Goal: Task Accomplishment & Management: Manage account settings

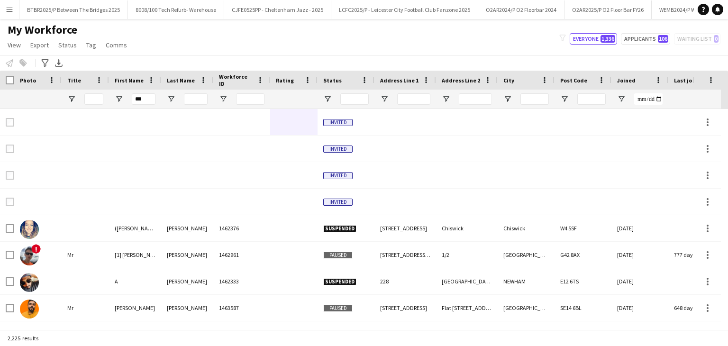
type input "****"
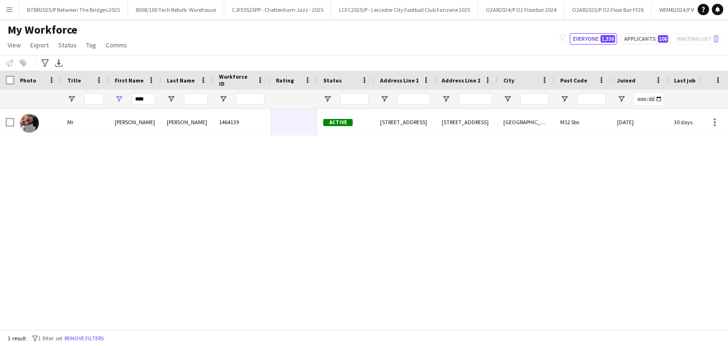
click at [143, 99] on input "****" at bounding box center [144, 98] width 24 height 11
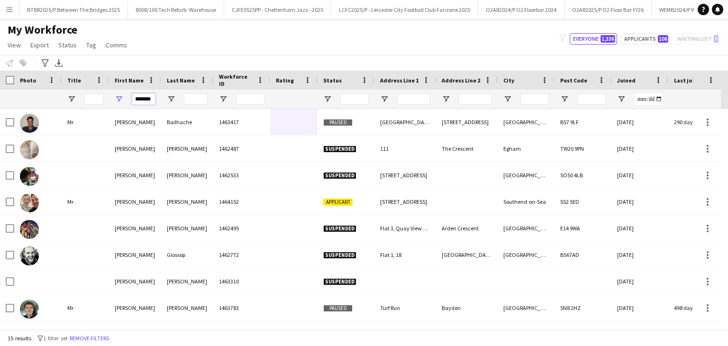
type input "*******"
click at [199, 96] on input "Last Name Filter Input" at bounding box center [196, 98] width 24 height 11
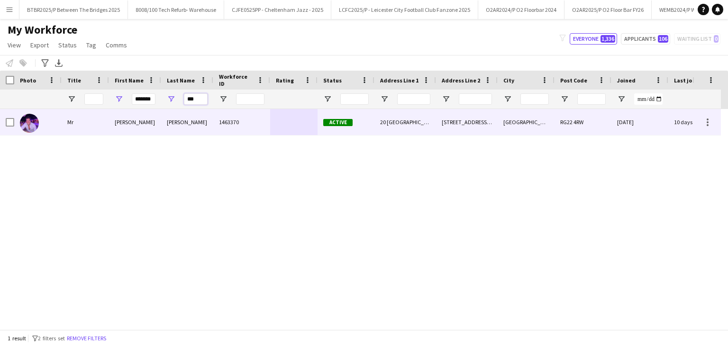
type input "***"
click at [263, 122] on div "1463370" at bounding box center [241, 122] width 57 height 26
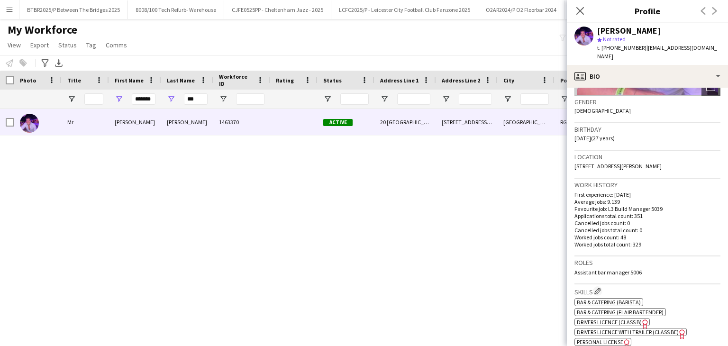
scroll to position [142, 0]
click at [576, 12] on icon "Close pop-in" at bounding box center [579, 10] width 9 height 9
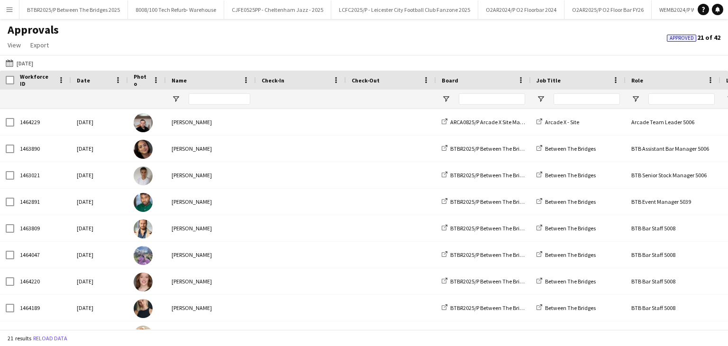
type input "**********"
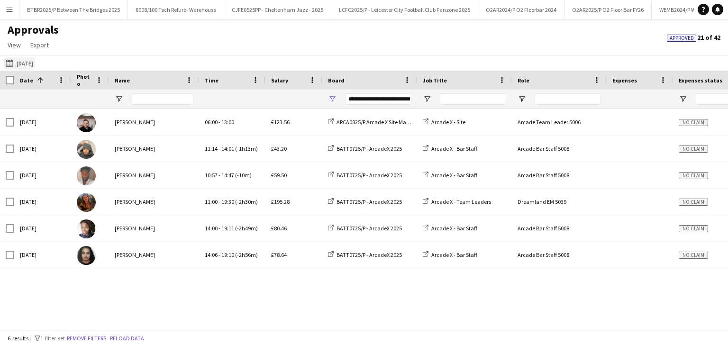
click at [28, 63] on button "[DATE] [DATE]" at bounding box center [19, 62] width 31 height 11
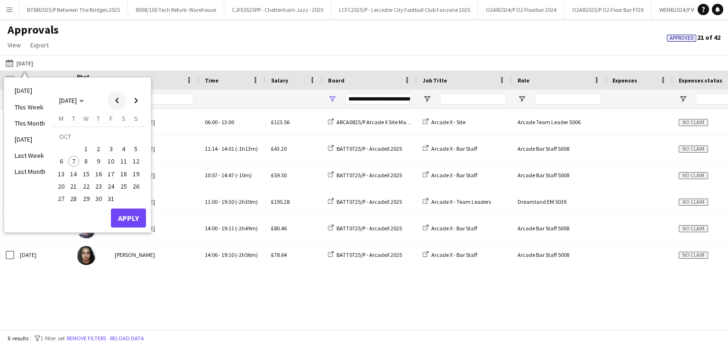
click at [118, 99] on span "Previous month" at bounding box center [117, 100] width 19 height 19
click at [205, 65] on div "[DATE] [DATE] [DATE] This Week This Month [DATE] Last Week Last Month [DATE] [D…" at bounding box center [364, 63] width 728 height 16
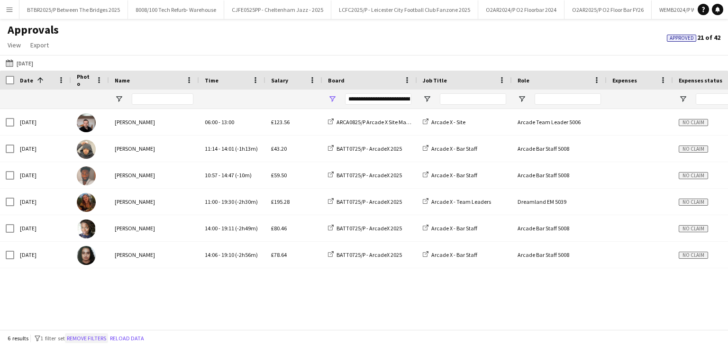
click at [95, 342] on button "Remove filters" at bounding box center [86, 338] width 43 height 10
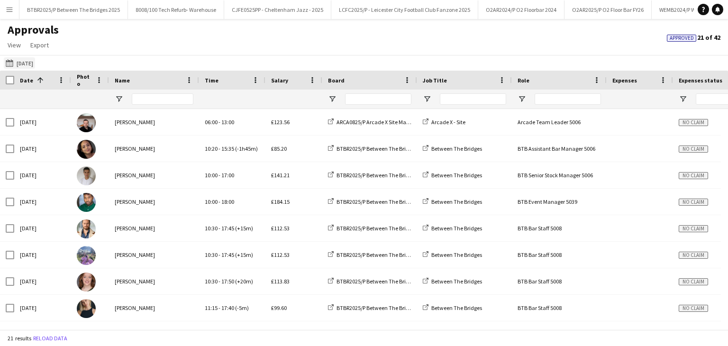
click at [33, 62] on button "[DATE] [DATE]" at bounding box center [19, 62] width 31 height 11
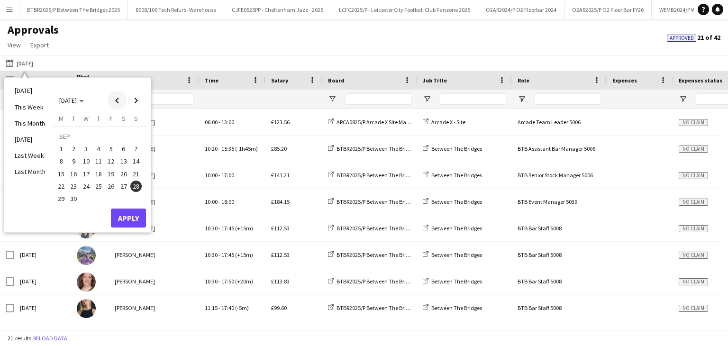
click at [120, 100] on span "Previous month" at bounding box center [117, 100] width 19 height 19
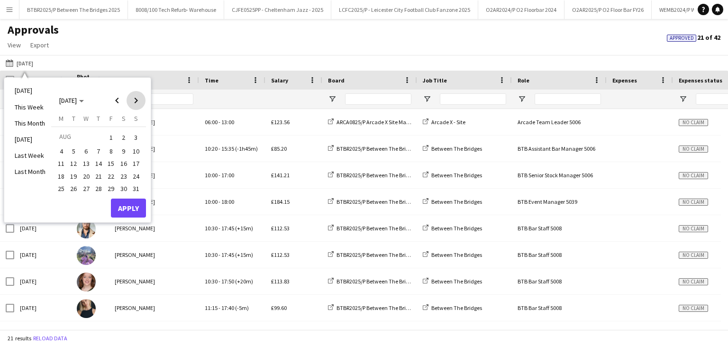
click at [137, 102] on span "Next month" at bounding box center [135, 100] width 19 height 19
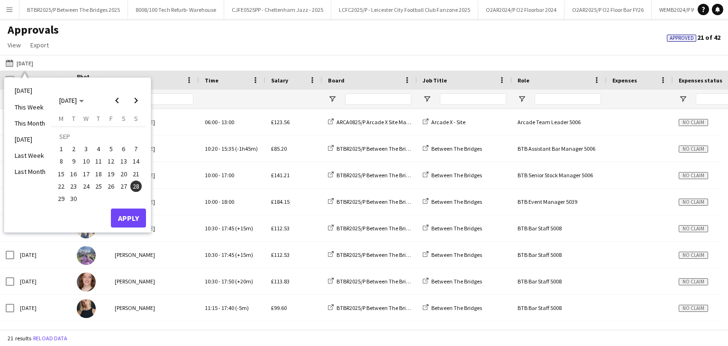
click at [63, 174] on span "15" at bounding box center [60, 173] width 11 height 11
click at [137, 105] on span "Next month" at bounding box center [135, 100] width 19 height 19
click at [135, 157] on span "12" at bounding box center [135, 161] width 11 height 11
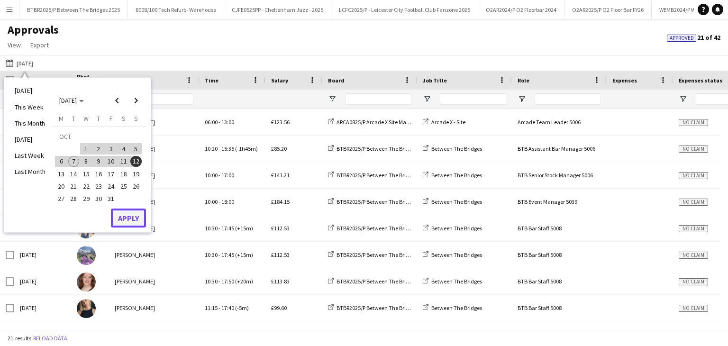
click at [142, 221] on button "Apply" at bounding box center [128, 217] width 35 height 19
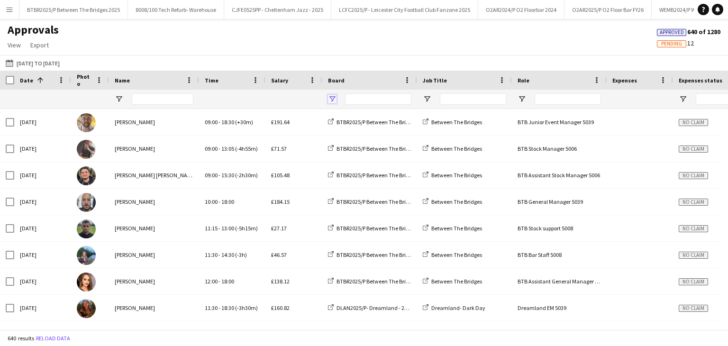
click at [336, 100] on span "Open Filter Menu" at bounding box center [332, 99] width 9 height 9
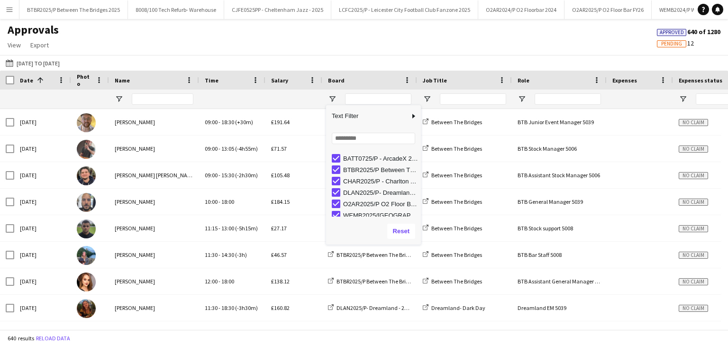
scroll to position [59, 0]
click at [367, 52] on div "Approvals View Customise view Customise filters Reset Filters Reset View Reset …" at bounding box center [364, 39] width 728 height 32
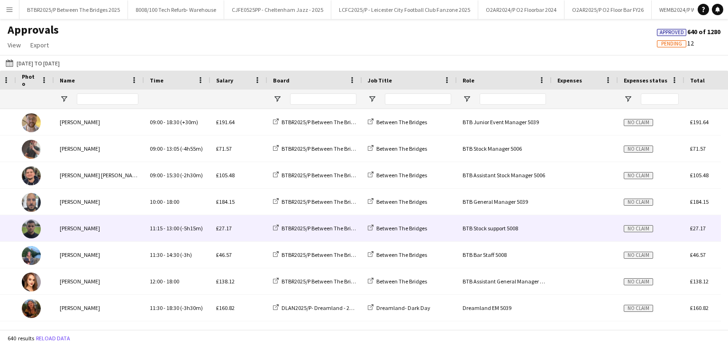
scroll to position [0, 0]
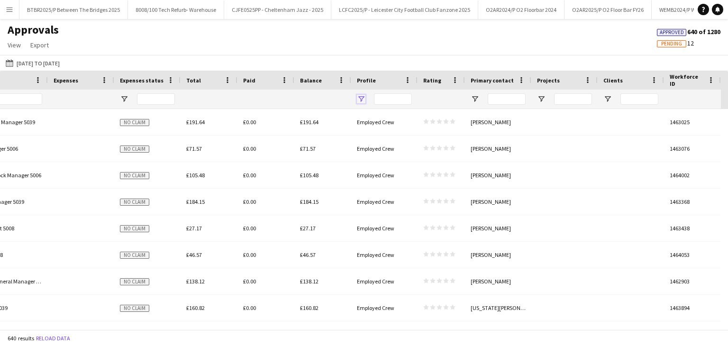
click at [362, 99] on span "Open Filter Menu" at bounding box center [361, 99] width 9 height 9
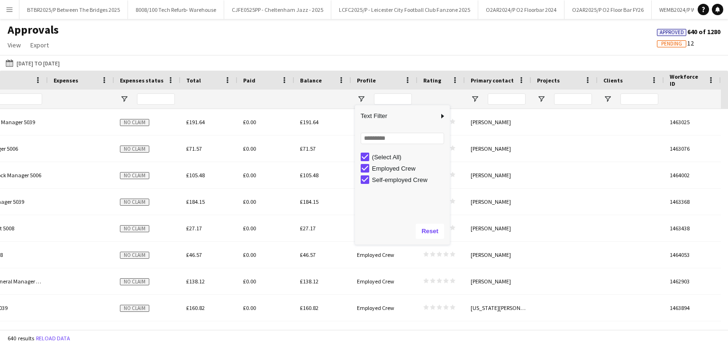
click at [383, 158] on div "(Select All)" at bounding box center [409, 156] width 75 height 7
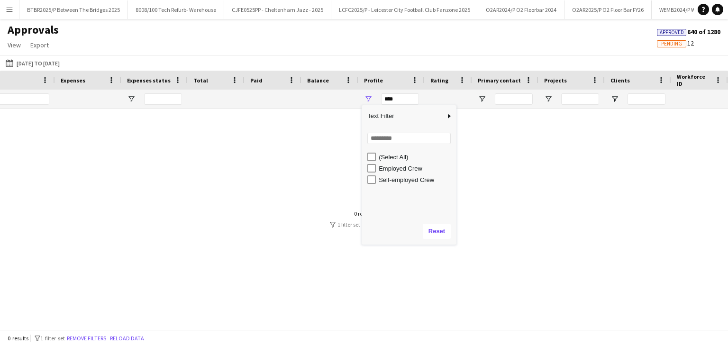
drag, startPoint x: 390, startPoint y: 181, endPoint x: 387, endPoint y: 177, distance: 5.4
click at [390, 180] on div "Self-employed Crew" at bounding box center [415, 179] width 75 height 7
type input "**********"
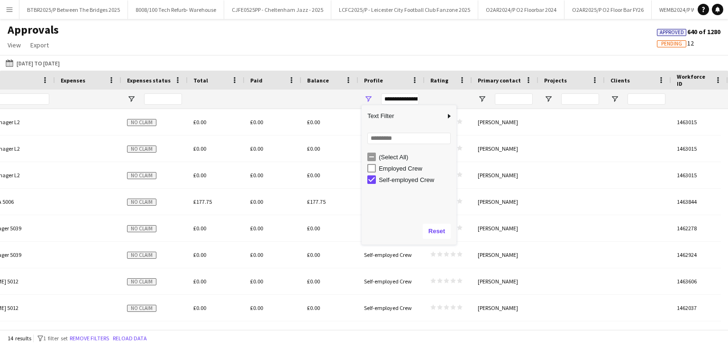
click at [327, 55] on div "28-09-2025 15-09-2025 to 12-10-2025 Today This Week This Month Yesterday Last W…" at bounding box center [364, 63] width 728 height 16
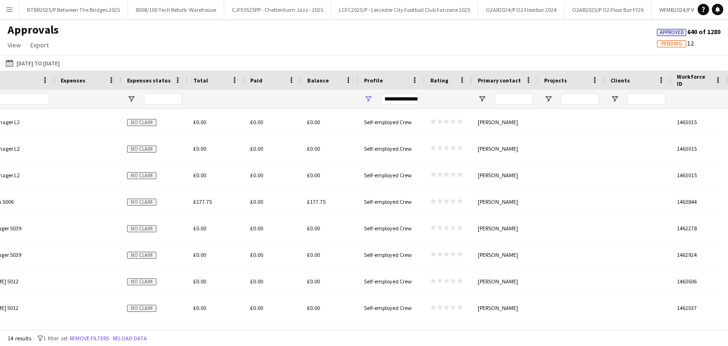
scroll to position [0, 473]
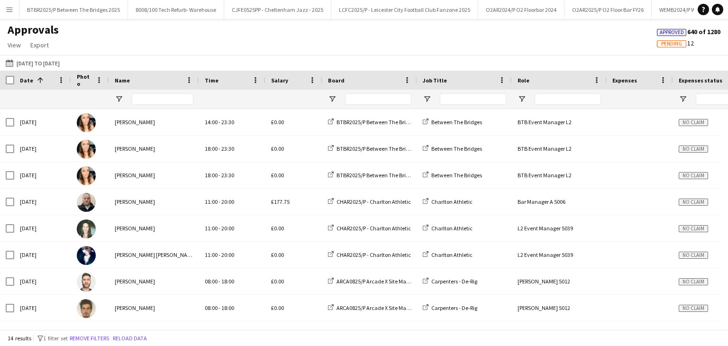
click at [290, 81] on div "Salary" at bounding box center [288, 80] width 34 height 14
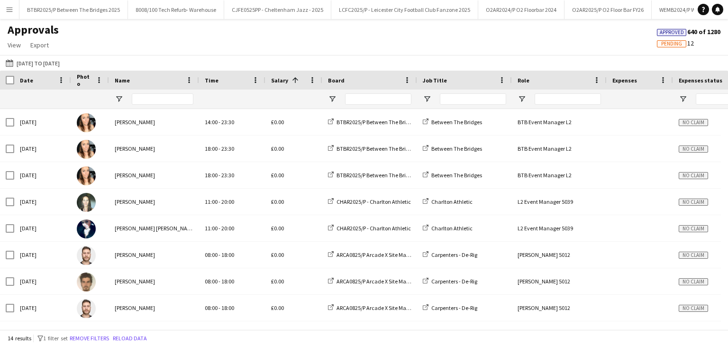
click at [291, 81] on span at bounding box center [295, 80] width 9 height 9
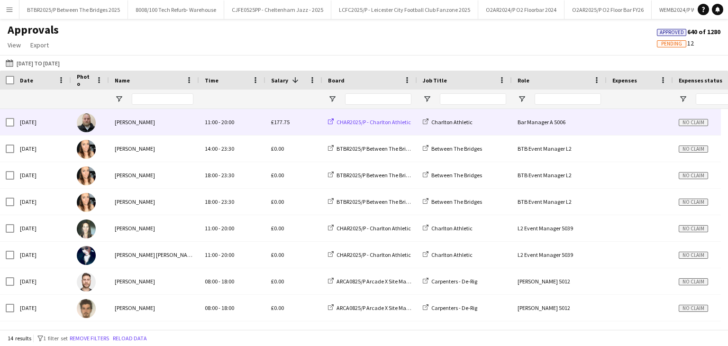
click at [390, 121] on span "CHAR2025/P - Charlton Athletic" at bounding box center [373, 121] width 74 height 7
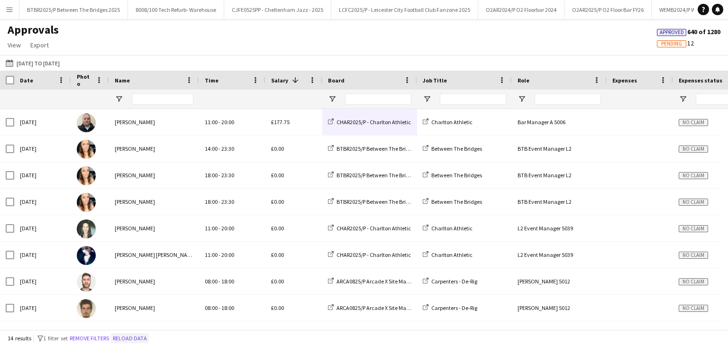
click at [131, 334] on button "Reload data" at bounding box center [130, 338] width 38 height 10
click at [396, 99] on input "Board Filter Input" at bounding box center [378, 98] width 66 height 11
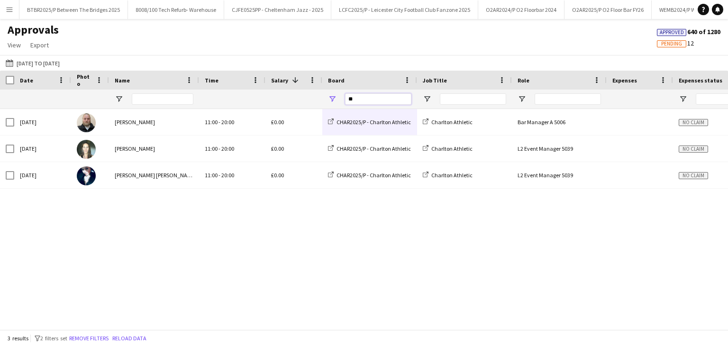
type input "*"
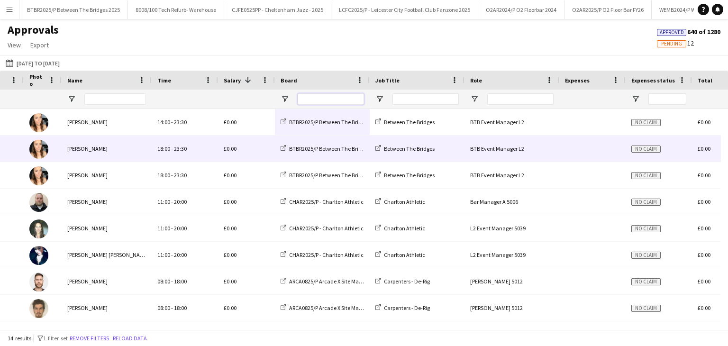
scroll to position [0, 76]
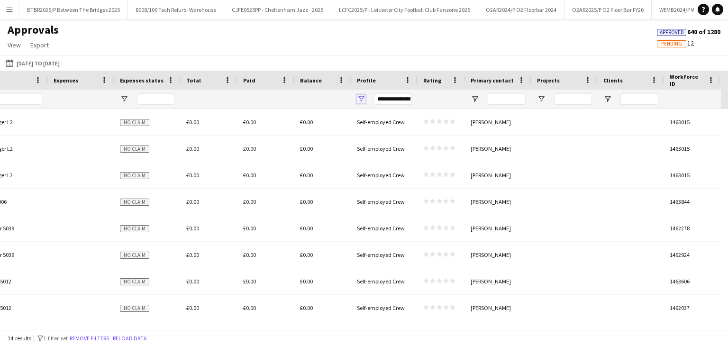
click at [362, 95] on span "Open Filter Menu" at bounding box center [361, 99] width 9 height 9
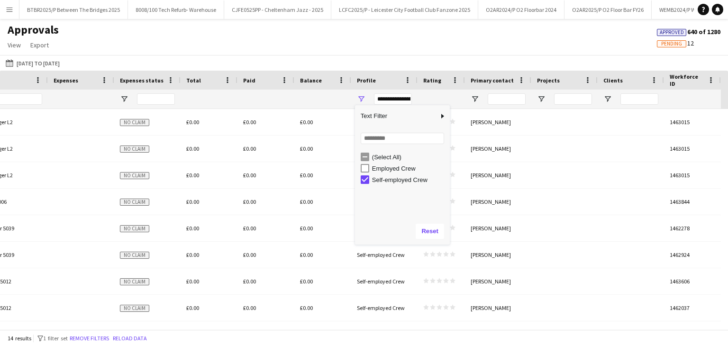
click at [375, 169] on div "Employed Crew" at bounding box center [409, 168] width 75 height 7
click at [379, 176] on div "Self-employed Crew" at bounding box center [409, 179] width 75 height 7
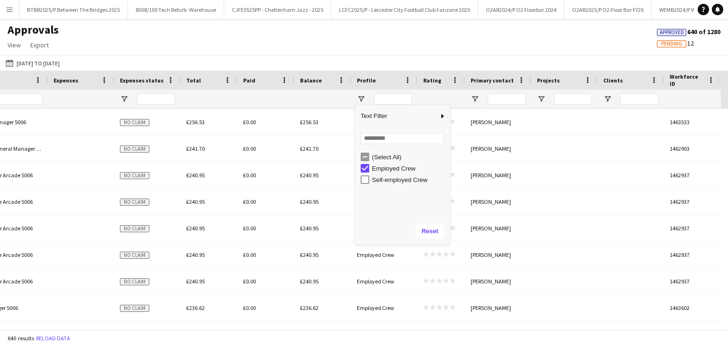
type input "**********"
click at [272, 43] on div "Approvals View Customise view Customise filters Reset Filters Reset View Reset …" at bounding box center [364, 39] width 728 height 32
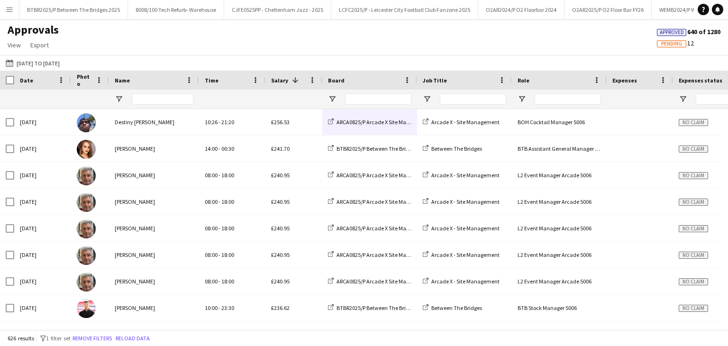
click at [282, 100] on div at bounding box center [293, 99] width 45 height 19
click at [291, 80] on span at bounding box center [295, 80] width 9 height 9
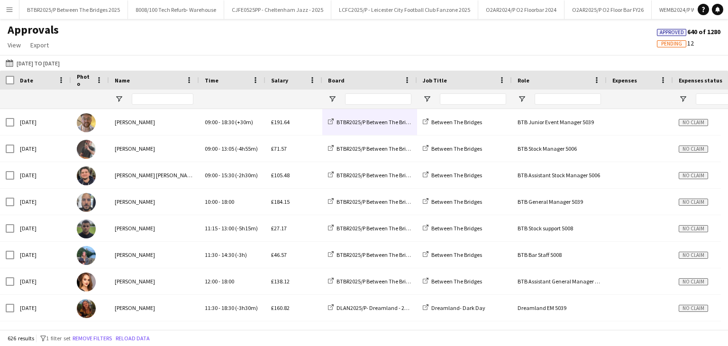
click at [290, 80] on div "Salary" at bounding box center [288, 80] width 34 height 14
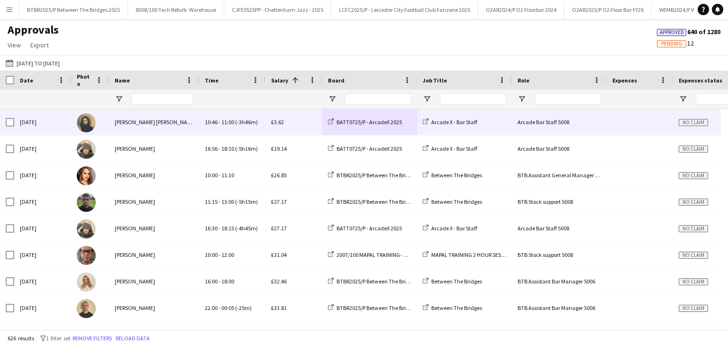
click at [534, 126] on div "Arcade Bar Staff 5008" at bounding box center [559, 122] width 95 height 26
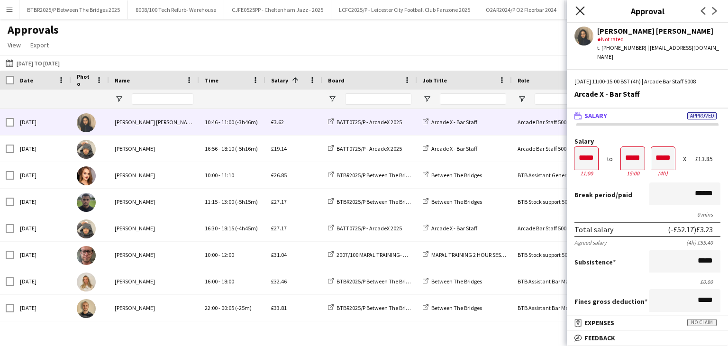
click at [576, 6] on icon "Close pop-in" at bounding box center [579, 10] width 9 height 9
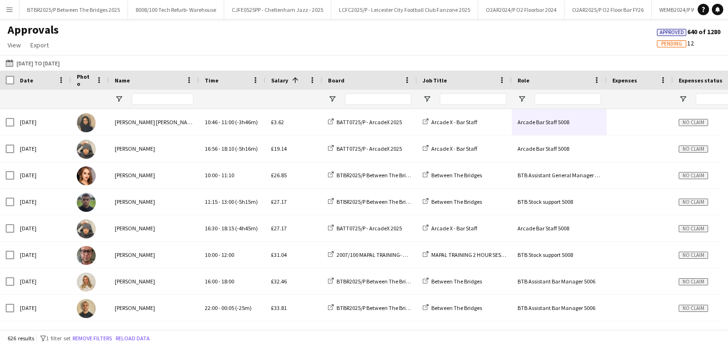
click at [292, 73] on div "Salary 1" at bounding box center [288, 80] width 34 height 14
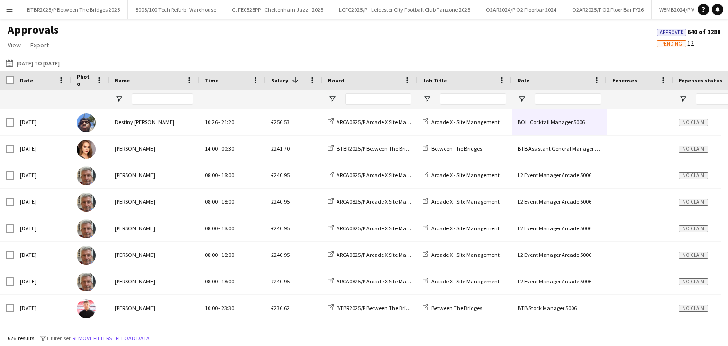
click at [291, 82] on span at bounding box center [295, 80] width 9 height 9
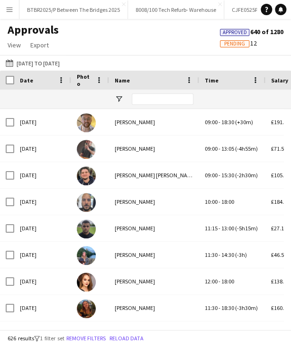
drag, startPoint x: 45, startPoint y: 62, endPoint x: 105, endPoint y: 99, distance: 69.5
click at [46, 62] on button "28-09-2025 15-09-2025 to 12-10-2025" at bounding box center [33, 62] width 58 height 11
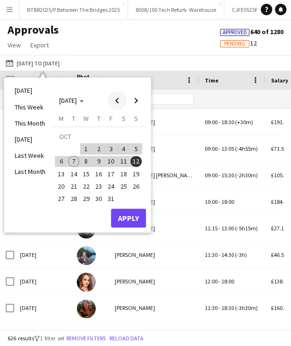
click at [115, 102] on span "Previous month" at bounding box center [117, 100] width 19 height 19
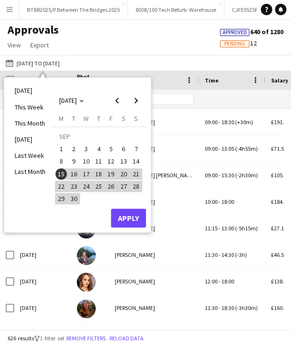
click at [74, 177] on span "16" at bounding box center [73, 173] width 11 height 11
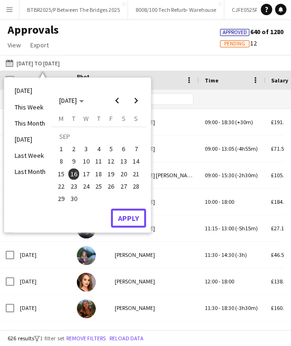
click at [131, 219] on button "Apply" at bounding box center [128, 217] width 35 height 19
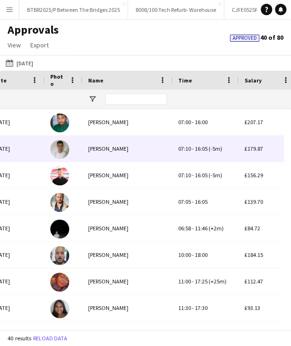
scroll to position [0, 87]
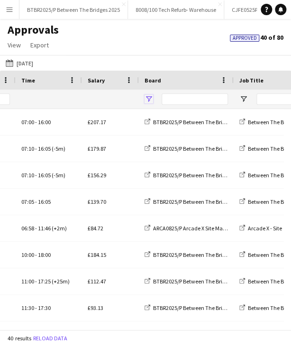
click at [150, 103] on span "Open Filter Menu" at bounding box center [148, 99] width 9 height 9
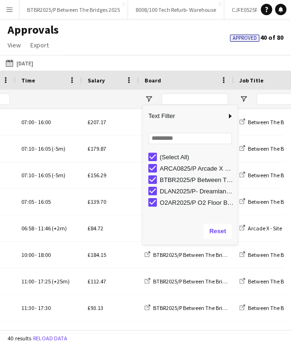
click at [164, 162] on div "(Select All)" at bounding box center [192, 156] width 89 height 11
click at [178, 198] on div "O2AR2025/P O2 Floor Bar FY26" at bounding box center [192, 202] width 89 height 11
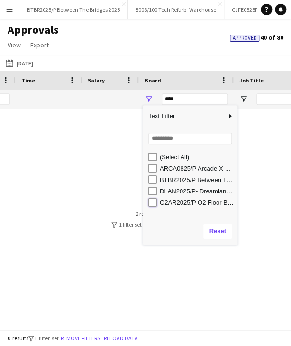
type input "**********"
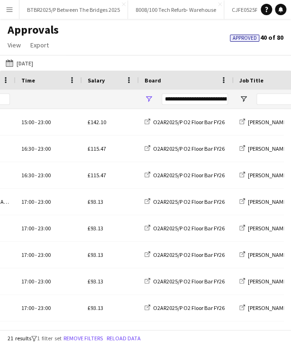
drag, startPoint x: 127, startPoint y: 46, endPoint x: 133, endPoint y: 76, distance: 30.3
click at [128, 46] on div "Approvals View Customise view Customise filters Reset Filters Reset View Reset …" at bounding box center [145, 39] width 291 height 32
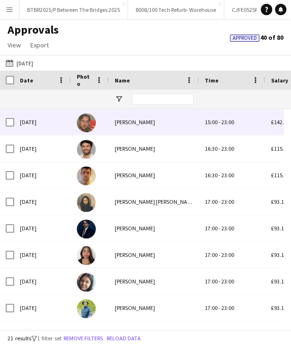
click at [162, 120] on div "[PERSON_NAME]" at bounding box center [154, 122] width 90 height 26
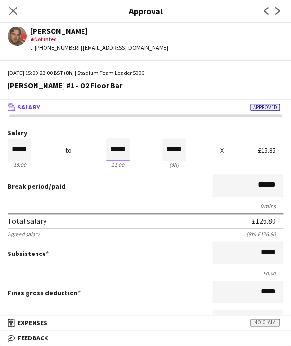
click at [110, 154] on input "*****" at bounding box center [118, 149] width 24 height 23
type input "*****"
click at [108, 167] on div at bounding box center [112, 166] width 12 height 9
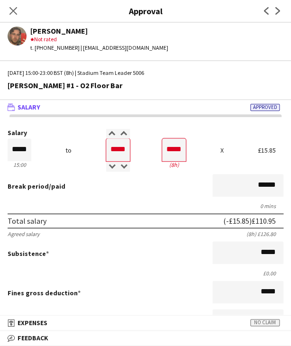
click at [115, 189] on div "Break period /paid ******" at bounding box center [146, 186] width 276 height 25
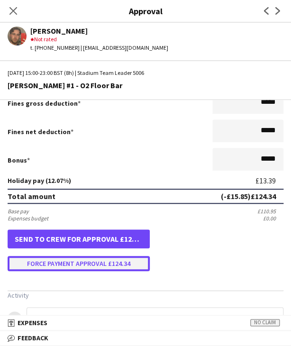
click at [87, 263] on button "Force payment approval £124.34" at bounding box center [79, 263] width 142 height 15
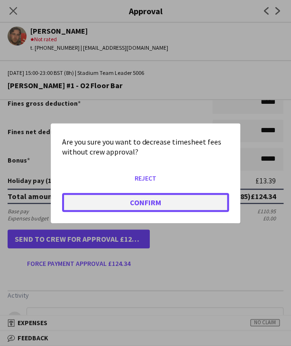
click at [94, 203] on button "Confirm" at bounding box center [145, 201] width 167 height 19
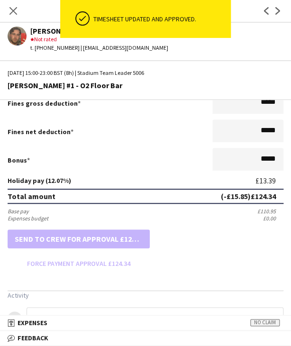
click at [281, 7] on app-icon "Next" at bounding box center [277, 10] width 11 height 11
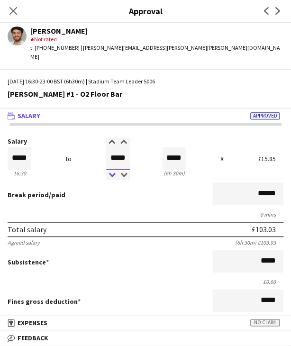
drag, startPoint x: 113, startPoint y: 145, endPoint x: 108, endPoint y: 162, distance: 16.8
click at [112, 147] on input "*****" at bounding box center [118, 158] width 24 height 23
type input "*****"
click at [108, 171] on div at bounding box center [112, 175] width 12 height 9
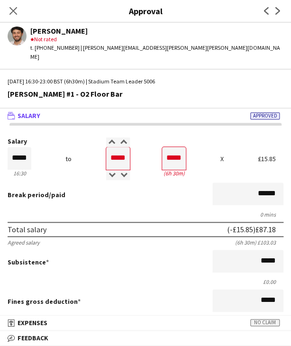
click at [104, 188] on div "Break period /paid ******" at bounding box center [146, 194] width 276 height 25
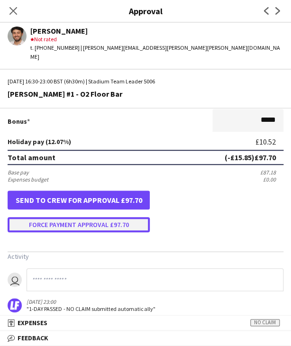
click at [78, 218] on button "Force payment approval £97.70" at bounding box center [79, 224] width 142 height 15
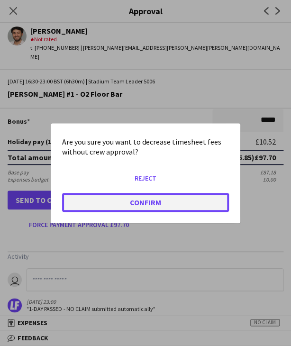
click at [83, 202] on button "Confirm" at bounding box center [145, 201] width 167 height 19
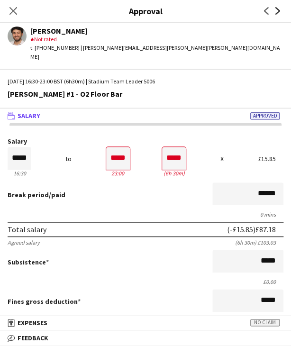
click at [277, 10] on icon at bounding box center [277, 11] width 5 height 8
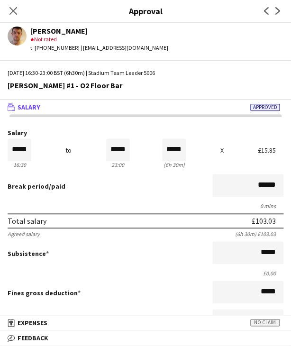
drag, startPoint x: 15, startPoint y: 11, endPoint x: 89, endPoint y: 55, distance: 86.0
click at [17, 12] on icon "Close pop-in" at bounding box center [13, 11] width 8 height 8
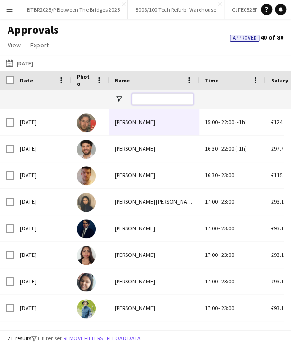
click at [146, 98] on input "Name Filter Input" at bounding box center [163, 98] width 62 height 11
type input "****"
type input "***"
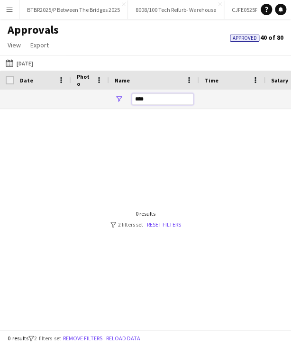
click at [143, 100] on input "****" at bounding box center [163, 98] width 62 height 11
click at [144, 100] on input "****" at bounding box center [163, 98] width 62 height 11
click at [136, 99] on input "****" at bounding box center [163, 98] width 62 height 11
type input "*****"
type input "**********"
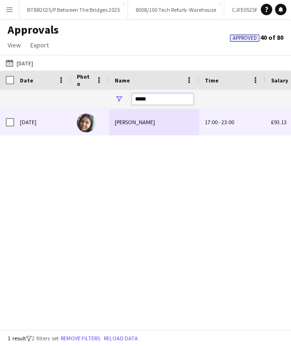
type input "*****"
click at [161, 122] on div "Shaina Vaghela" at bounding box center [154, 122] width 90 height 26
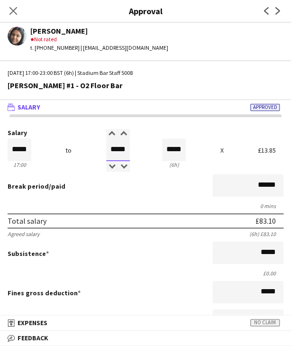
drag, startPoint x: 117, startPoint y: 149, endPoint x: 136, endPoint y: 149, distance: 19.0
click at [136, 149] on div "Salary ***** 17:00 to ***** 23:00 ***** (6h) X £13.85" at bounding box center [146, 149] width 276 height 41
type input "*****"
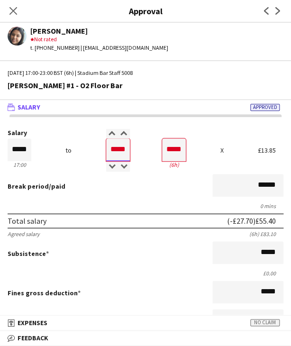
type input "*****"
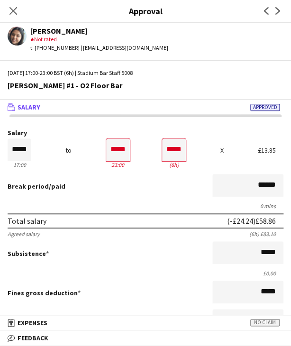
drag, startPoint x: 140, startPoint y: 206, endPoint x: 156, endPoint y: 196, distance: 19.6
click at [144, 203] on div "0 mins" at bounding box center [146, 205] width 276 height 7
click at [133, 182] on div "Break period /paid ******" at bounding box center [146, 186] width 276 height 25
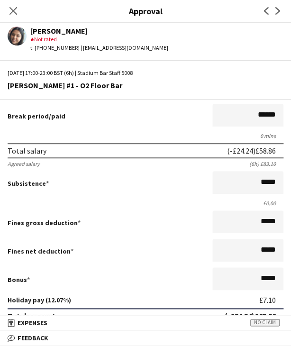
scroll to position [189, 0]
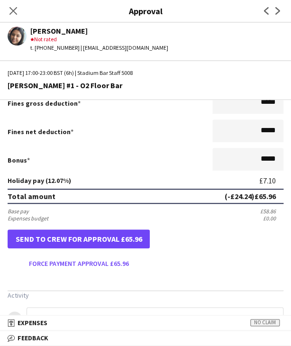
click at [97, 270] on app-approvals-popin-salary-tab "Salary ***** 17:00 to ***** 23:00 ***** (6h) X £13.85 Break period /paid ******…" at bounding box center [145, 145] width 291 height 411
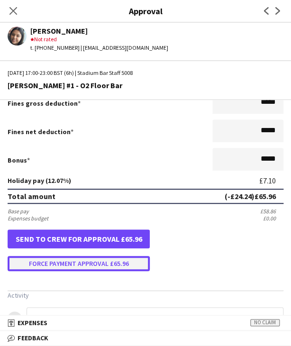
click at [96, 264] on button "Force payment approval £65.96" at bounding box center [79, 263] width 142 height 15
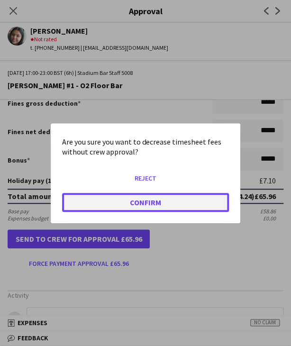
click at [117, 198] on button "Confirm" at bounding box center [145, 201] width 167 height 19
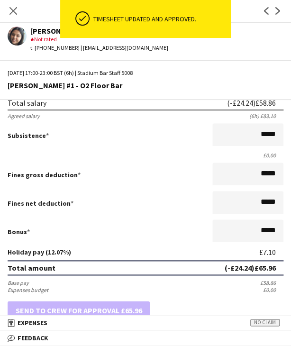
scroll to position [0, 0]
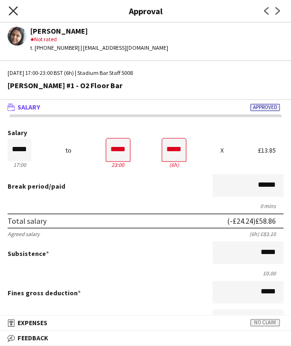
drag, startPoint x: 12, startPoint y: 7, endPoint x: 37, endPoint y: 16, distance: 26.5
click at [12, 7] on icon "Close pop-in" at bounding box center [13, 11] width 8 height 8
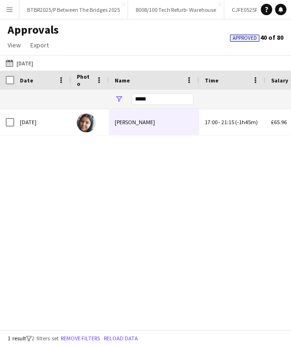
click at [172, 92] on div "*****" at bounding box center [163, 99] width 62 height 19
click at [160, 99] on input "*****" at bounding box center [163, 98] width 62 height 11
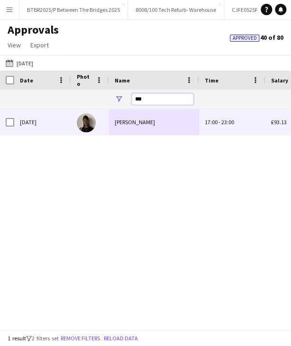
type input "***"
click at [161, 123] on div "Daisy Edwards" at bounding box center [154, 122] width 90 height 26
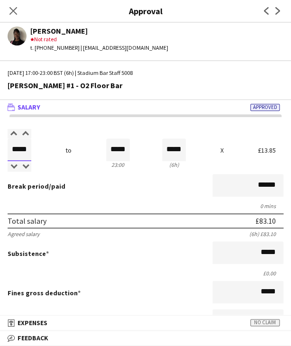
click at [23, 151] on input "*****" at bounding box center [20, 149] width 24 height 23
type input "*****"
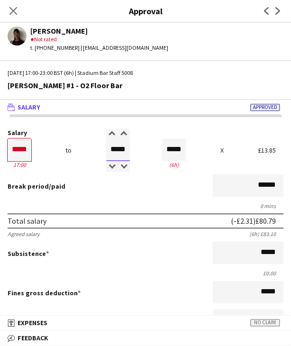
type input "*****"
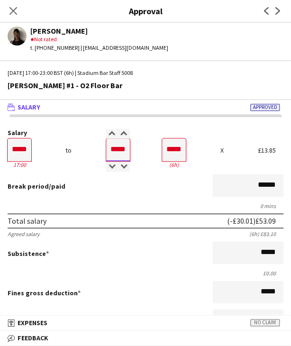
type input "*****"
click at [110, 222] on div "Total salary (-£21.93) £61.17" at bounding box center [146, 220] width 276 height 15
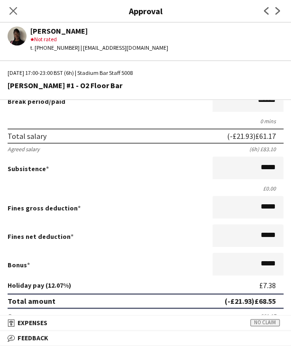
scroll to position [237, 0]
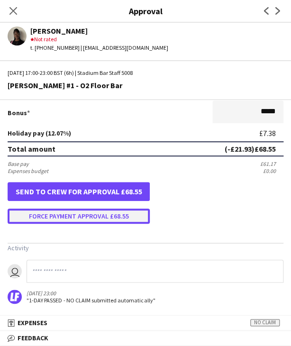
click at [85, 208] on button "Force payment approval £68.55" at bounding box center [79, 215] width 142 height 15
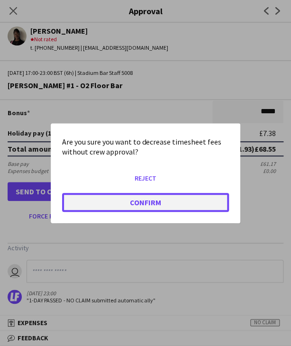
click at [94, 196] on button "Confirm" at bounding box center [145, 201] width 167 height 19
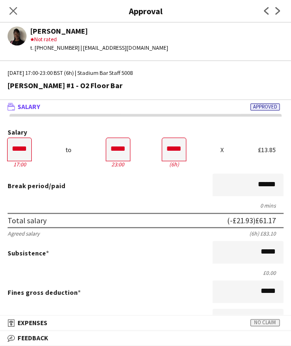
scroll to position [0, 0]
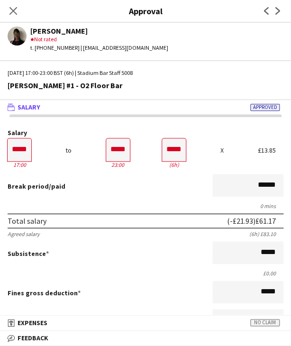
drag, startPoint x: 14, startPoint y: 13, endPoint x: 138, endPoint y: 80, distance: 141.3
click at [15, 13] on icon "Close pop-in" at bounding box center [13, 11] width 8 height 8
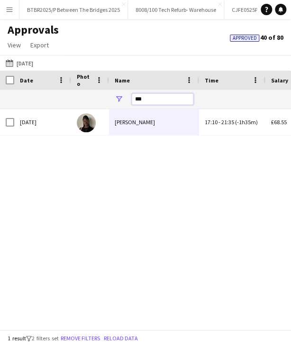
click at [161, 99] on input "***" at bounding box center [163, 98] width 62 height 11
type input "***"
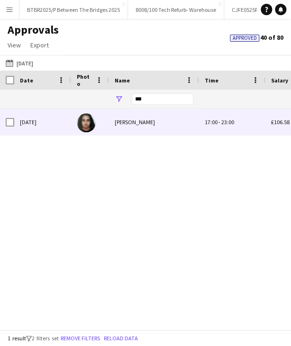
click at [152, 131] on div "[PERSON_NAME]" at bounding box center [154, 122] width 90 height 26
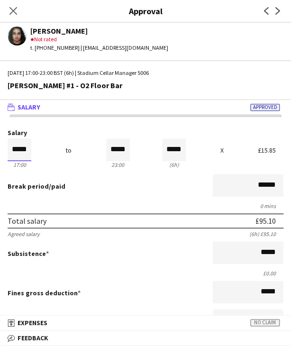
click at [27, 151] on input "*****" at bounding box center [20, 149] width 24 height 23
type input "*****"
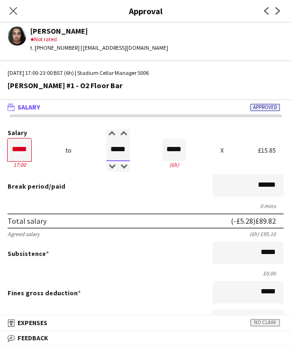
type input "*****"
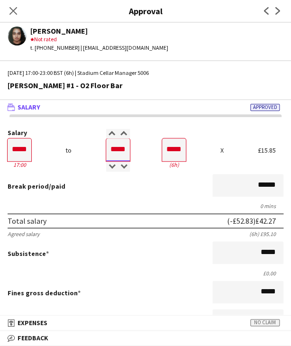
type input "*****"
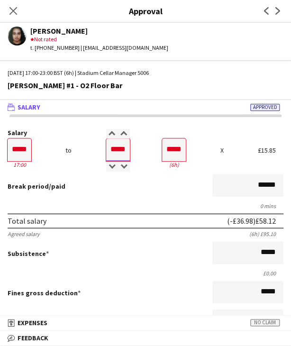
type input "*****"
click at [115, 182] on div "Break period /paid ******" at bounding box center [146, 186] width 276 height 25
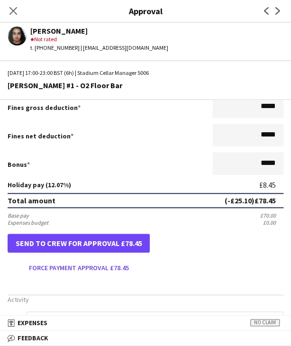
scroll to position [189, 0]
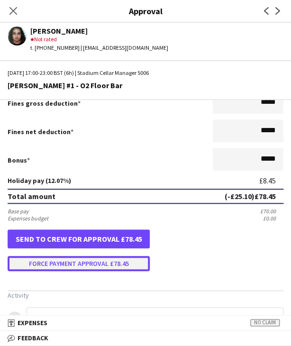
click at [75, 264] on button "Force payment approval £78.45" at bounding box center [79, 263] width 142 height 15
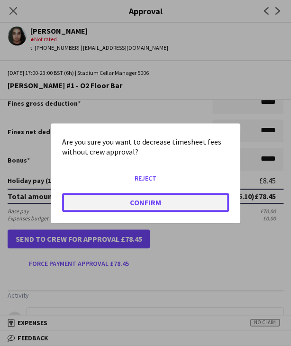
click at [91, 205] on button "Confirm" at bounding box center [145, 201] width 167 height 19
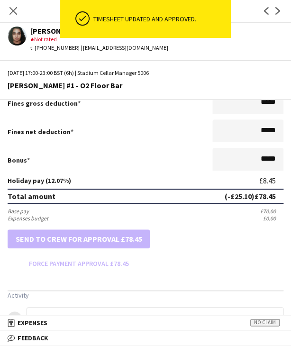
drag, startPoint x: 18, startPoint y: 8, endPoint x: 42, endPoint y: 33, distance: 33.8
click at [18, 8] on app-icon "Close pop-in" at bounding box center [13, 10] width 11 height 11
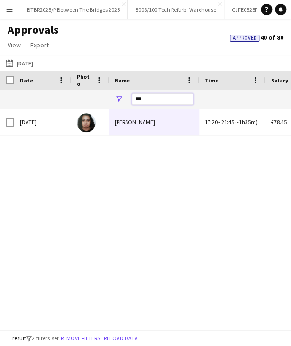
click at [170, 101] on input "***" at bounding box center [163, 98] width 62 height 11
type input "*****"
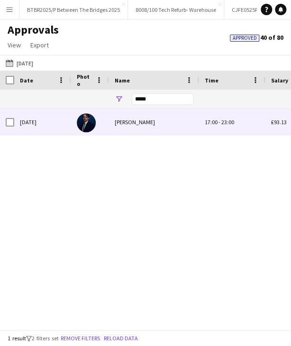
click at [140, 126] on div "[PERSON_NAME]" at bounding box center [154, 122] width 90 height 26
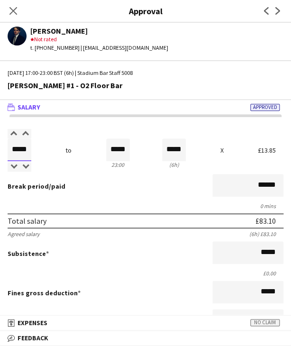
drag, startPoint x: 15, startPoint y: 150, endPoint x: 48, endPoint y: 145, distance: 33.9
click at [48, 145] on div "Salary ***** 17:00 to ***** 23:00 ***** (6h) X £13.85" at bounding box center [146, 149] width 276 height 41
type input "*****"
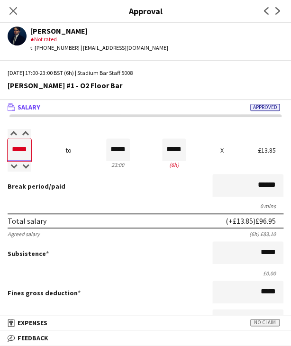
type input "*****"
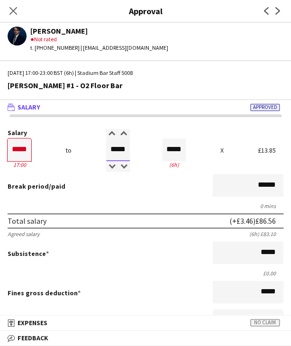
type input "*****"
click at [94, 170] on form "Salary ***** 17:00 to ***** 23:00 ***** (6h) X £13.85 Break period /paid ******…" at bounding box center [145, 294] width 291 height 331
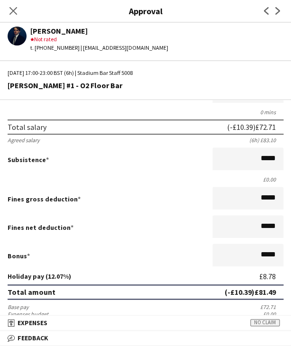
scroll to position [237, 0]
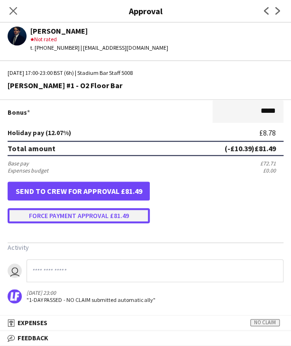
click at [58, 215] on button "Force payment approval £81.49" at bounding box center [79, 215] width 142 height 15
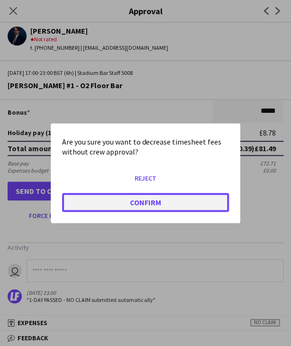
click at [83, 196] on button "Confirm" at bounding box center [145, 201] width 167 height 19
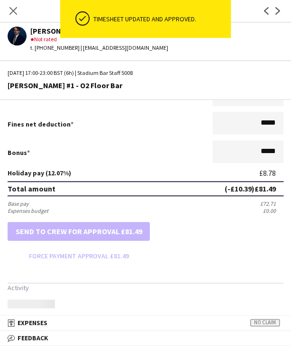
scroll to position [0, 0]
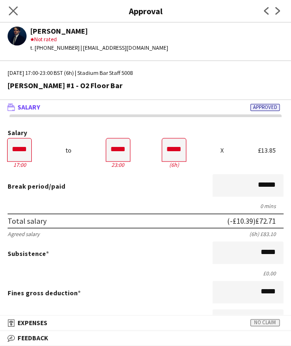
click at [8, 14] on app-icon "Close pop-in" at bounding box center [14, 11] width 14 height 14
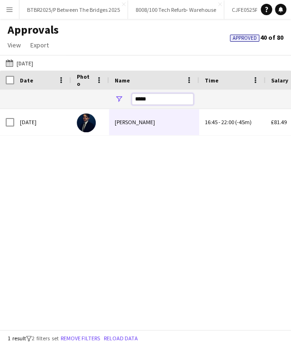
click at [177, 102] on input "*****" at bounding box center [163, 98] width 62 height 11
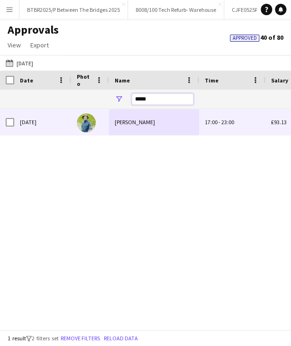
type input "*****"
click at [165, 127] on div "[PERSON_NAME]" at bounding box center [154, 122] width 90 height 26
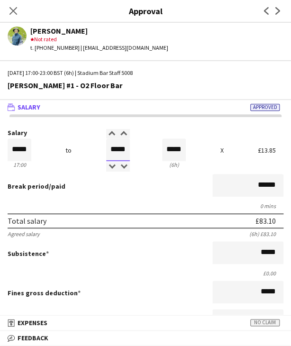
drag, startPoint x: 109, startPoint y: 152, endPoint x: 131, endPoint y: 151, distance: 21.8
click at [131, 151] on div "Salary ***** 17:00 to ***** 23:00 ***** (6h) X £13.85" at bounding box center [146, 149] width 276 height 41
type input "*****"
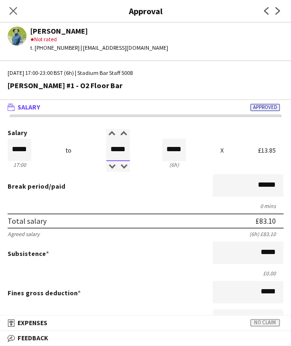
type input "*****"
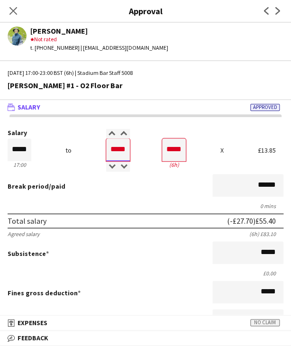
type input "*****"
click at [117, 193] on div "Break period /paid ******" at bounding box center [146, 186] width 276 height 25
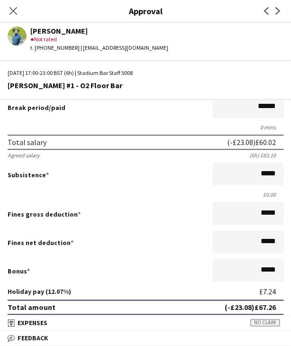
scroll to position [237, 0]
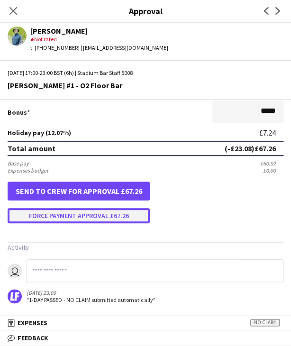
click at [89, 217] on button "Force payment approval £67.26" at bounding box center [79, 215] width 142 height 15
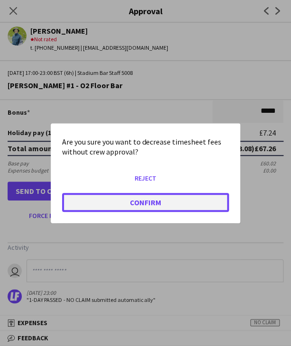
click at [100, 201] on button "Confirm" at bounding box center [145, 201] width 167 height 19
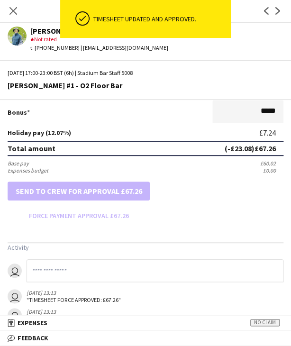
click at [18, 8] on app-icon "Close pop-in" at bounding box center [13, 10] width 11 height 11
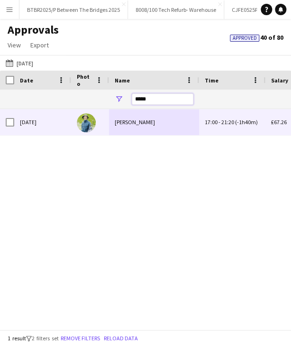
click at [155, 100] on input "*****" at bounding box center [163, 98] width 62 height 11
click at [154, 100] on input "*****" at bounding box center [163, 98] width 62 height 11
type input "*****"
type input "***"
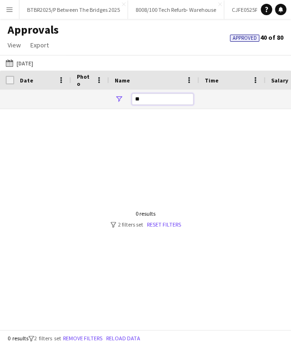
type input "*"
type input "**********"
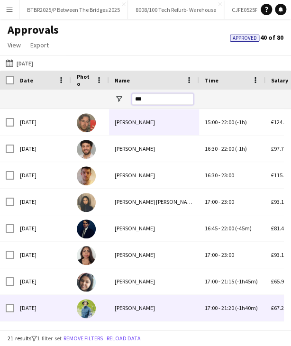
type input "****"
type input "***"
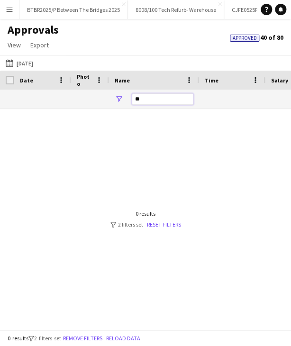
type input "*"
type input "**********"
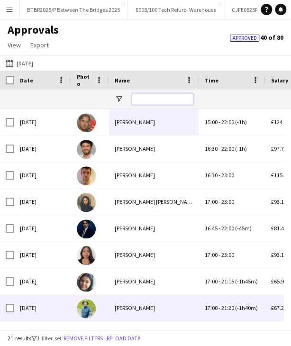
click at [144, 102] on input "Name Filter Input" at bounding box center [163, 98] width 62 height 11
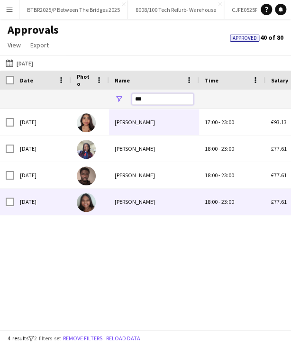
type input "***"
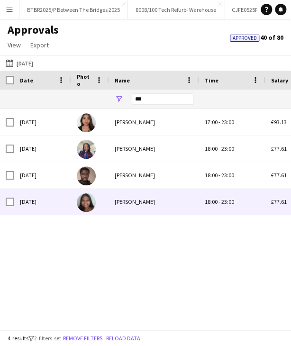
click at [161, 203] on div "[PERSON_NAME]" at bounding box center [154, 202] width 90 height 26
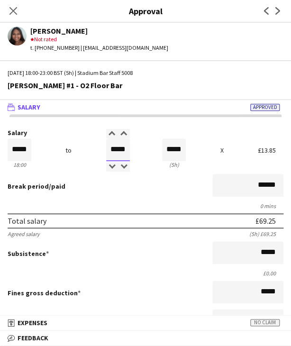
drag, startPoint x: 108, startPoint y: 149, endPoint x: 126, endPoint y: 148, distance: 18.0
click at [135, 147] on div "Salary ***** 18:00 to ***** 23:00 ***** (5h) X £13.85" at bounding box center [146, 149] width 276 height 41
type input "*****"
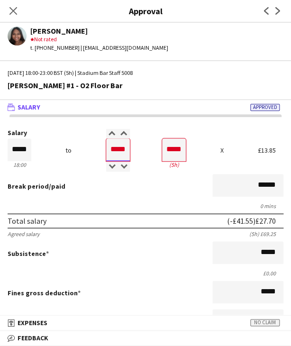
type input "*****"
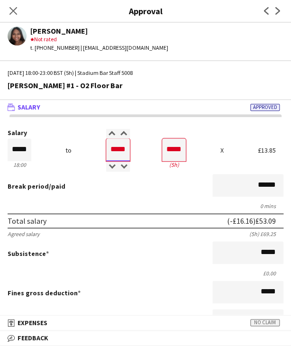
type input "*****"
drag, startPoint x: 121, startPoint y: 198, endPoint x: 134, endPoint y: 195, distance: 13.2
click at [121, 198] on form "Salary ***** 18:00 to ***** 23:00 ***** (5h) X £13.85 Break period /paid ******…" at bounding box center [145, 294] width 291 height 331
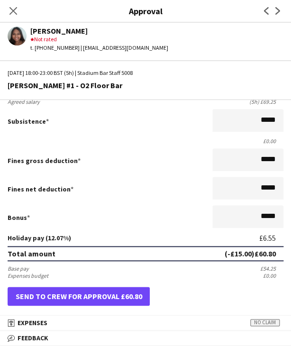
scroll to position [237, 0]
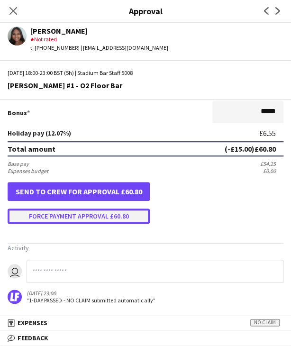
click at [104, 216] on button "Force payment approval £60.80" at bounding box center [79, 215] width 142 height 15
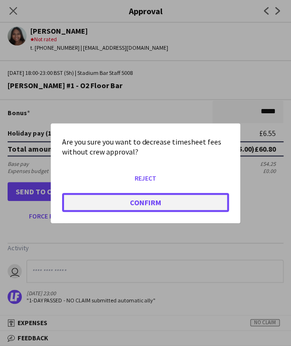
click at [103, 198] on button "Confirm" at bounding box center [145, 201] width 167 height 19
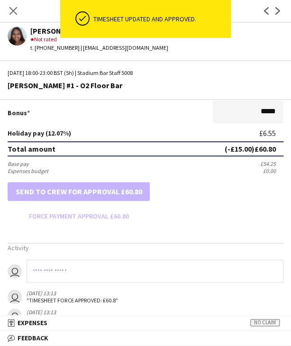
drag, startPoint x: 10, startPoint y: 10, endPoint x: 88, endPoint y: 54, distance: 88.4
click at [10, 10] on icon "Close pop-in" at bounding box center [13, 11] width 8 height 8
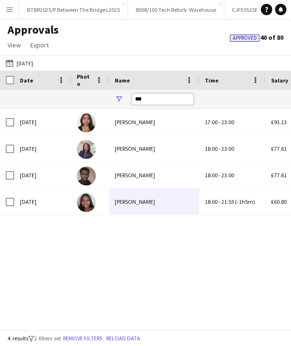
click at [161, 98] on input "***" at bounding box center [163, 98] width 62 height 11
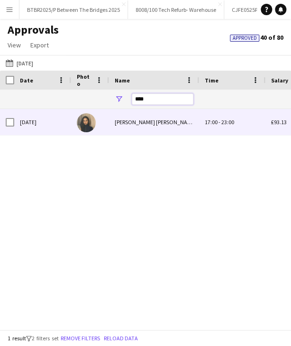
type input "****"
click at [167, 126] on div "[PERSON_NAME] [PERSON_NAME]" at bounding box center [154, 122] width 90 height 26
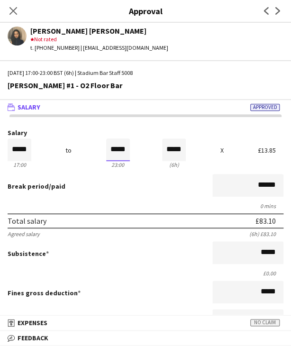
click at [114, 150] on input "*****" at bounding box center [118, 149] width 24 height 23
drag, startPoint x: 106, startPoint y: 149, endPoint x: 134, endPoint y: 152, distance: 28.1
click at [137, 151] on div "Salary ***** 17:00 to ***** 23:00 ***** (6h) X £13.85" at bounding box center [146, 149] width 276 height 41
type input "*****"
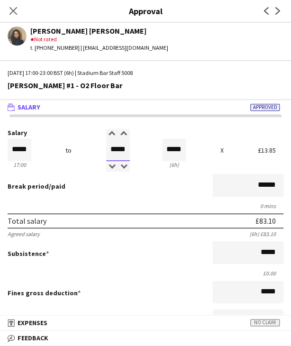
type input "*****"
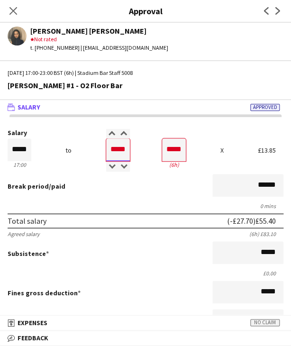
type input "*****"
click at [116, 190] on div "Break period /paid ******" at bounding box center [146, 186] width 276 height 25
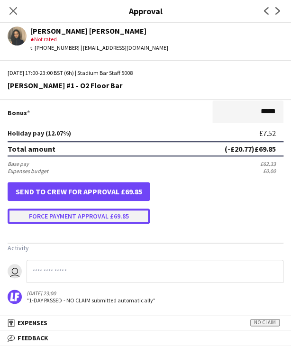
click at [97, 218] on button "Force payment approval £69.85" at bounding box center [79, 215] width 142 height 15
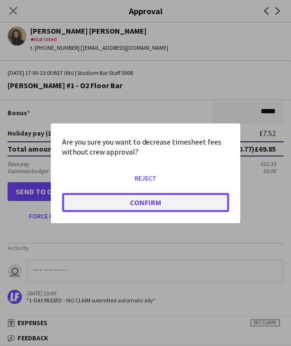
click at [105, 200] on button "Confirm" at bounding box center [145, 201] width 167 height 19
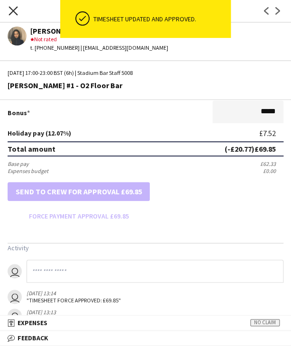
drag, startPoint x: 17, startPoint y: 9, endPoint x: 37, endPoint y: 16, distance: 22.2
click at [17, 9] on icon "Close pop-in" at bounding box center [13, 11] width 8 height 8
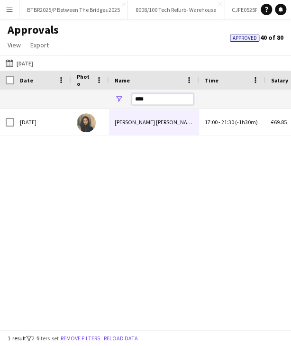
click at [161, 99] on input "****" at bounding box center [163, 98] width 62 height 11
click at [160, 99] on input "****" at bounding box center [163, 98] width 62 height 11
click at [151, 97] on input "****" at bounding box center [163, 98] width 62 height 11
click at [150, 97] on input "****" at bounding box center [163, 98] width 62 height 11
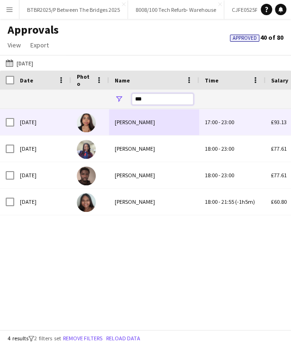
type input "***"
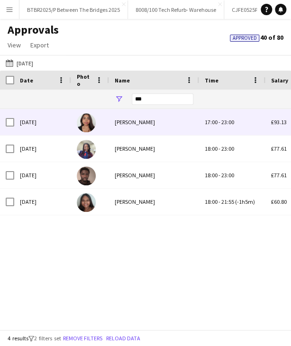
click at [156, 134] on div "[PERSON_NAME]" at bounding box center [154, 122] width 90 height 26
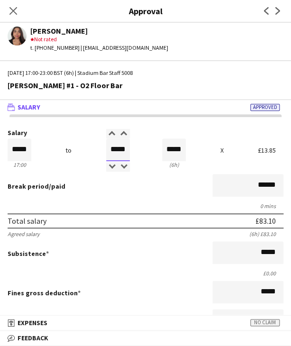
drag, startPoint x: 107, startPoint y: 152, endPoint x: 140, endPoint y: 153, distance: 33.2
click at [140, 153] on div "Salary ***** 17:00 to ***** 23:00 ***** (6h) X £13.85" at bounding box center [146, 149] width 276 height 41
type input "*****"
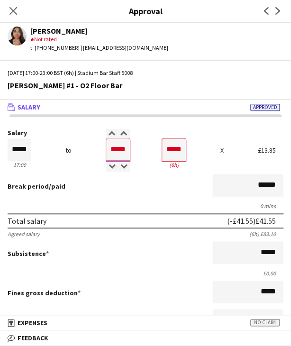
type input "*****"
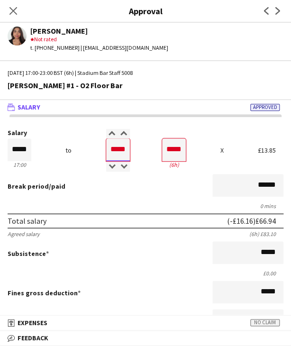
type input "*****"
click at [111, 197] on div "Break period /paid ******" at bounding box center [146, 186] width 276 height 25
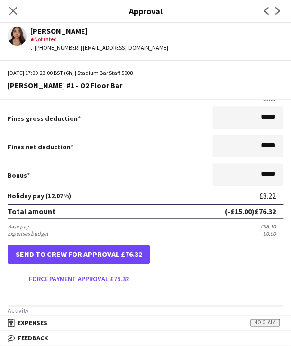
scroll to position [189, 0]
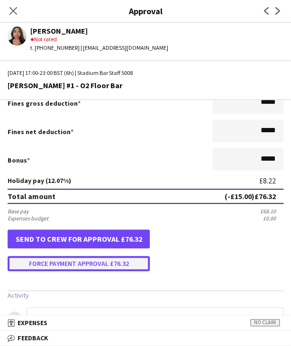
click at [88, 262] on button "Force payment approval £76.32" at bounding box center [79, 263] width 142 height 15
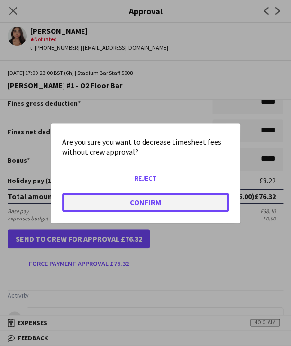
click at [98, 208] on button "Confirm" at bounding box center [145, 201] width 167 height 19
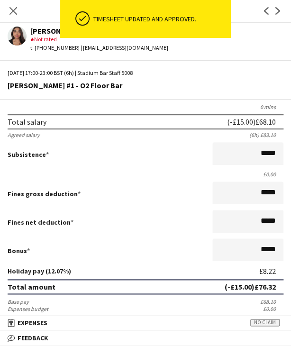
scroll to position [0, 0]
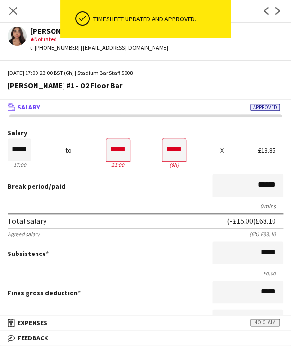
drag, startPoint x: 13, startPoint y: 10, endPoint x: 162, endPoint y: 83, distance: 165.4
click at [13, 10] on icon at bounding box center [13, 11] width 8 height 8
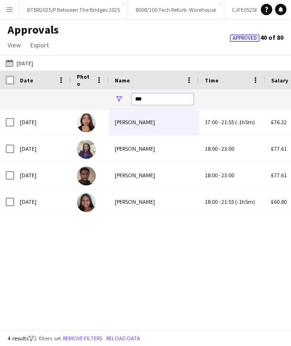
click at [167, 102] on input "***" at bounding box center [163, 98] width 62 height 11
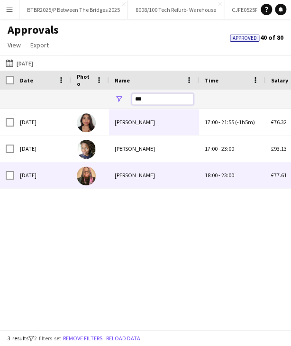
type input "***"
click at [148, 180] on div "[PERSON_NAME]" at bounding box center [154, 175] width 90 height 26
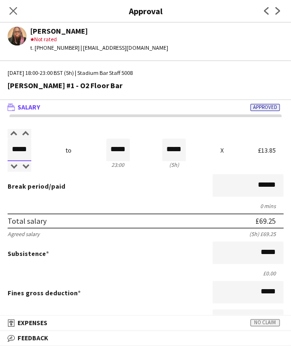
drag, startPoint x: 10, startPoint y: 149, endPoint x: 41, endPoint y: 149, distance: 30.8
click at [44, 150] on div "Salary ***** 18:00 to ***** 23:00 ***** (5h) X £13.85" at bounding box center [146, 149] width 276 height 41
type input "*****"
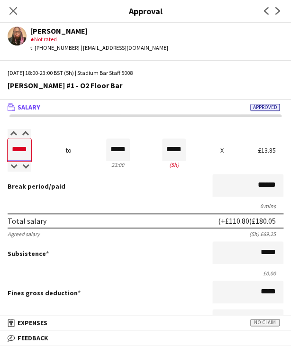
type input "*****"
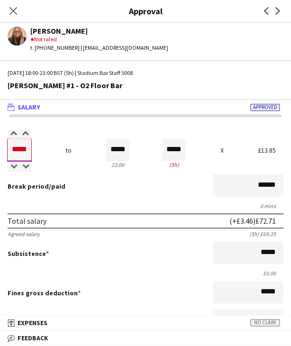
type input "*****"
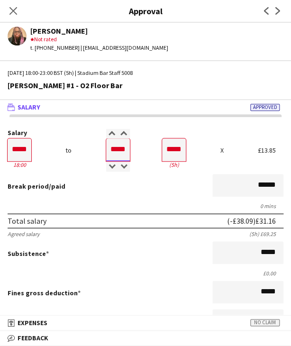
type input "*****"
click at [115, 186] on div "Break period /paid ******" at bounding box center [146, 186] width 276 height 25
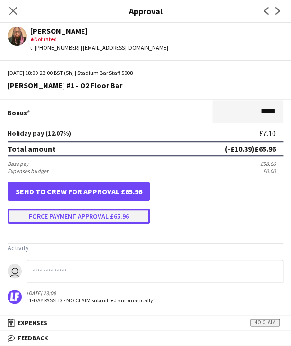
click at [78, 222] on button "Force payment approval £65.96" at bounding box center [79, 215] width 142 height 15
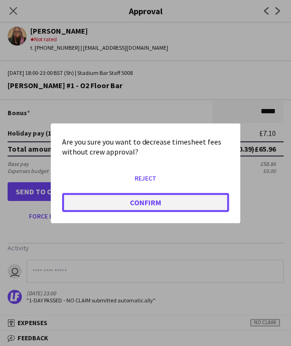
click at [84, 204] on button "Confirm" at bounding box center [145, 201] width 167 height 19
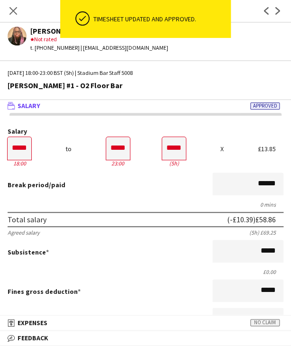
scroll to position [0, 0]
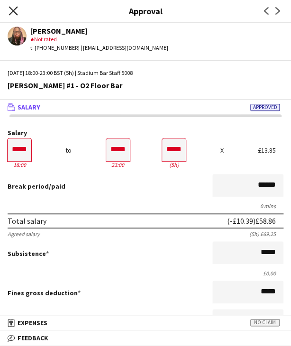
click at [11, 10] on icon "Close pop-in" at bounding box center [13, 10] width 9 height 9
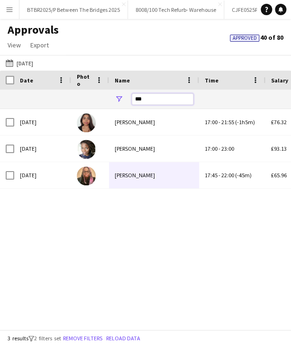
click at [169, 103] on input "***" at bounding box center [163, 98] width 62 height 11
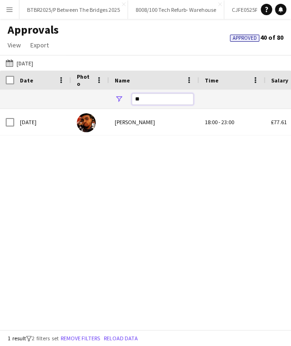
type input "**"
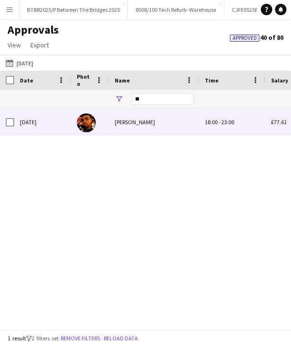
click at [162, 127] on div "[PERSON_NAME]" at bounding box center [154, 122] width 90 height 26
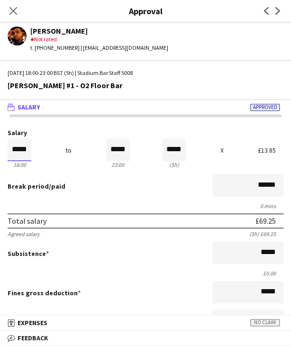
click at [25, 146] on input "*****" at bounding box center [20, 149] width 24 height 23
type input "*****"
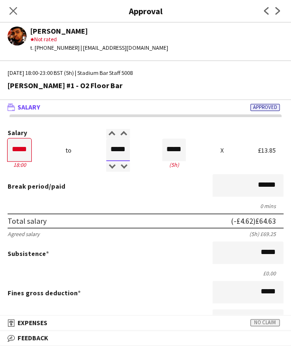
type input "*****"
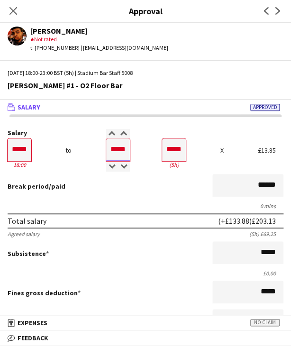
type input "*****"
click at [67, 201] on form "Salary ***** 18:00 to ***** 23:00 ***** (5h) X £13.85 Break period /paid ******…" at bounding box center [145, 294] width 291 height 331
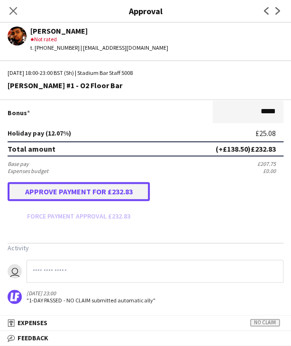
click at [85, 186] on button "Approve payment for £232.83" at bounding box center [79, 191] width 142 height 19
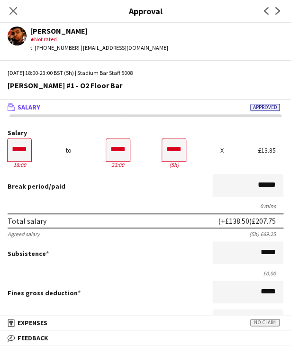
drag, startPoint x: 15, startPoint y: 12, endPoint x: 85, endPoint y: 33, distance: 72.5
click at [15, 12] on icon at bounding box center [13, 11] width 8 height 8
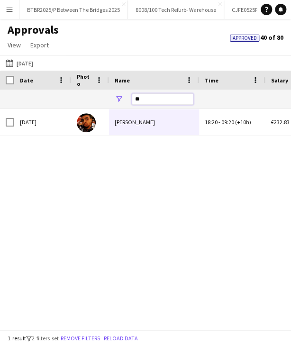
click at [165, 103] on input "**" at bounding box center [163, 98] width 62 height 11
type input "***"
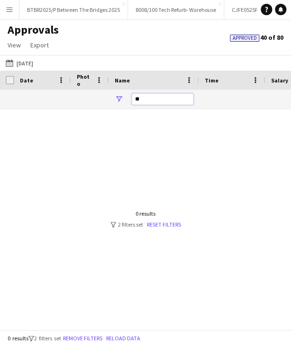
type input "*"
type input "**********"
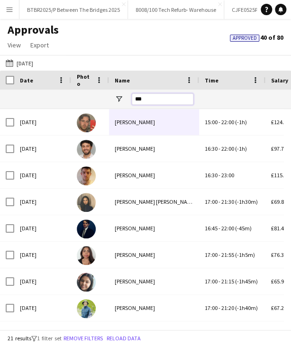
type input "****"
type input "***"
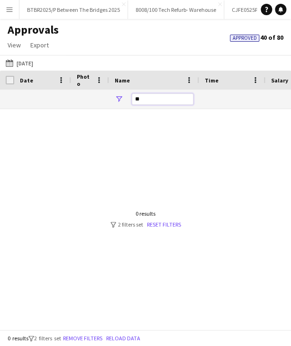
type input "*"
type input "**********"
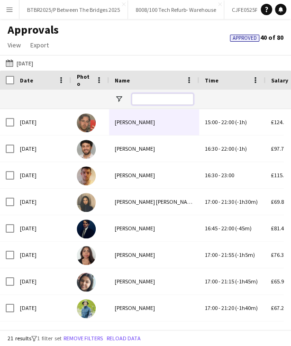
click at [155, 99] on input "Name Filter Input" at bounding box center [163, 98] width 62 height 11
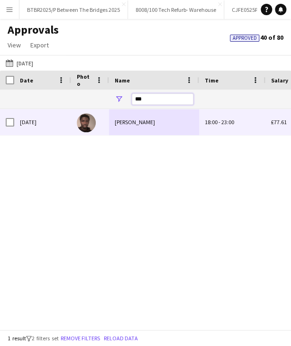
type input "***"
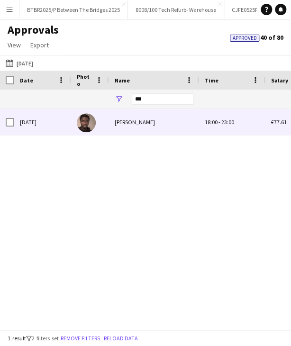
click at [150, 126] on div "[PERSON_NAME]" at bounding box center [154, 122] width 90 height 26
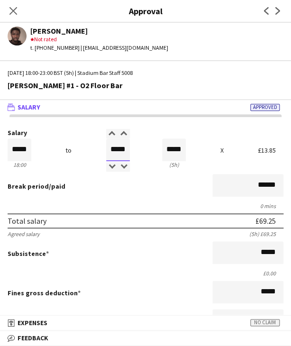
click at [108, 153] on input "*****" at bounding box center [118, 149] width 24 height 23
type input "*****"
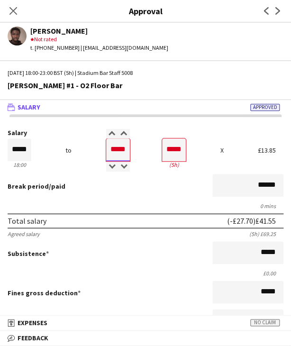
type input "*****"
click at [102, 203] on div "0 mins" at bounding box center [146, 205] width 276 height 7
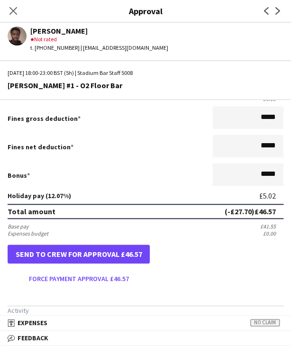
scroll to position [237, 0]
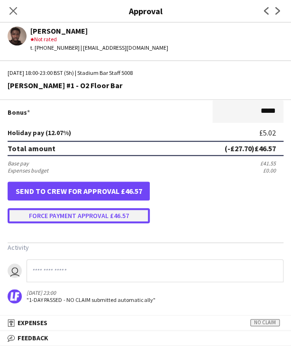
click at [79, 212] on button "Force payment approval £46.57" at bounding box center [79, 215] width 142 height 15
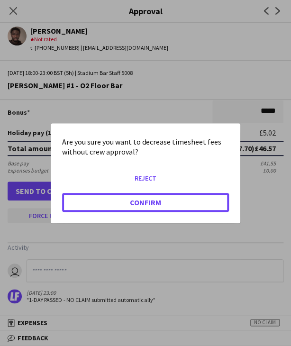
click at [91, 199] on button "Confirm" at bounding box center [145, 201] width 167 height 19
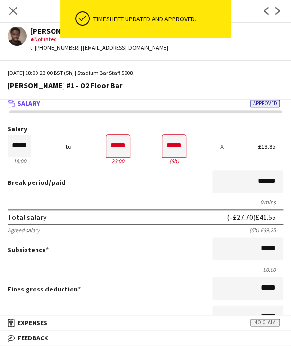
scroll to position [0, 0]
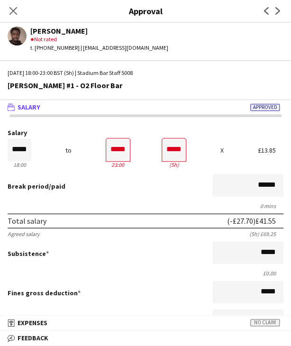
drag, startPoint x: 18, startPoint y: 11, endPoint x: 115, endPoint y: 50, distance: 104.0
click at [21, 11] on div "Close pop-in" at bounding box center [13, 11] width 27 height 22
click at [13, 12] on icon at bounding box center [13, 10] width 9 height 9
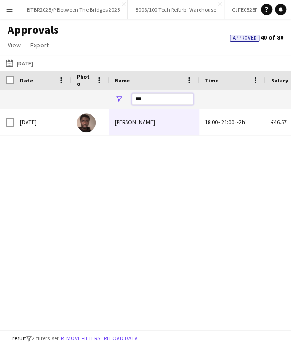
click at [167, 103] on input "***" at bounding box center [163, 98] width 62 height 11
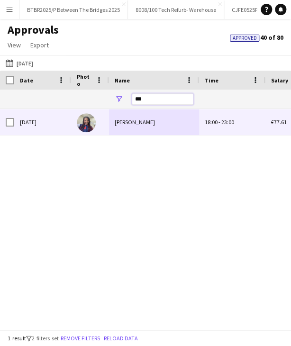
type input "***"
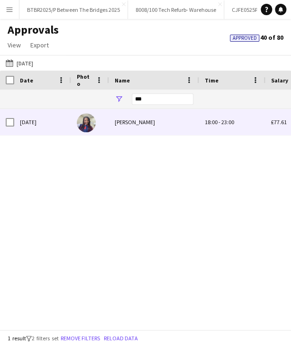
click at [182, 114] on div "[PERSON_NAME]" at bounding box center [154, 122] width 90 height 26
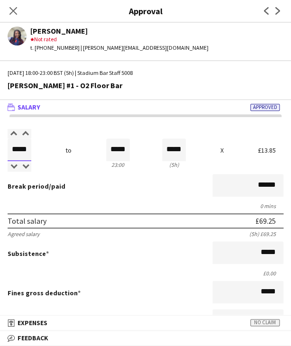
click at [14, 146] on input "*****" at bounding box center [20, 149] width 24 height 23
type input "*****"
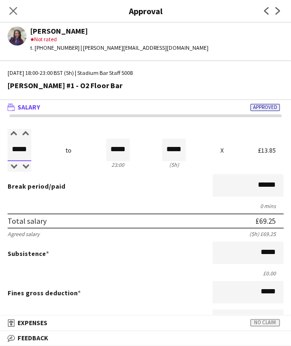
type input "*****"
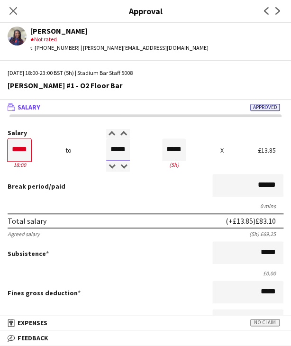
type input "*****"
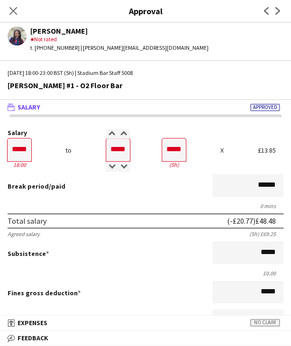
click at [108, 200] on form "Salary ***** 18:00 to ***** 23:00 ***** (5h) X £13.85 Break period /paid ******…" at bounding box center [145, 294] width 291 height 331
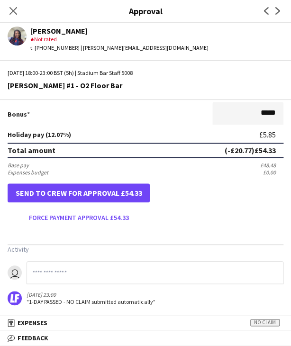
scroll to position [237, 0]
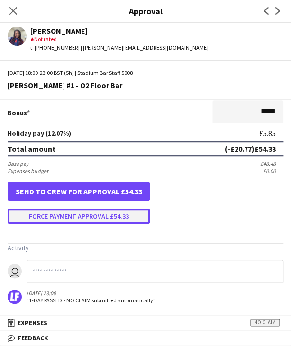
click at [79, 216] on button "Force payment approval £54.33" at bounding box center [79, 215] width 142 height 15
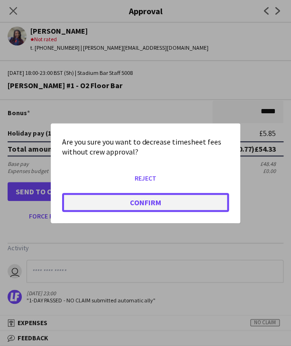
click at [87, 202] on button "Confirm" at bounding box center [145, 201] width 167 height 19
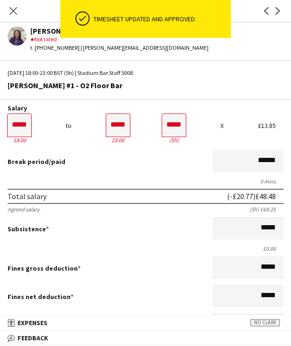
scroll to position [0, 0]
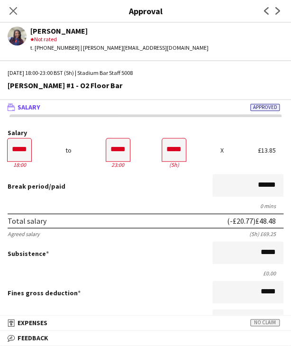
drag, startPoint x: 13, startPoint y: 16, endPoint x: 90, endPoint y: 93, distance: 108.9
click at [13, 16] on app-icon "Close pop-in" at bounding box center [13, 10] width 11 height 11
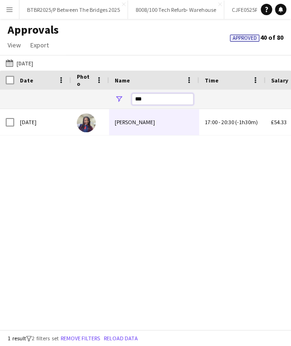
click at [142, 93] on input "***" at bounding box center [163, 98] width 62 height 11
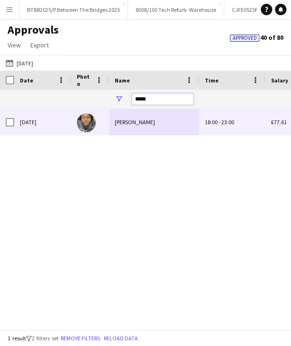
type input "*****"
click at [168, 114] on div "[PERSON_NAME]" at bounding box center [154, 122] width 90 height 26
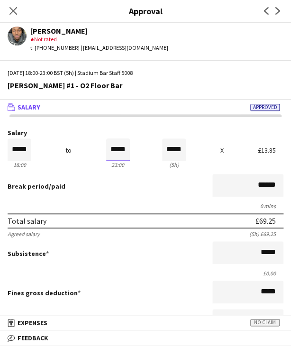
click at [113, 150] on input "*****" at bounding box center [118, 149] width 24 height 23
click at [111, 160] on input "*****" at bounding box center [118, 149] width 24 height 23
type input "*****"
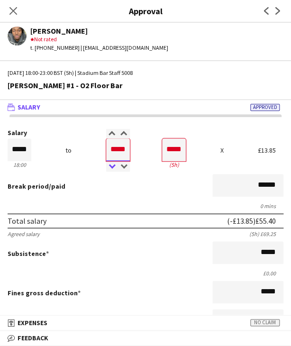
click at [112, 166] on div at bounding box center [112, 166] width 12 height 9
type input "*****"
click at [112, 166] on div at bounding box center [112, 166] width 12 height 9
type input "*****"
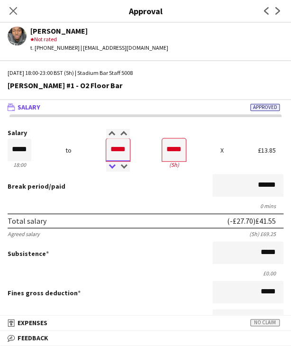
type input "*****"
click at [112, 166] on div at bounding box center [112, 166] width 12 height 9
click at [114, 198] on form "Salary ***** 18:00 to ***** 23:00 ***** (5h) X £13.85 Break period /paid ******…" at bounding box center [145, 294] width 291 height 331
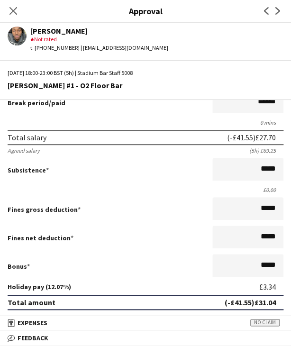
scroll to position [237, 0]
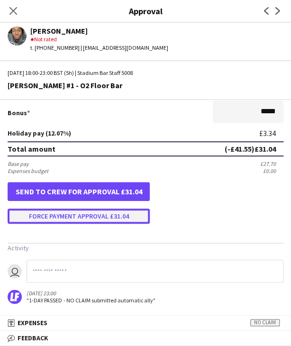
click at [72, 213] on button "Force payment approval £31.04" at bounding box center [79, 215] width 142 height 15
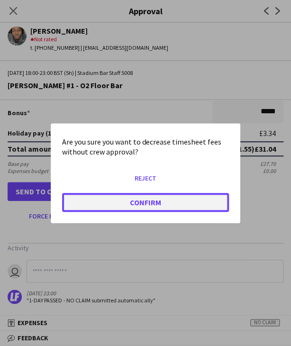
click at [79, 207] on button "Confirm" at bounding box center [145, 201] width 167 height 19
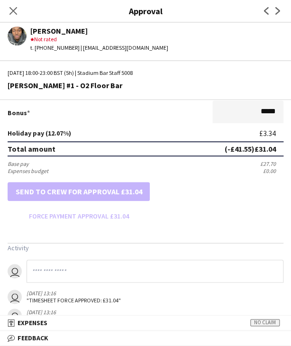
drag, startPoint x: 9, startPoint y: 8, endPoint x: 180, endPoint y: 120, distance: 203.9
click at [10, 8] on icon "Close pop-in" at bounding box center [13, 11] width 8 height 8
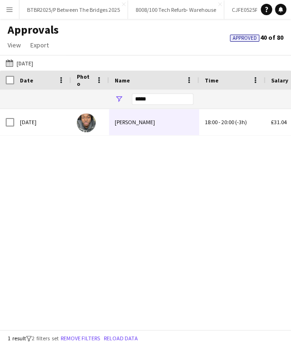
click at [162, 92] on div "*****" at bounding box center [163, 99] width 62 height 19
click at [162, 96] on input "*****" at bounding box center [163, 98] width 62 height 11
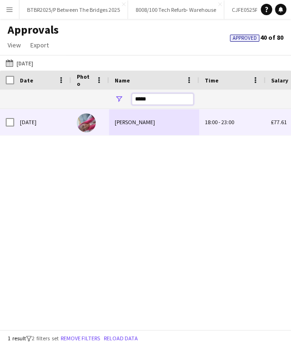
type input "*****"
click at [161, 120] on div "[PERSON_NAME]" at bounding box center [154, 122] width 90 height 26
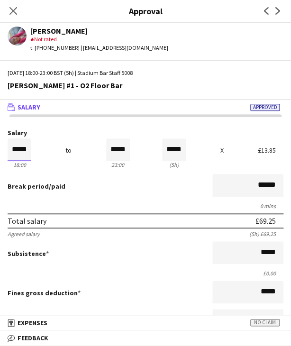
click at [30, 149] on input "*****" at bounding box center [20, 149] width 24 height 23
type input "*****"
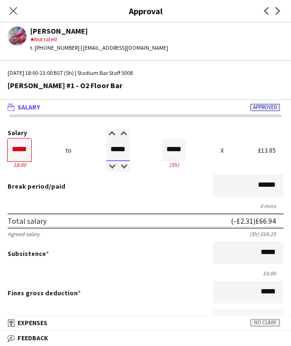
type input "*****"
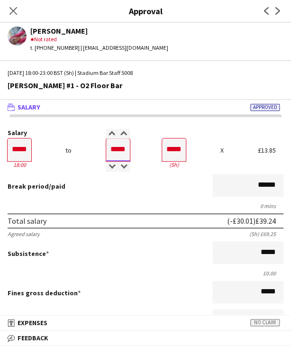
type input "*****"
click at [99, 199] on form "Salary ***** 18:00 to ***** 23:00 ***** (5h) X £13.85 Break period /paid ******…" at bounding box center [145, 294] width 291 height 331
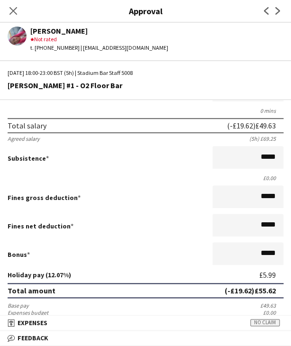
scroll to position [237, 0]
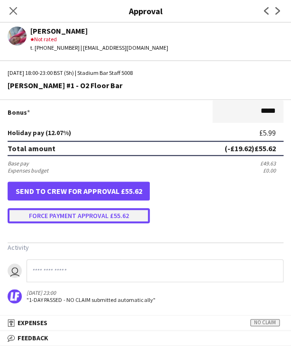
click at [52, 213] on button "Force payment approval £55.62" at bounding box center [79, 215] width 142 height 15
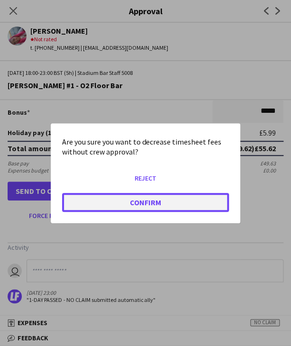
click at [75, 192] on button "Confirm" at bounding box center [145, 201] width 167 height 19
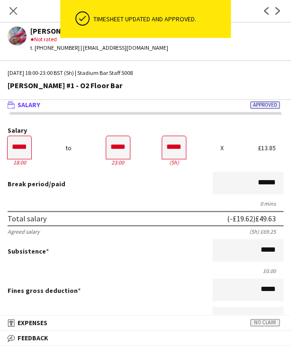
scroll to position [0, 0]
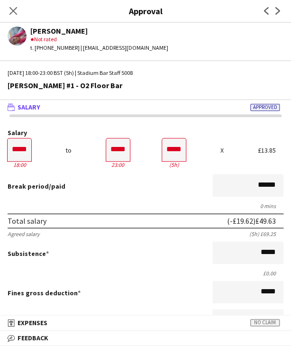
drag, startPoint x: 9, startPoint y: 5, endPoint x: 57, endPoint y: 40, distance: 58.9
click at [9, 5] on app-icon "Close pop-in" at bounding box center [13, 10] width 11 height 11
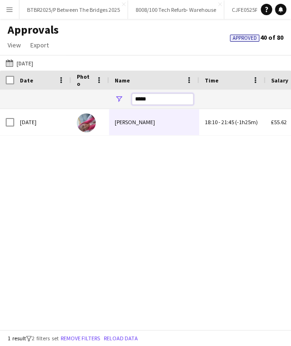
click at [146, 99] on input "*****" at bounding box center [163, 98] width 62 height 11
type input "*"
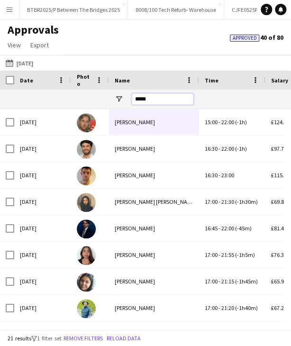
type input "******"
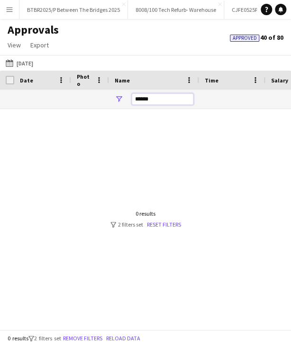
type input "***"
type input "*****"
type input "**********"
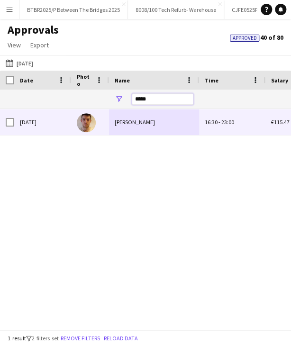
type input "*****"
click at [138, 117] on div "Ronan Gaffney" at bounding box center [154, 122] width 90 height 26
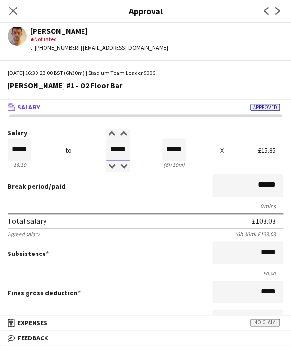
click at [113, 148] on input "*****" at bounding box center [118, 149] width 24 height 23
type input "*****"
click at [107, 165] on div at bounding box center [112, 166] width 12 height 9
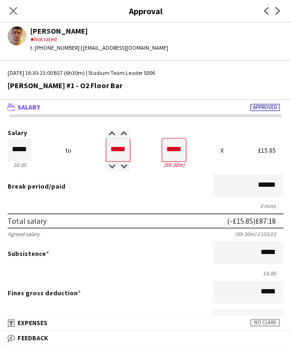
click at [112, 191] on div "Break period /paid ******" at bounding box center [146, 186] width 276 height 25
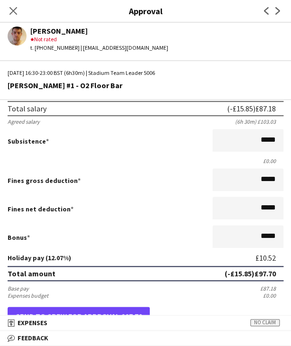
scroll to position [237, 0]
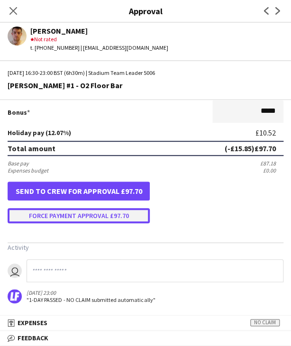
click at [99, 212] on button "Force payment approval £97.70" at bounding box center [79, 215] width 142 height 15
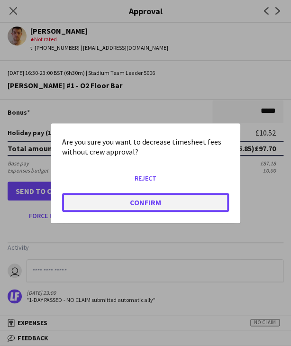
click at [117, 200] on button "Confirm" at bounding box center [145, 201] width 167 height 19
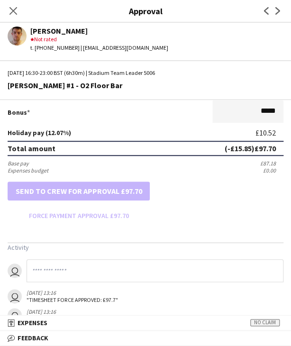
drag, startPoint x: 9, startPoint y: 12, endPoint x: 27, endPoint y: 22, distance: 20.4
click at [9, 12] on icon "Close pop-in" at bounding box center [13, 11] width 8 height 8
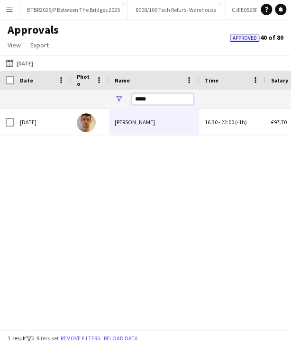
click at [145, 96] on input "*****" at bounding box center [163, 98] width 62 height 11
type input "*****"
type input "***"
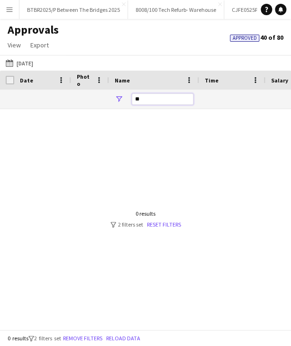
type input "*"
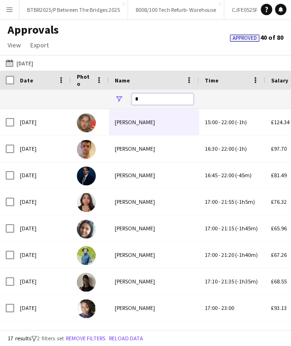
type input "**********"
click at [160, 100] on input "*" at bounding box center [163, 98] width 62 height 11
click at [158, 99] on input "*" at bounding box center [163, 98] width 62 height 11
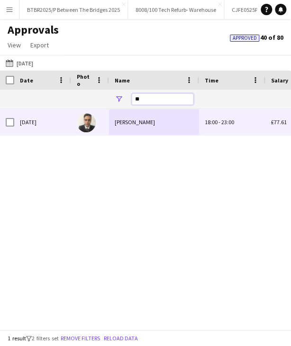
type input "**"
click at [142, 122] on div "Sebastian Benz" at bounding box center [154, 122] width 90 height 26
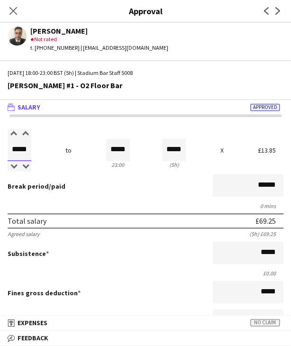
click at [26, 151] on input "*****" at bounding box center [20, 149] width 24 height 23
type input "*****"
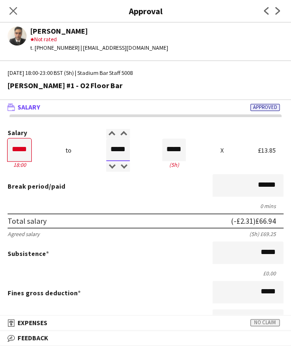
type input "*****"
click at [112, 215] on div "Total salary (-£26.55) £42.70" at bounding box center [146, 220] width 276 height 15
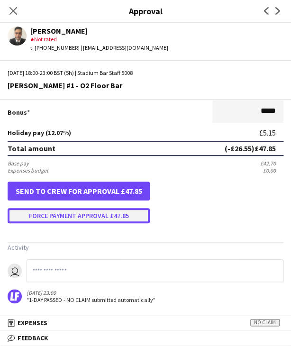
click at [119, 219] on button "Force payment approval £47.85" at bounding box center [79, 215] width 142 height 15
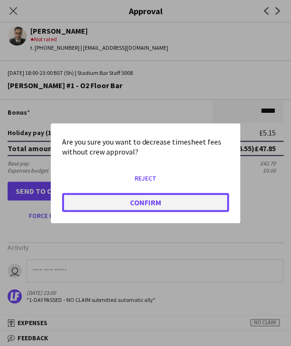
click at [116, 208] on button "Confirm" at bounding box center [145, 201] width 167 height 19
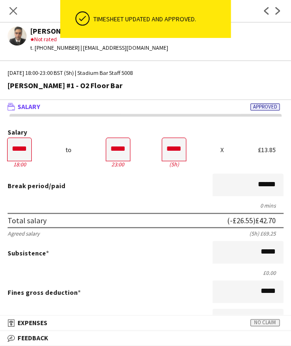
scroll to position [0, 0]
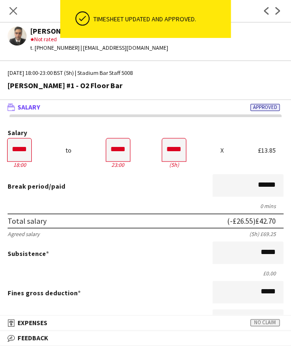
drag, startPoint x: 12, startPoint y: 10, endPoint x: 150, endPoint y: 113, distance: 171.3
click at [12, 10] on icon at bounding box center [13, 11] width 8 height 8
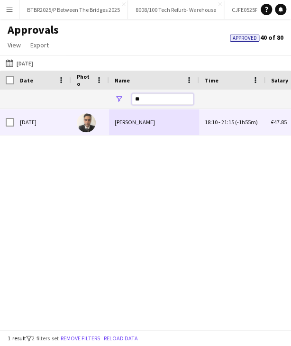
click at [159, 101] on input "**" at bounding box center [163, 98] width 62 height 11
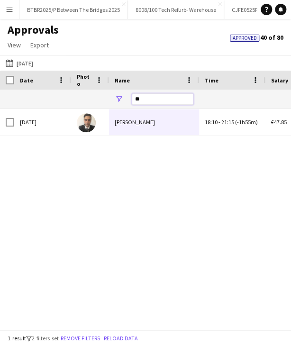
click at [159, 101] on input "**" at bounding box center [163, 98] width 62 height 11
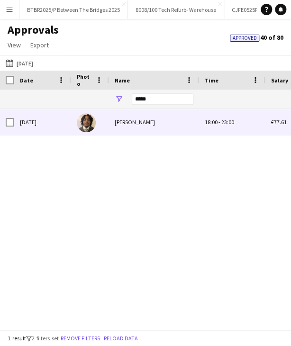
click at [182, 132] on div "Moses Kalule" at bounding box center [154, 122] width 90 height 26
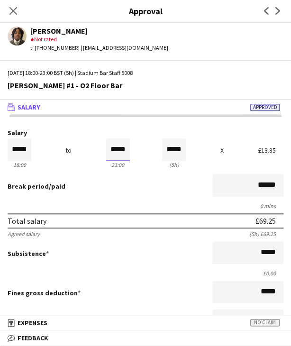
click at [111, 150] on input "*****" at bounding box center [118, 149] width 24 height 23
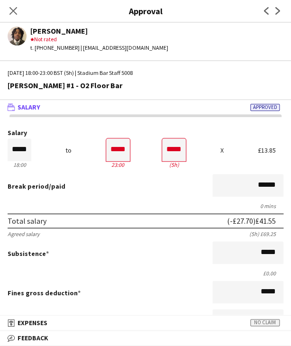
click at [136, 205] on div "0 mins" at bounding box center [146, 205] width 276 height 7
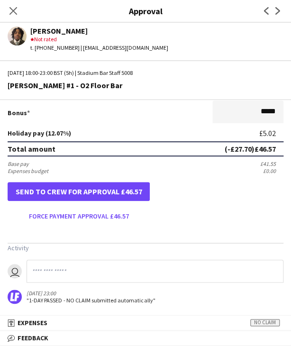
scroll to position [237, 0]
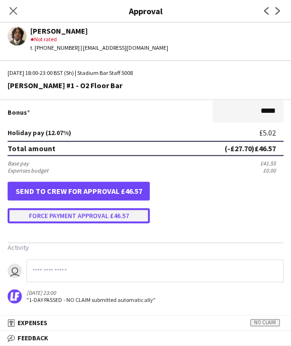
click at [98, 219] on button "Force payment approval £46.57" at bounding box center [79, 215] width 142 height 15
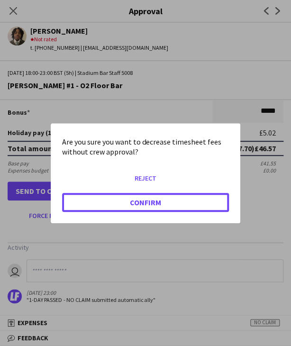
click at [108, 205] on button "Confirm" at bounding box center [145, 201] width 167 height 19
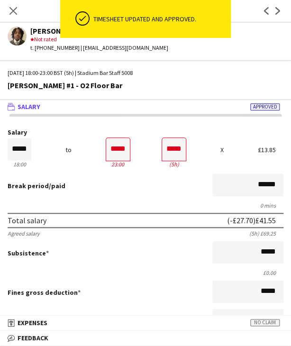
scroll to position [0, 0]
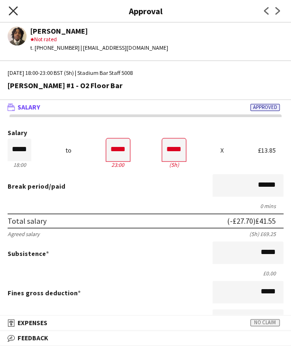
click at [13, 11] on icon at bounding box center [13, 10] width 9 height 9
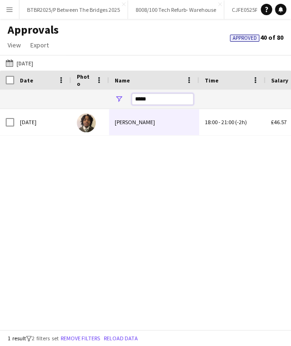
click at [141, 95] on input "*****" at bounding box center [163, 98] width 62 height 11
click at [152, 102] on input "*****" at bounding box center [163, 98] width 62 height 11
drag, startPoint x: 148, startPoint y: 100, endPoint x: 107, endPoint y: 99, distance: 41.7
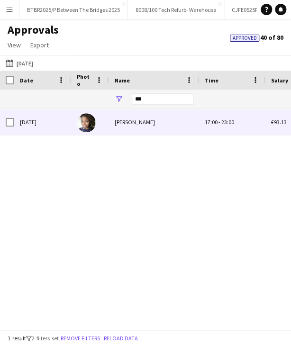
click at [129, 117] on div "[PERSON_NAME]" at bounding box center [154, 122] width 90 height 26
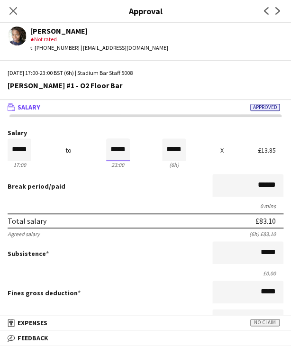
drag, startPoint x: 109, startPoint y: 152, endPoint x: 110, endPoint y: 160, distance: 7.6
click at [110, 152] on input "*****" at bounding box center [118, 149] width 24 height 23
click at [111, 164] on div at bounding box center [112, 166] width 12 height 9
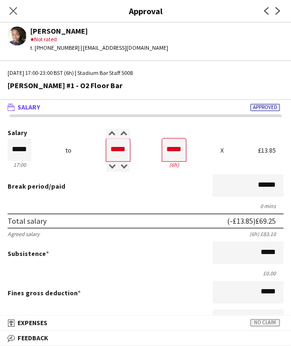
click at [112, 186] on div "Break period /paid ******" at bounding box center [146, 186] width 276 height 25
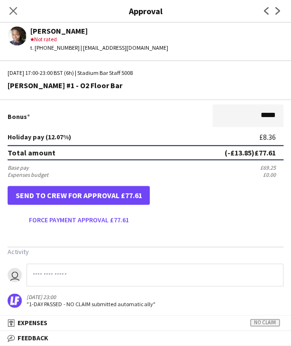
scroll to position [237, 0]
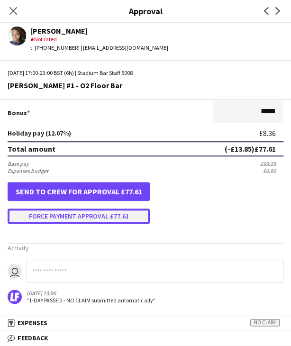
click at [74, 221] on button "Force payment approval £77.61" at bounding box center [79, 215] width 142 height 15
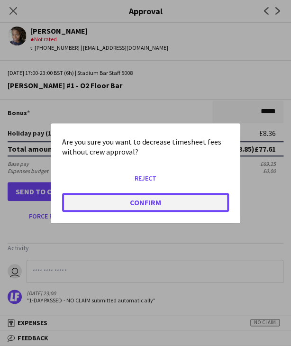
click at [97, 200] on button "Confirm" at bounding box center [145, 201] width 167 height 19
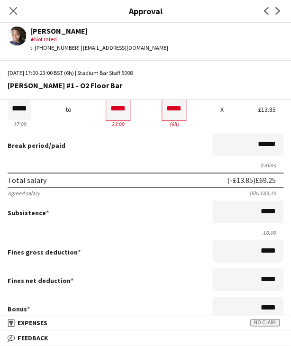
scroll to position [0, 0]
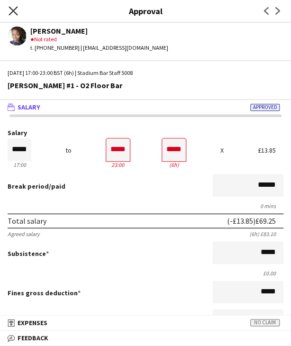
click at [11, 9] on icon at bounding box center [13, 10] width 9 height 9
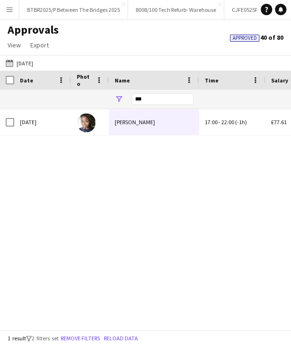
click at [159, 90] on div "***" at bounding box center [163, 99] width 62 height 19
click at [155, 98] on input "***" at bounding box center [163, 98] width 62 height 11
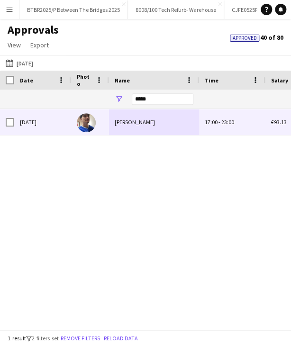
click at [150, 114] on div "Charlie Howard" at bounding box center [154, 122] width 90 height 26
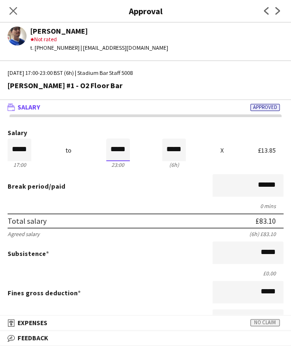
click at [110, 150] on input "*****" at bounding box center [118, 149] width 24 height 23
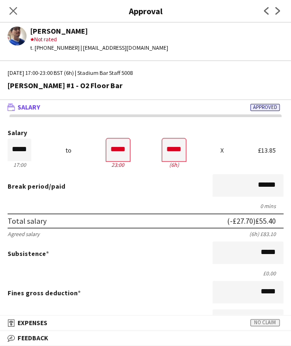
click at [137, 196] on div "Break period /paid ******" at bounding box center [146, 186] width 276 height 25
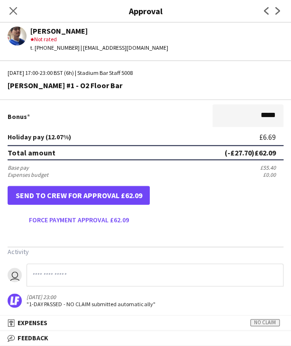
scroll to position [237, 0]
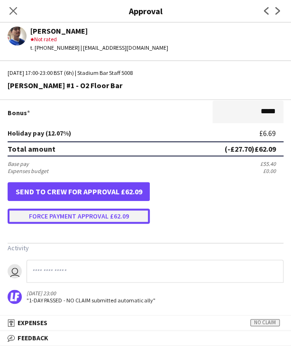
click at [78, 217] on button "Force payment approval £62.09" at bounding box center [79, 215] width 142 height 15
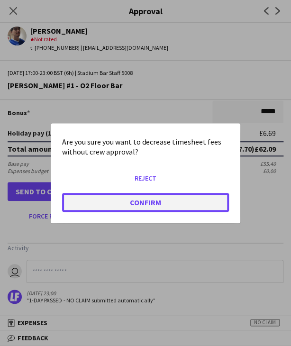
click at [92, 203] on button "Confirm" at bounding box center [145, 201] width 167 height 19
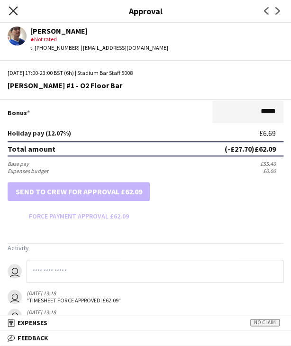
click at [12, 11] on icon "Close pop-in" at bounding box center [13, 10] width 9 height 9
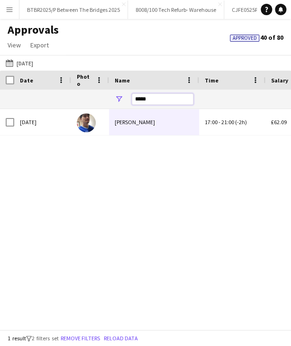
click at [164, 95] on input "*****" at bounding box center [163, 98] width 62 height 11
click at [163, 95] on input "*****" at bounding box center [163, 98] width 62 height 11
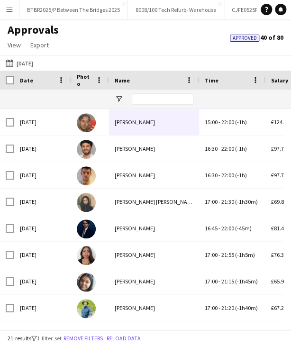
drag, startPoint x: 36, startPoint y: 63, endPoint x: 61, endPoint y: 67, distance: 25.4
click at [35, 63] on button "28-09-2025 16-09-2025" at bounding box center [19, 62] width 31 height 11
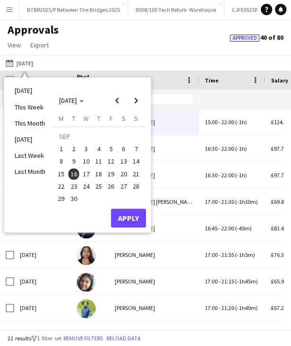
click at [89, 175] on span "17" at bounding box center [86, 173] width 11 height 11
click at [128, 215] on button "Apply" at bounding box center [128, 217] width 35 height 19
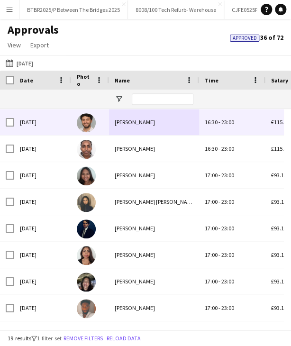
click at [161, 126] on div "[PERSON_NAME]" at bounding box center [154, 122] width 90 height 26
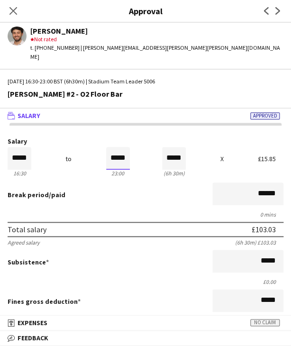
click at [108, 154] on input "*****" at bounding box center [118, 158] width 24 height 23
click at [106, 171] on div at bounding box center [112, 175] width 12 height 9
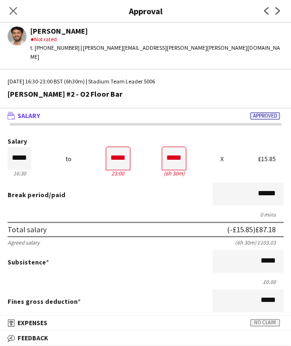
click at [97, 194] on div "Break period /paid ******" at bounding box center [146, 194] width 276 height 25
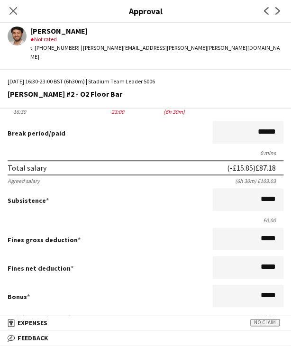
scroll to position [189, 0]
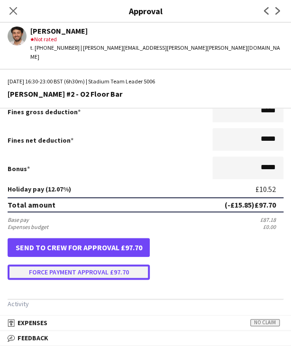
click at [80, 264] on button "Force payment approval £97.70" at bounding box center [79, 271] width 142 height 15
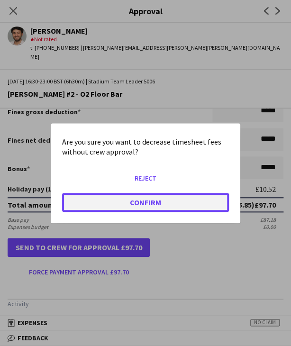
click at [99, 197] on button "Confirm" at bounding box center [145, 201] width 167 height 19
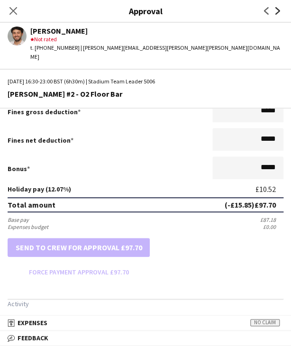
click at [277, 12] on icon at bounding box center [277, 11] width 5 height 8
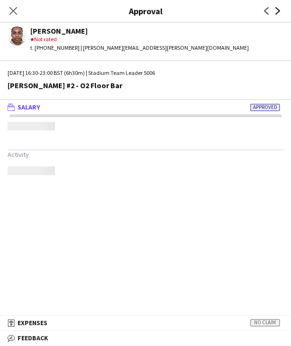
scroll to position [0, 0]
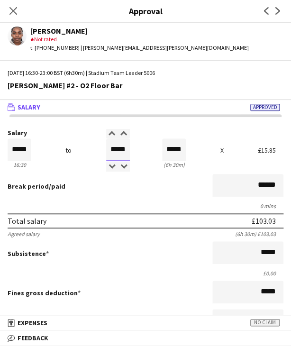
drag, startPoint x: 109, startPoint y: 149, endPoint x: 139, endPoint y: 150, distance: 29.9
click at [139, 150] on div "Salary ***** 16:30 to ***** 23:00 ***** (6h 30m) X £15.85" at bounding box center [146, 149] width 276 height 41
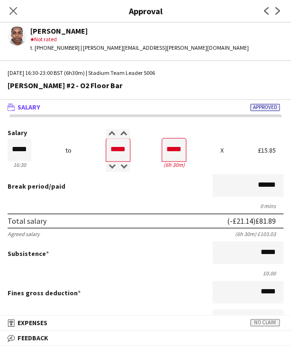
click at [155, 190] on div "Break period /paid ******" at bounding box center [146, 186] width 276 height 25
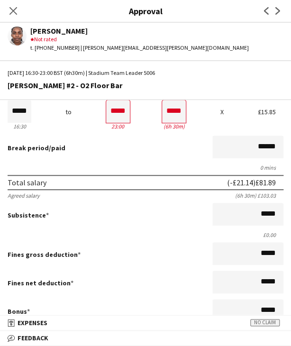
scroll to position [237, 0]
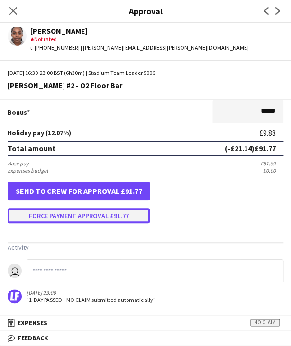
click at [58, 216] on button "Force payment approval £91.77" at bounding box center [79, 215] width 142 height 15
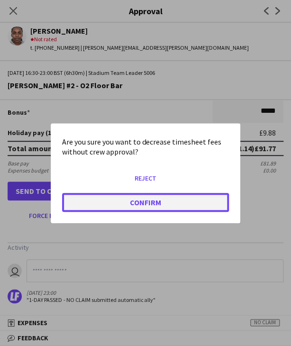
click at [93, 198] on button "Confirm" at bounding box center [145, 201] width 167 height 19
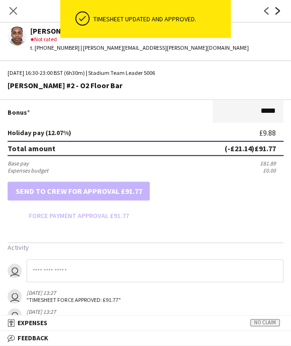
click at [278, 11] on icon at bounding box center [277, 11] width 5 height 8
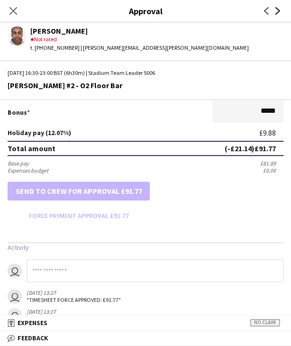
scroll to position [0, 0]
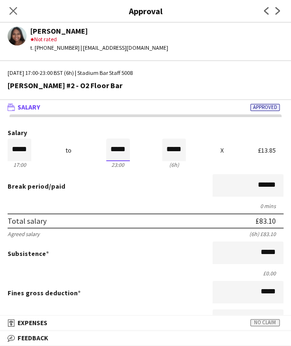
click at [110, 153] on input "*****" at bounding box center [118, 149] width 24 height 23
click at [111, 165] on div at bounding box center [112, 166] width 12 height 9
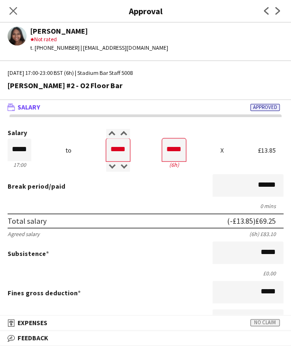
click at [115, 187] on div "Break period /paid ******" at bounding box center [146, 186] width 276 height 25
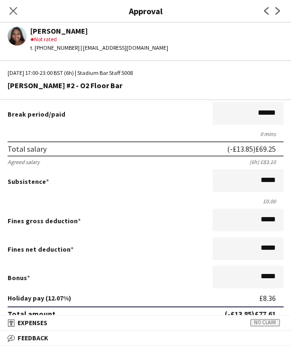
scroll to position [237, 0]
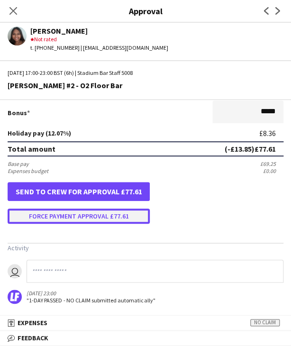
click at [97, 220] on button "Force payment approval £77.61" at bounding box center [79, 215] width 142 height 15
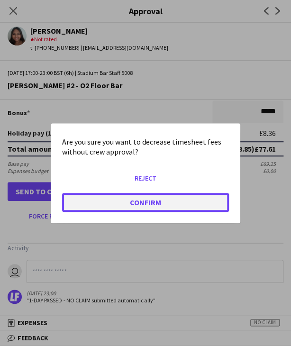
click at [117, 198] on button "Confirm" at bounding box center [145, 201] width 167 height 19
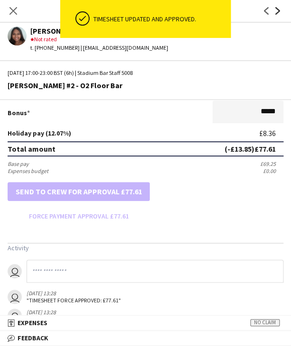
click at [279, 9] on icon "Next" at bounding box center [278, 11] width 8 height 8
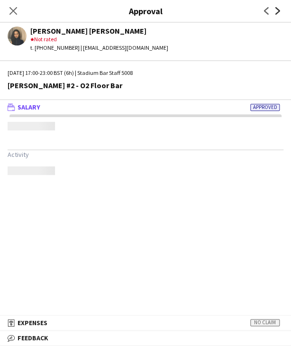
scroll to position [0, 0]
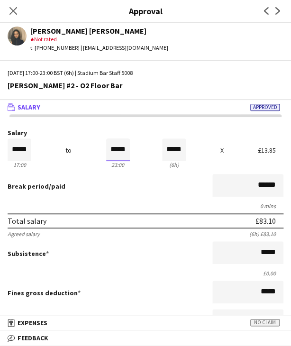
drag, startPoint x: 106, startPoint y: 147, endPoint x: 108, endPoint y: 159, distance: 12.2
click at [106, 147] on input "*****" at bounding box center [118, 149] width 24 height 23
click at [110, 163] on div at bounding box center [112, 166] width 12 height 9
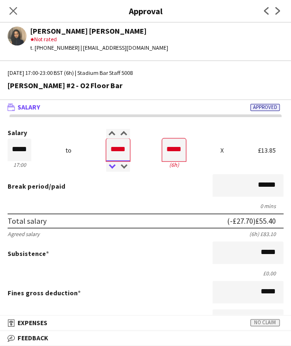
click at [108, 164] on div at bounding box center [112, 166] width 12 height 9
click at [118, 131] on div at bounding box center [124, 133] width 12 height 9
click at [139, 203] on div "0 mins" at bounding box center [146, 205] width 276 height 7
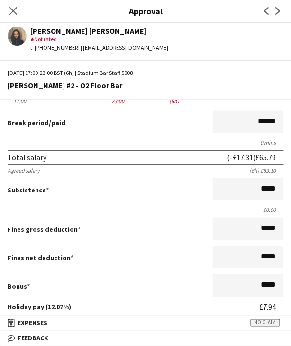
scroll to position [237, 0]
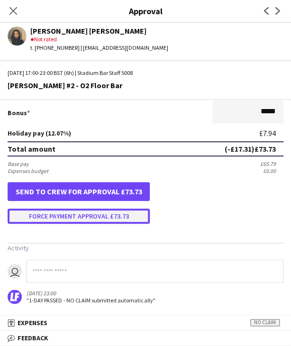
click at [81, 213] on button "Force payment approval £73.73" at bounding box center [79, 215] width 142 height 15
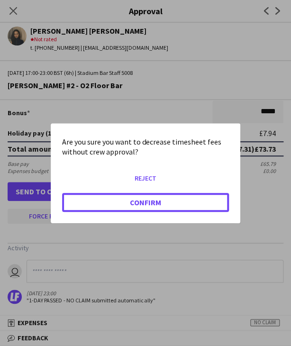
click at [92, 198] on button "Confirm" at bounding box center [145, 201] width 167 height 19
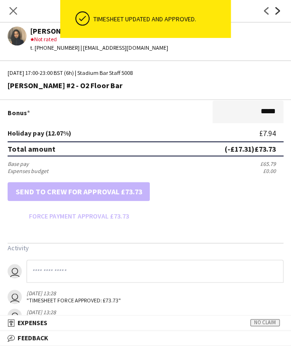
click at [277, 14] on icon "Next" at bounding box center [278, 11] width 8 height 8
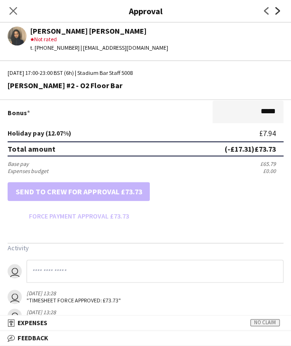
scroll to position [0, 0]
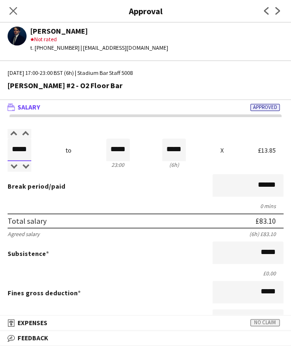
click at [25, 151] on input "*****" at bounding box center [20, 149] width 24 height 23
click at [9, 167] on div at bounding box center [14, 166] width 12 height 9
click at [25, 162] on div at bounding box center [25, 166] width 12 height 9
click at [114, 151] on input "*****" at bounding box center [118, 149] width 24 height 23
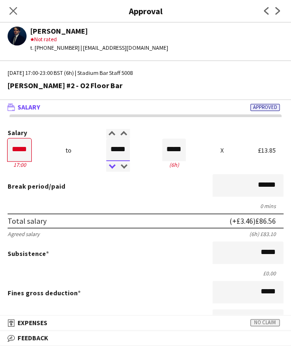
click at [108, 163] on div at bounding box center [112, 166] width 12 height 9
click at [111, 189] on div "Break period /paid ******" at bounding box center [146, 186] width 276 height 25
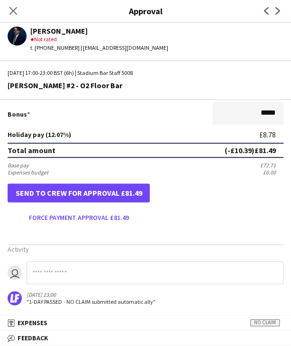
scroll to position [237, 0]
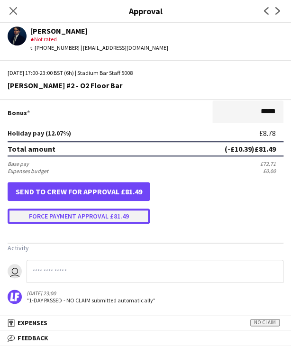
click at [95, 220] on button "Force payment approval £81.49" at bounding box center [79, 215] width 142 height 15
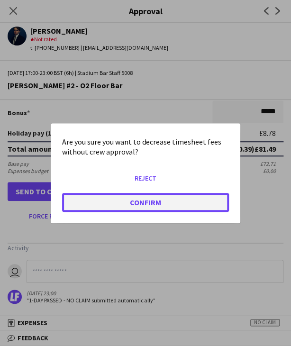
click at [101, 207] on button "Confirm" at bounding box center [145, 201] width 167 height 19
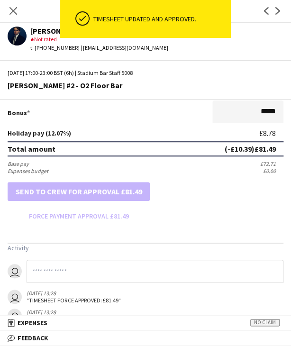
click at [276, 18] on div "Previous Next" at bounding box center [272, 11] width 38 height 22
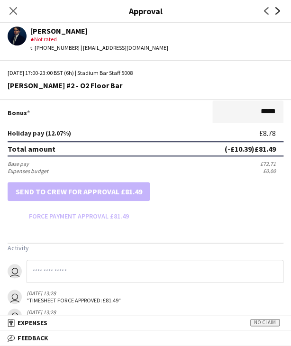
click at [279, 10] on icon at bounding box center [277, 11] width 5 height 8
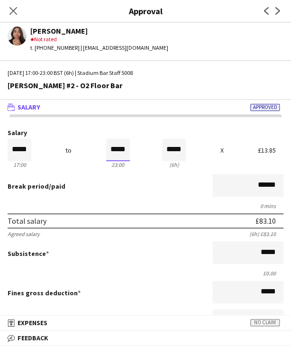
click at [110, 153] on input "*****" at bounding box center [118, 149] width 24 height 23
drag, startPoint x: 111, startPoint y: 165, endPoint x: 114, endPoint y: 177, distance: 11.7
click at [111, 165] on div at bounding box center [112, 166] width 12 height 9
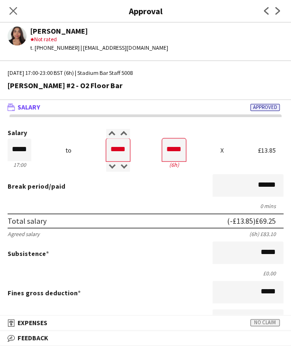
click at [116, 192] on div "Break period /paid ******" at bounding box center [146, 186] width 276 height 25
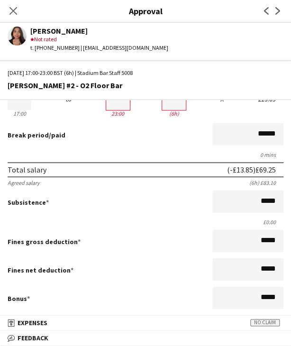
scroll to position [237, 0]
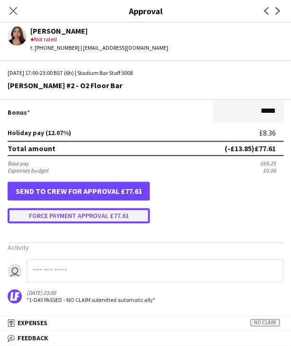
click at [81, 215] on button "Force payment approval £77.61" at bounding box center [79, 215] width 142 height 15
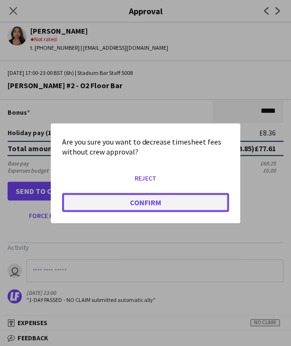
click at [80, 207] on button "Confirm" at bounding box center [145, 201] width 167 height 19
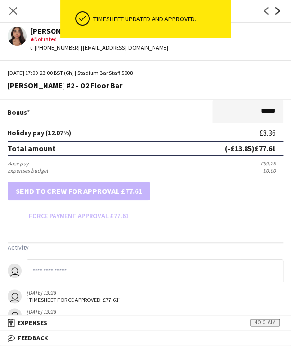
click at [277, 12] on icon "Next" at bounding box center [278, 11] width 8 height 8
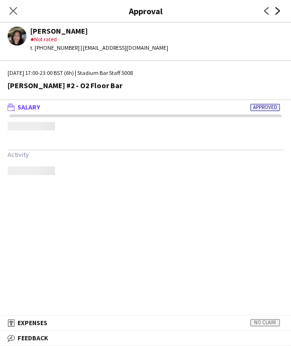
scroll to position [0, 0]
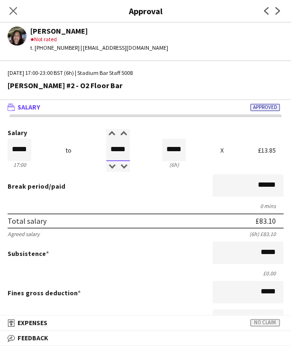
drag, startPoint x: 108, startPoint y: 151, endPoint x: 135, endPoint y: 149, distance: 27.1
click at [135, 149] on div "Salary ***** 17:00 to ***** 23:00 ***** (6h) X £13.85" at bounding box center [146, 149] width 276 height 41
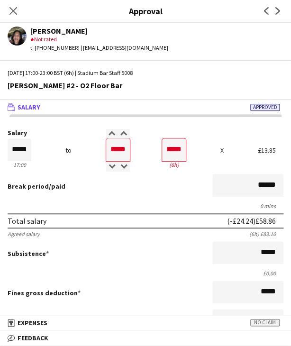
click at [110, 201] on form "Salary ***** 17:00 to ***** 23:00 ***** (6h) X £13.85 Break period /paid ******…" at bounding box center [145, 294] width 291 height 331
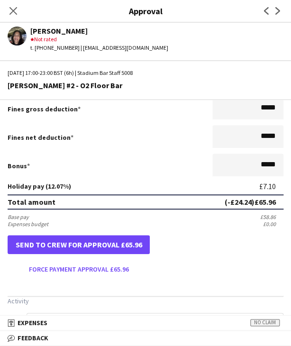
scroll to position [189, 0]
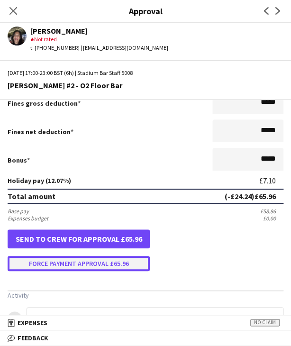
click at [95, 262] on button "Force payment approval £65.96" at bounding box center [79, 263] width 142 height 15
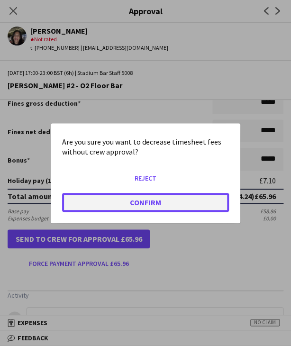
click at [99, 204] on button "Confirm" at bounding box center [145, 201] width 167 height 19
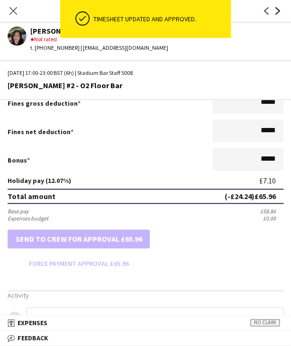
click at [276, 9] on icon "Next" at bounding box center [278, 11] width 8 height 8
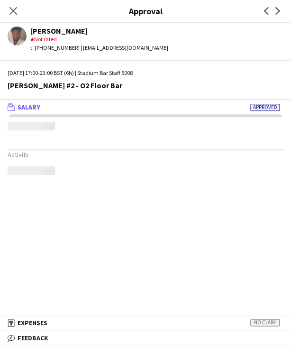
scroll to position [0, 0]
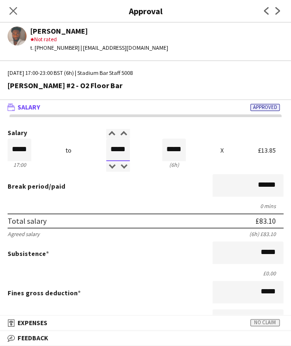
drag, startPoint x: 107, startPoint y: 144, endPoint x: 135, endPoint y: 145, distance: 28.4
click at [135, 144] on div "Salary ***** 17:00 to ***** 23:00 ***** (6h) X £13.85" at bounding box center [146, 149] width 276 height 41
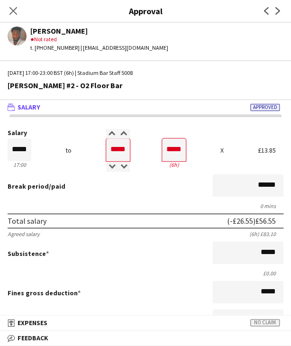
click at [121, 206] on div "0 mins" at bounding box center [146, 205] width 276 height 7
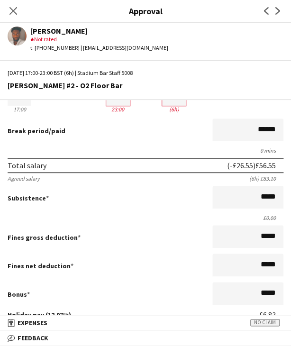
scroll to position [237, 0]
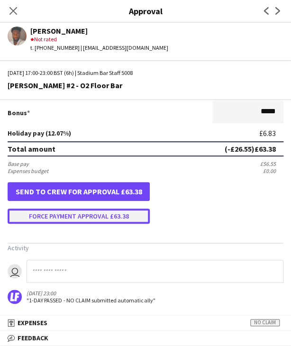
click at [105, 219] on button "Force payment approval £63.38" at bounding box center [79, 215] width 142 height 15
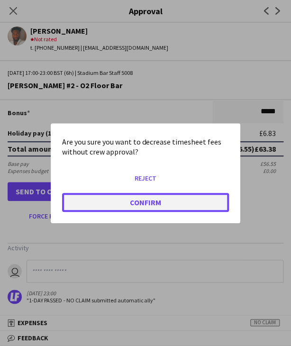
click at [107, 203] on button "Confirm" at bounding box center [145, 201] width 167 height 19
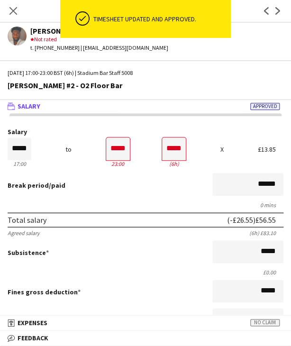
scroll to position [0, 0]
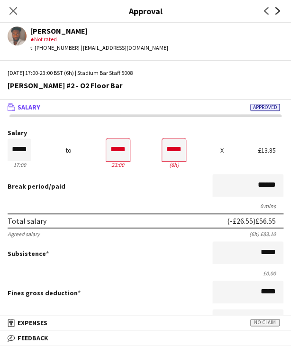
click at [279, 12] on icon "Next" at bounding box center [278, 11] width 8 height 8
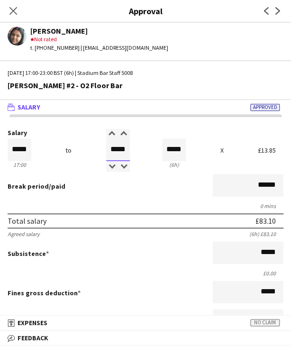
drag, startPoint x: 107, startPoint y: 152, endPoint x: 136, endPoint y: 147, distance: 30.2
click at [138, 148] on div "Salary ***** 17:00 to ***** 23:00 ***** (6h) X £13.85" at bounding box center [146, 149] width 276 height 41
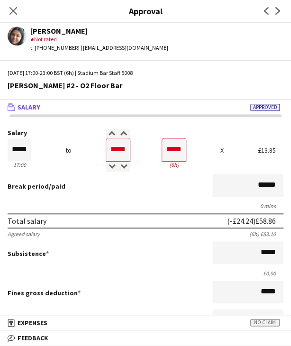
click at [117, 195] on div "Break period /paid ******" at bounding box center [146, 186] width 276 height 25
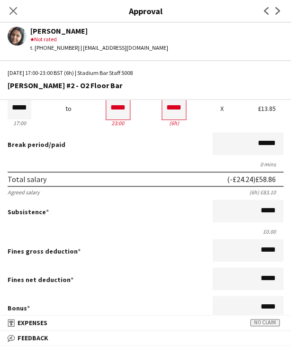
scroll to position [189, 0]
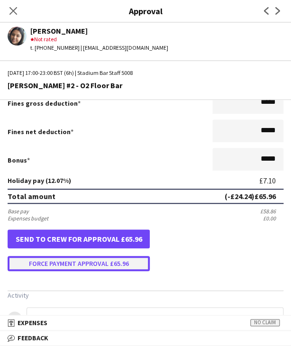
click at [96, 257] on button "Force payment approval £65.96" at bounding box center [79, 263] width 142 height 15
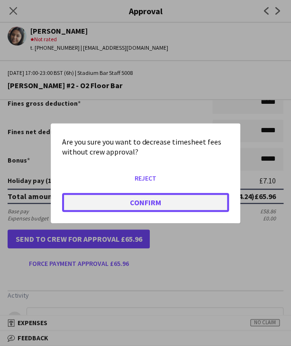
click at [111, 201] on button "Confirm" at bounding box center [145, 201] width 167 height 19
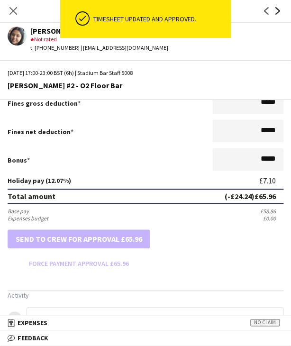
click at [278, 12] on icon at bounding box center [277, 11] width 5 height 8
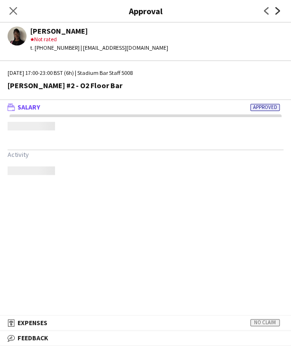
scroll to position [0, 0]
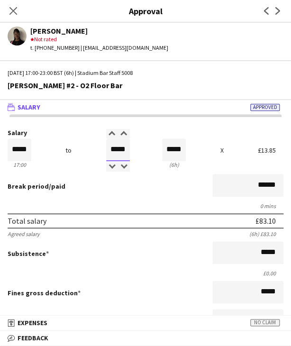
click at [110, 154] on input "*****" at bounding box center [118, 149] width 24 height 23
click at [108, 167] on div at bounding box center [112, 166] width 12 height 9
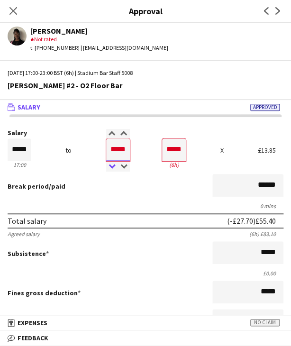
click at [108, 167] on div at bounding box center [112, 166] width 12 height 9
click at [122, 168] on div at bounding box center [124, 166] width 12 height 9
click at [122, 198] on form "Salary ***** 17:00 to ***** 23:00 ***** (6h) X £13.85 Break period /paid ******…" at bounding box center [145, 294] width 291 height 331
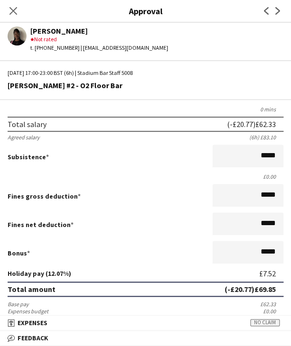
scroll to position [237, 0]
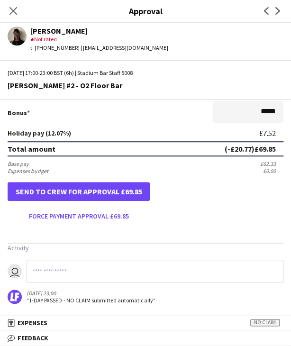
click at [110, 224] on app-approvals-popin-salary-tab "Salary ***** 17:00 to ***** 23:00 ***** (6h) X £13.85 Break period /paid ******…" at bounding box center [145, 97] width 291 height 411
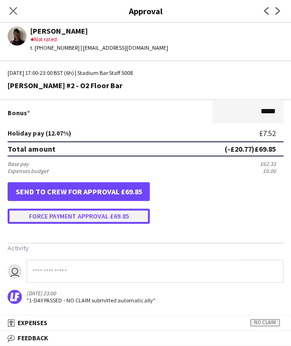
click at [111, 216] on button "Force payment approval £69.85" at bounding box center [79, 215] width 142 height 15
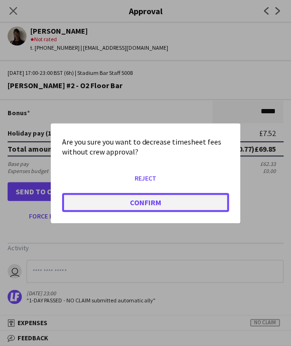
click at [122, 199] on button "Confirm" at bounding box center [145, 201] width 167 height 19
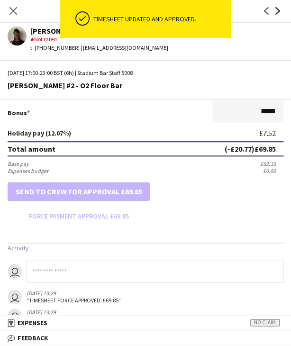
click at [280, 8] on icon "Next" at bounding box center [278, 11] width 8 height 8
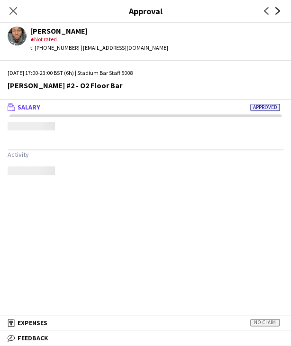
scroll to position [0, 0]
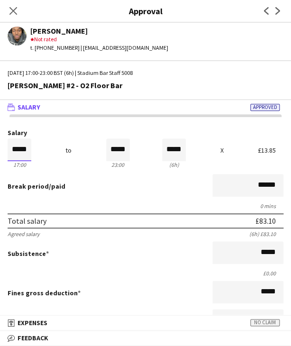
click at [25, 147] on input "*****" at bounding box center [20, 149] width 24 height 23
click at [27, 136] on div at bounding box center [25, 133] width 12 height 9
drag, startPoint x: 107, startPoint y: 148, endPoint x: 131, endPoint y: 152, distance: 24.5
click at [131, 152] on div "Salary ***** 17:00 to ***** 23:00 ***** (6h) X £13.85" at bounding box center [146, 149] width 276 height 41
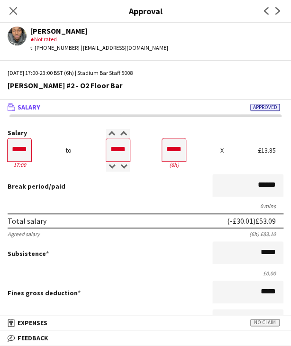
click at [130, 206] on div "0 mins" at bounding box center [146, 205] width 276 height 7
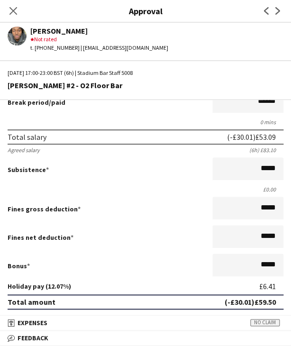
scroll to position [237, 0]
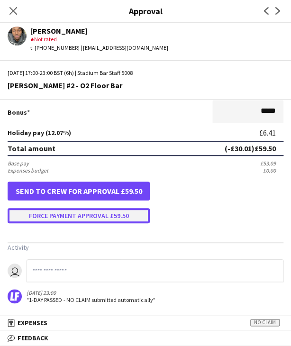
click at [97, 215] on button "Force payment approval £59.50" at bounding box center [79, 215] width 142 height 15
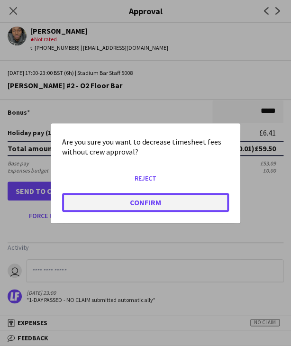
click at [123, 201] on button "Confirm" at bounding box center [145, 201] width 167 height 19
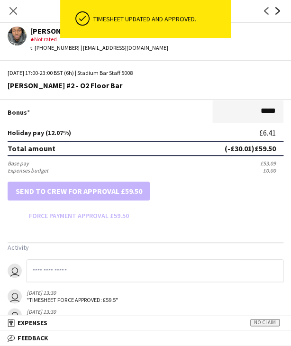
click at [277, 14] on icon "Next" at bounding box center [278, 11] width 8 height 8
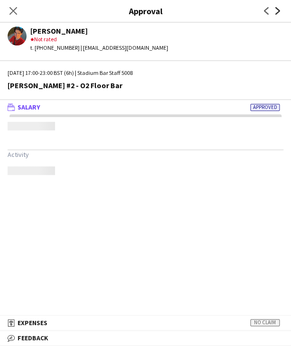
scroll to position [0, 0]
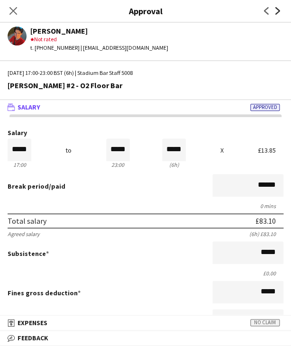
click at [275, 9] on icon "Next" at bounding box center [278, 11] width 8 height 8
drag, startPoint x: 112, startPoint y: 153, endPoint x: 110, endPoint y: 160, distance: 6.4
click at [112, 153] on input "*****" at bounding box center [118, 149] width 24 height 23
click at [109, 167] on div at bounding box center [112, 166] width 12 height 9
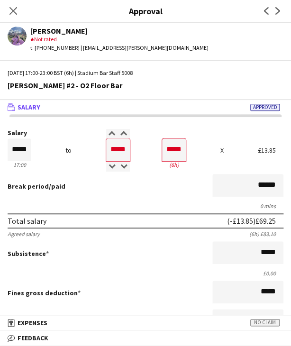
click at [108, 206] on div "0 mins" at bounding box center [146, 205] width 276 height 7
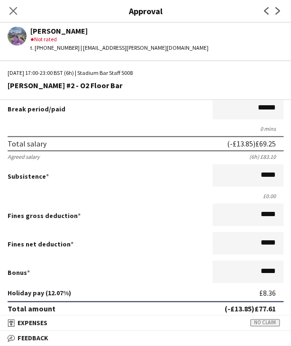
scroll to position [237, 0]
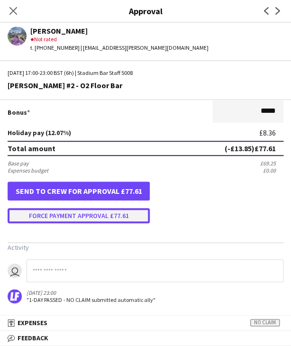
click at [74, 215] on button "Force payment approval £77.61" at bounding box center [79, 215] width 142 height 15
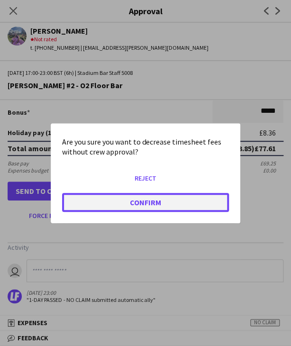
click at [91, 205] on button "Confirm" at bounding box center [145, 201] width 167 height 19
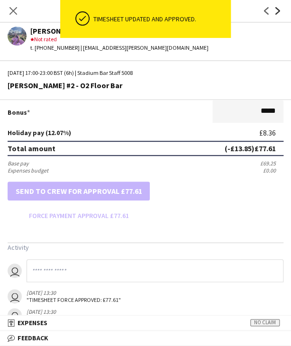
click at [276, 14] on icon at bounding box center [277, 11] width 5 height 8
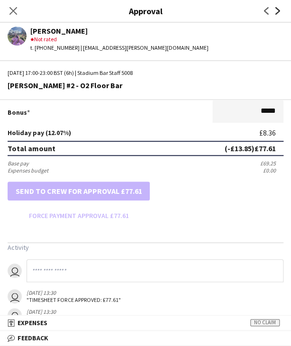
scroll to position [0, 0]
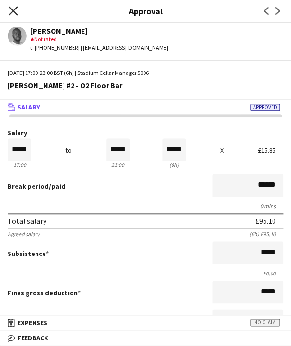
click at [10, 8] on icon at bounding box center [13, 10] width 9 height 9
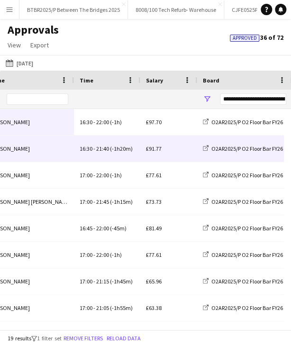
scroll to position [0, 146]
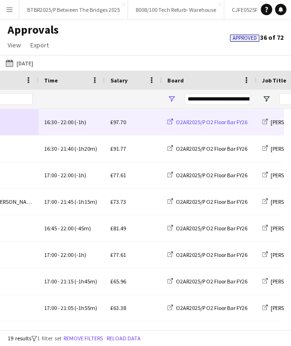
click at [210, 125] on span "O2AR2025/P O2 Floor Bar FY26" at bounding box center [212, 121] width 72 height 7
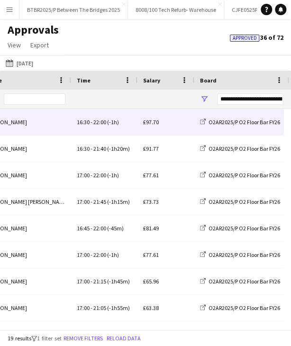
scroll to position [0, 94]
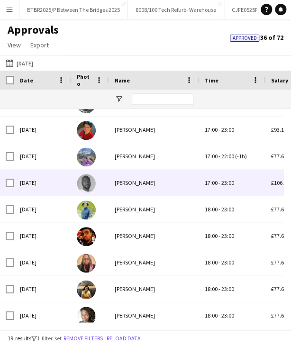
click at [159, 188] on div "yunus alade" at bounding box center [154, 183] width 90 height 26
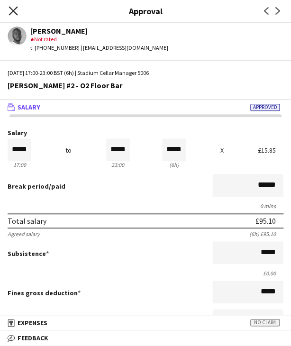
click at [13, 7] on icon "Close pop-in" at bounding box center [13, 10] width 9 height 9
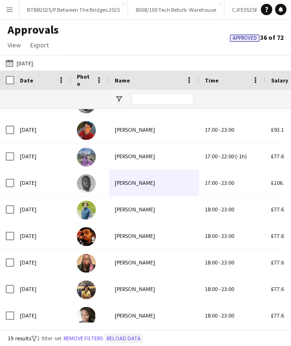
click at [123, 338] on button "Reload data" at bounding box center [124, 338] width 38 height 10
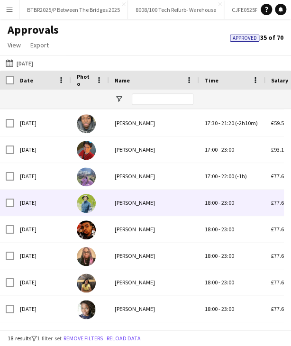
click at [160, 193] on div "Patrick Mawoneyi" at bounding box center [154, 202] width 90 height 26
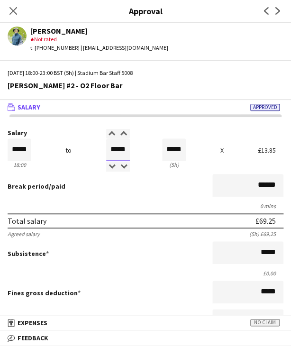
drag, startPoint x: 103, startPoint y: 152, endPoint x: 134, endPoint y: 151, distance: 31.3
click at [134, 151] on div "Salary ***** 18:00 to ***** 23:00 ***** (5h) X £13.85" at bounding box center [146, 149] width 276 height 41
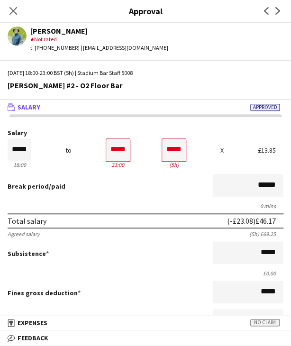
click at [110, 181] on div "Break period /paid ******" at bounding box center [146, 186] width 276 height 25
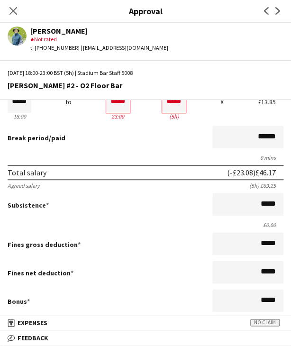
scroll to position [237, 0]
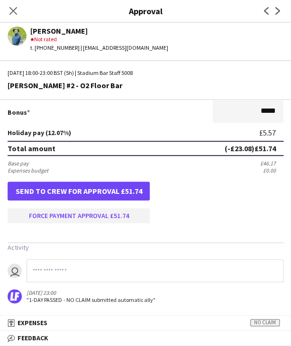
click at [101, 222] on app-approvals-popin-salary-tab "Salary ***** 18:00 to ***** 23:00 ***** (5h) X £13.85 Break period /paid ******…" at bounding box center [145, 97] width 291 height 411
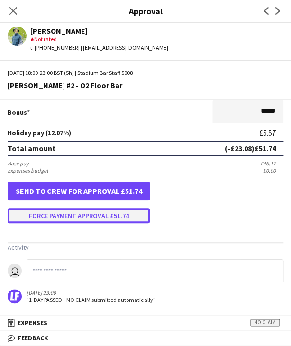
click at [103, 216] on button "Force payment approval £51.74" at bounding box center [79, 215] width 142 height 15
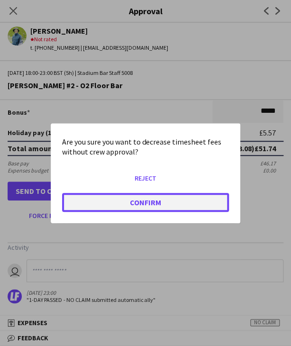
click at [109, 204] on button "Confirm" at bounding box center [145, 201] width 167 height 19
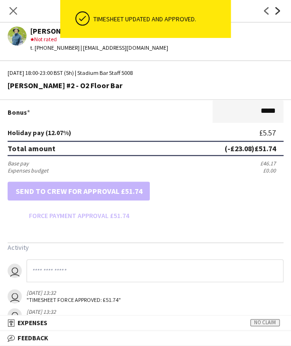
click at [277, 9] on icon at bounding box center [277, 11] width 5 height 8
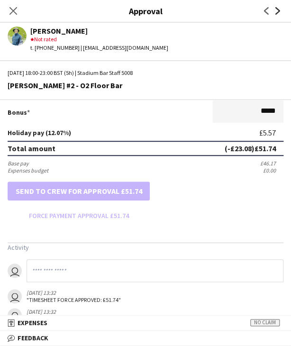
scroll to position [0, 0]
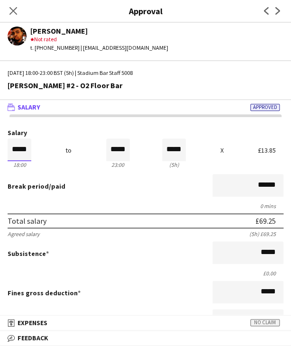
click at [24, 152] on input "*****" at bounding box center [20, 149] width 24 height 23
click at [92, 178] on div "Break period /paid ******" at bounding box center [146, 186] width 276 height 25
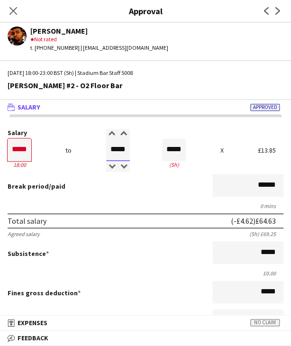
drag, startPoint x: 108, startPoint y: 148, endPoint x: 144, endPoint y: 148, distance: 35.5
click at [144, 148] on div "Salary ***** 18:00 to ***** 23:00 ***** (5h) X £13.85" at bounding box center [146, 149] width 276 height 41
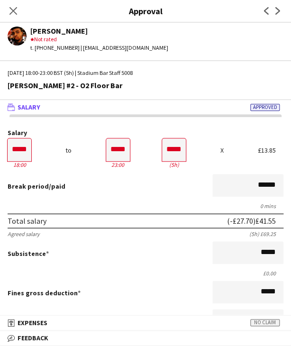
click at [107, 198] on div "Break period /paid ******" at bounding box center [146, 186] width 276 height 25
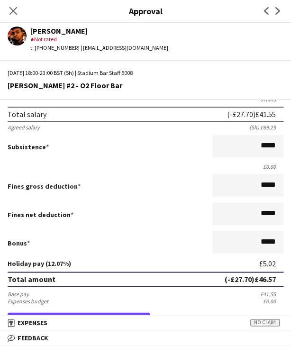
scroll to position [237, 0]
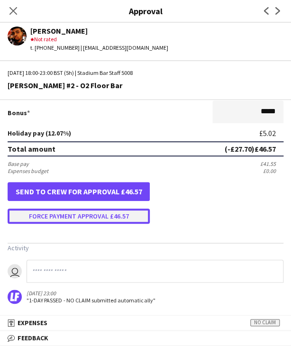
click at [91, 219] on button "Force payment approval £46.57" at bounding box center [79, 215] width 142 height 15
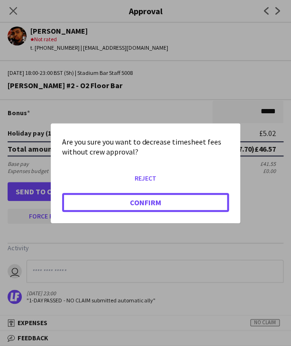
drag, startPoint x: 93, startPoint y: 201, endPoint x: 13, endPoint y: 211, distance: 80.6
click at [94, 201] on button "Confirm" at bounding box center [145, 201] width 167 height 19
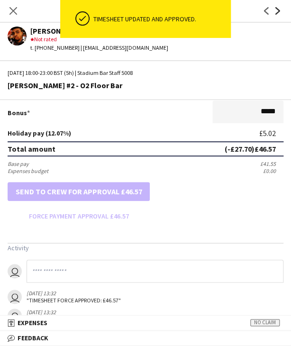
click at [278, 14] on icon "Next" at bounding box center [278, 11] width 8 height 8
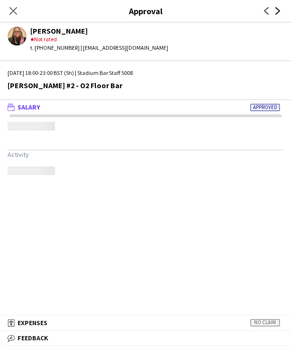
scroll to position [0, 0]
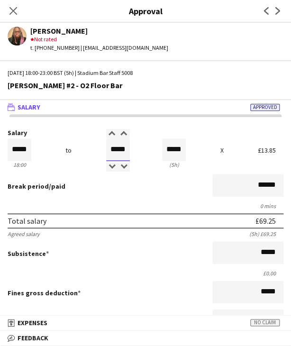
drag, startPoint x: 107, startPoint y: 153, endPoint x: 131, endPoint y: 148, distance: 24.2
click at [131, 148] on div "Salary ***** 18:00 to ***** 23:00 ***** (5h) X £13.85" at bounding box center [146, 149] width 276 height 41
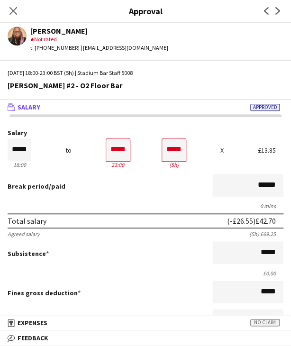
click at [81, 225] on div "Total salary (-£26.55) £42.70" at bounding box center [146, 220] width 276 height 15
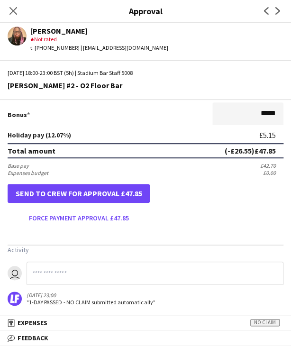
scroll to position [237, 0]
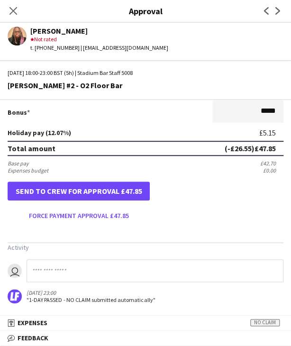
click at [92, 225] on app-approvals-popin-salary-tab "Salary ***** 18:00 to ***** 23:00 ***** (5h) X £13.85 Break period /paid ******…" at bounding box center [145, 97] width 291 height 411
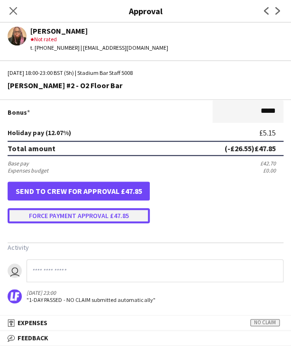
click at [89, 214] on button "Force payment approval £47.85" at bounding box center [79, 215] width 142 height 15
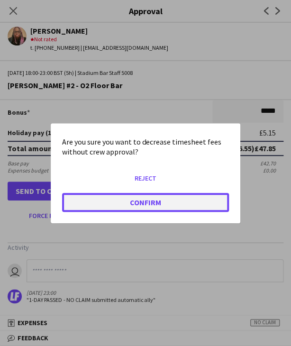
click at [102, 197] on button "Confirm" at bounding box center [145, 201] width 167 height 19
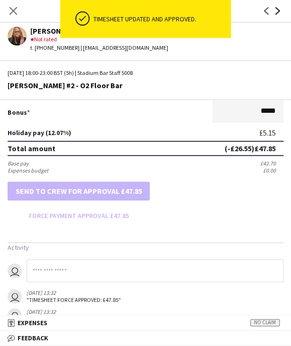
click at [280, 9] on icon "Next" at bounding box center [278, 11] width 8 height 8
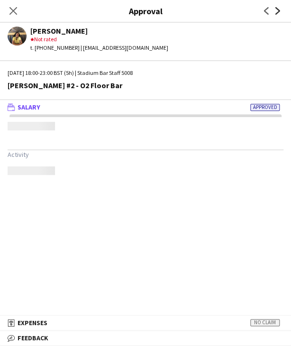
scroll to position [0, 0]
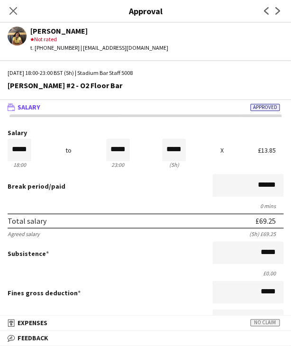
drag, startPoint x: 277, startPoint y: 13, endPoint x: 270, endPoint y: 16, distance: 7.5
click at [277, 13] on icon at bounding box center [277, 11] width 5 height 8
click at [279, 13] on icon "Next" at bounding box center [278, 11] width 8 height 8
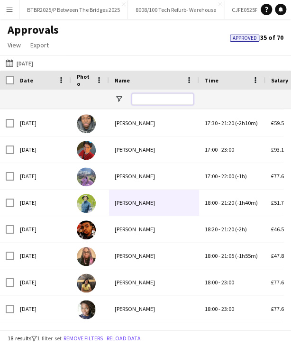
click at [142, 96] on input "Name Filter Input" at bounding box center [163, 98] width 62 height 11
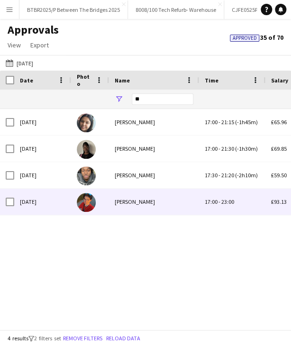
click at [164, 199] on div "Aidan Byrne" at bounding box center [154, 202] width 90 height 26
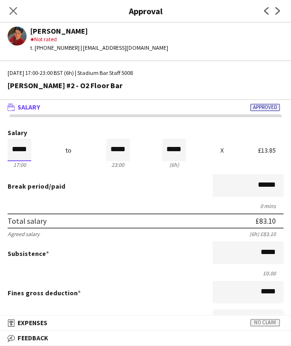
click at [23, 150] on input "*****" at bounding box center [20, 149] width 24 height 23
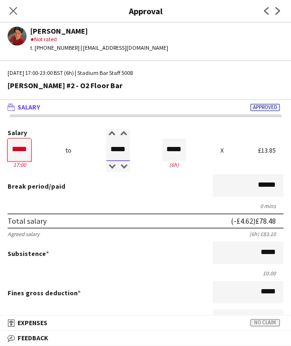
drag, startPoint x: 107, startPoint y: 146, endPoint x: 137, endPoint y: 152, distance: 30.8
click at [137, 152] on div "Salary ***** 17:00 to ***** 23:00 ***** (6h) X £13.85" at bounding box center [146, 149] width 276 height 41
click at [98, 179] on div "Break period /paid ******" at bounding box center [146, 186] width 276 height 25
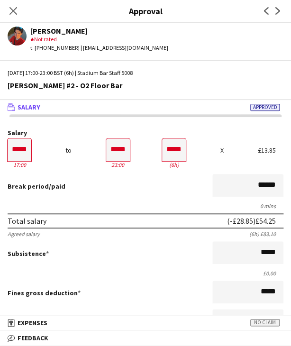
scroll to position [189, 0]
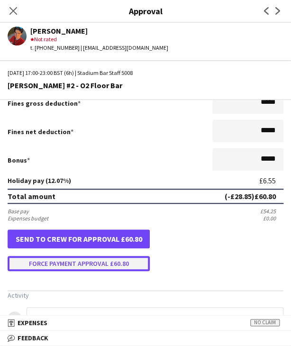
click at [101, 260] on button "Force payment approval £60.80" at bounding box center [79, 263] width 142 height 15
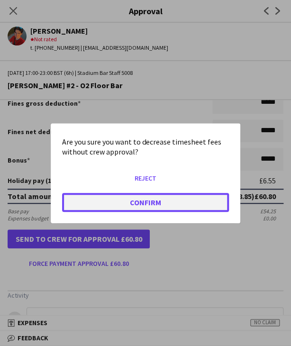
click at [119, 201] on button "Confirm" at bounding box center [145, 201] width 167 height 19
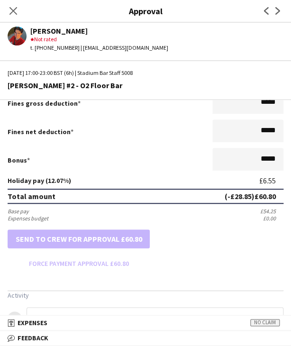
click at [9, 14] on icon "Close pop-in" at bounding box center [13, 11] width 8 height 8
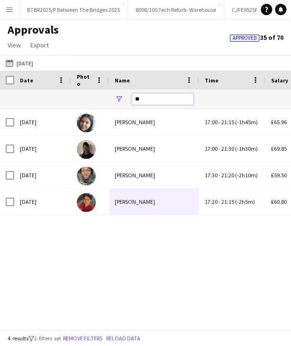
click at [165, 101] on input "**" at bounding box center [163, 98] width 62 height 11
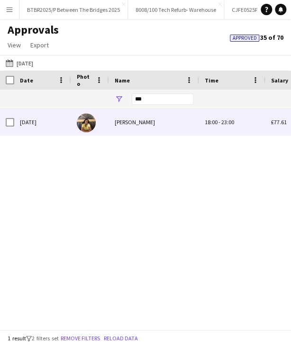
click at [144, 124] on div "Keira Finnigan" at bounding box center [154, 122] width 90 height 26
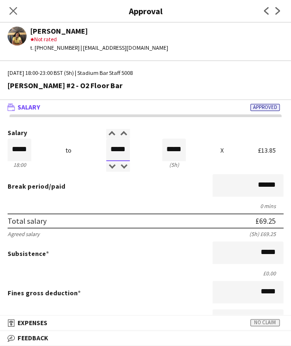
drag, startPoint x: 106, startPoint y: 148, endPoint x: 143, endPoint y: 147, distance: 36.5
click at [143, 147] on div "Salary ***** 18:00 to ***** 23:00 ***** (5h) X £13.85" at bounding box center [146, 149] width 276 height 41
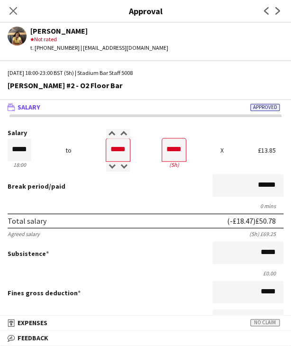
click at [108, 185] on div "Break period /paid ******" at bounding box center [146, 186] width 276 height 25
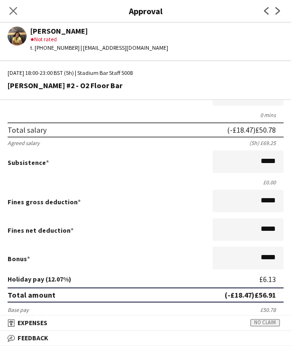
scroll to position [237, 0]
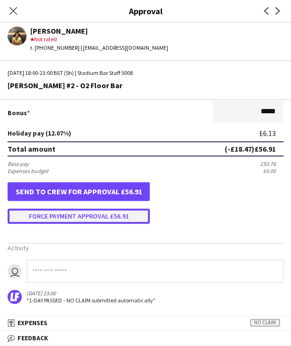
click at [72, 219] on button "Force payment approval £56.91" at bounding box center [79, 215] width 142 height 15
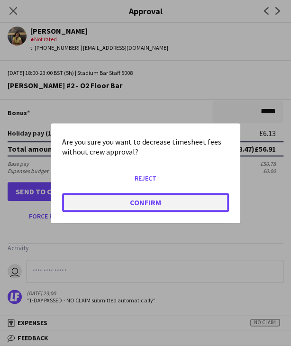
click at [81, 195] on button "Confirm" at bounding box center [145, 201] width 167 height 19
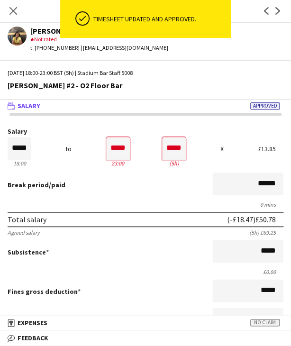
scroll to position [0, 0]
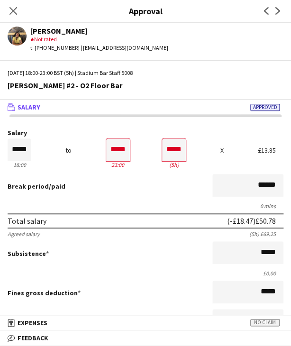
drag, startPoint x: 15, startPoint y: 9, endPoint x: 111, endPoint y: 42, distance: 102.3
click at [15, 9] on icon at bounding box center [13, 11] width 8 height 8
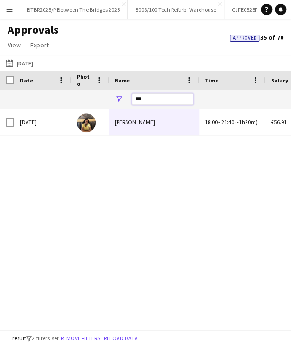
drag, startPoint x: 135, startPoint y: 101, endPoint x: 104, endPoint y: 100, distance: 30.3
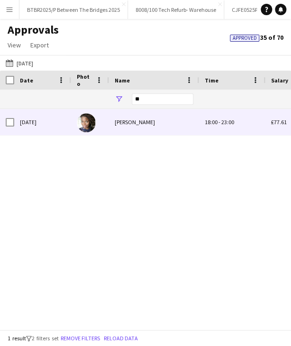
click at [144, 134] on div "Izukanne Okongwu" at bounding box center [154, 122] width 90 height 26
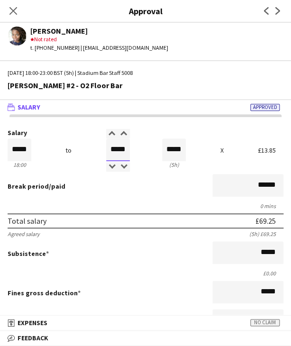
drag, startPoint x: 104, startPoint y: 148, endPoint x: 146, endPoint y: 146, distance: 42.2
click at [147, 146] on div "Salary ***** 18:00 to ***** 23:00 ***** (5h) X £13.85" at bounding box center [146, 149] width 276 height 41
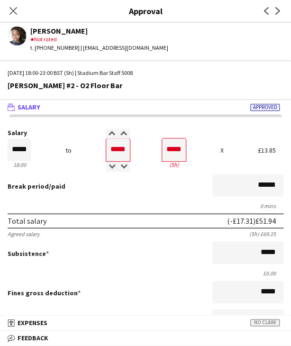
click at [163, 191] on div "Break period /paid ******" at bounding box center [146, 186] width 276 height 25
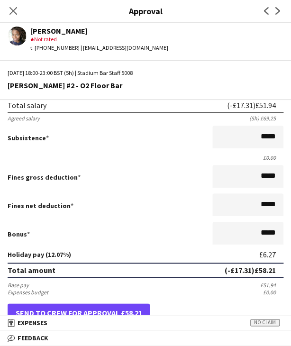
scroll to position [237, 0]
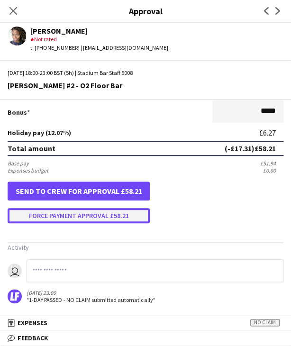
click at [65, 208] on button "Force payment approval £58.21" at bounding box center [79, 215] width 142 height 15
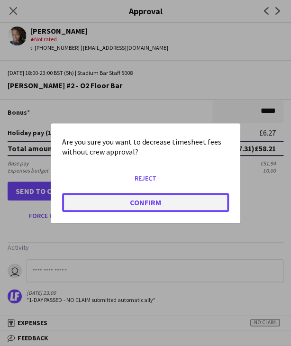
click at [107, 201] on button "Confirm" at bounding box center [145, 201] width 167 height 19
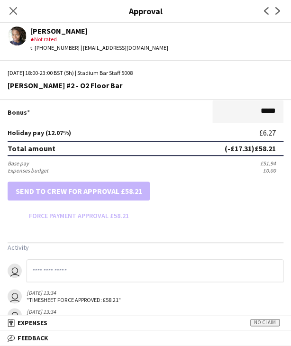
drag, startPoint x: 11, startPoint y: 11, endPoint x: 64, endPoint y: 54, distance: 68.4
click at [11, 11] on icon "Close pop-in" at bounding box center [13, 11] width 8 height 8
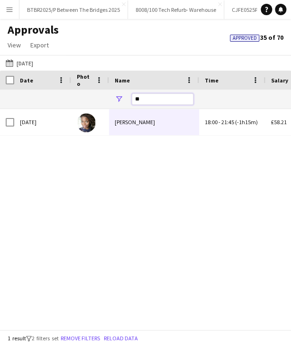
click at [144, 98] on input "**" at bounding box center [163, 98] width 62 height 11
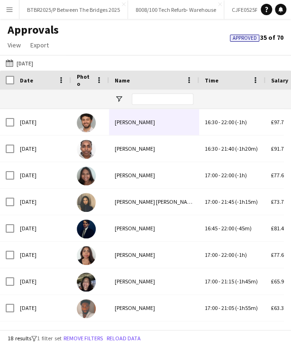
drag, startPoint x: 40, startPoint y: 60, endPoint x: 131, endPoint y: 105, distance: 101.3
click at [35, 60] on button "28-09-2025 17-09-2025" at bounding box center [19, 62] width 31 height 11
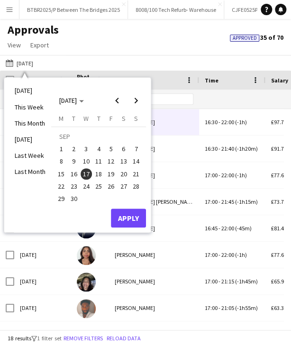
click at [100, 178] on span "18" at bounding box center [98, 173] width 11 height 11
click at [138, 213] on button "Apply" at bounding box center [128, 217] width 35 height 19
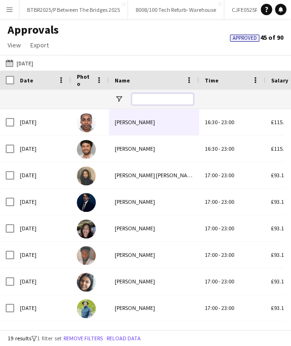
click at [153, 93] on input "Name Filter Input" at bounding box center [163, 98] width 62 height 11
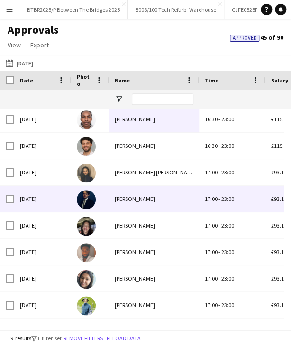
scroll to position [0, 0]
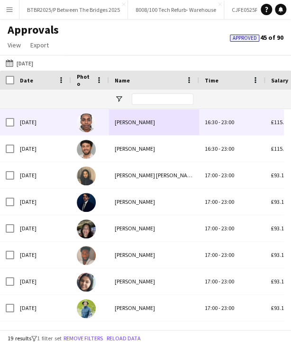
click at [154, 121] on div "Alexandra Agyemang" at bounding box center [154, 122] width 90 height 26
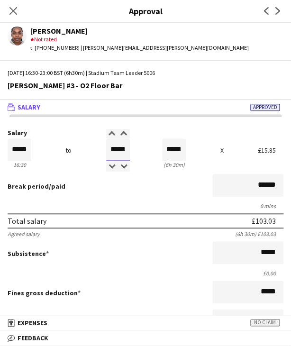
drag, startPoint x: 109, startPoint y: 149, endPoint x: 131, endPoint y: 144, distance: 22.3
click at [131, 146] on div "Salary ***** 16:30 to ***** 23:00 ***** (6h 30m) X £15.85" at bounding box center [146, 149] width 276 height 41
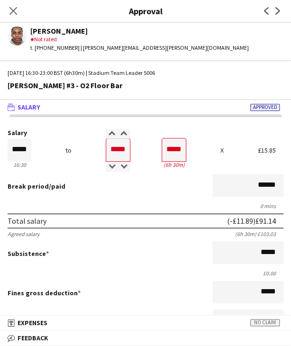
click at [95, 193] on div "Break period /paid ******" at bounding box center [146, 186] width 276 height 25
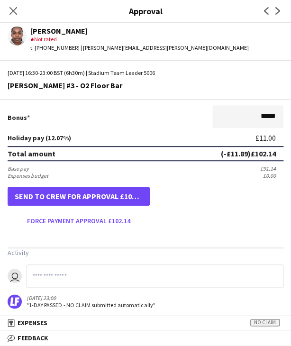
scroll to position [237, 0]
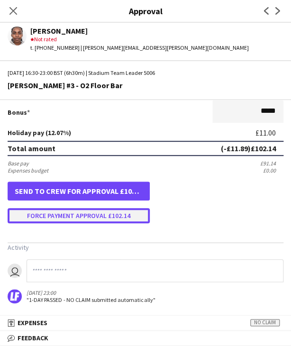
click at [94, 221] on button "Force payment approval £102.14" at bounding box center [79, 215] width 142 height 15
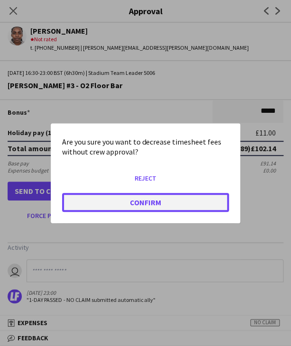
click at [127, 209] on button "Confirm" at bounding box center [145, 201] width 167 height 19
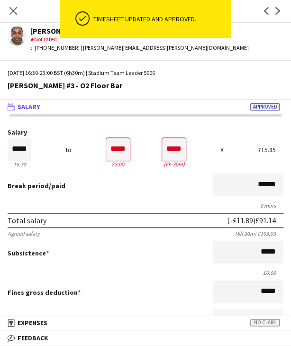
scroll to position [0, 0]
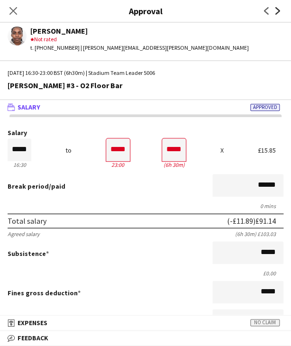
click at [277, 10] on icon "Next" at bounding box center [278, 11] width 8 height 8
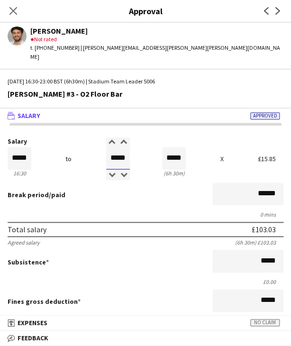
drag, startPoint x: 103, startPoint y: 149, endPoint x: 125, endPoint y: 147, distance: 21.4
click at [125, 147] on input "*****" at bounding box center [118, 158] width 24 height 23
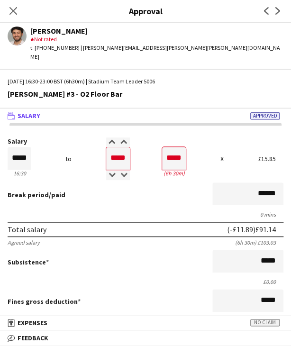
click at [135, 200] on form "Salary ***** 16:30 to ***** 23:00 ***** (6h 30m) X £15.85 Break period /paid **…" at bounding box center [145, 303] width 291 height 331
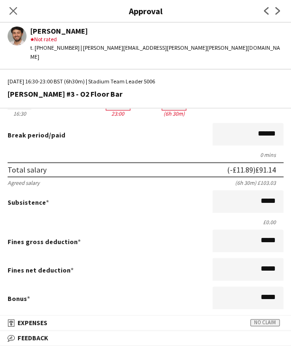
scroll to position [189, 0]
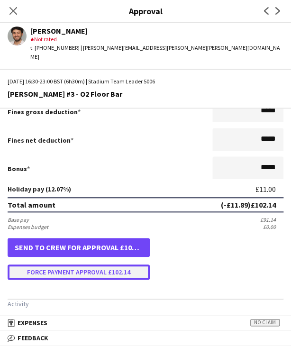
click at [76, 264] on button "Force payment approval £102.14" at bounding box center [79, 271] width 142 height 15
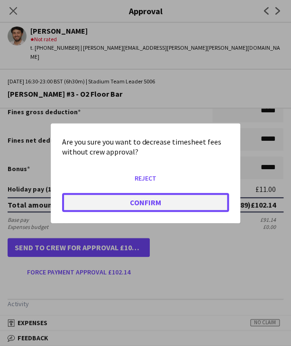
click at [118, 201] on button "Confirm" at bounding box center [145, 201] width 167 height 19
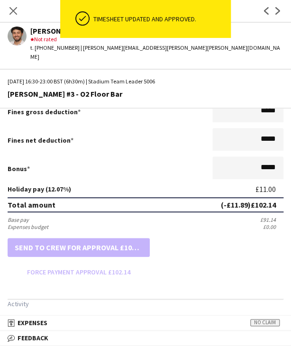
scroll to position [0, 0]
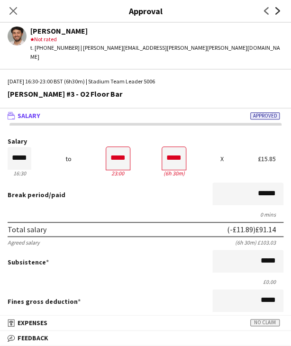
click at [275, 12] on icon "Next" at bounding box center [278, 11] width 8 height 8
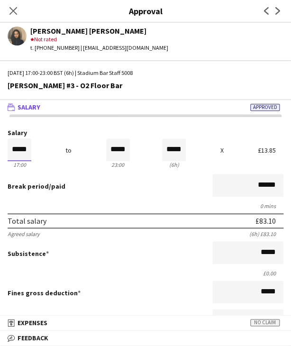
drag, startPoint x: 12, startPoint y: 145, endPoint x: 44, endPoint y: 145, distance: 31.7
click at [44, 145] on div "Salary ***** 17:00 to ***** 23:00 ***** (6h) X £13.85" at bounding box center [146, 149] width 276 height 41
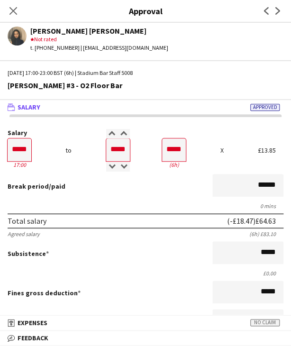
click at [127, 200] on form "Salary ***** 17:00 to ***** 23:00 ***** (6h) X £13.85 Break period /paid ******…" at bounding box center [145, 294] width 291 height 331
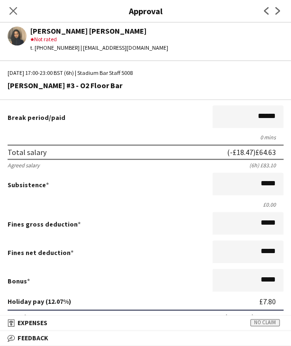
scroll to position [237, 0]
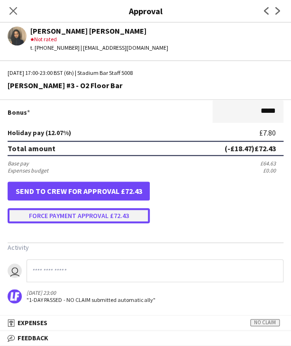
click at [74, 215] on button "Force payment approval £72.43" at bounding box center [79, 215] width 142 height 15
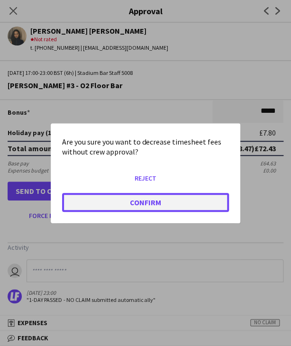
click at [87, 201] on button "Confirm" at bounding box center [145, 201] width 167 height 19
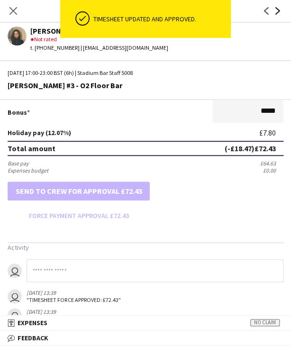
click at [275, 13] on icon "Next" at bounding box center [278, 11] width 8 height 8
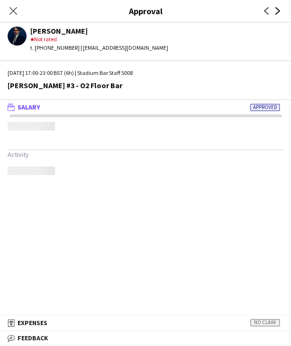
scroll to position [0, 0]
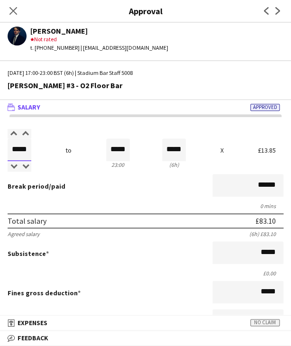
drag, startPoint x: 15, startPoint y: 151, endPoint x: 34, endPoint y: 139, distance: 22.7
click at [42, 150] on div "Salary ***** 17:00 to ***** 23:00 ***** (6h) X £13.85" at bounding box center [146, 149] width 276 height 41
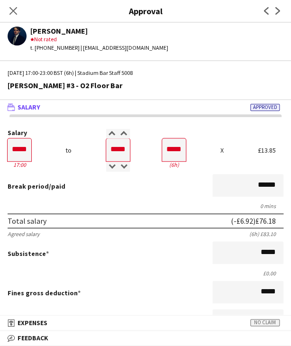
click at [85, 192] on div "Break period /paid ******" at bounding box center [146, 186] width 276 height 25
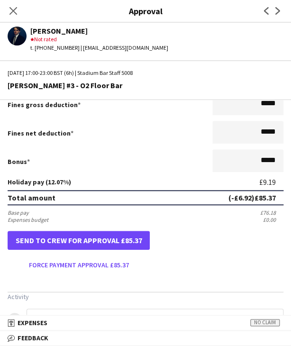
scroll to position [189, 0]
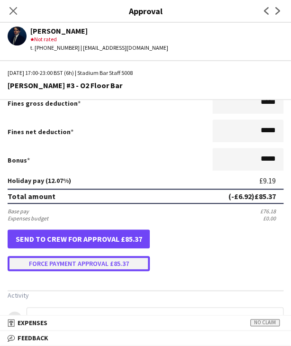
click at [80, 261] on button "Force payment approval £85.37" at bounding box center [79, 263] width 142 height 15
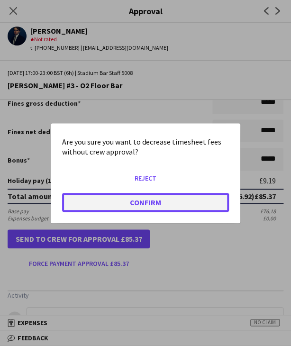
click at [107, 194] on button "Confirm" at bounding box center [145, 201] width 167 height 19
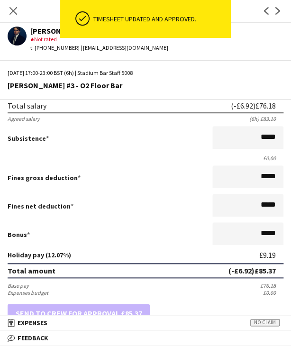
scroll to position [0, 0]
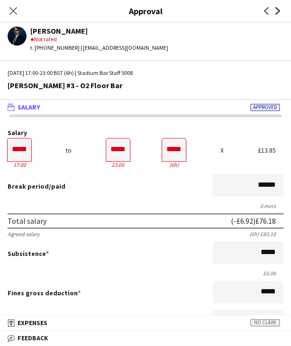
click at [277, 14] on icon "Next" at bounding box center [278, 11] width 8 height 8
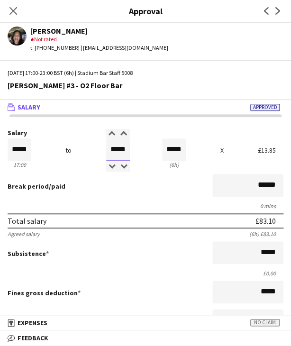
drag, startPoint x: 131, startPoint y: 148, endPoint x: 141, endPoint y: 147, distance: 10.0
click at [141, 147] on div "Salary ***** 17:00 to ***** 23:00 ***** (6h) X £13.85" at bounding box center [146, 149] width 276 height 41
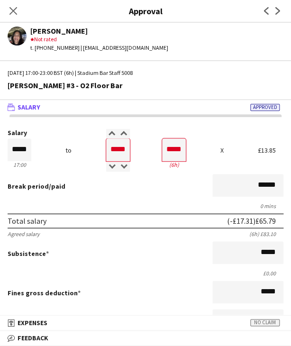
click at [136, 188] on div "Break period /paid ******" at bounding box center [146, 186] width 276 height 25
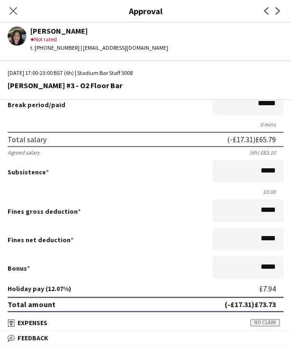
scroll to position [189, 0]
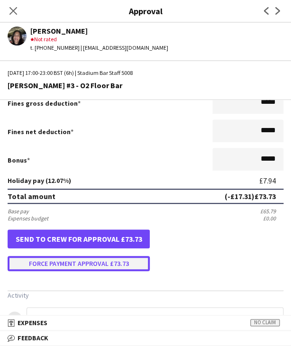
click at [79, 264] on button "Force payment approval £73.73" at bounding box center [79, 263] width 142 height 15
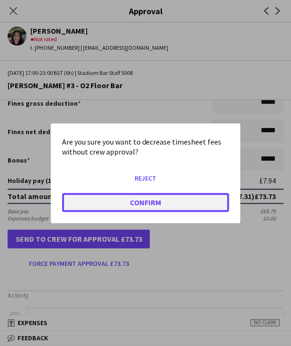
click at [101, 205] on button "Confirm" at bounding box center [145, 201] width 167 height 19
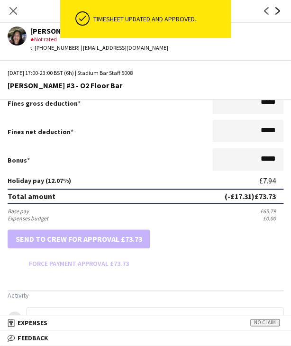
click at [279, 12] on icon at bounding box center [277, 11] width 5 height 8
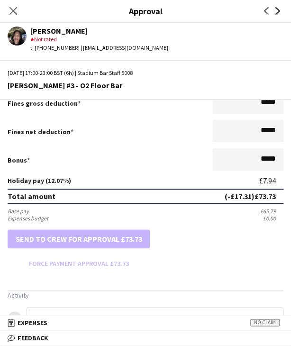
scroll to position [0, 0]
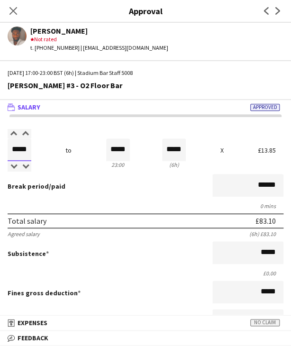
drag, startPoint x: 14, startPoint y: 152, endPoint x: 43, endPoint y: 148, distance: 29.1
click at [42, 150] on div "Salary ***** 17:00 to ***** 23:00 ***** (6h) X £13.85" at bounding box center [146, 149] width 276 height 41
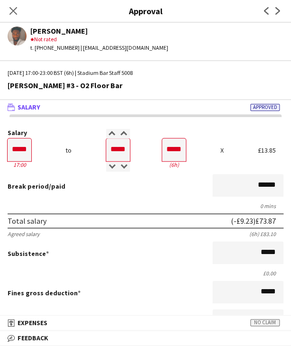
click at [78, 206] on div "0 mins" at bounding box center [146, 205] width 276 height 7
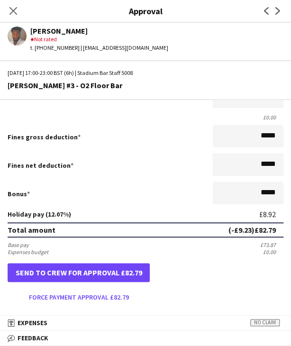
scroll to position [237, 0]
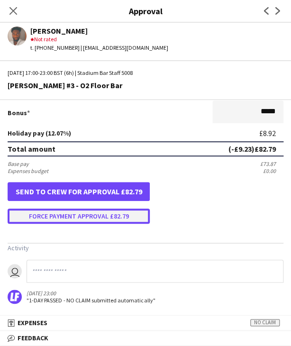
click at [74, 217] on button "Force payment approval £82.79" at bounding box center [79, 215] width 142 height 15
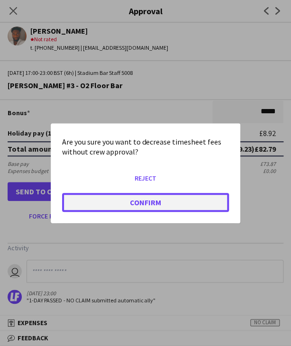
click at [70, 201] on button "Confirm" at bounding box center [145, 201] width 167 height 19
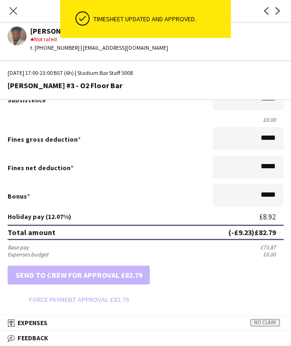
scroll to position [0, 0]
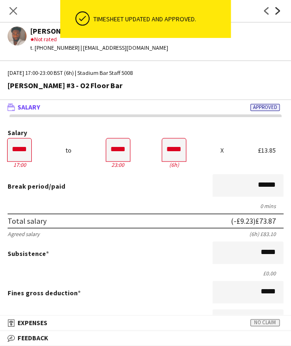
click at [276, 12] on icon "Next" at bounding box center [278, 11] width 8 height 8
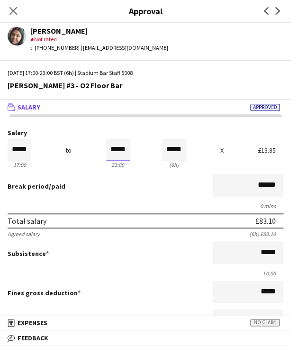
drag, startPoint x: 106, startPoint y: 149, endPoint x: 147, endPoint y: 151, distance: 41.3
click at [153, 151] on div "Salary ***** 17:00 to ***** 23:00 ***** (6h) X £13.85" at bounding box center [146, 149] width 276 height 41
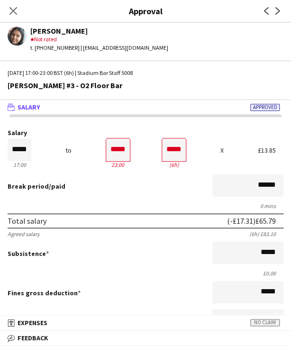
click at [119, 206] on div "0 mins" at bounding box center [146, 205] width 276 height 7
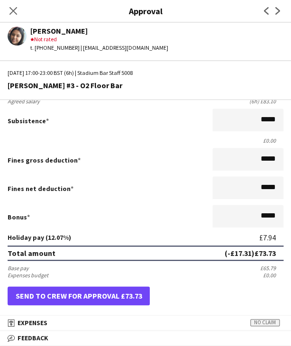
scroll to position [189, 0]
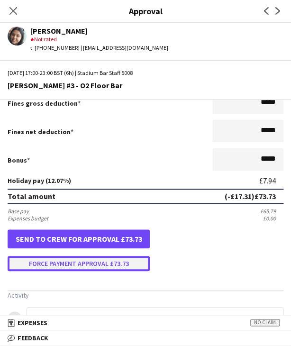
click at [114, 262] on button "Force payment approval £73.73" at bounding box center [79, 263] width 142 height 15
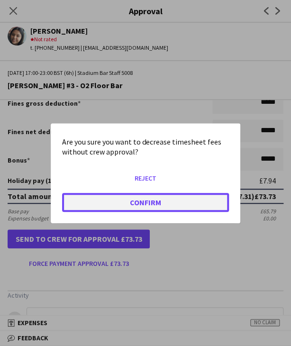
click at [126, 209] on button "Confirm" at bounding box center [145, 201] width 167 height 19
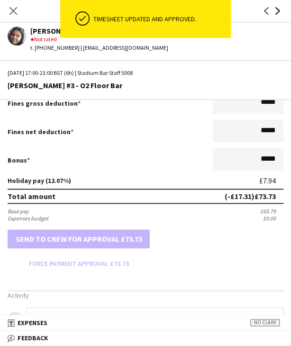
click at [279, 10] on icon "Next" at bounding box center [278, 11] width 8 height 8
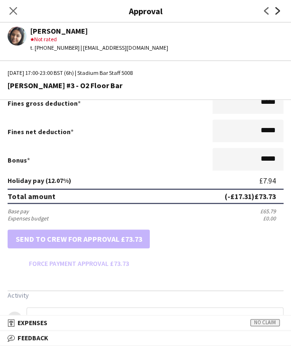
scroll to position [0, 0]
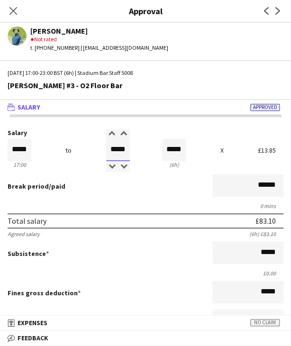
drag, startPoint x: 106, startPoint y: 146, endPoint x: 134, endPoint y: 148, distance: 27.5
click at [134, 148] on div "Salary ***** 17:00 to ***** 23:00 ***** (6h) X £13.85" at bounding box center [146, 149] width 276 height 41
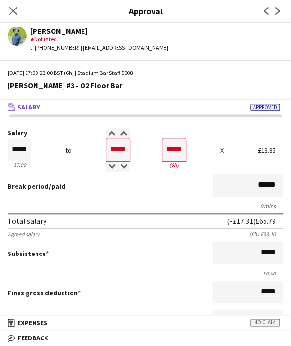
click at [138, 190] on div "Break period /paid ******" at bounding box center [146, 186] width 276 height 25
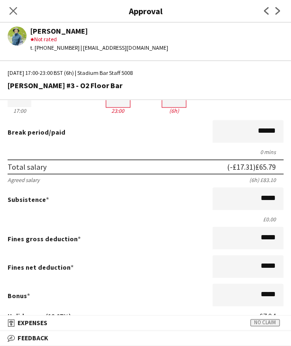
scroll to position [189, 0]
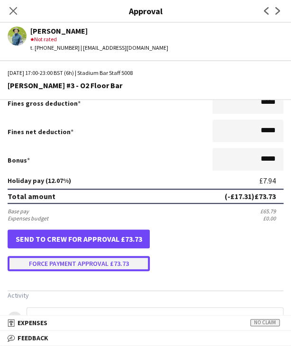
click at [67, 259] on button "Force payment approval £73.73" at bounding box center [79, 263] width 142 height 15
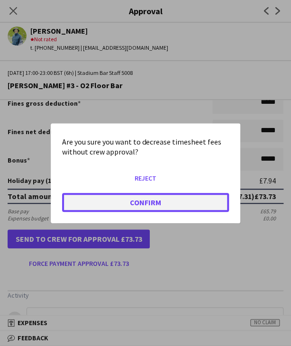
click at [95, 205] on button "Confirm" at bounding box center [145, 201] width 167 height 19
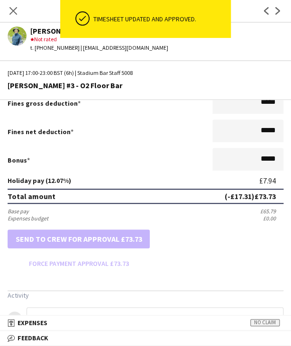
scroll to position [0, 0]
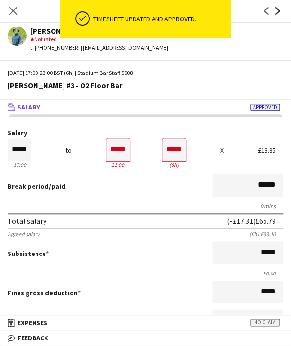
click at [275, 10] on icon "Next" at bounding box center [278, 11] width 8 height 8
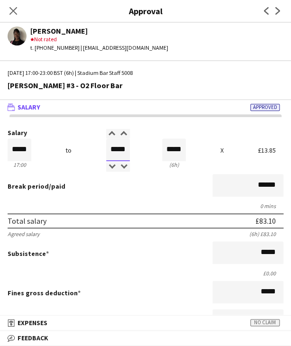
drag, startPoint x: 104, startPoint y: 150, endPoint x: 112, endPoint y: 145, distance: 9.6
click at [135, 148] on div "Salary ***** 17:00 to ***** 23:00 ***** (6h) X £13.85" at bounding box center [146, 149] width 276 height 41
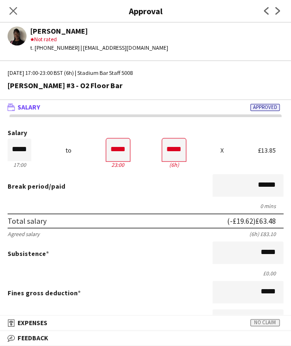
click at [104, 215] on div "Total salary (-£19.62) £63.48" at bounding box center [146, 220] width 276 height 15
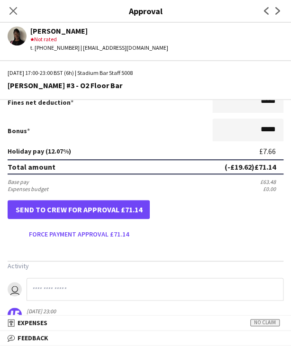
scroll to position [237, 0]
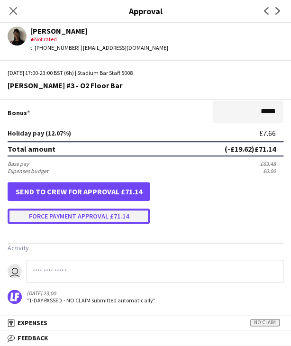
click at [84, 213] on button "Force payment approval £71.14" at bounding box center [79, 215] width 142 height 15
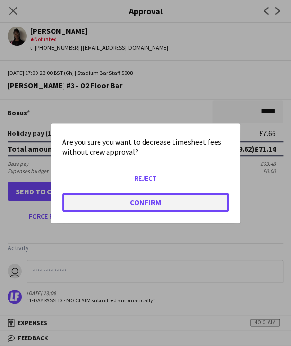
click at [119, 199] on button "Confirm" at bounding box center [145, 201] width 167 height 19
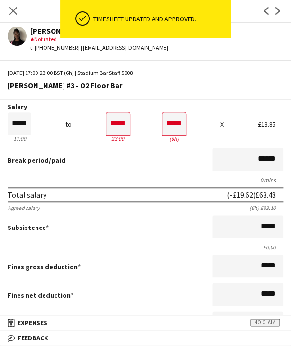
scroll to position [0, 0]
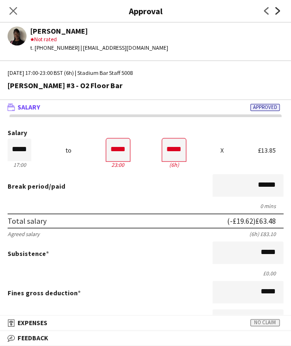
click at [276, 13] on icon "Next" at bounding box center [278, 11] width 8 height 8
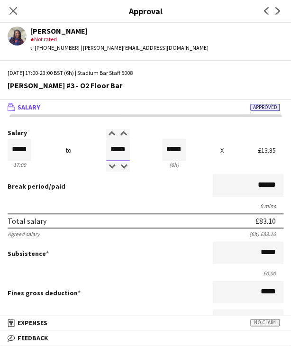
drag, startPoint x: 106, startPoint y: 146, endPoint x: 100, endPoint y: 147, distance: 5.9
click at [129, 148] on div "Salary ***** 17:00 to ***** 23:00 ***** (6h) X £13.85" at bounding box center [146, 149] width 276 height 41
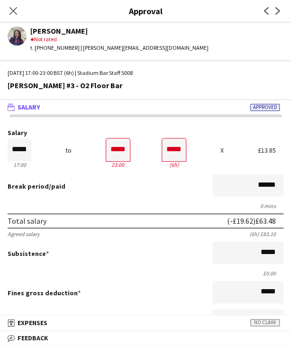
click at [121, 205] on div "0 mins" at bounding box center [146, 205] width 276 height 7
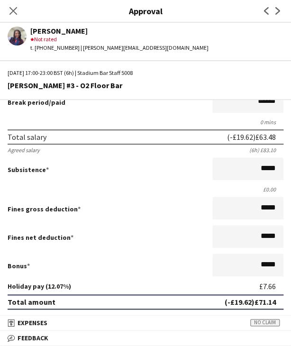
scroll to position [189, 0]
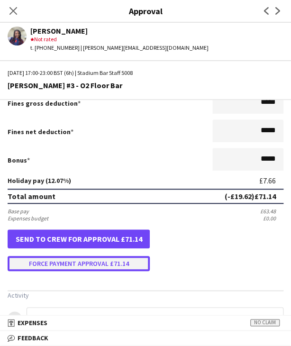
click at [105, 267] on button "Force payment approval £71.14" at bounding box center [79, 263] width 142 height 15
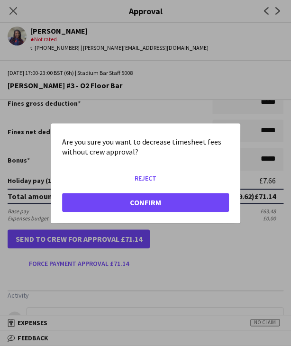
click at [108, 213] on mat-dialog-actions "Reject Confirm" at bounding box center [145, 194] width 167 height 57
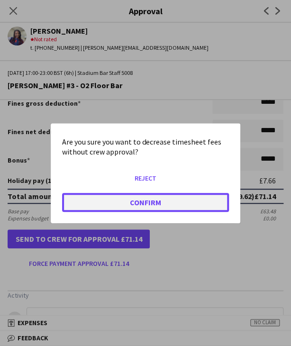
click at [108, 201] on button "Confirm" at bounding box center [145, 201] width 167 height 19
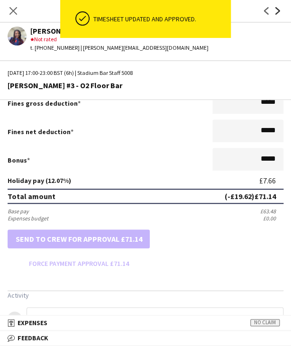
click at [279, 13] on icon "Next" at bounding box center [278, 11] width 8 height 8
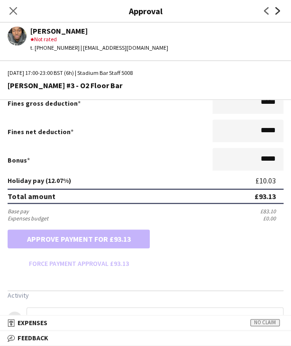
scroll to position [0, 0]
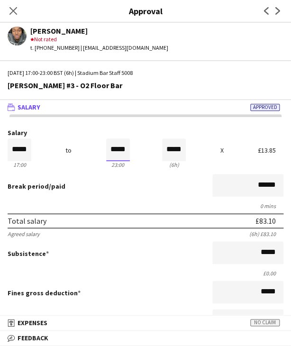
drag, startPoint x: 108, startPoint y: 148, endPoint x: 143, endPoint y: 145, distance: 35.6
click at [143, 145] on div "Salary ***** 17:00 to ***** 23:00 ***** (6h) X £13.85" at bounding box center [146, 149] width 276 height 41
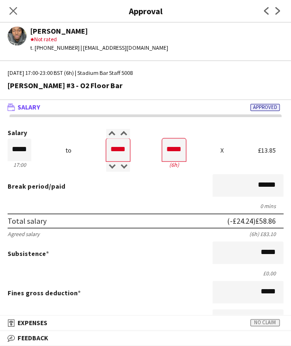
click at [112, 221] on div "Total salary (-£24.24) £58.86" at bounding box center [146, 220] width 276 height 15
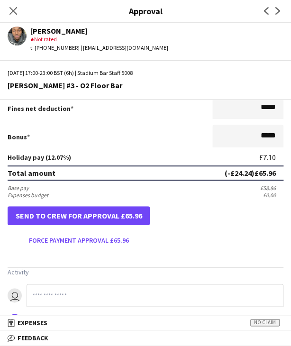
scroll to position [237, 0]
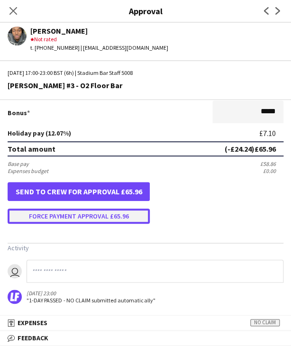
click at [91, 213] on button "Force payment approval £65.96" at bounding box center [79, 215] width 142 height 15
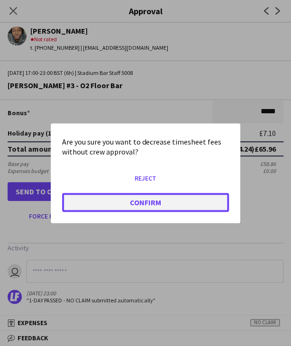
click at [108, 205] on button "Confirm" at bounding box center [145, 201] width 167 height 19
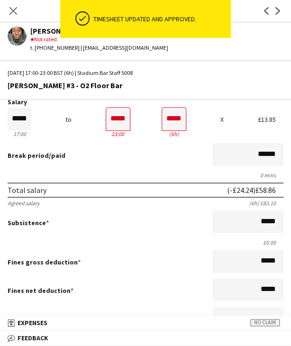
scroll to position [0, 0]
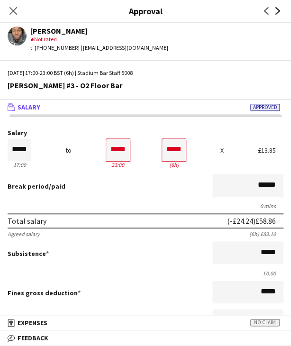
click at [279, 8] on icon "Next" at bounding box center [278, 11] width 8 height 8
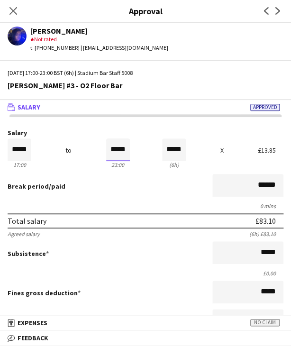
click at [108, 154] on input "*****" at bounding box center [118, 149] width 24 height 23
click at [113, 166] on div at bounding box center [112, 166] width 12 height 9
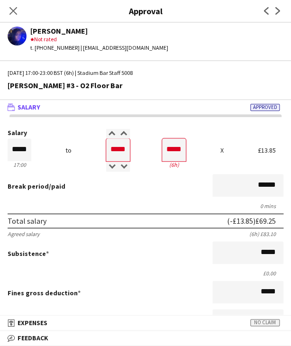
click at [106, 203] on div "0 mins" at bounding box center [146, 205] width 276 height 7
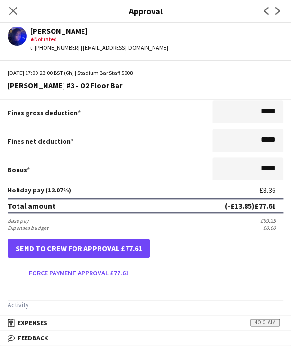
scroll to position [189, 0]
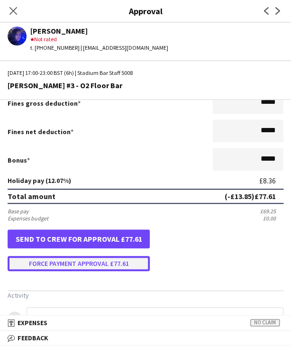
click at [66, 259] on button "Force payment approval £77.61" at bounding box center [79, 263] width 142 height 15
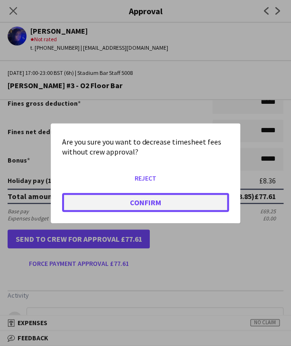
click at [87, 198] on button "Confirm" at bounding box center [145, 201] width 167 height 19
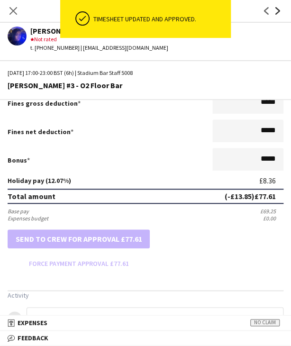
click at [275, 12] on icon "Next" at bounding box center [278, 11] width 8 height 8
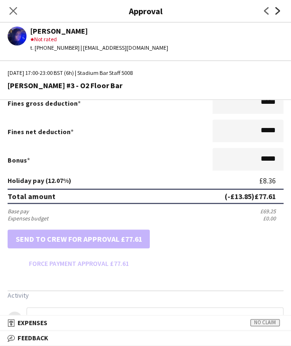
scroll to position [0, 0]
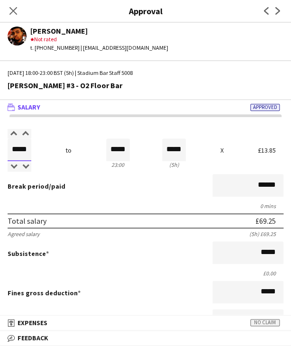
drag, startPoint x: 18, startPoint y: 152, endPoint x: 47, endPoint y: 151, distance: 28.9
click at [47, 151] on div "Salary ***** 18:00 to ***** 23:00 ***** (5h) X £13.85" at bounding box center [146, 149] width 276 height 41
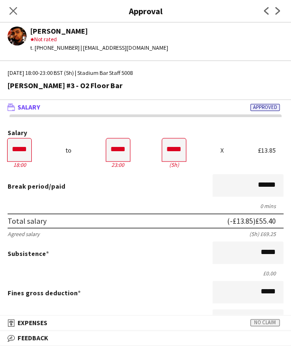
click at [95, 190] on div "Break period /paid ******" at bounding box center [146, 186] width 276 height 25
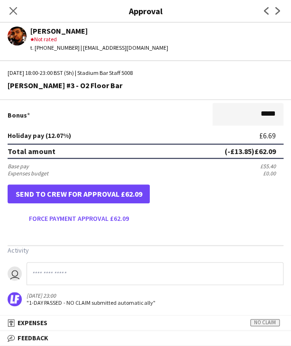
scroll to position [237, 0]
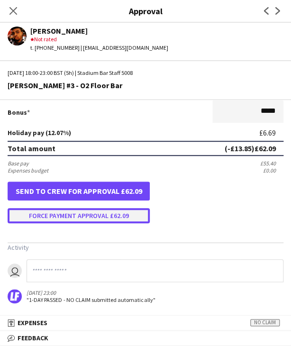
click at [61, 218] on button "Force payment approval £62.09" at bounding box center [79, 215] width 142 height 15
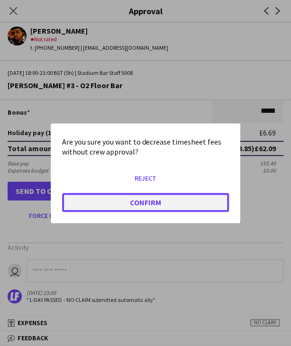
click at [70, 202] on button "Confirm" at bounding box center [145, 201] width 167 height 19
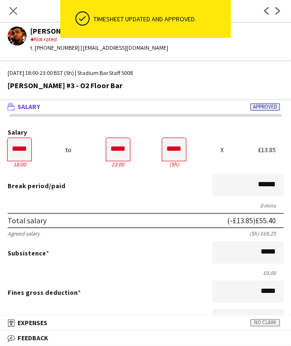
scroll to position [0, 0]
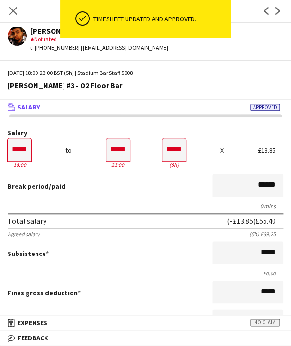
click at [281, 14] on app-icon "Next" at bounding box center [277, 10] width 11 height 11
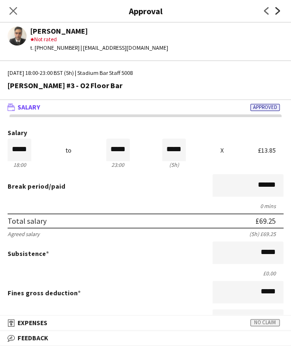
click at [279, 9] on icon "Next" at bounding box center [278, 11] width 8 height 8
drag, startPoint x: 115, startPoint y: 148, endPoint x: 144, endPoint y: 150, distance: 29.5
click at [144, 150] on div "Salary ***** 18:00 to ***** 23:00 ***** (5h) X £13.85" at bounding box center [146, 149] width 276 height 41
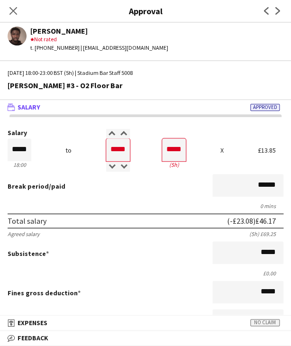
click at [136, 196] on div "Break period /paid ******" at bounding box center [146, 186] width 276 height 25
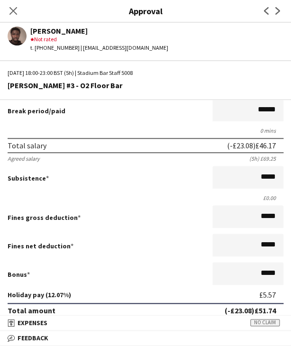
scroll to position [237, 0]
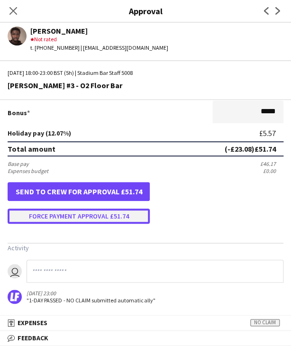
click at [94, 220] on button "Force payment approval £51.74" at bounding box center [79, 215] width 142 height 15
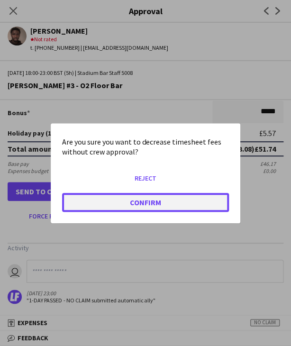
click at [98, 202] on button "Confirm" at bounding box center [145, 201] width 167 height 19
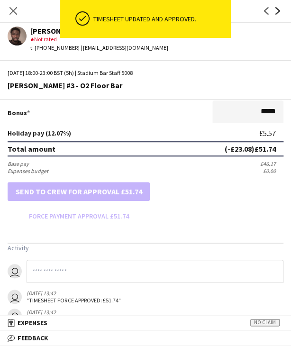
click at [279, 10] on icon at bounding box center [277, 11] width 5 height 8
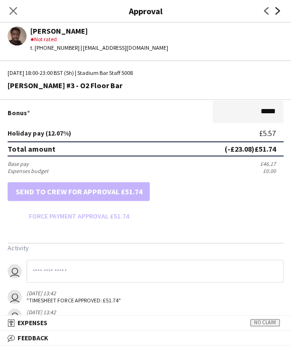
scroll to position [0, 0]
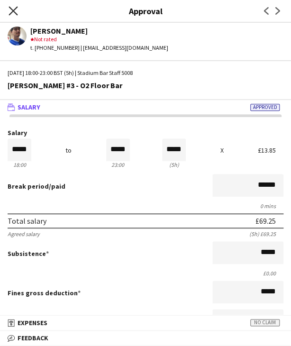
click at [12, 14] on icon "Close pop-in" at bounding box center [13, 10] width 9 height 9
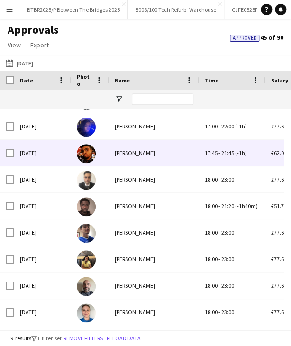
scroll to position [291, 0]
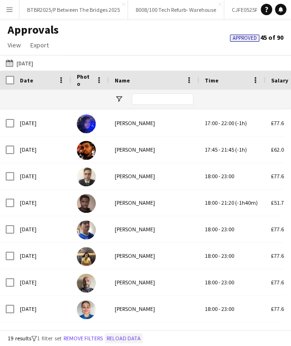
click at [124, 339] on button "Reload data" at bounding box center [124, 338] width 38 height 10
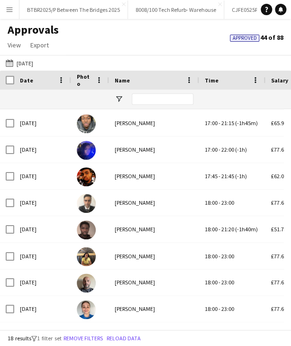
scroll to position [264, 0]
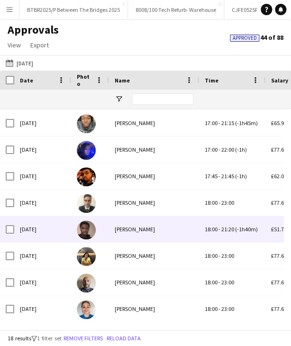
click at [151, 227] on div "Kevin Osei" at bounding box center [154, 229] width 90 height 26
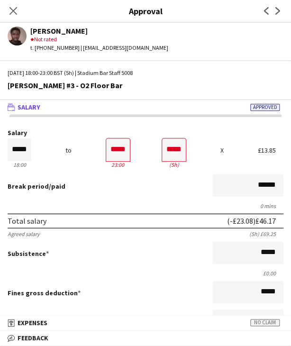
click at [276, 17] on div "Previous Next" at bounding box center [272, 11] width 38 height 22
click at [277, 12] on icon at bounding box center [277, 11] width 5 height 8
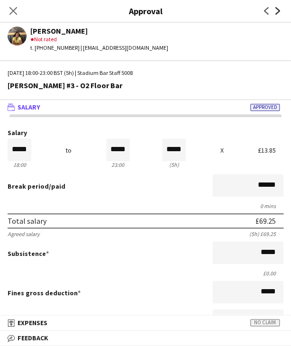
click at [279, 7] on icon "Next" at bounding box center [278, 11] width 8 height 8
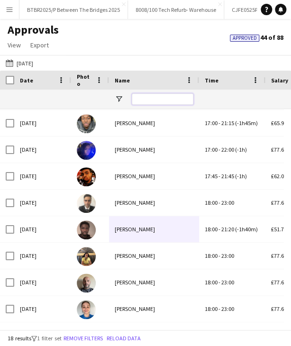
click at [154, 100] on input "Name Filter Input" at bounding box center [163, 98] width 62 height 11
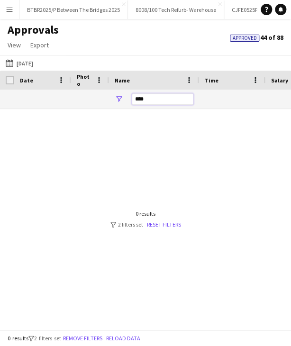
scroll to position [0, 0]
drag, startPoint x: 149, startPoint y: 99, endPoint x: 97, endPoint y: 100, distance: 52.6
click at [151, 101] on input "****" at bounding box center [163, 98] width 62 height 11
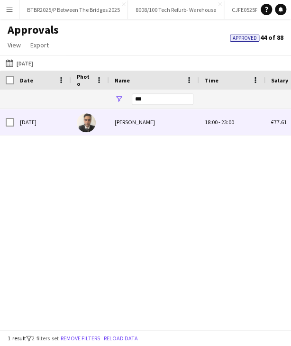
click at [149, 122] on div "Sebastian Benz" at bounding box center [154, 122] width 90 height 26
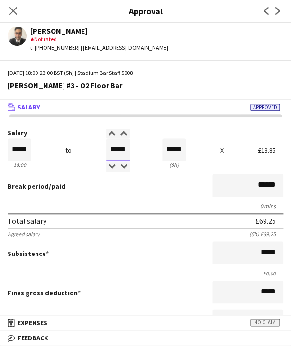
drag, startPoint x: 105, startPoint y: 149, endPoint x: 151, endPoint y: 150, distance: 46.0
click at [151, 150] on div "Salary ***** 18:00 to ***** 23:00 ***** (5h) X £13.85" at bounding box center [146, 149] width 276 height 41
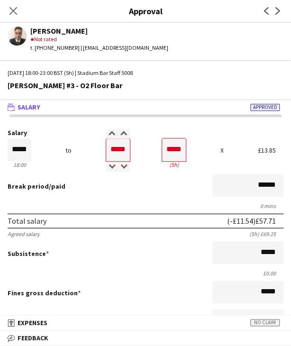
click at [158, 195] on div "Break period /paid ******" at bounding box center [146, 186] width 276 height 25
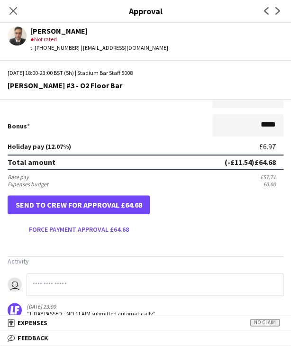
scroll to position [237, 0]
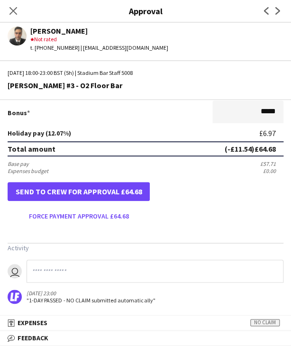
click at [100, 207] on form "Salary ***** 18:00 to ***** 23:00 ***** (5h) X £13.85 Break period /paid ******…" at bounding box center [145, 57] width 291 height 331
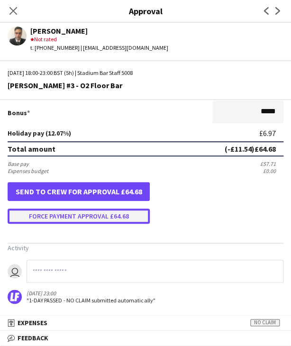
click at [102, 216] on button "Force payment approval £64.68" at bounding box center [79, 215] width 142 height 15
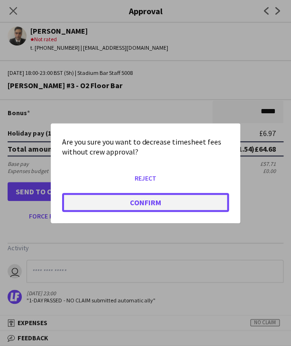
click at [138, 199] on button "Confirm" at bounding box center [145, 201] width 167 height 19
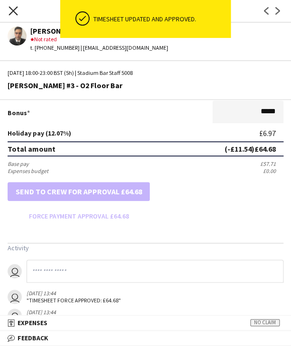
click at [14, 11] on icon "Close pop-in" at bounding box center [13, 10] width 9 height 9
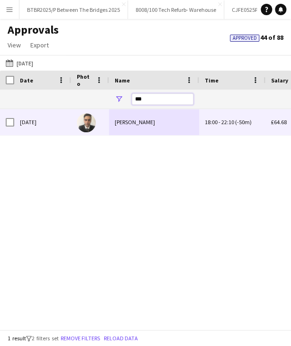
click at [149, 101] on input "***" at bounding box center [163, 98] width 62 height 11
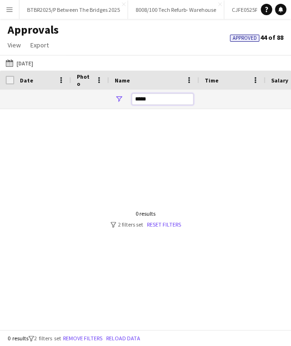
click at [143, 97] on input "*****" at bounding box center [163, 98] width 62 height 11
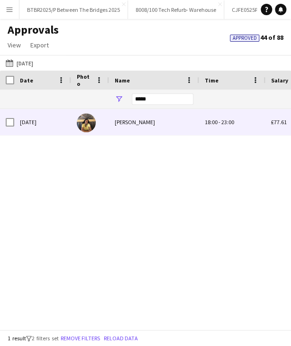
click at [168, 119] on div "Keira Finnigan" at bounding box center [154, 122] width 90 height 26
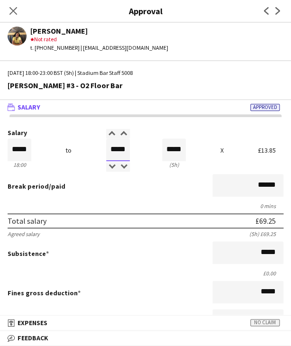
drag, startPoint x: 109, startPoint y: 147, endPoint x: 131, endPoint y: 147, distance: 22.3
click at [131, 147] on div "Salary ***** 18:00 to ***** 23:00 ***** (5h) X £13.85" at bounding box center [146, 149] width 276 height 41
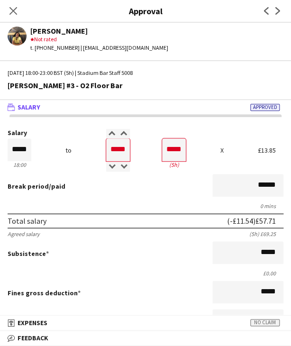
click at [141, 196] on div "Break period /paid ******" at bounding box center [146, 186] width 276 height 25
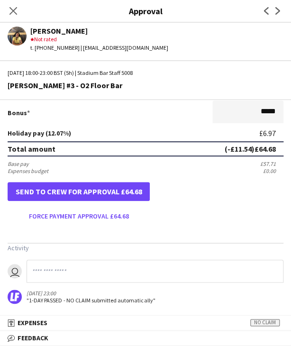
scroll to position [237, 0]
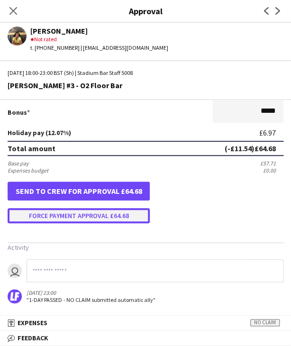
click at [81, 213] on button "Force payment approval £64.68" at bounding box center [79, 215] width 142 height 15
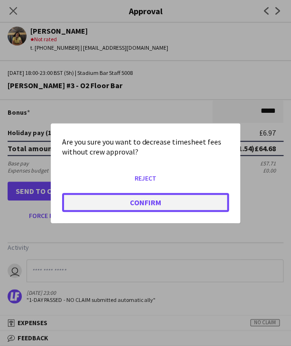
click at [102, 201] on button "Confirm" at bounding box center [145, 201] width 167 height 19
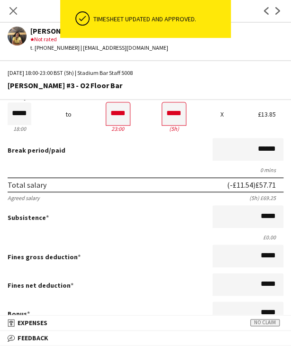
scroll to position [0, 0]
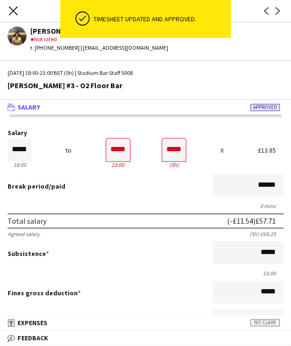
drag, startPoint x: 15, startPoint y: 14, endPoint x: 182, endPoint y: 85, distance: 181.7
click at [16, 13] on icon at bounding box center [13, 11] width 8 height 8
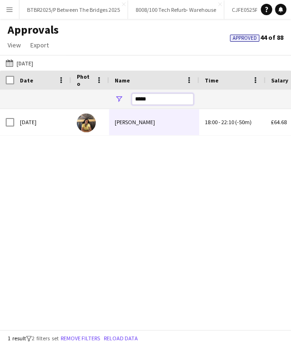
click at [165, 99] on input "*****" at bounding box center [163, 98] width 62 height 11
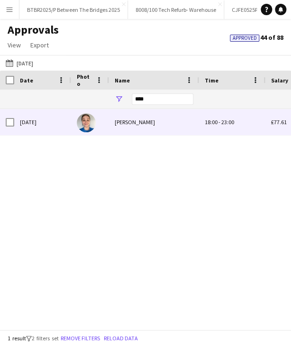
click at [144, 121] on div "Hermione Banyon" at bounding box center [154, 122] width 90 height 26
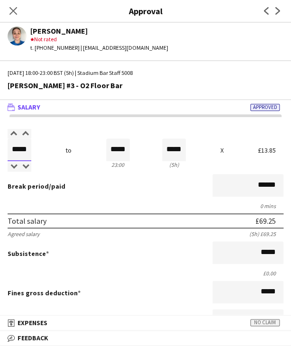
drag, startPoint x: 33, startPoint y: 145, endPoint x: 51, endPoint y: 140, distance: 19.2
click at [54, 143] on div "Salary ***** 18:00 to ***** 23:00 ***** (5h) X £13.85" at bounding box center [146, 149] width 276 height 41
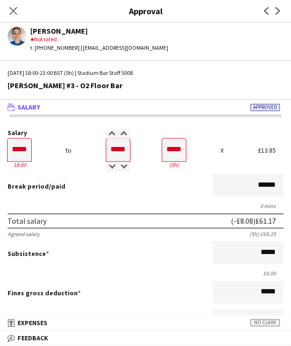
click at [103, 203] on div "0 mins" at bounding box center [146, 205] width 276 height 7
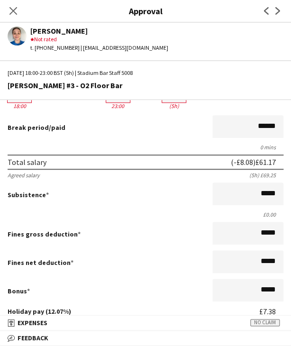
scroll to position [237, 0]
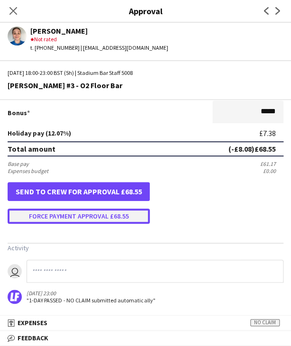
click at [95, 217] on button "Force payment approval £68.55" at bounding box center [79, 215] width 142 height 15
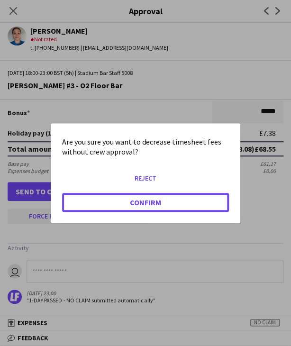
click at [108, 202] on button "Confirm" at bounding box center [145, 201] width 167 height 19
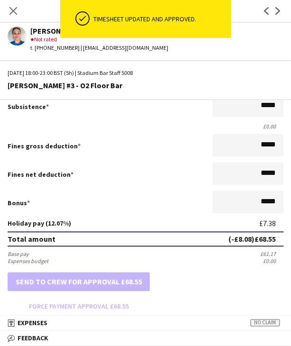
scroll to position [0, 0]
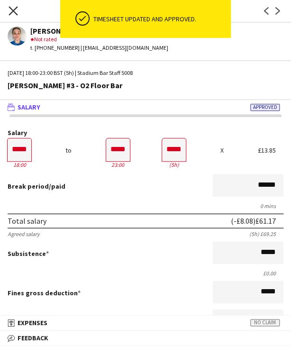
click at [16, 11] on icon "Close pop-in" at bounding box center [13, 10] width 9 height 9
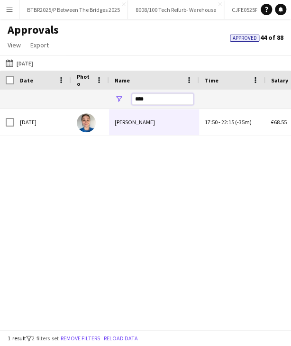
click at [167, 94] on input "****" at bounding box center [163, 98] width 62 height 11
click at [162, 102] on input "****" at bounding box center [163, 98] width 62 height 11
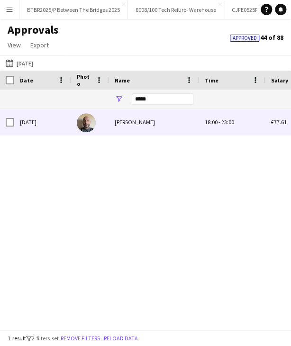
click at [186, 131] on div "Damien Fisher" at bounding box center [154, 122] width 90 height 26
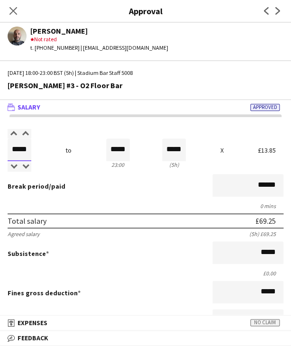
drag, startPoint x: 12, startPoint y: 149, endPoint x: 30, endPoint y: 144, distance: 19.1
click at [36, 146] on div "Salary ***** 18:00 to ***** 23:00 ***** (5h) X £13.85" at bounding box center [146, 149] width 276 height 41
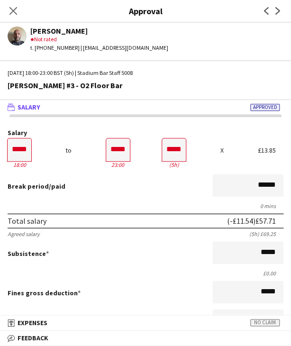
click at [125, 182] on div "Break period /paid ******" at bounding box center [146, 186] width 276 height 25
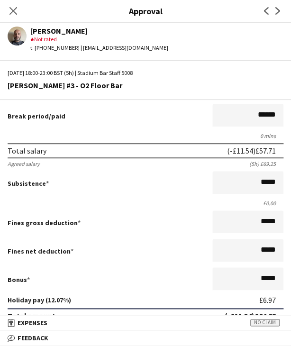
scroll to position [189, 0]
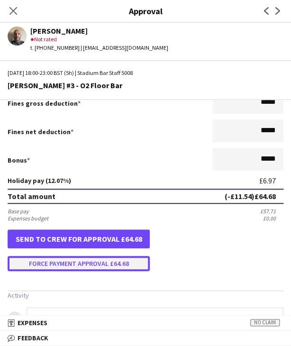
click at [92, 262] on button "Force payment approval £64.68" at bounding box center [79, 263] width 142 height 15
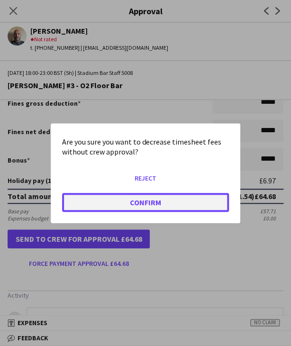
click at [116, 198] on button "Confirm" at bounding box center [145, 201] width 167 height 19
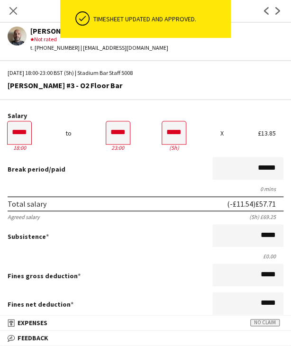
scroll to position [0, 0]
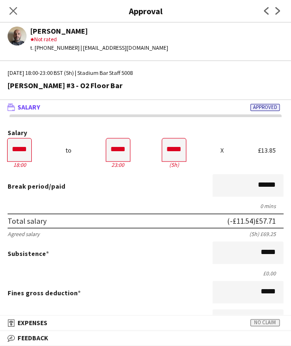
click at [12, 9] on icon "Close pop-in" at bounding box center [13, 11] width 8 height 8
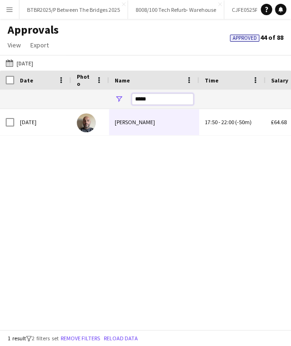
click at [146, 101] on input "*****" at bounding box center [163, 98] width 62 height 11
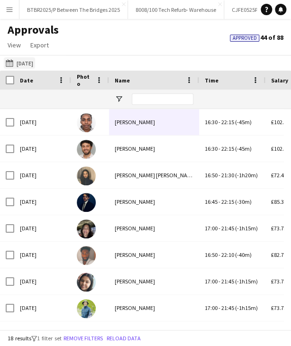
click at [35, 65] on button "28-09-2025 18-09-2025" at bounding box center [19, 62] width 31 height 11
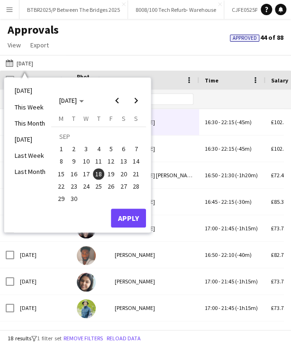
click at [108, 174] on span "19" at bounding box center [110, 173] width 11 height 11
click at [73, 188] on span "23" at bounding box center [73, 185] width 11 height 11
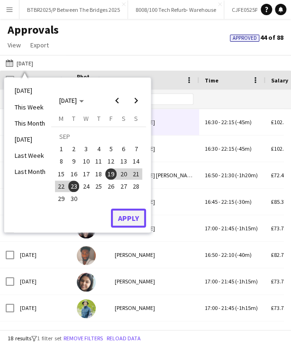
click at [135, 218] on button "Apply" at bounding box center [128, 217] width 35 height 19
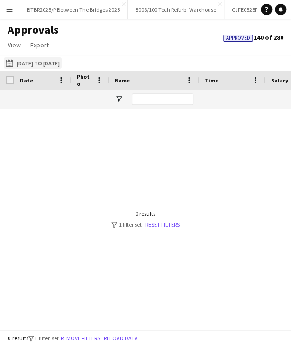
click at [59, 60] on button "28-09-2025 19-09-2025 to 23-09-2025" at bounding box center [33, 62] width 58 height 11
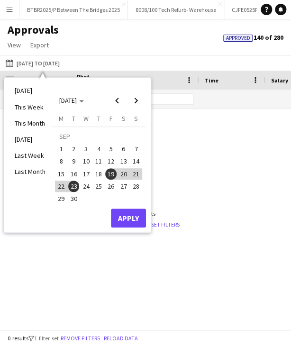
click at [87, 187] on span "24" at bounding box center [86, 185] width 11 height 11
click at [108, 187] on span "26" at bounding box center [110, 185] width 11 height 11
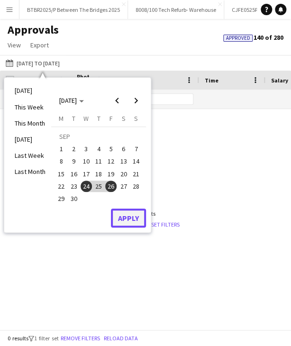
click at [126, 214] on button "Apply" at bounding box center [128, 217] width 35 height 19
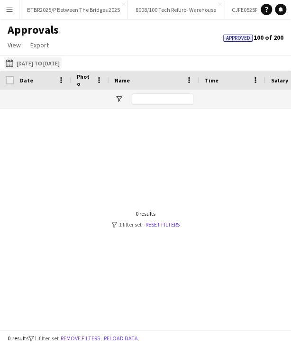
click at [45, 59] on button "28-09-2025 24-09-2025 to 26-09-2025" at bounding box center [33, 62] width 58 height 11
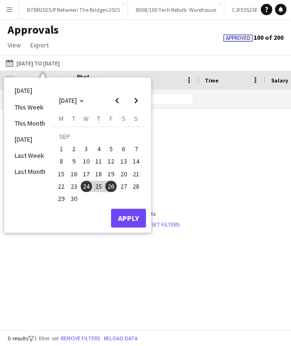
click at [113, 185] on span "26" at bounding box center [110, 185] width 11 height 11
click at [129, 213] on button "Apply" at bounding box center [128, 217] width 35 height 19
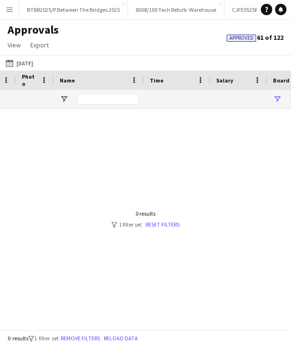
scroll to position [0, 129]
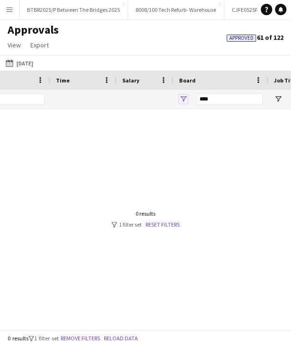
click at [182, 97] on span "Open Filter Menu" at bounding box center [183, 99] width 9 height 9
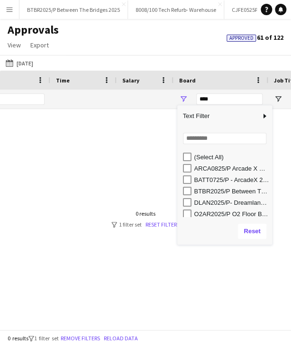
click at [227, 213] on div "O2AR2025/P O2 Floor Bar FY26" at bounding box center [231, 213] width 75 height 7
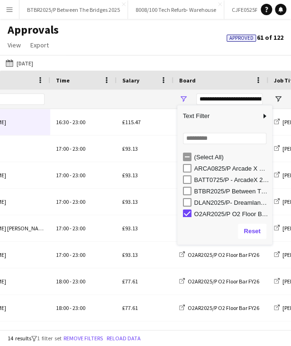
scroll to position [3, 0]
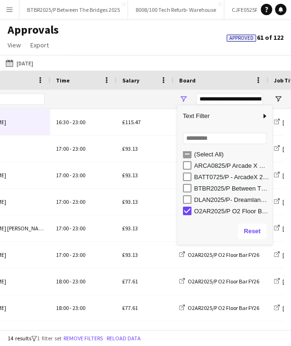
click at [111, 38] on div "Approvals View Customise view Customise filters Reset Filters Reset View Reset …" at bounding box center [145, 39] width 291 height 32
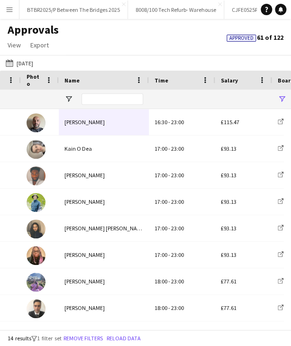
scroll to position [0, 0]
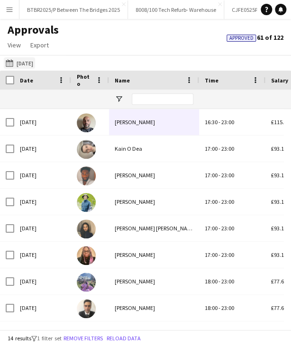
click at [32, 62] on button "28-09-2025 26-09-2025" at bounding box center [19, 62] width 31 height 11
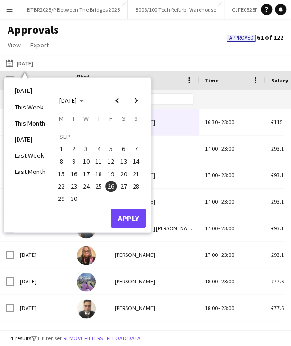
click at [159, 51] on div "Approvals View Customise view Customise filters Reset Filters Reset View Reset …" at bounding box center [145, 39] width 291 height 32
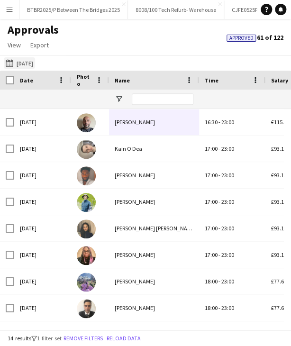
click at [28, 58] on button "28-09-2025 26-09-2025" at bounding box center [19, 62] width 31 height 11
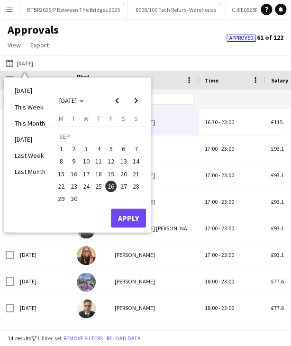
click at [87, 186] on span "24" at bounding box center [86, 185] width 11 height 11
click at [98, 186] on span "25" at bounding box center [98, 185] width 11 height 11
click at [138, 213] on button "Apply" at bounding box center [128, 217] width 35 height 19
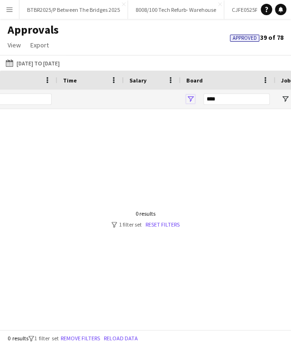
click at [190, 97] on span "Open Filter Menu" at bounding box center [190, 99] width 9 height 9
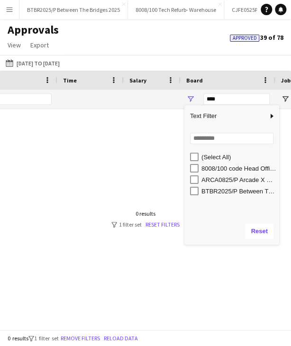
click at [115, 43] on div "Approvals View Customise view Customise filters Reset Filters Reset View Reset …" at bounding box center [145, 39] width 291 height 32
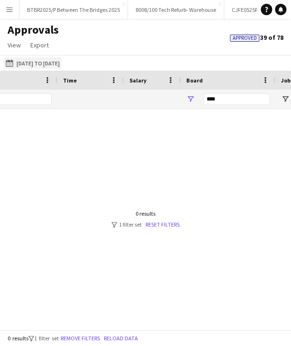
click at [29, 60] on button "28-09-2025 24-09-2025 to 25-09-2025" at bounding box center [33, 62] width 58 height 11
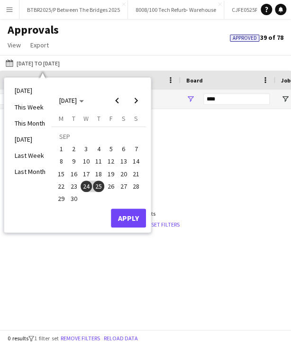
click at [111, 183] on span "26" at bounding box center [110, 185] width 11 height 11
drag, startPoint x: 129, startPoint y: 210, endPoint x: 141, endPoint y: 179, distance: 32.8
click at [129, 210] on button "Apply" at bounding box center [128, 217] width 35 height 19
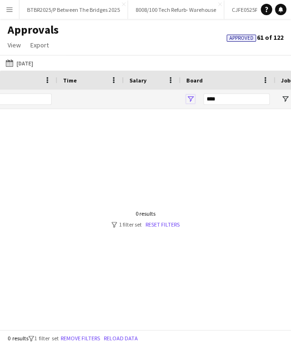
click at [190, 102] on span "Open Filter Menu" at bounding box center [190, 99] width 9 height 9
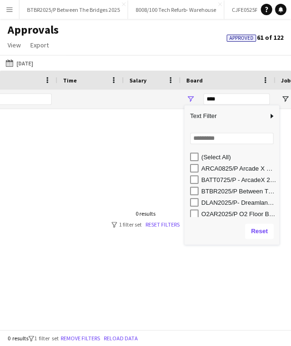
click at [243, 212] on div "O2AR2025/P O2 Floor Bar FY26" at bounding box center [238, 213] width 75 height 7
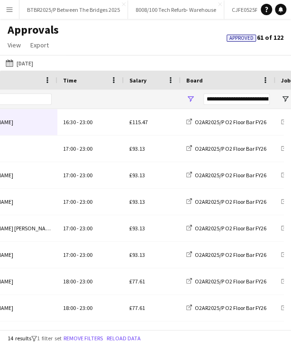
click at [159, 58] on div "28-09-2025 26-09-2025 Today This Week This Month Yesterday Last Week Last Month…" at bounding box center [145, 63] width 291 height 16
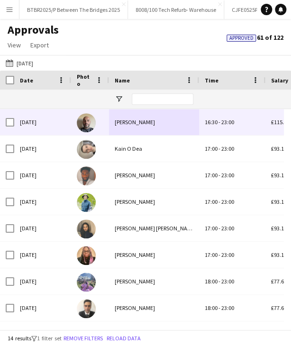
click at [166, 135] on div "Damien Fisher" at bounding box center [154, 122] width 90 height 26
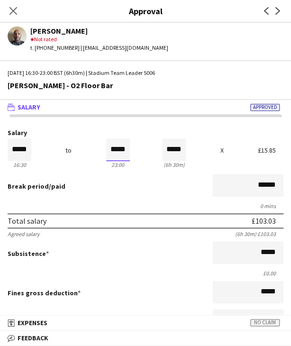
click at [106, 148] on input "*****" at bounding box center [118, 149] width 24 height 23
click at [106, 166] on div at bounding box center [112, 166] width 12 height 9
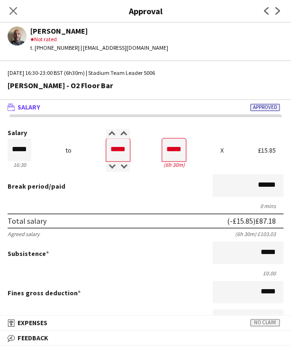
click at [110, 203] on div "0 mins" at bounding box center [146, 205] width 276 height 7
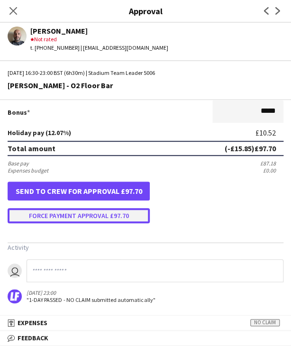
click at [82, 208] on button "Force payment approval £97.70" at bounding box center [79, 215] width 142 height 15
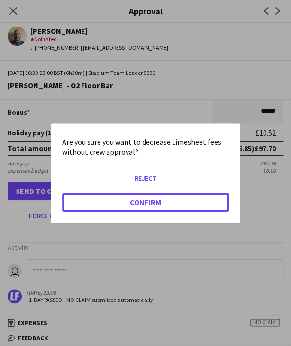
click at [112, 200] on button "Confirm" at bounding box center [145, 201] width 167 height 19
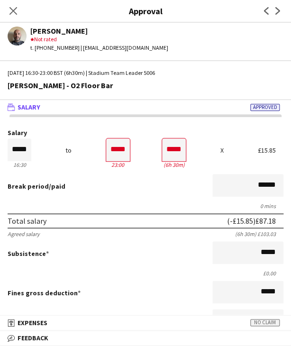
click at [280, 5] on app-icon "Next" at bounding box center [277, 10] width 11 height 11
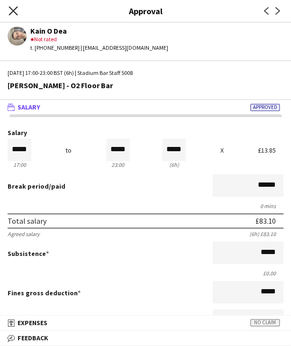
click at [14, 10] on icon "Close pop-in" at bounding box center [13, 10] width 9 height 9
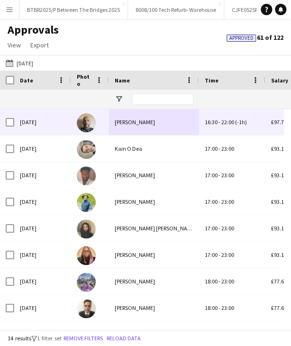
click at [144, 133] on div "Damien Fisher" at bounding box center [154, 122] width 90 height 26
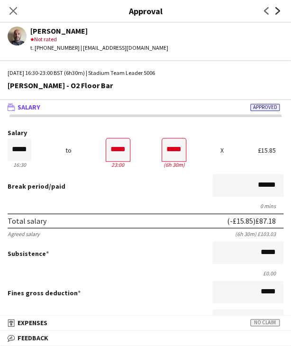
click at [279, 10] on icon at bounding box center [277, 11] width 5 height 8
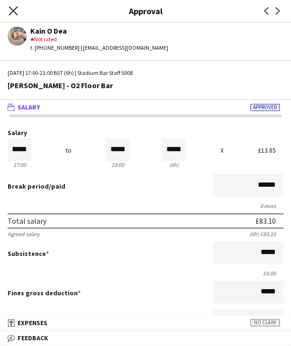
click at [12, 10] on icon at bounding box center [13, 10] width 9 height 9
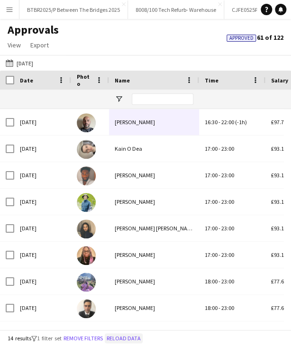
click at [123, 336] on button "Reload data" at bounding box center [124, 338] width 38 height 10
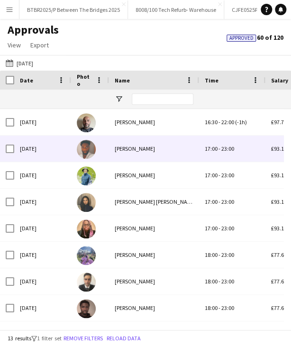
click at [156, 148] on div "Simson Armando-Daniel" at bounding box center [154, 148] width 90 height 26
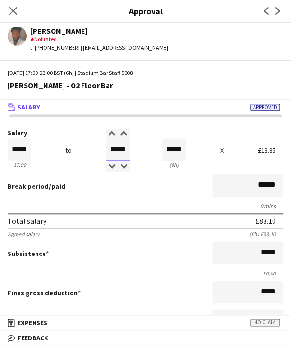
drag, startPoint x: 140, startPoint y: 156, endPoint x: 148, endPoint y: 157, distance: 8.2
click at [148, 157] on div "Salary ***** 17:00 to ***** 23:00 ***** (6h) X £13.85" at bounding box center [146, 149] width 276 height 41
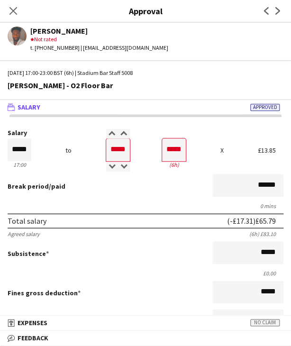
click at [140, 185] on div "Break period /paid ******" at bounding box center [146, 186] width 276 height 25
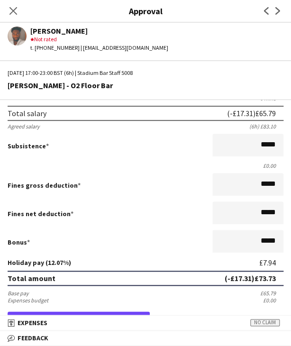
scroll to position [237, 0]
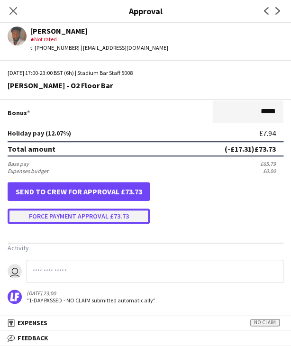
click at [100, 216] on button "Force payment approval £73.73" at bounding box center [79, 215] width 142 height 15
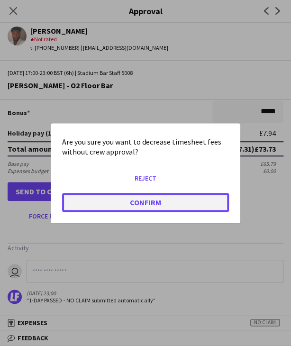
click at [108, 203] on button "Confirm" at bounding box center [145, 201] width 167 height 19
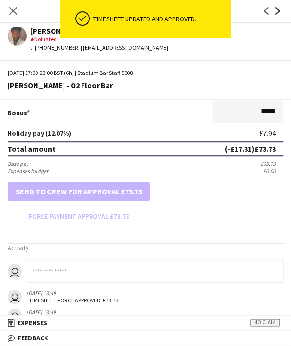
click at [274, 9] on icon "Next" at bounding box center [278, 11] width 8 height 8
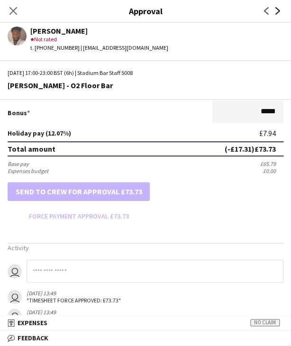
scroll to position [0, 0]
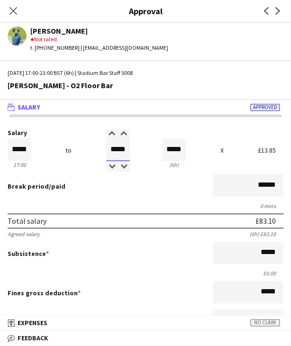
drag, startPoint x: 106, startPoint y: 150, endPoint x: 136, endPoint y: 151, distance: 29.8
click at [136, 151] on div "Salary ***** 17:00 to ***** 23:00 ***** (6h) X £13.85" at bounding box center [146, 149] width 276 height 41
click at [132, 217] on div "Total salary (-£20.77) £62.33" at bounding box center [146, 220] width 276 height 15
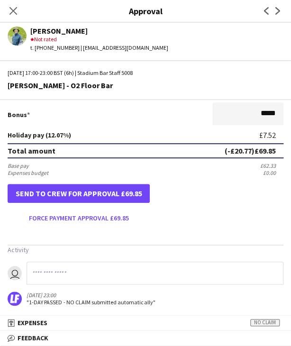
scroll to position [237, 0]
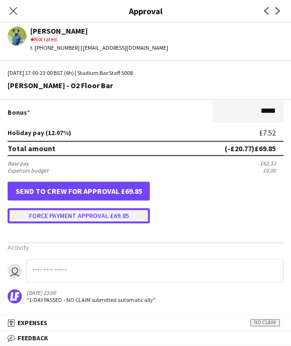
click at [91, 215] on button "Force payment approval £69.85" at bounding box center [79, 215] width 142 height 15
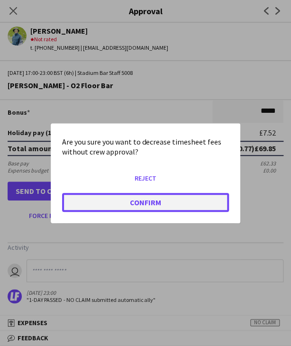
click at [99, 201] on button "Confirm" at bounding box center [145, 201] width 167 height 19
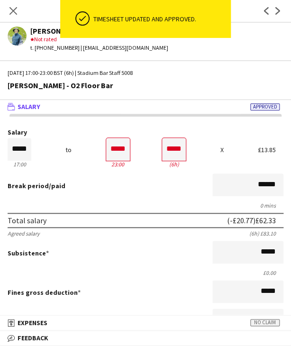
scroll to position [0, 0]
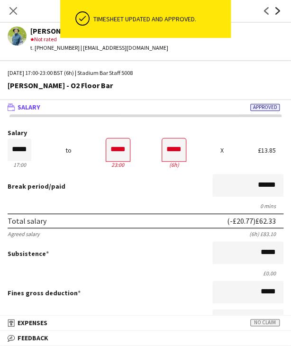
click at [277, 9] on icon at bounding box center [277, 11] width 5 height 8
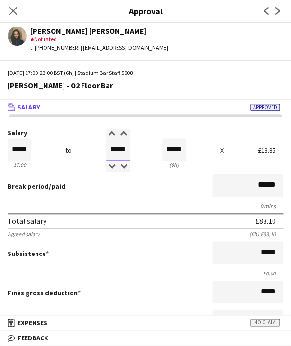
drag, startPoint x: 106, startPoint y: 152, endPoint x: 136, endPoint y: 149, distance: 30.4
click at [136, 150] on div "Salary ***** 17:00 to ***** 23:00 ***** (6h) X £13.85" at bounding box center [146, 149] width 276 height 41
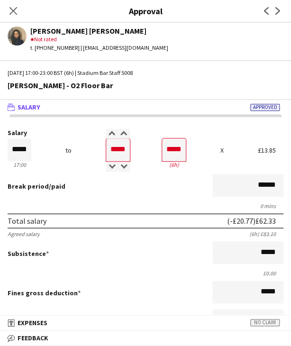
click at [124, 184] on div "Break period /paid ******" at bounding box center [146, 186] width 276 height 25
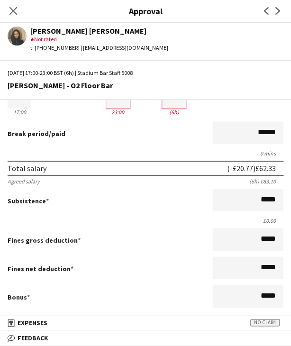
scroll to position [189, 0]
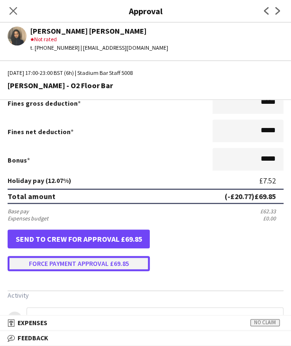
click at [52, 256] on button "Force payment approval £69.85" at bounding box center [79, 263] width 142 height 15
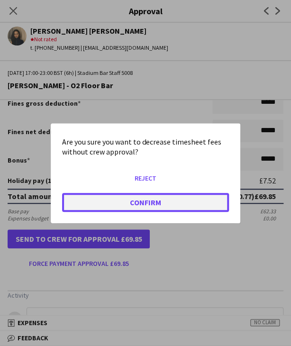
click at [106, 204] on button "Confirm" at bounding box center [145, 201] width 167 height 19
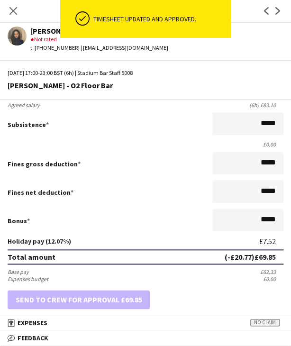
scroll to position [0, 0]
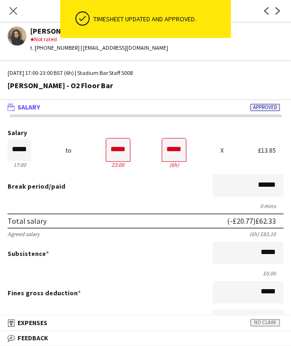
click at [278, 6] on app-icon "Next" at bounding box center [277, 10] width 11 height 11
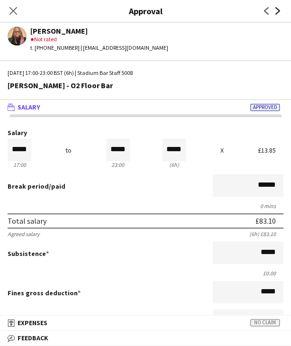
click at [276, 10] on icon "Next" at bounding box center [278, 11] width 8 height 8
drag, startPoint x: 114, startPoint y: 149, endPoint x: 137, endPoint y: 149, distance: 23.2
click at [137, 149] on div "Salary ***** 18:00 to ***** 23:00 ***** (5h) X £13.85" at bounding box center [146, 149] width 276 height 41
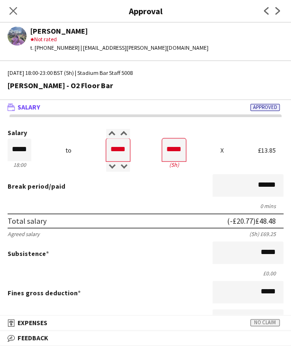
click at [125, 192] on div "Break period /paid ******" at bounding box center [146, 186] width 276 height 25
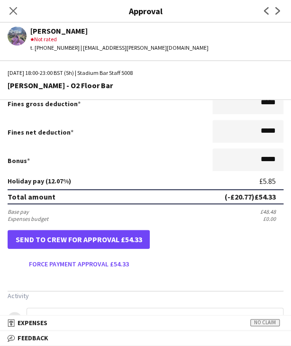
scroll to position [189, 0]
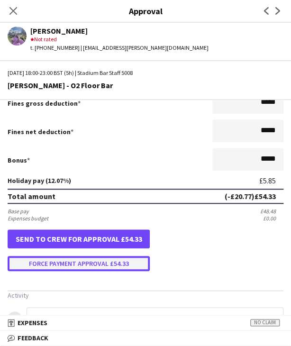
click at [89, 263] on button "Force payment approval £54.33" at bounding box center [79, 263] width 142 height 15
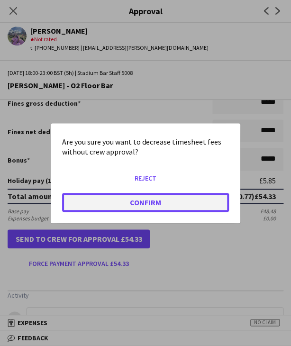
click at [106, 206] on button "Confirm" at bounding box center [145, 201] width 167 height 19
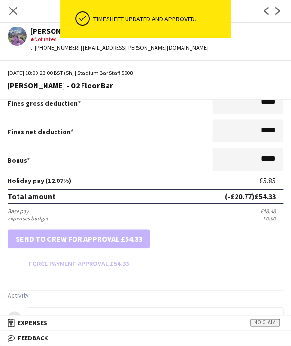
click at [281, 11] on app-icon "Next" at bounding box center [277, 10] width 11 height 11
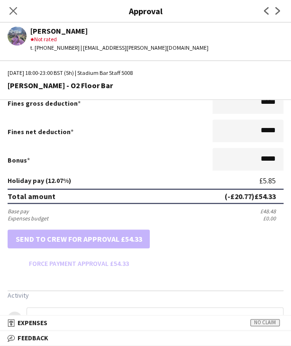
scroll to position [0, 0]
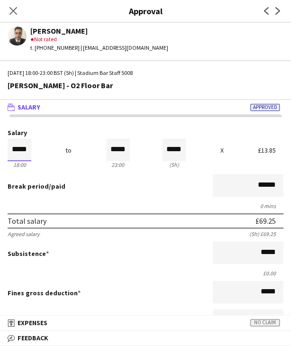
click at [27, 148] on input "*****" at bounding box center [20, 149] width 24 height 23
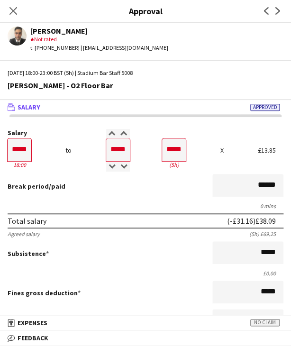
click at [78, 190] on div "Break period /paid ******" at bounding box center [146, 186] width 276 height 25
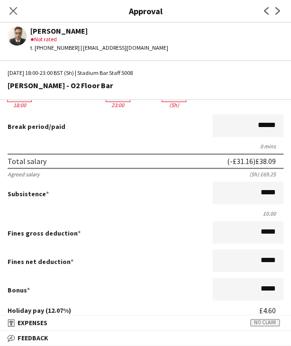
scroll to position [237, 0]
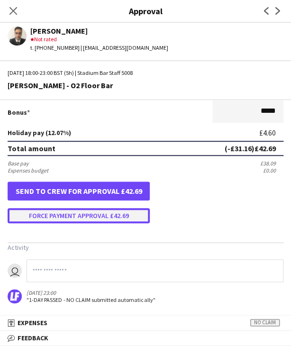
click at [100, 216] on button "Force payment approval £42.69" at bounding box center [79, 215] width 142 height 15
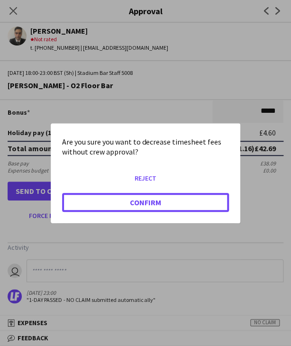
drag, startPoint x: 111, startPoint y: 205, endPoint x: 100, endPoint y: 213, distance: 13.9
click at [112, 205] on button "Confirm" at bounding box center [145, 201] width 167 height 19
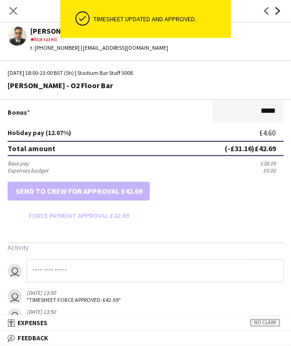
click at [280, 9] on icon "Next" at bounding box center [278, 11] width 8 height 8
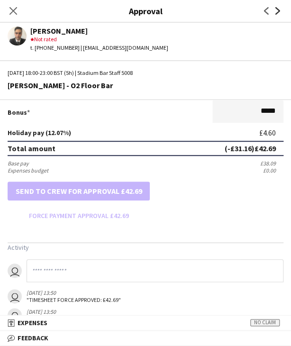
scroll to position [0, 0]
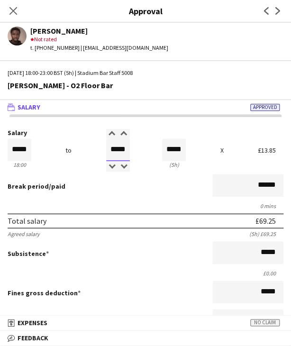
drag, startPoint x: 104, startPoint y: 149, endPoint x: 147, endPoint y: 148, distance: 43.1
click at [147, 148] on div "Salary ***** 18:00 to ***** 23:00 ***** (5h) X £13.85" at bounding box center [146, 149] width 276 height 41
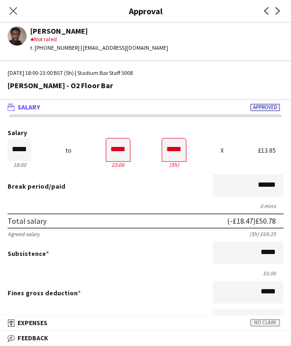
click at [121, 197] on div "Break period /paid ******" at bounding box center [146, 186] width 276 height 25
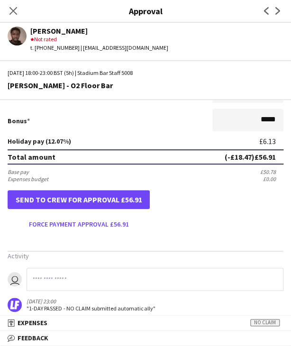
scroll to position [237, 0]
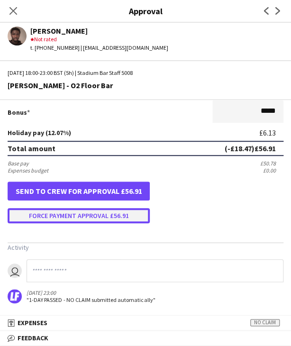
click at [67, 216] on button "Force payment approval £56.91" at bounding box center [79, 215] width 142 height 15
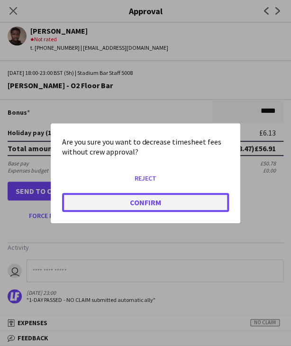
click at [70, 200] on button "Confirm" at bounding box center [145, 201] width 167 height 19
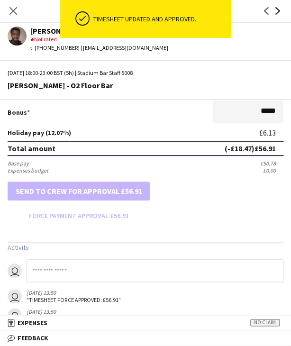
click at [280, 8] on icon "Next" at bounding box center [278, 11] width 8 height 8
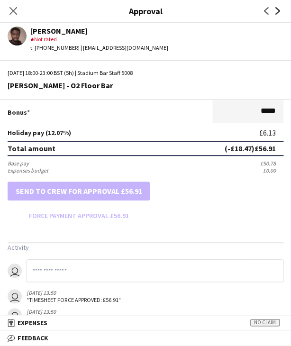
scroll to position [0, 0]
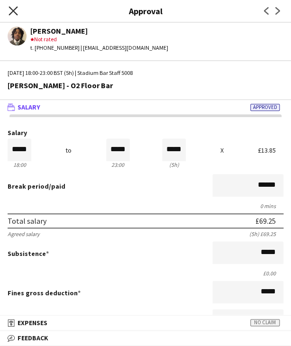
drag, startPoint x: 16, startPoint y: 10, endPoint x: 99, endPoint y: 108, distance: 128.0
click at [16, 9] on icon "Close pop-in" at bounding box center [13, 10] width 9 height 9
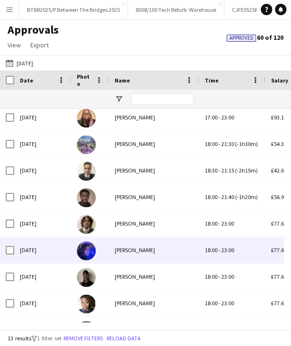
scroll to position [132, 0]
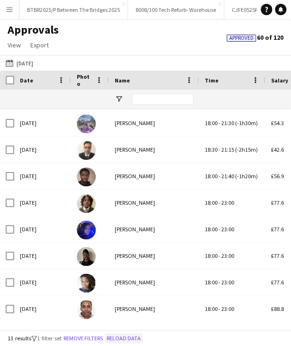
click at [126, 338] on button "Reload data" at bounding box center [124, 338] width 38 height 10
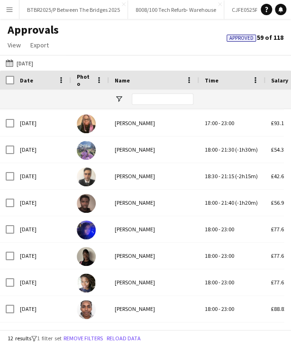
scroll to position [105, 0]
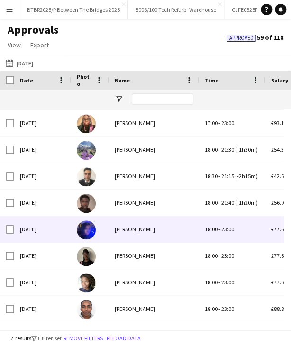
click at [137, 220] on div "Rita Kamara" at bounding box center [154, 229] width 90 height 26
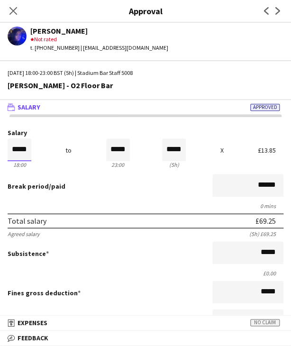
click at [26, 144] on input "*****" at bounding box center [20, 149] width 24 height 23
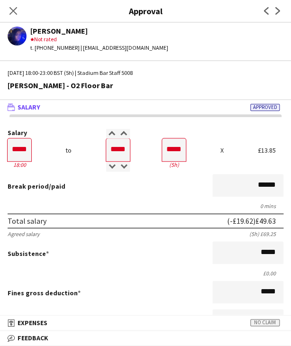
click at [161, 211] on form "Salary ***** 18:00 to ***** 23:00 ***** (5h) X £13.85 Break period /paid ******…" at bounding box center [145, 294] width 291 height 331
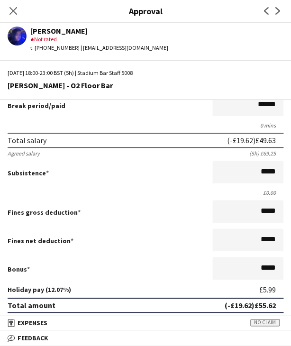
scroll to position [237, 0]
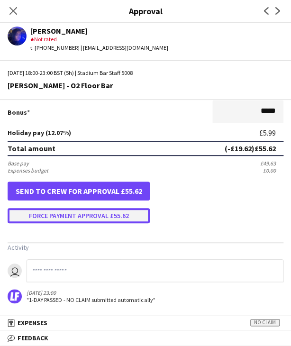
click at [114, 222] on button "Force payment approval £55.62" at bounding box center [79, 215] width 142 height 15
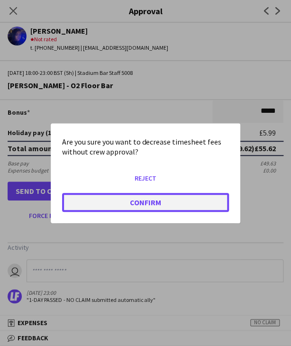
click at [111, 207] on button "Confirm" at bounding box center [145, 201] width 167 height 19
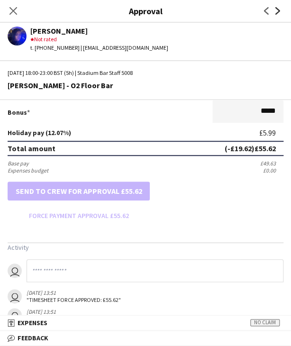
click at [274, 12] on icon "Next" at bounding box center [278, 11] width 8 height 8
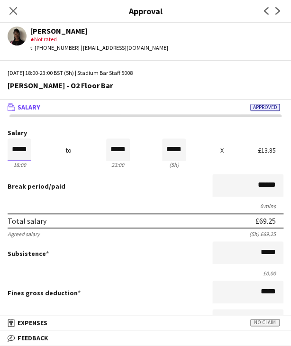
click at [27, 151] on input "*****" at bounding box center [20, 149] width 24 height 23
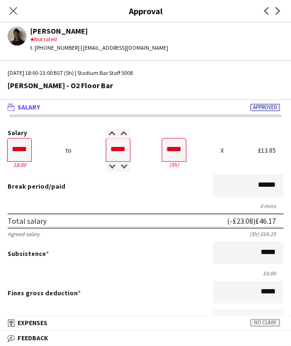
click at [110, 197] on div "Break period /paid ******" at bounding box center [146, 186] width 276 height 25
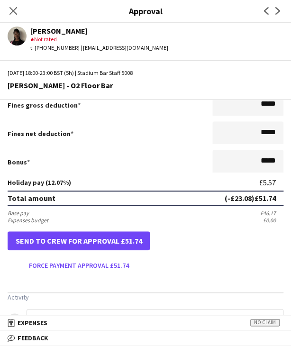
scroll to position [189, 0]
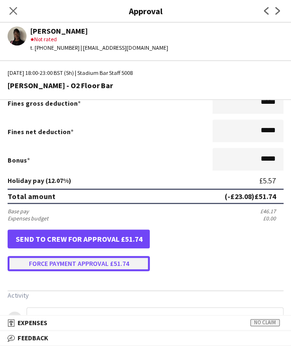
click at [71, 261] on button "Force payment approval £51.74" at bounding box center [79, 263] width 142 height 15
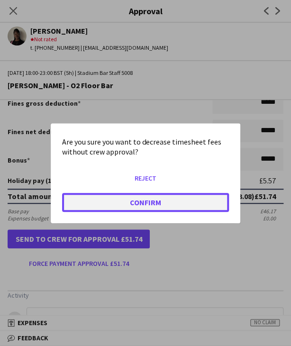
click at [90, 202] on button "Confirm" at bounding box center [145, 201] width 167 height 19
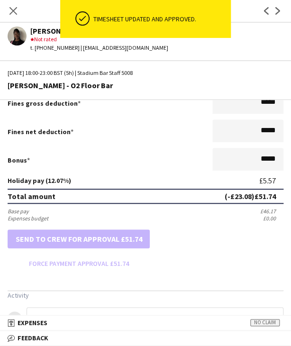
scroll to position [0, 0]
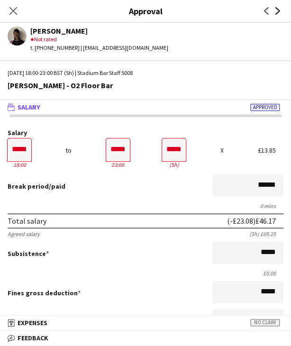
click at [279, 11] on icon "Next" at bounding box center [278, 11] width 8 height 8
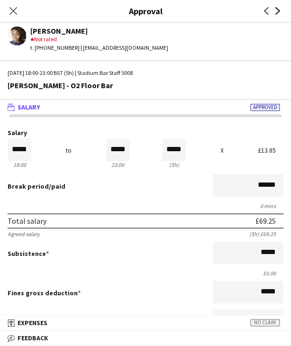
click at [280, 8] on icon "Next" at bounding box center [278, 11] width 8 height 8
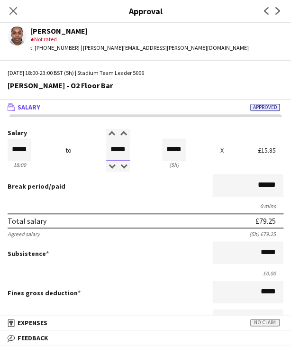
drag, startPoint x: 107, startPoint y: 149, endPoint x: 176, endPoint y: 150, distance: 69.2
click at [176, 150] on div "Salary ***** 18:00 to ***** 23:00 ***** (5h) X £15.85" at bounding box center [146, 149] width 276 height 41
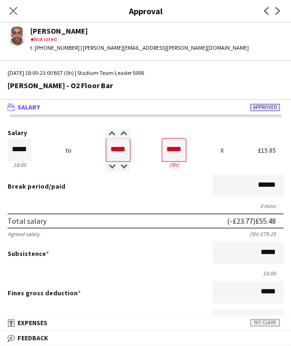
click at [140, 187] on div "Break period /paid ******" at bounding box center [146, 186] width 276 height 25
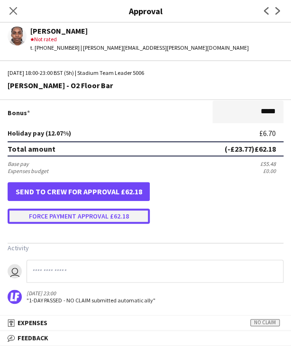
click at [82, 221] on button "Force payment approval £62.18" at bounding box center [79, 215] width 142 height 15
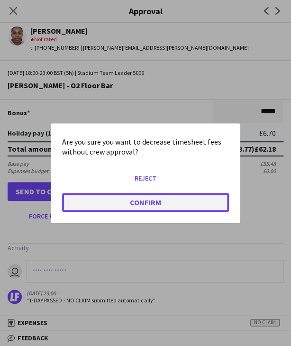
click at [93, 207] on button "Confirm" at bounding box center [145, 201] width 167 height 19
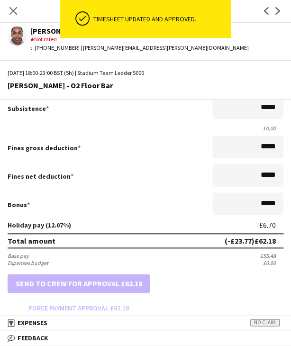
scroll to position [0, 0]
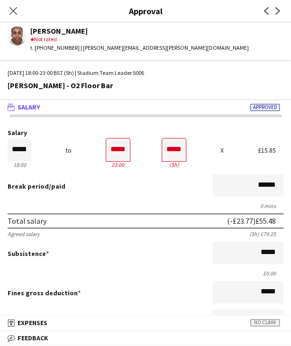
click at [281, 13] on app-icon "Next" at bounding box center [277, 10] width 11 height 11
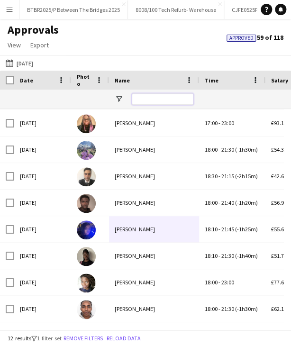
click at [170, 99] on input "Name Filter Input" at bounding box center [163, 98] width 62 height 11
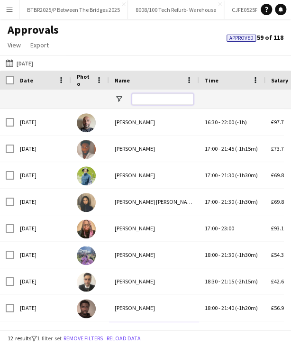
drag, startPoint x: 148, startPoint y: 99, endPoint x: 139, endPoint y: 95, distance: 9.8
click at [147, 99] on input "Name Filter Input" at bounding box center [163, 98] width 62 height 11
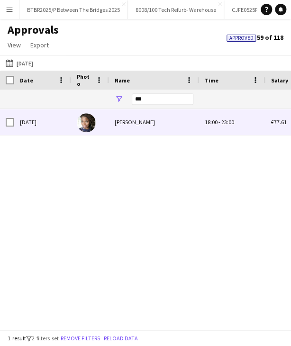
click at [145, 121] on div "Izukanne Okongwu" at bounding box center [154, 122] width 90 height 26
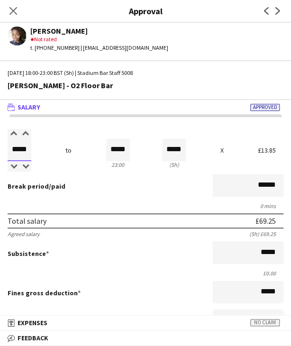
drag, startPoint x: 13, startPoint y: 148, endPoint x: 49, endPoint y: 146, distance: 35.6
click at [59, 154] on div "Salary ***** 18:00 to ***** 23:00 ***** (5h) X £13.85" at bounding box center [146, 149] width 276 height 41
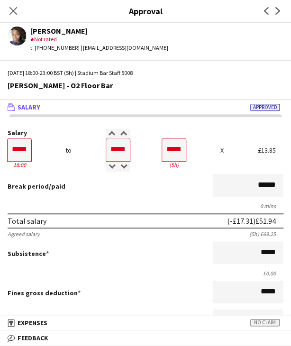
click at [69, 198] on div "Break period /paid ******" at bounding box center [146, 186] width 276 height 25
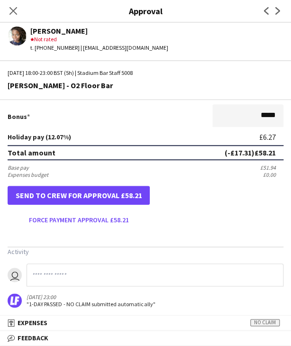
scroll to position [237, 0]
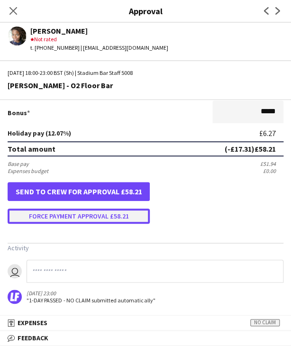
click at [84, 216] on button "Force payment approval £58.21" at bounding box center [79, 215] width 142 height 15
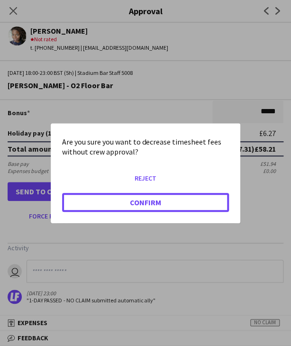
click at [104, 202] on button "Confirm" at bounding box center [145, 201] width 167 height 19
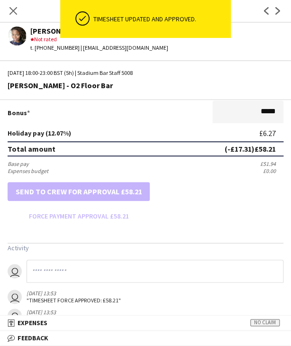
click at [278, 14] on icon "Next" at bounding box center [278, 11] width 8 height 8
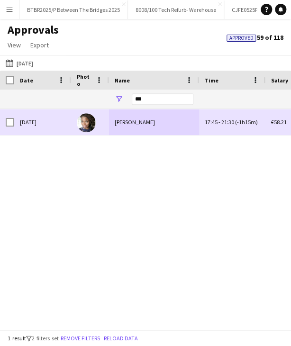
click at [161, 124] on div "Izukanne Okongwu" at bounding box center [154, 122] width 90 height 26
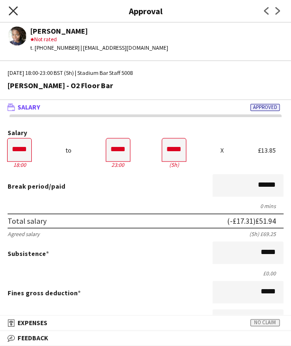
drag, startPoint x: 11, startPoint y: 11, endPoint x: 38, endPoint y: 25, distance: 30.1
click at [12, 10] on icon "Close pop-in" at bounding box center [13, 10] width 9 height 9
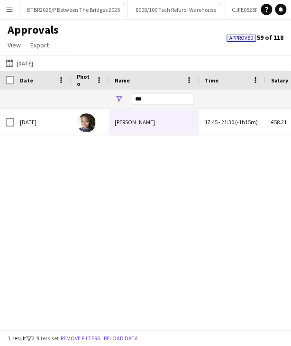
click at [148, 91] on div "***" at bounding box center [163, 99] width 62 height 19
click at [148, 102] on input "***" at bounding box center [163, 98] width 62 height 11
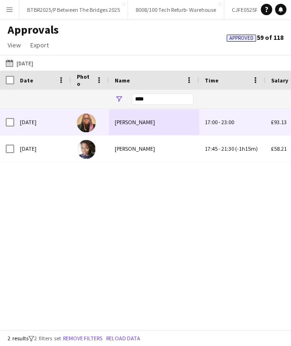
click at [152, 123] on div "Anneasa Grandison" at bounding box center [154, 122] width 90 height 26
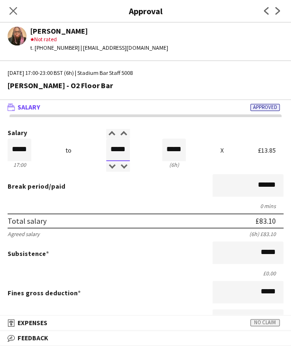
drag, startPoint x: 108, startPoint y: 147, endPoint x: 171, endPoint y: 151, distance: 62.2
click at [183, 150] on div "Salary ***** 17:00 to ***** 23:00 ***** (6h) X £13.85" at bounding box center [146, 149] width 276 height 41
click at [158, 190] on div "Break period /paid ******" at bounding box center [146, 186] width 276 height 25
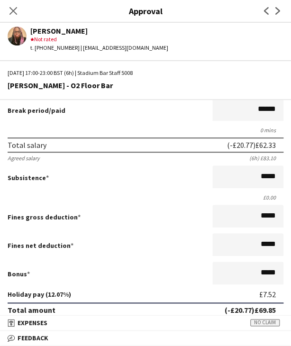
scroll to position [237, 0]
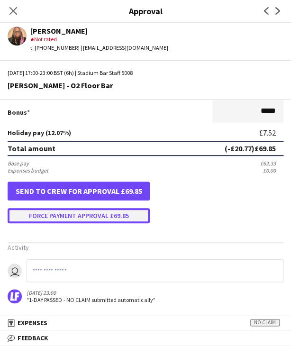
click at [65, 216] on button "Force payment approval £69.85" at bounding box center [79, 215] width 142 height 15
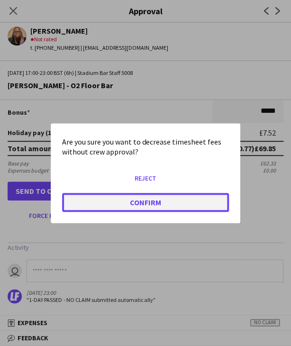
click at [77, 199] on button "Confirm" at bounding box center [145, 201] width 167 height 19
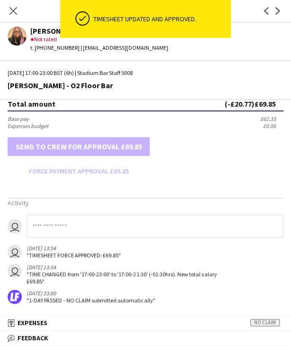
scroll to position [282, 0]
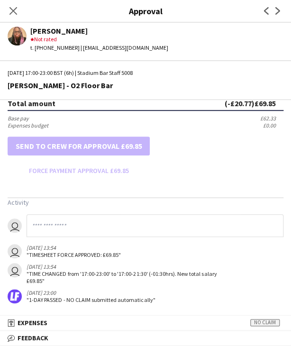
click at [9, 16] on app-icon "Close pop-in" at bounding box center [13, 10] width 11 height 11
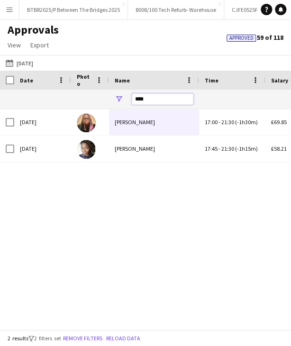
click at [148, 97] on input "****" at bounding box center [163, 98] width 62 height 11
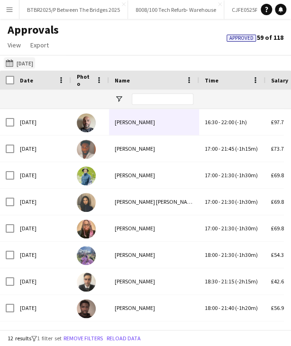
click at [28, 67] on button "28-09-2025 26-09-2025" at bounding box center [19, 62] width 31 height 11
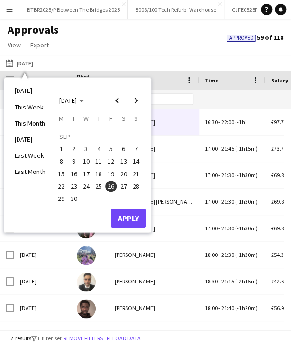
click at [119, 189] on span "27" at bounding box center [123, 185] width 11 height 11
click at [140, 188] on span "28" at bounding box center [135, 185] width 11 height 11
click at [124, 186] on span "27" at bounding box center [123, 185] width 11 height 11
click at [73, 198] on span "30" at bounding box center [73, 198] width 11 height 11
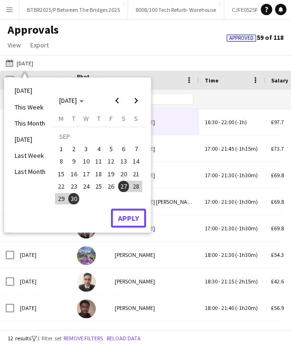
click at [117, 210] on button "Apply" at bounding box center [128, 217] width 35 height 19
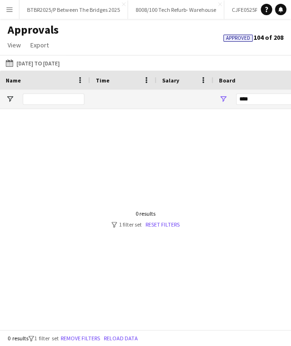
scroll to position [0, 138]
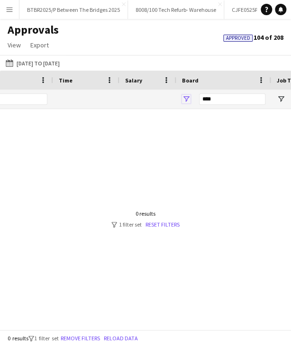
click at [187, 97] on span "Open Filter Menu" at bounding box center [186, 99] width 9 height 9
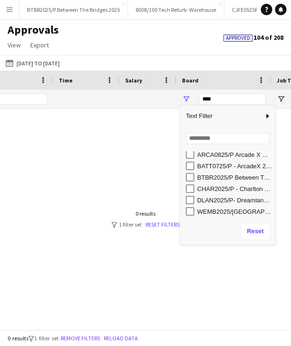
scroll to position [0, 0]
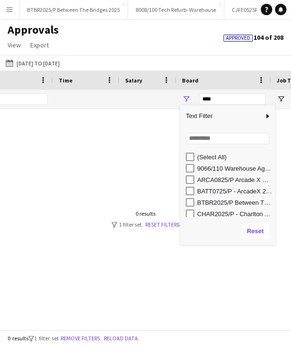
click at [142, 84] on div "Salary" at bounding box center [142, 80] width 34 height 14
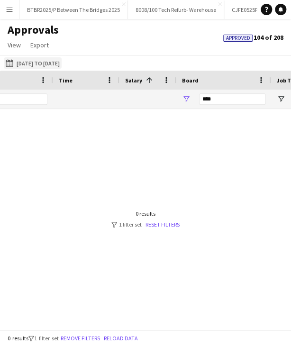
click at [54, 67] on button "28-09-2025 27-09-2025 to 30-09-2025" at bounding box center [33, 62] width 58 height 11
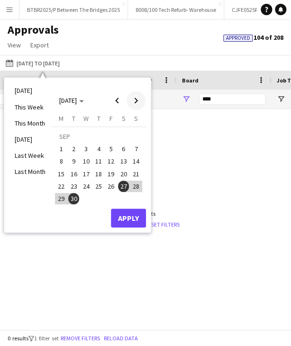
click at [133, 101] on span "Next month" at bounding box center [135, 100] width 19 height 19
click at [88, 146] on span "1" at bounding box center [86, 148] width 11 height 11
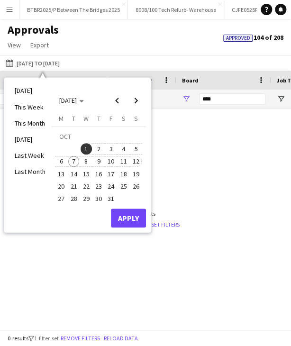
click at [135, 159] on span "12" at bounding box center [135, 161] width 11 height 11
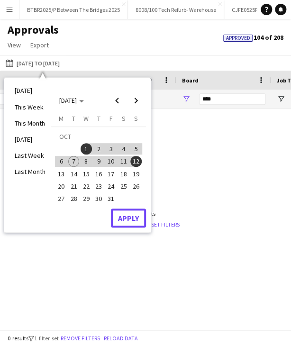
click at [132, 216] on button "Apply" at bounding box center [128, 217] width 35 height 19
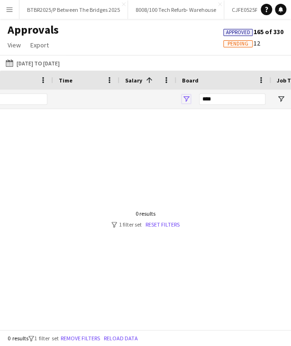
click at [186, 100] on span "Open Filter Menu" at bounding box center [186, 99] width 9 height 9
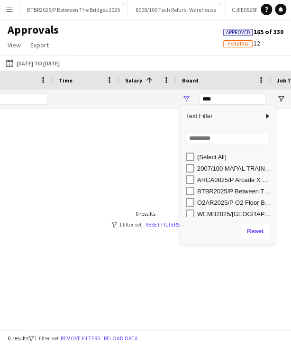
click at [223, 199] on div "O2AR2025/P O2 Floor Bar FY26" at bounding box center [234, 202] width 75 height 7
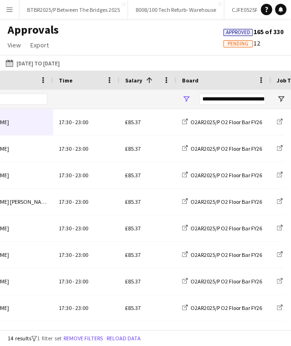
click at [155, 67] on div "28-09-2025 01-10-2025 to 12-10-2025 Today This Week This Month Yesterday Last W…" at bounding box center [145, 63] width 291 height 16
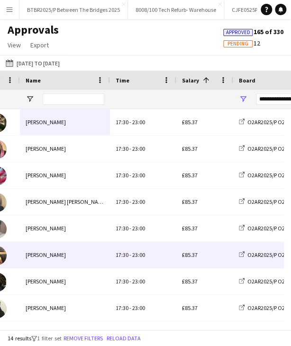
scroll to position [0, 71]
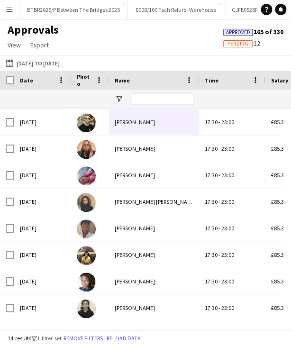
click at [36, 72] on div "Date" at bounding box center [42, 80] width 45 height 19
click at [42, 75] on div "Date" at bounding box center [37, 80] width 34 height 14
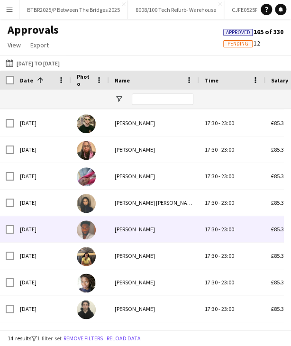
scroll to position [13, 0]
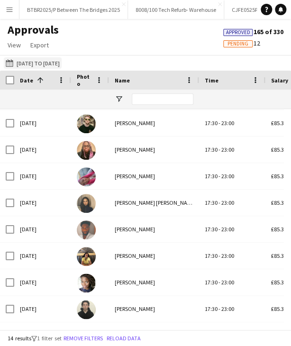
click at [62, 61] on button "28-09-2025 01-10-2025 to 12-10-2025" at bounding box center [33, 62] width 58 height 11
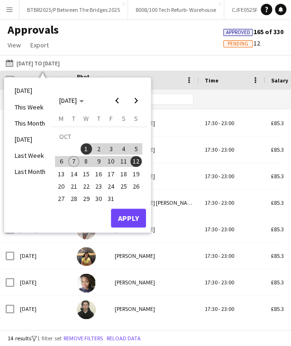
click at [89, 153] on span "1" at bounding box center [86, 148] width 11 height 11
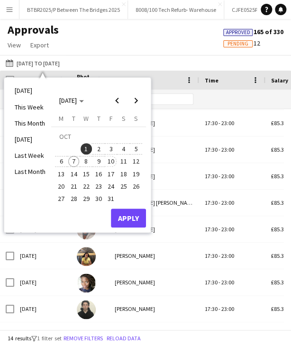
click at [110, 162] on span "10" at bounding box center [110, 161] width 11 height 11
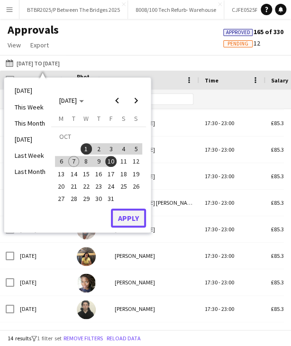
click at [137, 211] on button "Apply" at bounding box center [128, 217] width 35 height 19
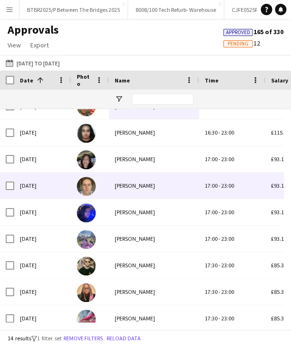
scroll to position [0, 0]
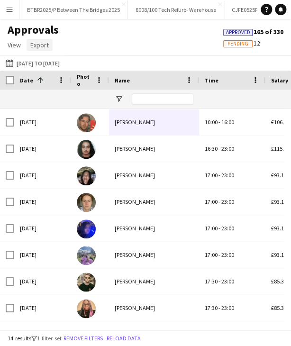
click at [50, 42] on link "Export" at bounding box center [40, 45] width 26 height 12
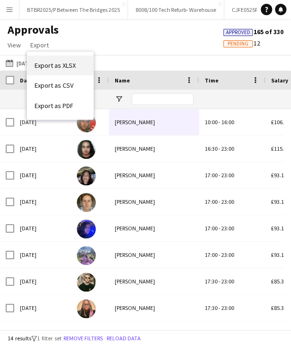
click at [67, 65] on span "Export as XLSX" at bounding box center [55, 65] width 41 height 9
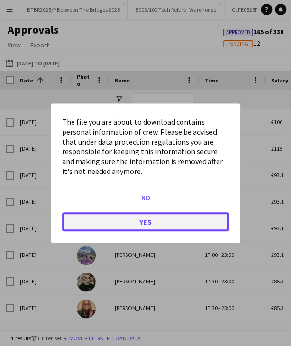
click at [72, 217] on button "Yes" at bounding box center [145, 221] width 167 height 19
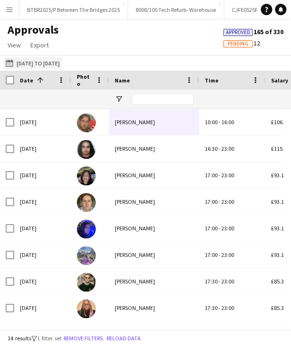
click at [53, 62] on button "28-09-2025 01-10-2025 to 10-10-2025" at bounding box center [33, 62] width 58 height 11
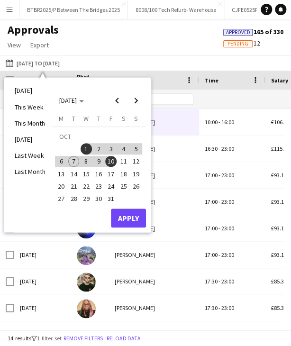
click at [120, 160] on span "11" at bounding box center [123, 161] width 11 height 11
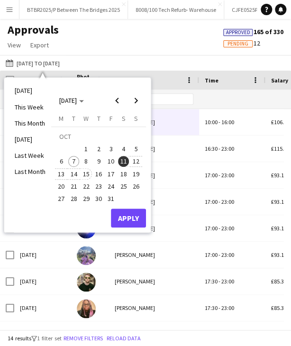
click at [81, 173] on span "15" at bounding box center [86, 173] width 11 height 11
click at [123, 218] on button "Apply" at bounding box center [128, 217] width 35 height 19
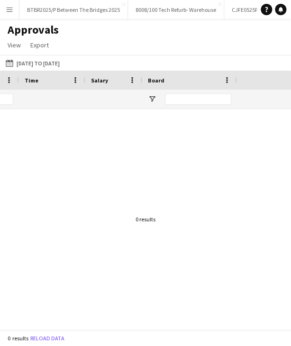
scroll to position [0, 195]
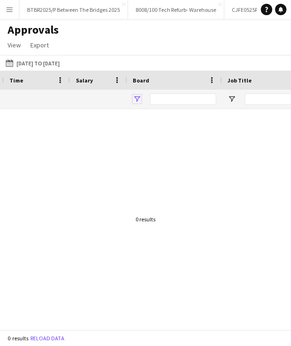
click at [138, 97] on span "Open Filter Menu" at bounding box center [137, 99] width 9 height 9
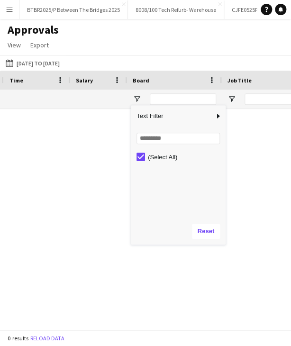
click at [137, 49] on div "Approvals View Customise view Customise filters Reset Filters Reset View Reset …" at bounding box center [145, 39] width 291 height 32
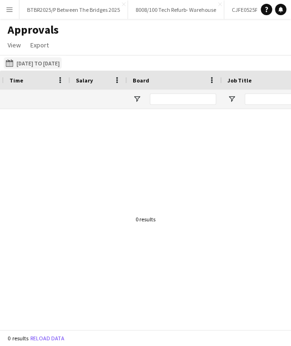
click at [37, 62] on button "28-09-2025 11-10-2025 to 15-10-2025" at bounding box center [33, 62] width 58 height 11
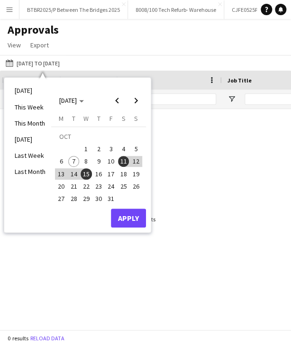
click at [131, 152] on span "5" at bounding box center [135, 148] width 11 height 11
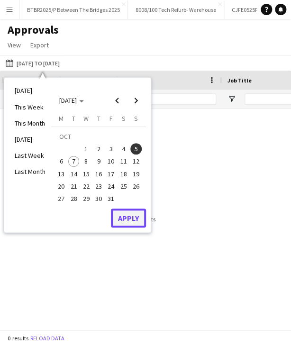
click at [125, 224] on button "Apply" at bounding box center [128, 217] width 35 height 19
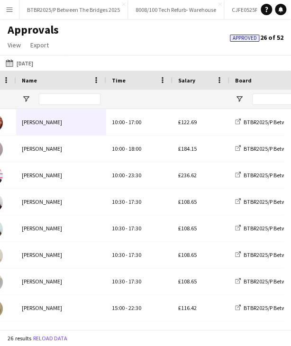
scroll to position [0, 0]
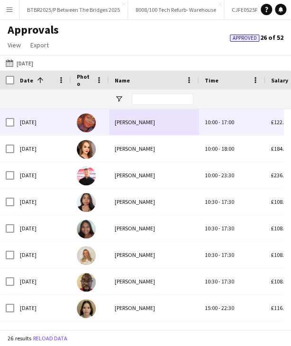
click at [159, 107] on div at bounding box center [163, 99] width 62 height 19
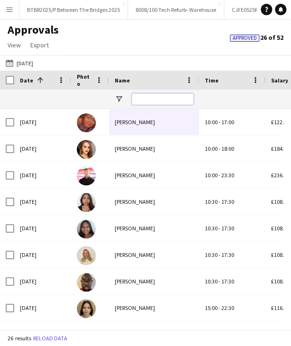
click at [153, 95] on input "Name Filter Input" at bounding box center [163, 98] width 62 height 11
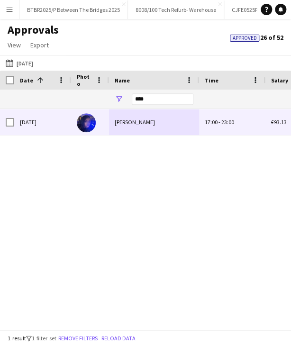
click at [156, 120] on div "Rita Kamara" at bounding box center [154, 122] width 90 height 26
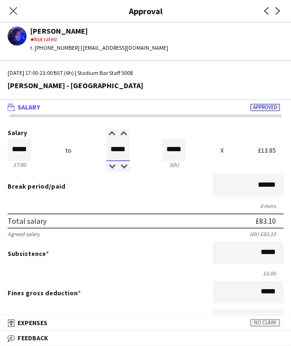
drag, startPoint x: 105, startPoint y: 149, endPoint x: 144, endPoint y: 150, distance: 38.4
click at [143, 150] on div "Salary ***** 17:00 to ***** 23:00 ***** (6h) X £13.85" at bounding box center [146, 149] width 276 height 41
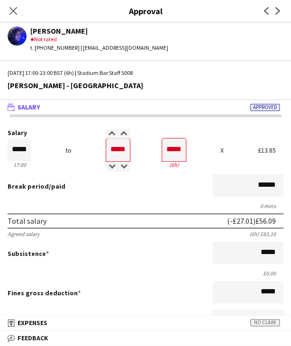
click at [129, 202] on div "0 mins" at bounding box center [146, 205] width 276 height 7
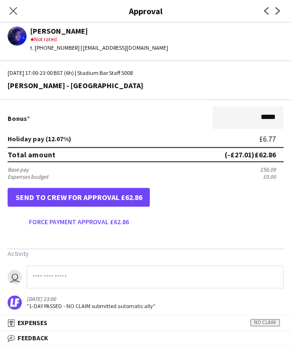
scroll to position [237, 0]
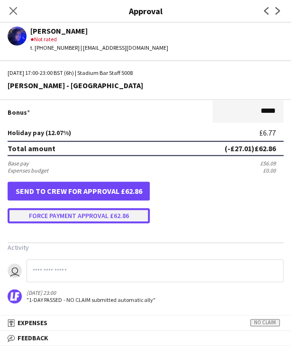
click at [100, 219] on button "Force payment approval £62.86" at bounding box center [79, 215] width 142 height 15
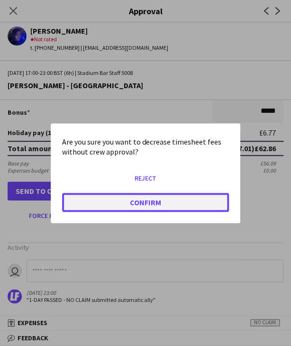
click at [112, 203] on button "Confirm" at bounding box center [145, 201] width 167 height 19
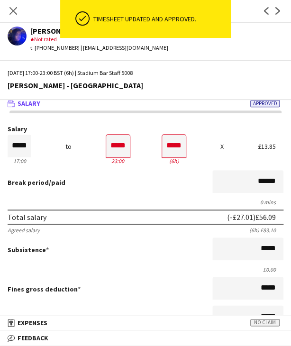
scroll to position [0, 0]
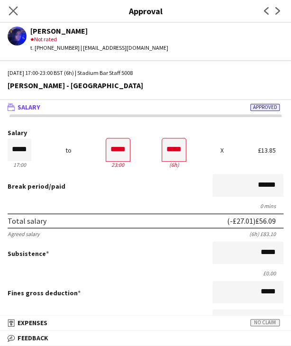
click at [18, 16] on app-icon "Close pop-in" at bounding box center [14, 11] width 14 height 14
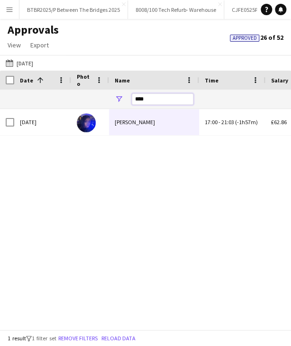
click at [156, 97] on input "****" at bounding box center [163, 98] width 62 height 11
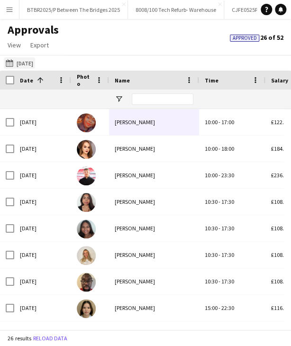
click at [35, 62] on button "28-09-2025 05-10-2025" at bounding box center [19, 62] width 31 height 11
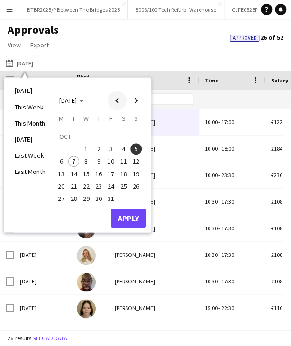
click at [119, 98] on span "Previous month" at bounding box center [117, 100] width 19 height 19
drag, startPoint x: 64, startPoint y: 175, endPoint x: 138, endPoint y: 126, distance: 88.5
click at [64, 174] on span "15" at bounding box center [60, 173] width 11 height 11
click at [132, 105] on span "Next month" at bounding box center [135, 100] width 19 height 19
click at [136, 158] on span "12" at bounding box center [135, 161] width 11 height 11
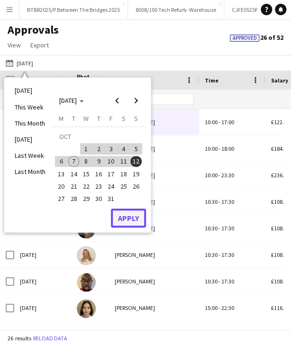
click at [135, 222] on button "Apply" at bounding box center [128, 217] width 35 height 19
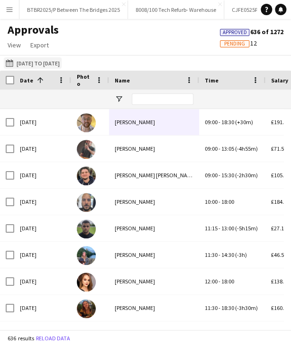
click at [53, 64] on button "28-09-2025 15-09-2025 to 12-10-2025" at bounding box center [33, 62] width 58 height 11
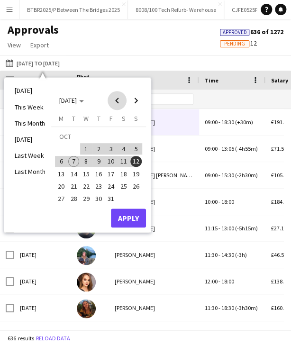
click at [115, 95] on span "Previous month" at bounding box center [117, 100] width 19 height 19
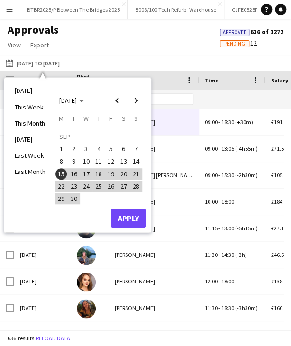
click at [135, 184] on span "28" at bounding box center [135, 185] width 11 height 11
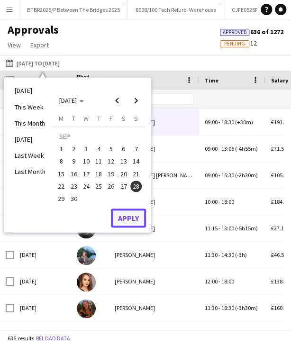
click at [135, 214] on button "Apply" at bounding box center [128, 217] width 35 height 19
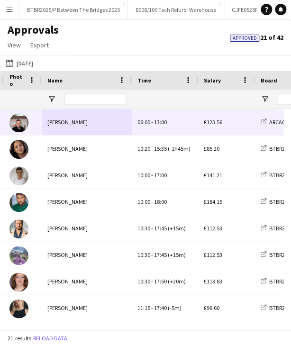
scroll to position [0, 105]
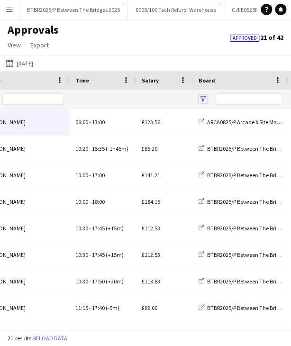
click at [203, 99] on span "Open Filter Menu" at bounding box center [202, 99] width 9 height 9
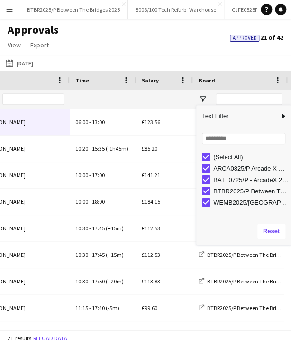
drag, startPoint x: 227, startPoint y: 151, endPoint x: 240, endPoint y: 164, distance: 18.4
click at [228, 151] on div "(Select All) ARCA0825/P Arcade X Site Management BATT0725/P - ArcadeX 2025 BTBR…" at bounding box center [243, 184] width 95 height 68
click at [238, 155] on div "(Select All)" at bounding box center [250, 156] width 75 height 7
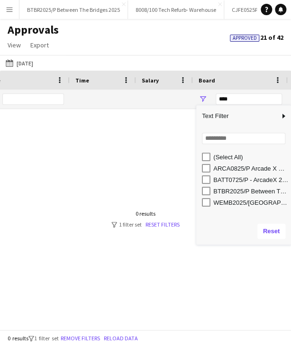
click at [246, 180] on div "BATT0725/P - ArcadeX 2025" at bounding box center [250, 179] width 75 height 7
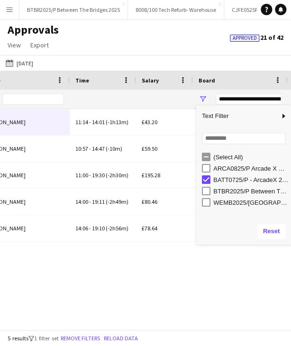
click at [176, 65] on div "28-09-2025 28-09-2025 Today This Week This Month Yesterday Last Week Last Month…" at bounding box center [145, 63] width 291 height 16
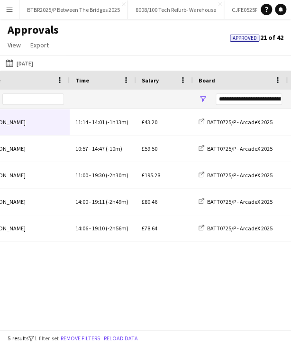
scroll to position [0, 119]
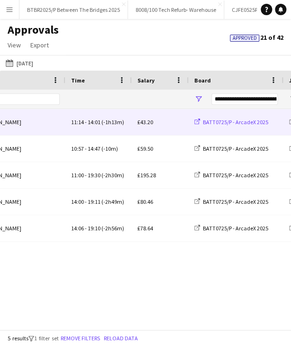
click at [234, 123] on span "BATT0725/P - ArcadeX 2025" at bounding box center [235, 121] width 65 height 7
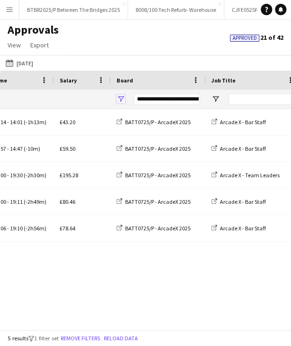
click at [120, 96] on span "Open Filter Menu" at bounding box center [121, 99] width 9 height 9
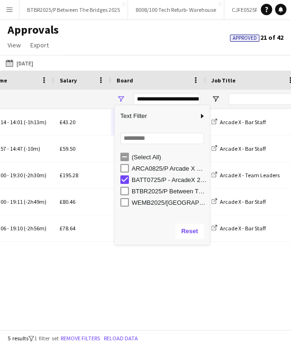
click at [150, 165] on div "ARCA0825/P Arcade X Site Management" at bounding box center [169, 168] width 75 height 7
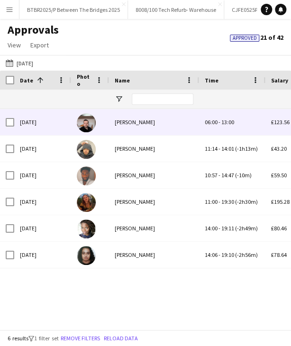
click at [172, 127] on div "Preston Marquez" at bounding box center [154, 122] width 90 height 26
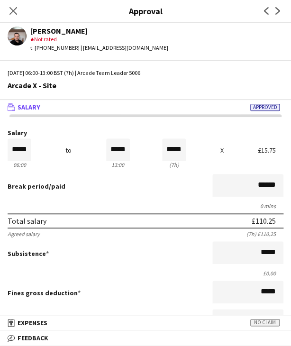
click at [15, 7] on icon "Close pop-in" at bounding box center [13, 11] width 8 height 8
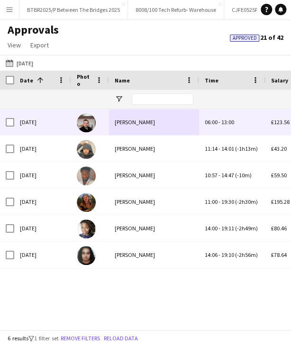
click at [158, 126] on div "Preston Marquez" at bounding box center [154, 122] width 90 height 26
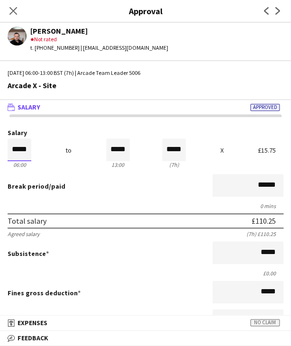
click at [26, 150] on input "*****" at bounding box center [20, 149] width 24 height 23
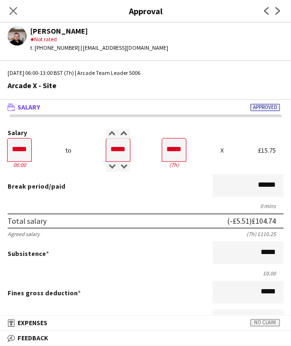
click at [131, 202] on div "0 mins" at bounding box center [146, 205] width 276 height 7
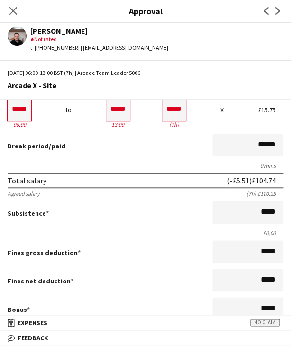
scroll to position [189, 0]
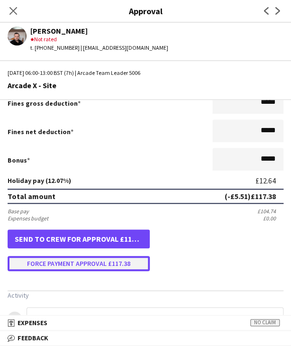
click at [90, 260] on button "Force payment approval £117.38" at bounding box center [79, 263] width 142 height 15
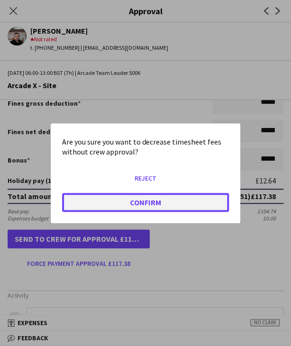
click at [95, 203] on button "Confirm" at bounding box center [145, 201] width 167 height 19
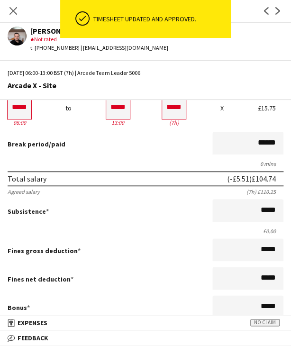
scroll to position [0, 0]
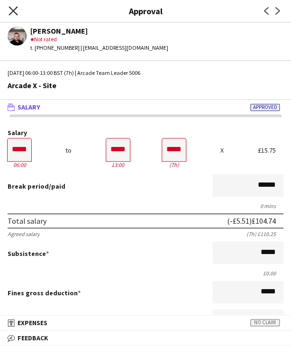
click at [14, 9] on icon "Close pop-in" at bounding box center [13, 10] width 9 height 9
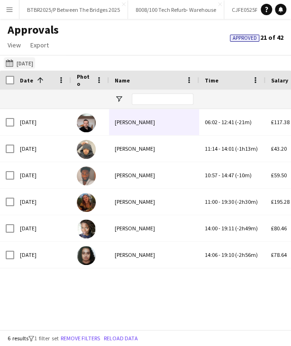
click at [35, 57] on button "28-09-2025 28-09-2025" at bounding box center [19, 62] width 31 height 11
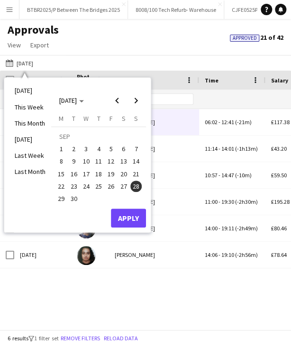
click at [86, 175] on span "17" at bounding box center [86, 173] width 11 height 11
click at [136, 216] on button "Apply" at bounding box center [128, 217] width 35 height 19
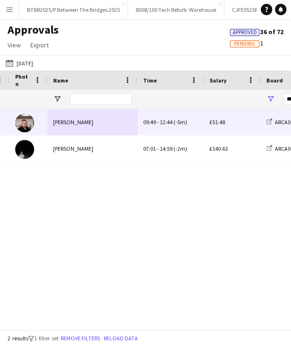
scroll to position [0, 73]
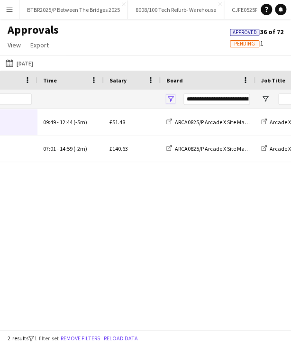
click at [173, 96] on span "Open Filter Menu" at bounding box center [170, 99] width 9 height 9
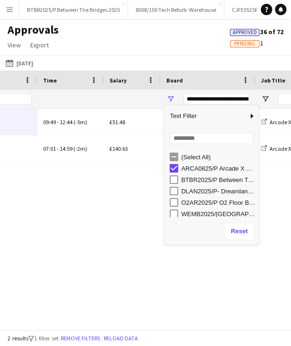
click at [190, 170] on div "ARCA0825/P Arcade X Site Management" at bounding box center [218, 168] width 75 height 7
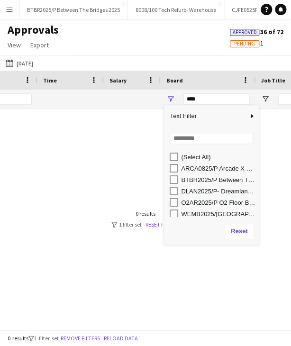
click at [202, 201] on div "O2AR2025/P O2 Floor Bar FY26" at bounding box center [218, 202] width 75 height 7
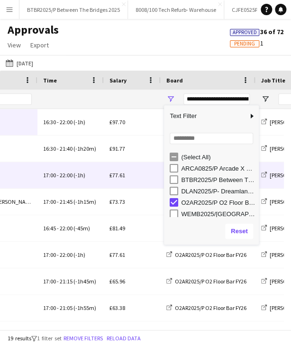
scroll to position [0, 152]
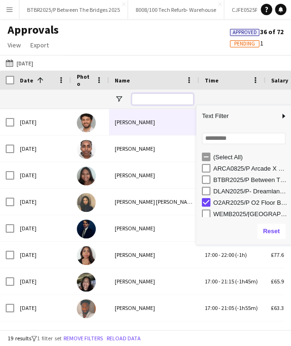
click at [144, 102] on input "Name Filter Input" at bounding box center [163, 98] width 62 height 11
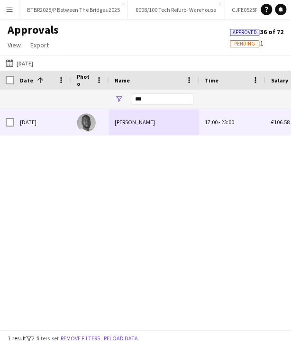
click at [182, 122] on div "yunus alade" at bounding box center [154, 122] width 90 height 26
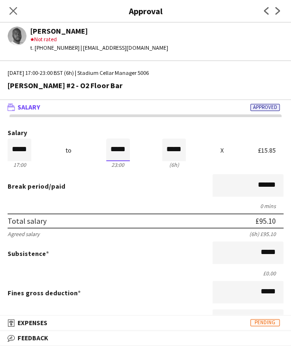
click at [112, 152] on input "*****" at bounding box center [118, 149] width 24 height 23
click at [109, 169] on div at bounding box center [112, 166] width 12 height 9
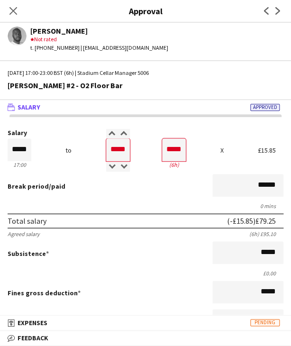
click at [113, 185] on div "Break period /paid ******" at bounding box center [146, 186] width 276 height 25
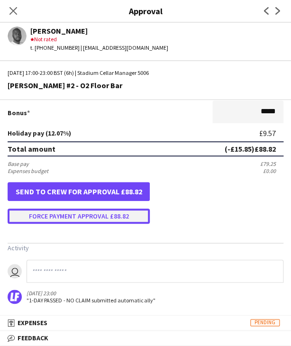
click at [96, 216] on button "Force payment approval £88.82" at bounding box center [79, 215] width 142 height 15
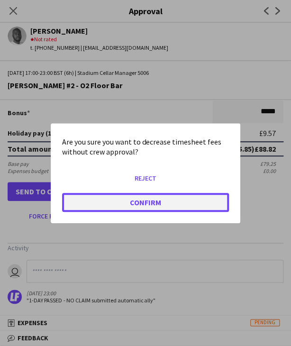
click at [116, 201] on button "Confirm" at bounding box center [145, 201] width 167 height 19
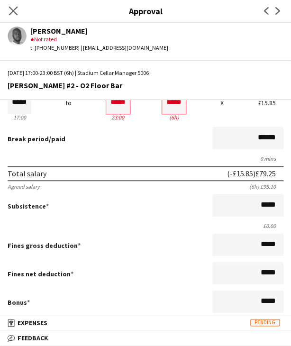
click at [8, 11] on app-icon "Close pop-in" at bounding box center [14, 11] width 14 height 14
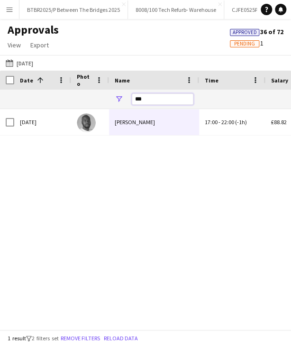
drag, startPoint x: 147, startPoint y: 97, endPoint x: 136, endPoint y: 95, distance: 11.0
click at [136, 95] on input "***" at bounding box center [163, 98] width 62 height 11
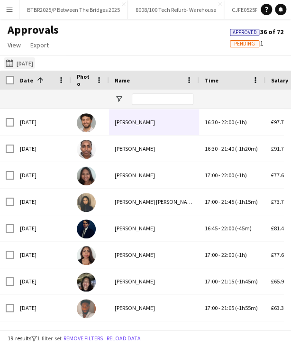
click at [22, 60] on button "28-09-2025 17-09-2025" at bounding box center [19, 62] width 31 height 11
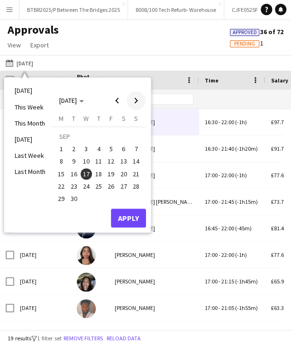
click at [136, 99] on span "Next month" at bounding box center [135, 100] width 19 height 19
click at [89, 144] on span "1" at bounding box center [86, 148] width 11 height 11
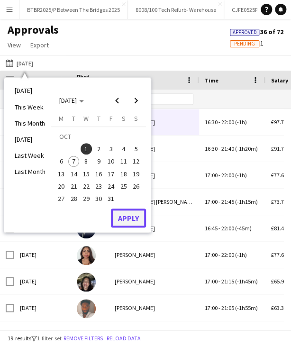
click at [121, 220] on button "Apply" at bounding box center [128, 217] width 35 height 19
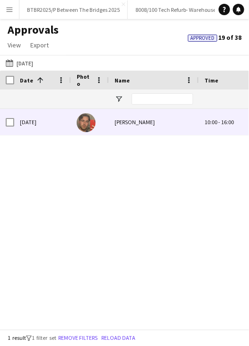
click at [140, 126] on div "George Obyrne" at bounding box center [154, 122] width 90 height 26
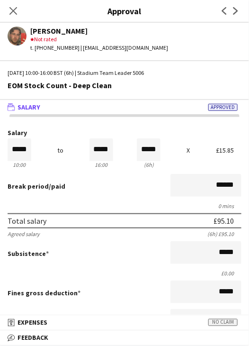
drag, startPoint x: 13, startPoint y: 5, endPoint x: 17, endPoint y: 14, distance: 9.8
click at [13, 5] on app-icon "Close pop-in" at bounding box center [13, 10] width 11 height 11
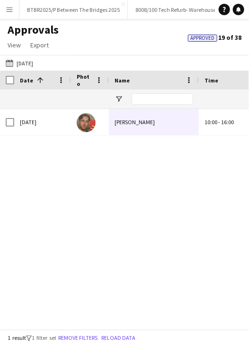
drag, startPoint x: 38, startPoint y: 63, endPoint x: 88, endPoint y: 119, distance: 74.8
click at [35, 63] on button "28-09-2025 01-10-2025" at bounding box center [19, 62] width 31 height 11
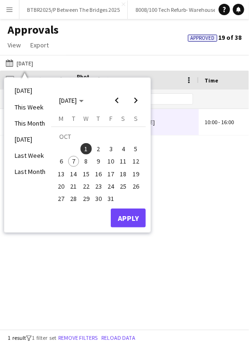
click at [102, 147] on span "2" at bounding box center [98, 148] width 11 height 11
drag, startPoint x: 135, startPoint y: 148, endPoint x: 138, endPoint y: 156, distance: 8.1
click at [136, 150] on span "5" at bounding box center [135, 148] width 11 height 11
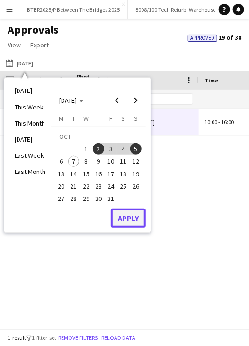
click at [131, 213] on button "Apply" at bounding box center [128, 217] width 35 height 19
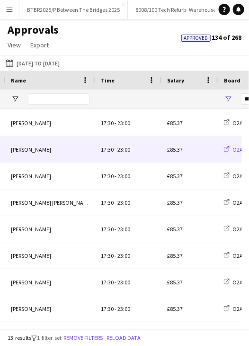
scroll to position [0, 146]
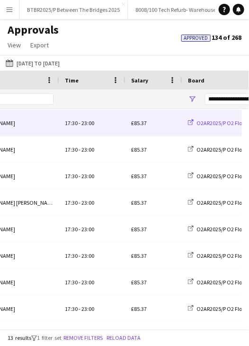
click at [205, 121] on span "O2AR2025/P O2 Floor Bar FY26" at bounding box center [233, 122] width 72 height 7
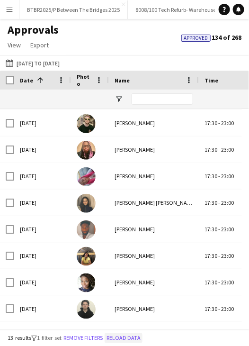
click at [114, 337] on button "Reload data" at bounding box center [124, 338] width 38 height 10
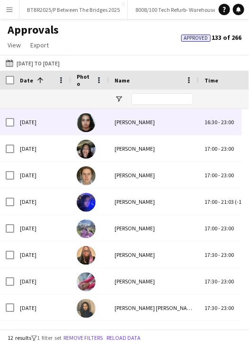
click at [149, 126] on div "Silvia Ali" at bounding box center [154, 122] width 90 height 26
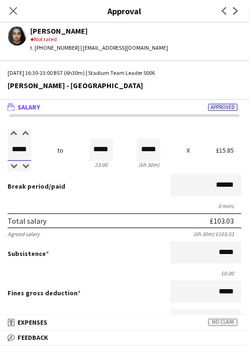
click at [20, 150] on input "*****" at bounding box center [20, 149] width 24 height 23
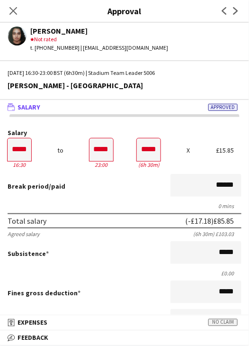
click at [80, 191] on div "Break period /paid ******" at bounding box center [125, 186] width 234 height 25
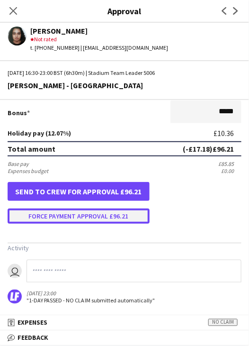
click at [74, 216] on button "Force payment approval £96.21" at bounding box center [79, 215] width 142 height 15
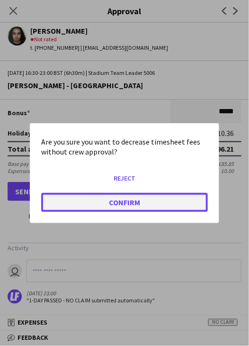
click at [84, 195] on button "Confirm" at bounding box center [124, 201] width 167 height 19
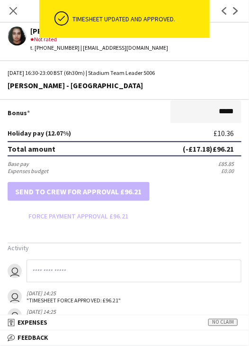
drag, startPoint x: 11, startPoint y: 7, endPoint x: 46, endPoint y: 48, distance: 53.8
click at [11, 7] on icon "Close pop-in" at bounding box center [13, 11] width 8 height 8
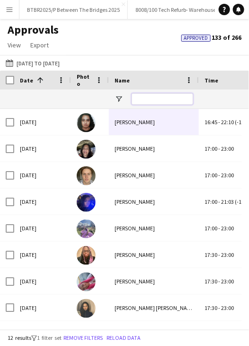
click at [148, 99] on input "Name Filter Input" at bounding box center [163, 98] width 62 height 11
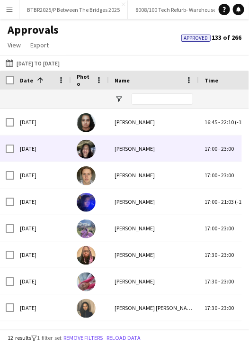
click at [148, 160] on div "Varsha Vaghela" at bounding box center [154, 148] width 90 height 26
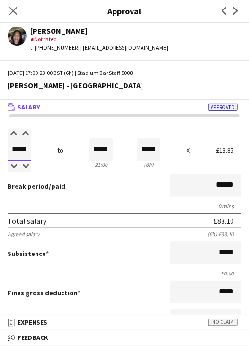
drag, startPoint x: 13, startPoint y: 152, endPoint x: 57, endPoint y: 152, distance: 44.1
click at [57, 152] on div "Salary ***** 17:00 to ***** 23:00 ***** (6h) X £13.85" at bounding box center [125, 149] width 234 height 41
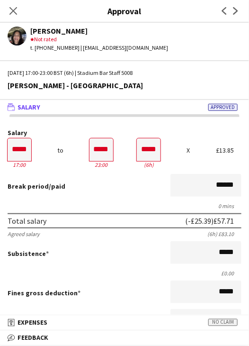
click at [75, 198] on div "Break period /paid ******" at bounding box center [125, 186] width 234 height 25
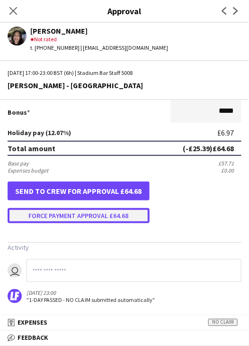
click at [86, 215] on button "Force payment approval £64.68" at bounding box center [79, 215] width 142 height 15
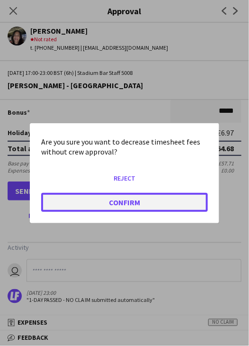
click at [88, 196] on button "Confirm" at bounding box center [124, 201] width 167 height 19
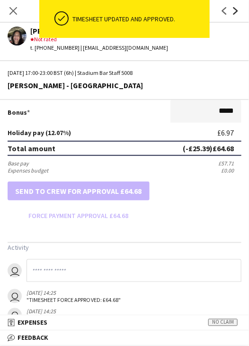
click at [234, 12] on icon "Next" at bounding box center [236, 11] width 8 height 8
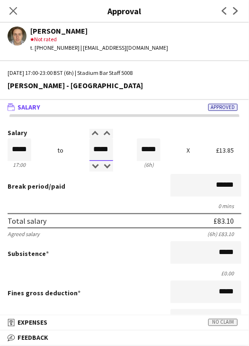
drag, startPoint x: 95, startPoint y: 150, endPoint x: 137, endPoint y: 147, distance: 42.8
click at [137, 147] on div "Salary ***** 17:00 to ***** 23:00 ***** (6h) X £13.85" at bounding box center [125, 149] width 234 height 41
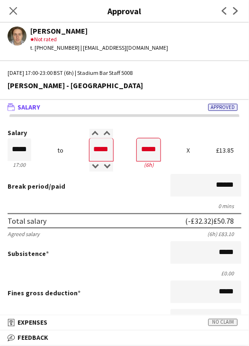
click at [119, 203] on div "0 mins" at bounding box center [125, 205] width 234 height 7
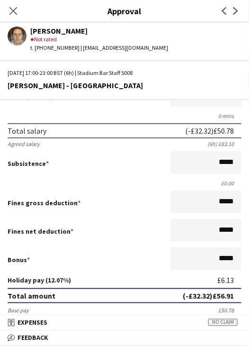
scroll to position [237, 0]
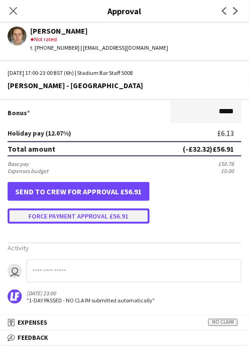
click at [76, 220] on button "Force payment approval £56.91" at bounding box center [79, 215] width 142 height 15
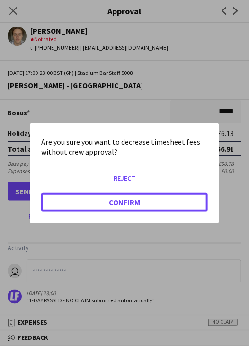
drag, startPoint x: 77, startPoint y: 199, endPoint x: 8, endPoint y: 204, distance: 69.8
click at [77, 199] on button "Confirm" at bounding box center [124, 201] width 167 height 19
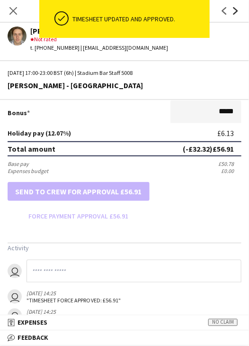
click at [237, 10] on icon at bounding box center [236, 11] width 5 height 8
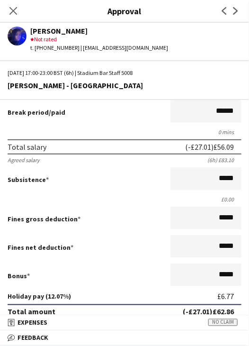
scroll to position [282, 0]
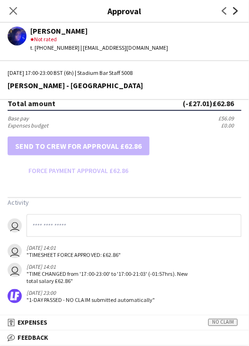
click at [237, 12] on icon "Next" at bounding box center [236, 11] width 8 height 8
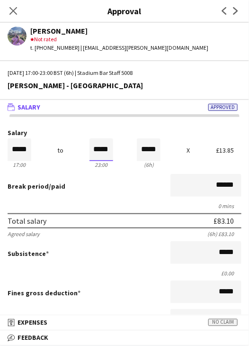
click at [91, 153] on input "*****" at bounding box center [102, 149] width 24 height 23
click at [91, 163] on div at bounding box center [96, 166] width 12 height 9
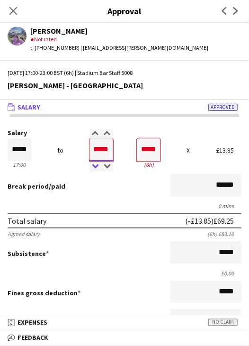
click at [91, 163] on div at bounding box center [96, 166] width 12 height 9
click at [94, 193] on div "Break period /paid ******" at bounding box center [125, 186] width 234 height 25
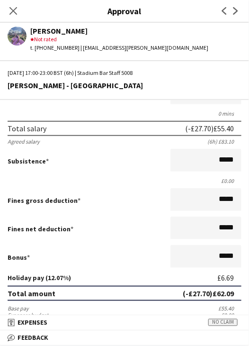
scroll to position [237, 0]
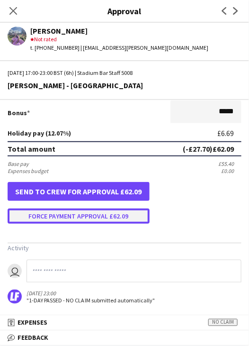
click at [69, 214] on button "Force payment approval £62.09" at bounding box center [79, 215] width 142 height 15
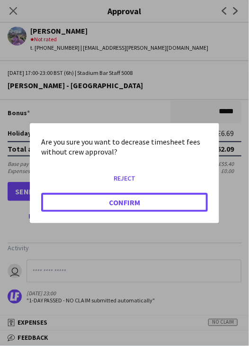
drag, startPoint x: 80, startPoint y: 206, endPoint x: 68, endPoint y: 214, distance: 13.7
click at [80, 206] on button "Confirm" at bounding box center [124, 201] width 167 height 19
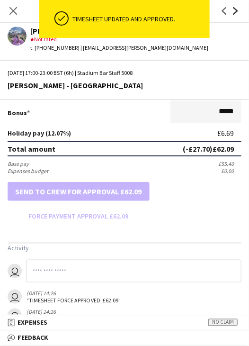
click at [234, 13] on icon "Next" at bounding box center [236, 11] width 8 height 8
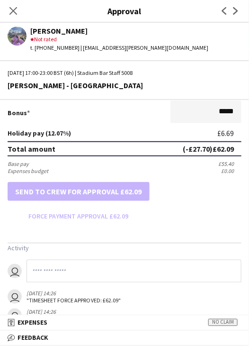
scroll to position [0, 0]
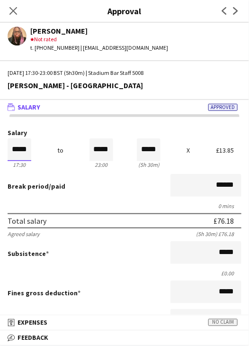
click at [21, 150] on input "*****" at bounding box center [20, 149] width 24 height 23
click at [22, 165] on div at bounding box center [25, 166] width 12 height 9
click at [94, 183] on div "Break period /paid ******" at bounding box center [125, 186] width 234 height 25
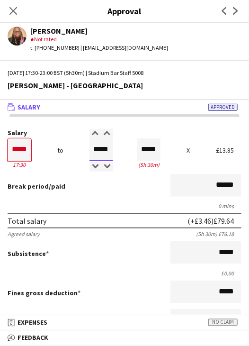
drag, startPoint x: 91, startPoint y: 150, endPoint x: 107, endPoint y: 148, distance: 15.2
click at [107, 148] on input "*****" at bounding box center [102, 149] width 24 height 23
click at [88, 205] on div "0 mins" at bounding box center [125, 205] width 234 height 7
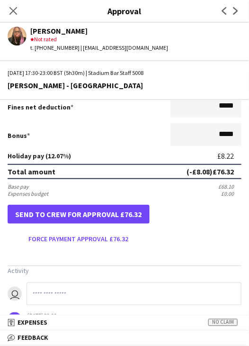
scroll to position [237, 0]
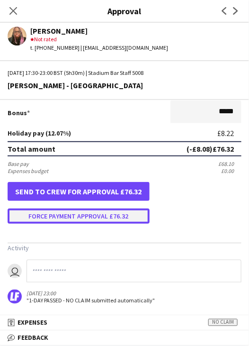
click at [88, 220] on button "Force payment approval £76.32" at bounding box center [79, 215] width 142 height 15
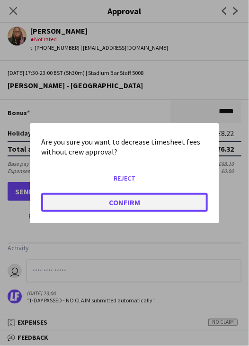
click at [90, 205] on button "Confirm" at bounding box center [124, 201] width 167 height 19
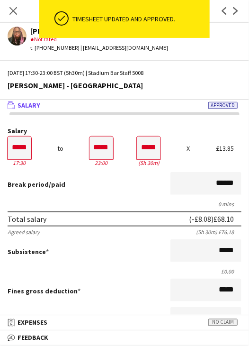
scroll to position [0, 0]
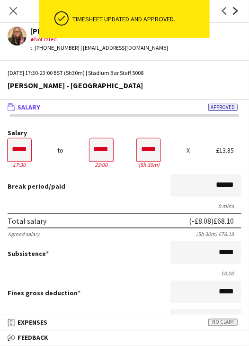
click at [235, 7] on icon "Next" at bounding box center [236, 11] width 8 height 8
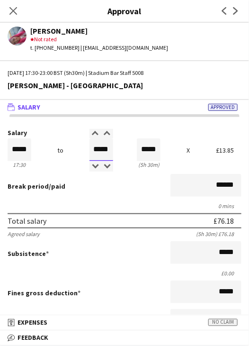
drag, startPoint x: 91, startPoint y: 150, endPoint x: 116, endPoint y: 139, distance: 27.4
click at [119, 139] on div "Salary ***** 17:30 to ***** 23:00 ***** (5h 30m) X £13.85" at bounding box center [125, 149] width 234 height 41
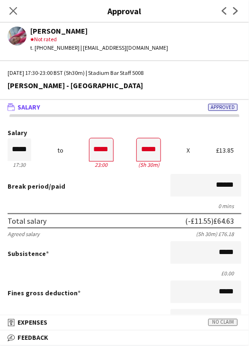
click at [117, 194] on div "Break period /paid ******" at bounding box center [125, 186] width 234 height 25
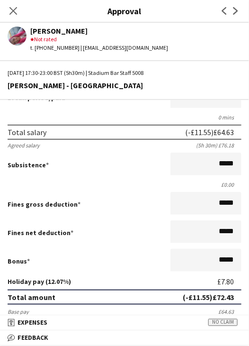
scroll to position [237, 0]
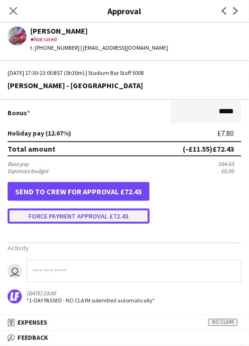
click at [78, 216] on button "Force payment approval £72.43" at bounding box center [79, 215] width 142 height 15
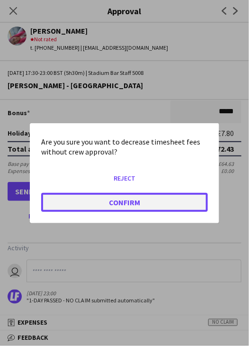
click at [78, 206] on button "Confirm" at bounding box center [124, 201] width 167 height 19
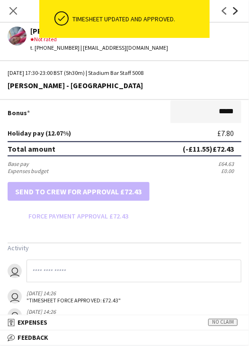
click at [233, 9] on icon "Next" at bounding box center [236, 11] width 8 height 8
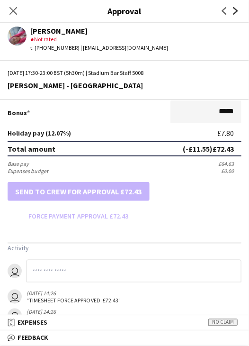
scroll to position [0, 0]
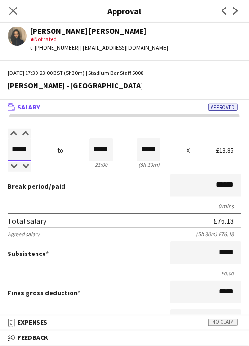
click at [23, 149] on input "*****" at bounding box center [20, 149] width 24 height 23
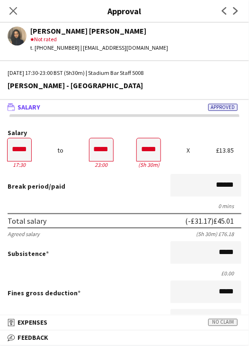
click at [77, 197] on div "Break period /paid ******" at bounding box center [125, 186] width 234 height 25
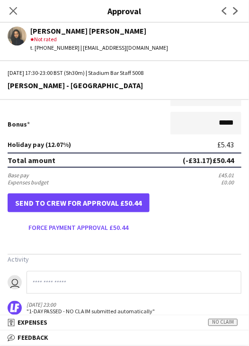
scroll to position [237, 0]
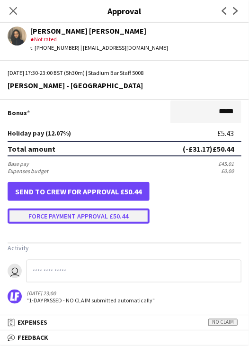
click at [91, 216] on button "Force payment approval £50.44" at bounding box center [79, 215] width 142 height 15
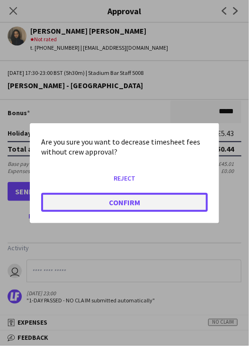
click at [91, 208] on button "Confirm" at bounding box center [124, 201] width 167 height 19
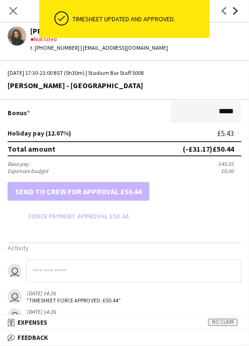
click at [235, 12] on icon "Next" at bounding box center [236, 11] width 8 height 8
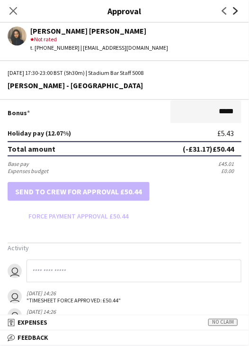
scroll to position [0, 0]
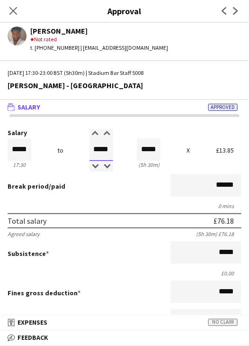
drag, startPoint x: 92, startPoint y: 147, endPoint x: 119, endPoint y: 145, distance: 27.1
click at [119, 145] on div "Salary ***** 17:30 to ***** 23:00 ***** (5h 30m) X £13.85" at bounding box center [125, 149] width 234 height 41
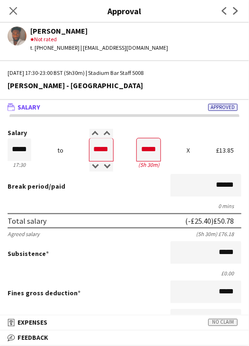
click at [116, 184] on div "Break period /paid ******" at bounding box center [125, 186] width 234 height 25
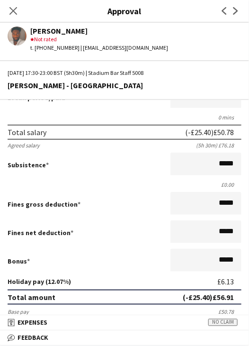
scroll to position [237, 0]
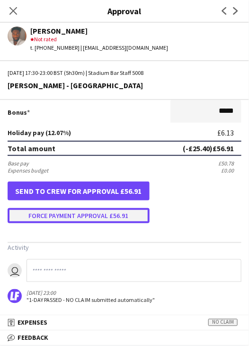
click at [72, 218] on button "Force payment approval £56.91" at bounding box center [79, 215] width 142 height 15
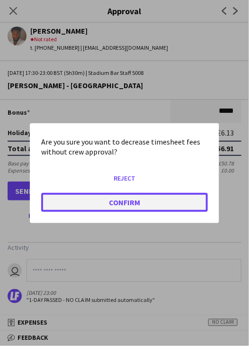
click at [87, 204] on button "Confirm" at bounding box center [124, 201] width 167 height 19
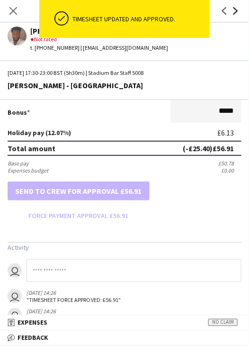
click at [235, 12] on icon "Next" at bounding box center [236, 11] width 8 height 8
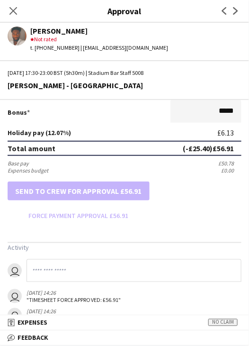
scroll to position [0, 0]
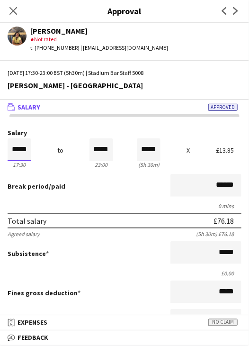
click at [21, 147] on input "*****" at bounding box center [20, 149] width 24 height 23
click at [22, 147] on input "*****" at bounding box center [20, 149] width 24 height 23
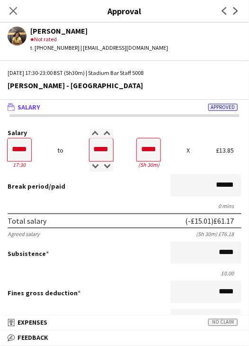
click at [90, 200] on form "Salary ***** 17:30 to ***** 23:00 ***** (5h 30m) X £13.85 Break period /paid **…" at bounding box center [124, 294] width 249 height 331
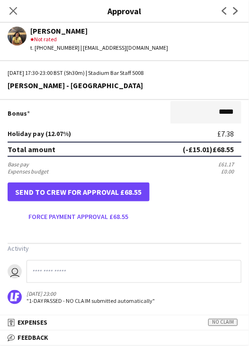
scroll to position [237, 0]
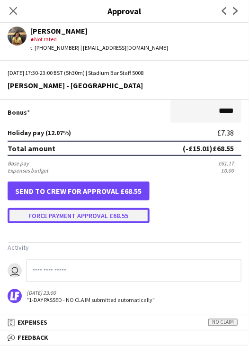
click at [81, 218] on button "Force payment approval £68.55" at bounding box center [79, 215] width 142 height 15
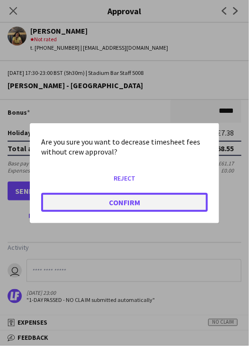
drag, startPoint x: 83, startPoint y: 205, endPoint x: 9, endPoint y: 220, distance: 75.9
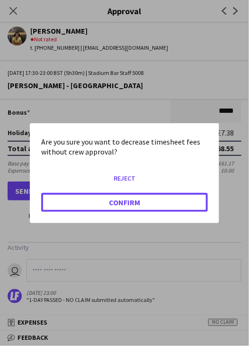
click at [82, 205] on button "Confirm" at bounding box center [124, 201] width 167 height 19
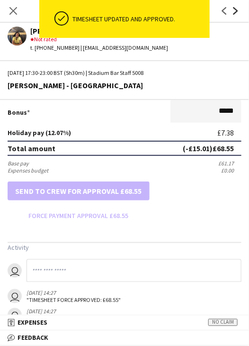
click at [238, 12] on icon "Next" at bounding box center [236, 11] width 8 height 8
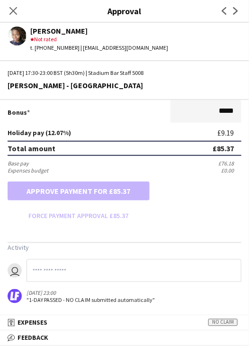
scroll to position [0, 0]
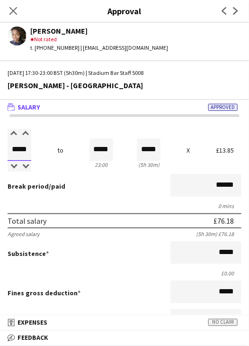
click at [21, 143] on input "*****" at bounding box center [20, 149] width 24 height 23
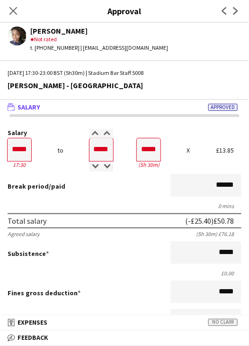
click at [124, 188] on div "Break period /paid ******" at bounding box center [125, 186] width 234 height 25
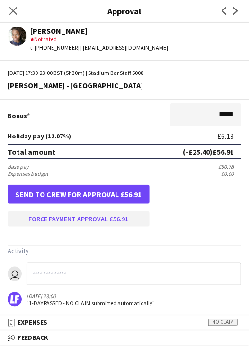
scroll to position [237, 0]
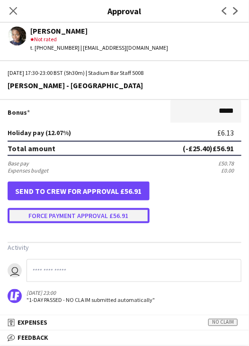
click at [101, 217] on button "Force payment approval £56.91" at bounding box center [79, 215] width 142 height 15
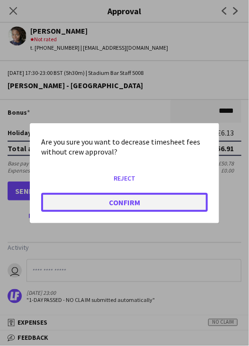
click at [100, 208] on button "Confirm" at bounding box center [124, 201] width 167 height 19
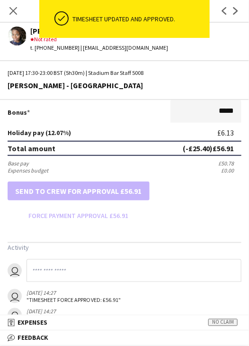
drag, startPoint x: 237, startPoint y: 11, endPoint x: 162, endPoint y: 48, distance: 83.0
click at [237, 11] on icon at bounding box center [236, 11] width 5 height 8
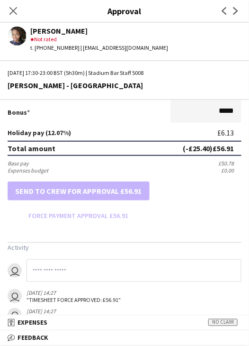
scroll to position [0, 0]
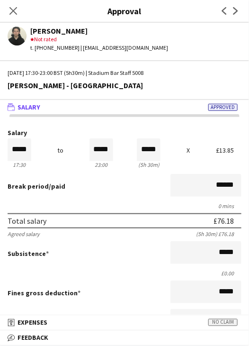
click at [87, 150] on div "Salary ***** 17:30 to ***** 23:00 ***** (5h 30m) X £13.85" at bounding box center [125, 149] width 234 height 41
drag, startPoint x: 114, startPoint y: 148, endPoint x: 122, endPoint y: 148, distance: 8.5
click at [122, 148] on div "Salary ***** 17:30 to ***** 23:00 ***** (5h 30m) X £13.85" at bounding box center [125, 149] width 234 height 41
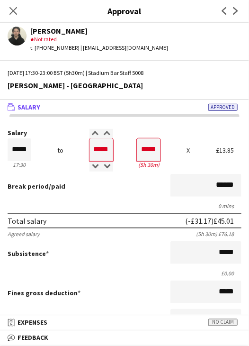
click at [92, 215] on div "Total salary (-£31.17) £45.01" at bounding box center [125, 220] width 234 height 15
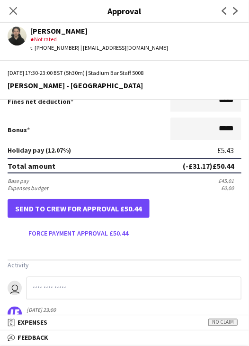
scroll to position [237, 0]
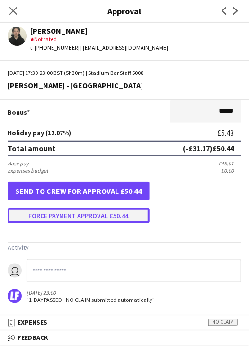
click at [87, 218] on button "Force payment approval £50.44" at bounding box center [79, 215] width 142 height 15
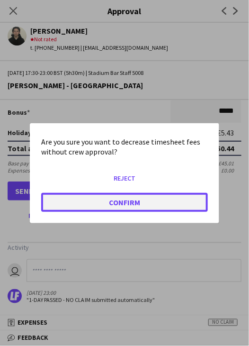
click at [87, 201] on button "Confirm" at bounding box center [124, 201] width 167 height 19
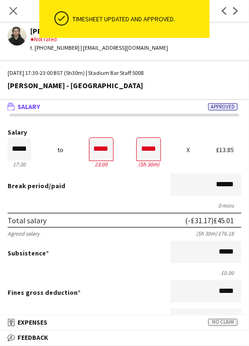
scroll to position [0, 0]
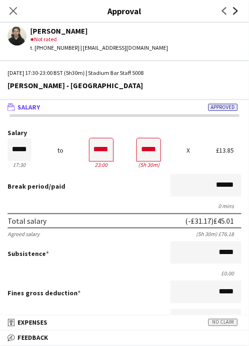
click at [237, 11] on icon at bounding box center [236, 11] width 5 height 8
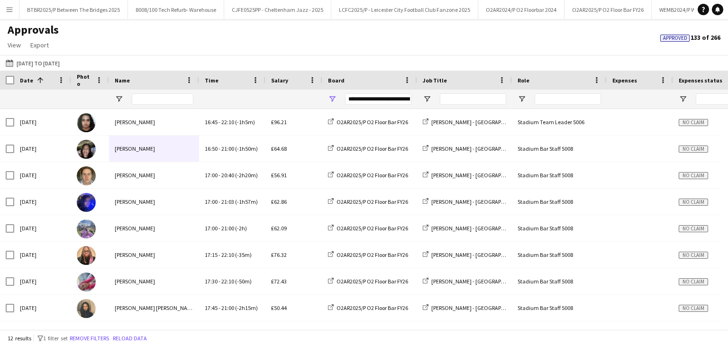
click at [14, 12] on button "Menu" at bounding box center [9, 9] width 19 height 19
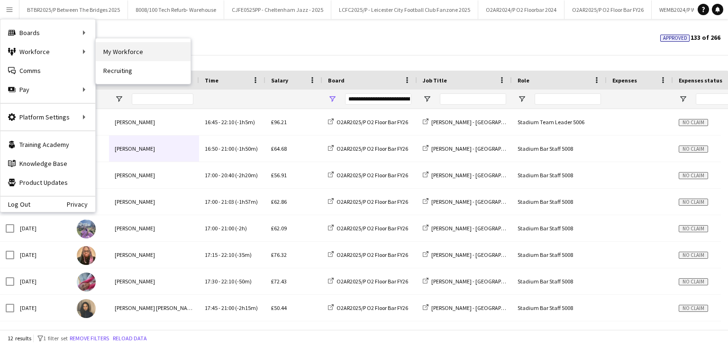
click at [126, 49] on link "My Workforce" at bounding box center [143, 51] width 95 height 19
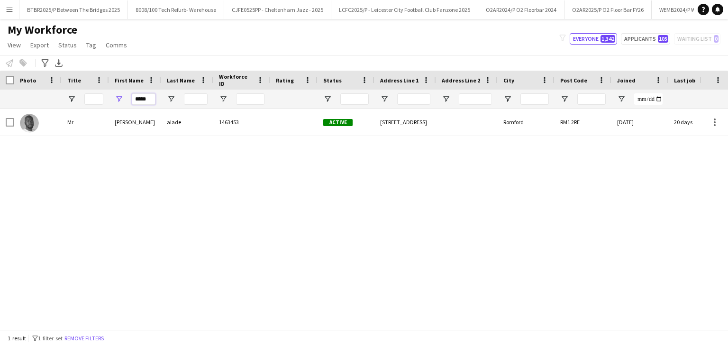
click at [144, 98] on input "*****" at bounding box center [144, 98] width 24 height 11
click at [145, 98] on input "*****" at bounding box center [144, 98] width 24 height 11
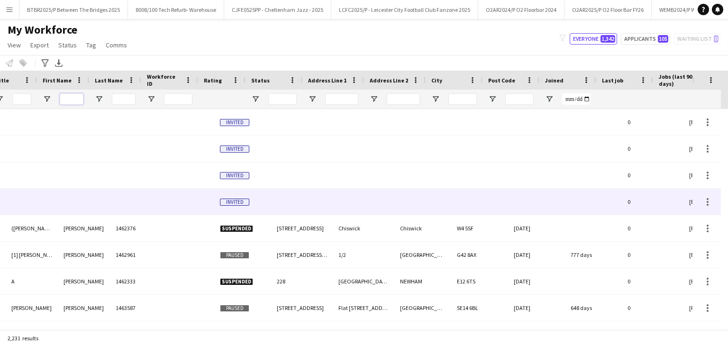
scroll to position [0, 103]
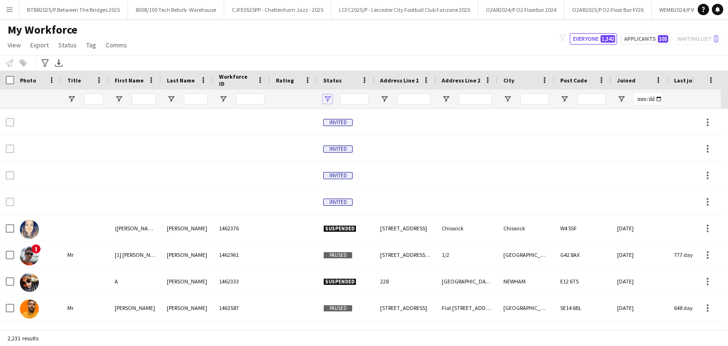
click at [327, 101] on span "Open Filter Menu" at bounding box center [327, 99] width 9 height 9
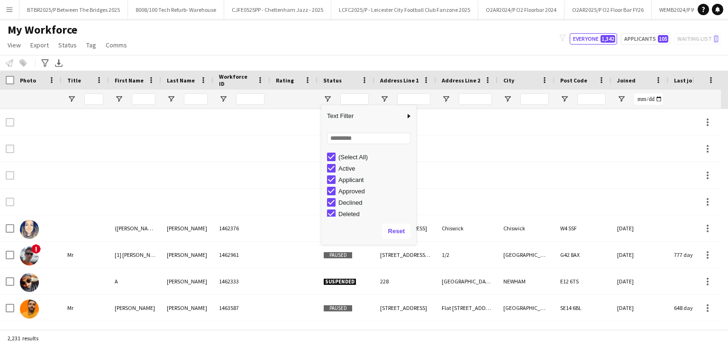
click at [355, 158] on div "(Select All)" at bounding box center [375, 156] width 75 height 7
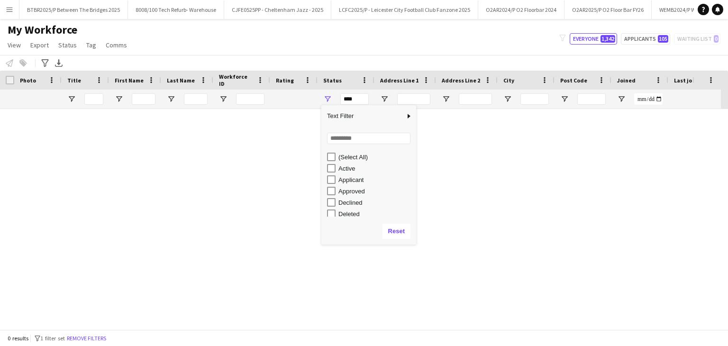
click at [349, 167] on div "Active" at bounding box center [375, 168] width 75 height 7
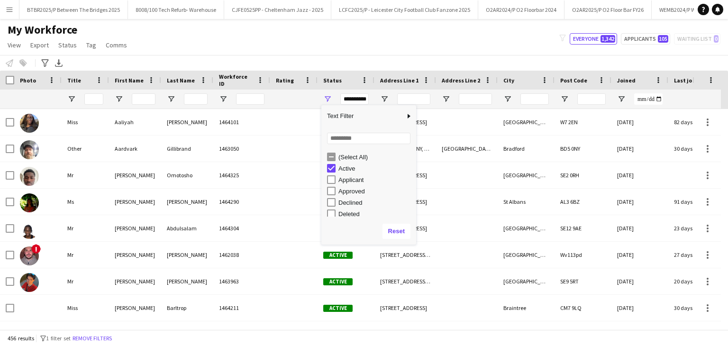
click at [354, 181] on div "Applicant" at bounding box center [375, 179] width 75 height 7
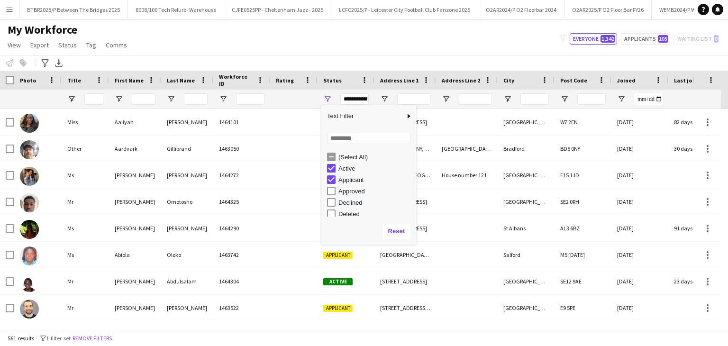
click at [357, 191] on div "Approved" at bounding box center [375, 191] width 75 height 7
click at [351, 188] on div "Paused" at bounding box center [375, 188] width 75 height 7
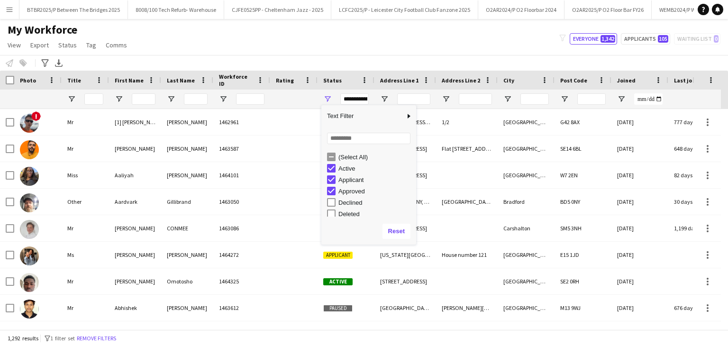
click at [352, 154] on div "(Select All)" at bounding box center [375, 156] width 75 height 7
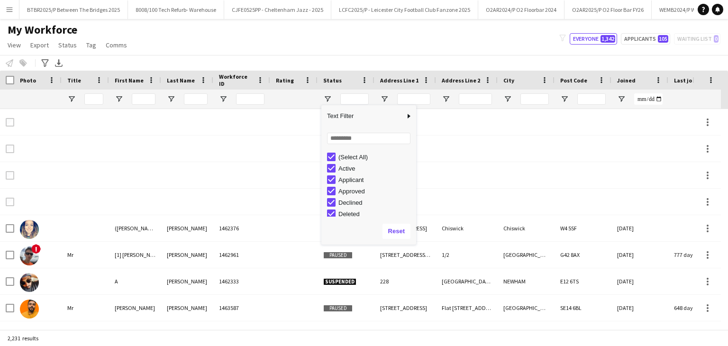
click at [209, 36] on div "My Workforce View Views Default view Details New Starters New starters report N…" at bounding box center [364, 39] width 728 height 32
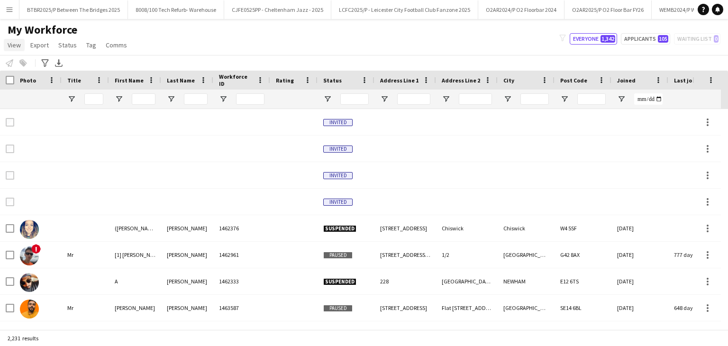
click at [20, 48] on span "View" at bounding box center [14, 45] width 13 height 9
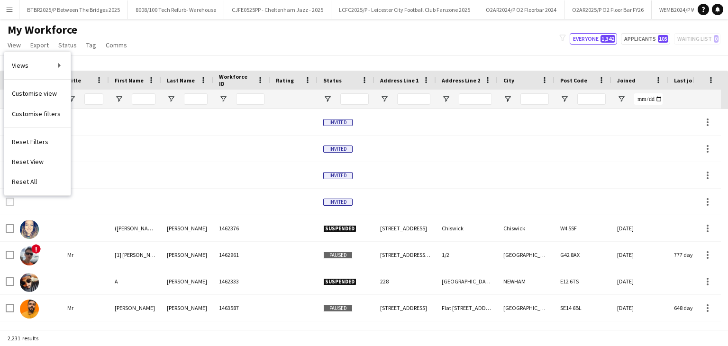
click at [11, 12] on app-icon "Menu" at bounding box center [10, 10] width 8 height 8
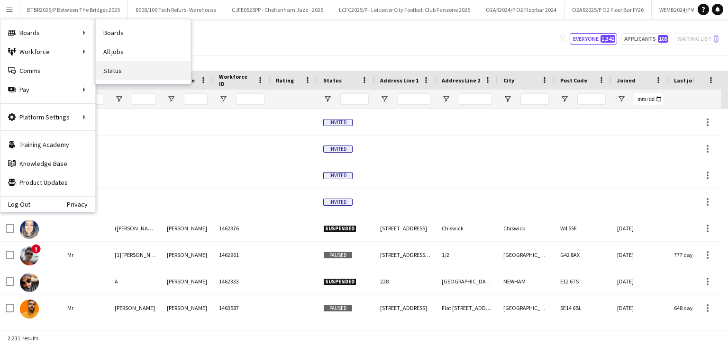
click at [146, 65] on link "Status" at bounding box center [143, 70] width 95 height 19
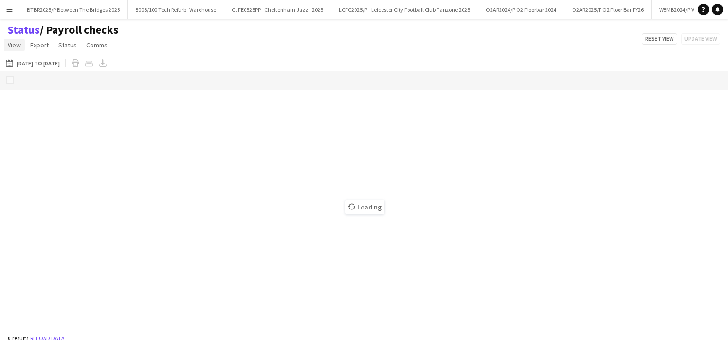
click at [19, 43] on span "View" at bounding box center [14, 45] width 13 height 9
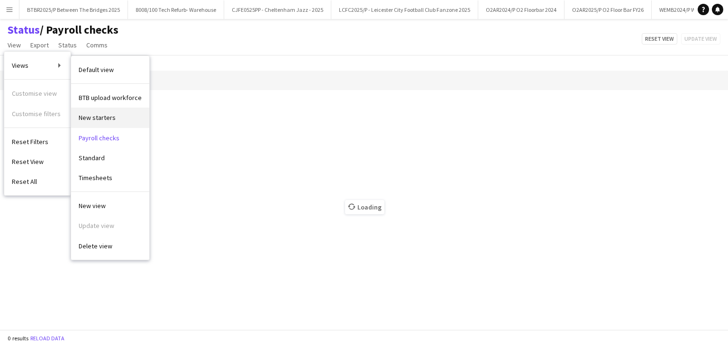
click at [125, 120] on link "New starters" at bounding box center [110, 118] width 78 height 20
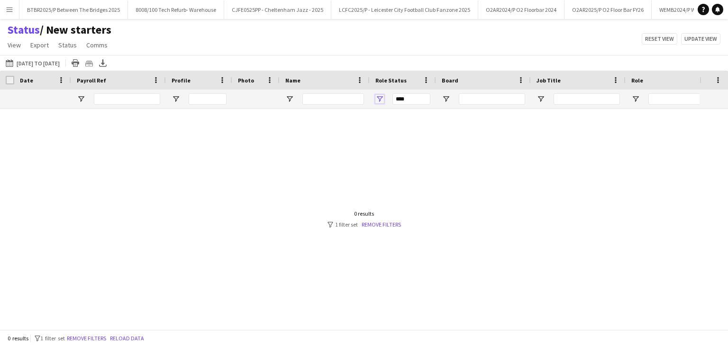
click at [379, 101] on span "Open Filter Menu" at bounding box center [379, 99] width 9 height 9
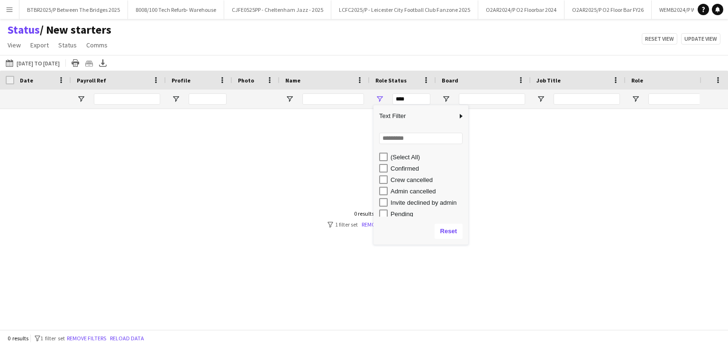
click at [419, 157] on div "(Select All)" at bounding box center [427, 156] width 75 height 7
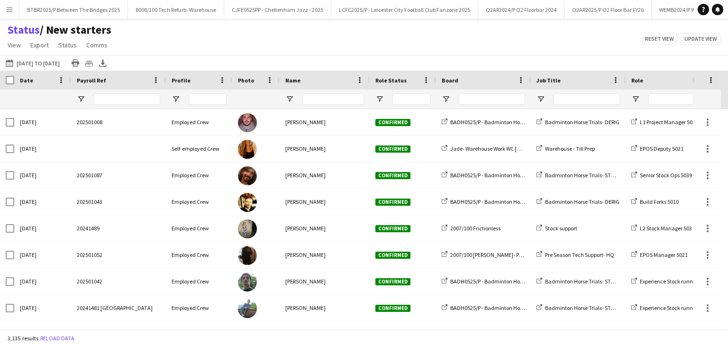
click at [391, 48] on div "Status / New starters View Views Default view BTB upload workforce New starters…" at bounding box center [364, 39] width 728 height 32
click at [83, 102] on span "Open Filter Menu" at bounding box center [81, 99] width 9 height 9
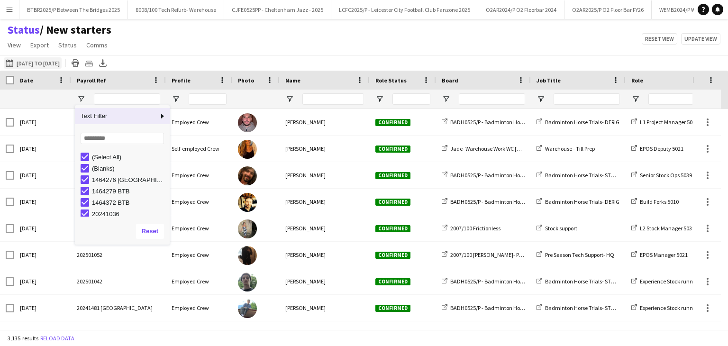
click at [60, 62] on button "07-10-2025 to 13-10-2025 12-05-2025 to 08-06-2025" at bounding box center [33, 62] width 58 height 11
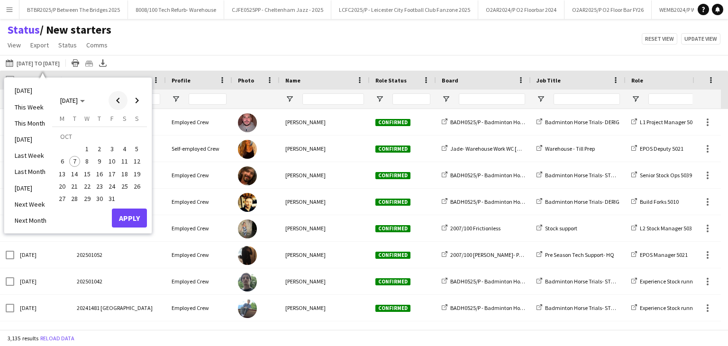
click at [111, 100] on span "Previous month" at bounding box center [117, 100] width 19 height 19
click at [186, 97] on div at bounding box center [199, 99] width 66 height 19
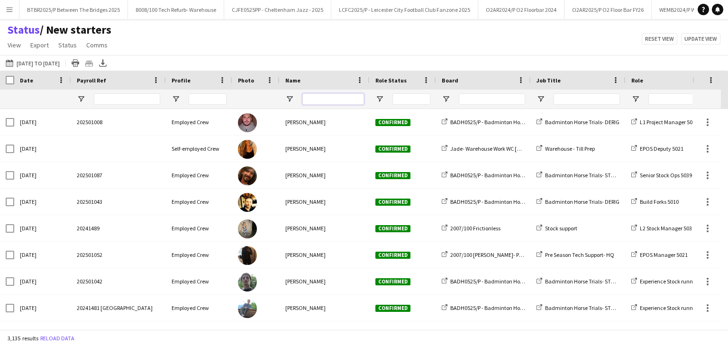
click at [329, 102] on input "Name Filter Input" at bounding box center [333, 98] width 62 height 11
click at [15, 45] on span "View" at bounding box center [14, 45] width 13 height 9
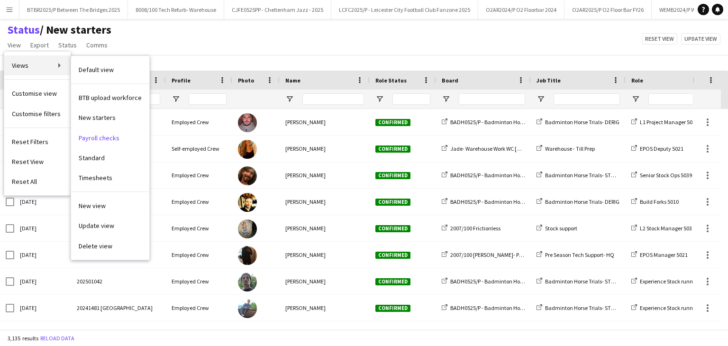
click at [42, 63] on link "Views" at bounding box center [37, 65] width 66 height 20
click at [110, 163] on link "Standard" at bounding box center [110, 158] width 78 height 20
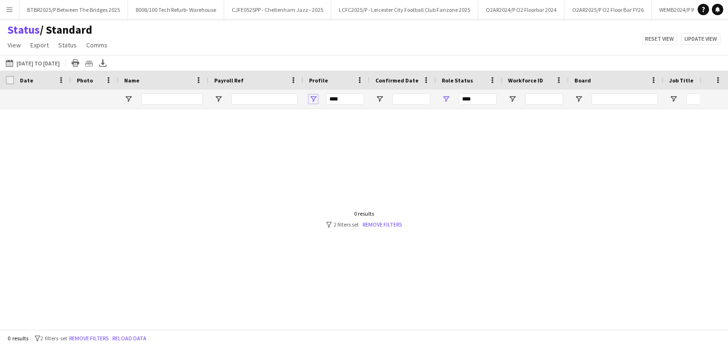
click at [316, 97] on span "Open Filter Menu" at bounding box center [313, 99] width 9 height 9
click at [331, 160] on div "(Select All)" at bounding box center [361, 156] width 75 height 7
click at [447, 98] on span "Open Filter Menu" at bounding box center [445, 99] width 9 height 9
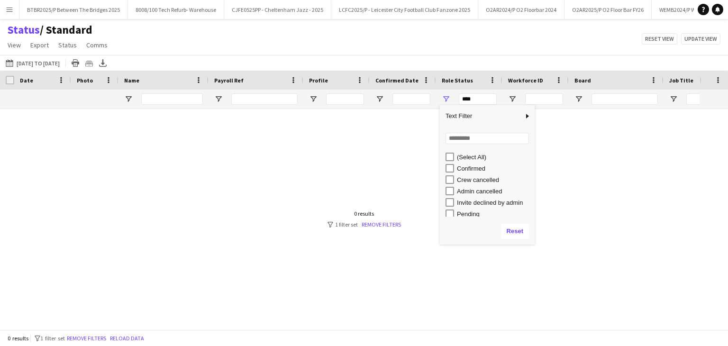
click at [470, 160] on div "(Select All)" at bounding box center [494, 156] width 75 height 7
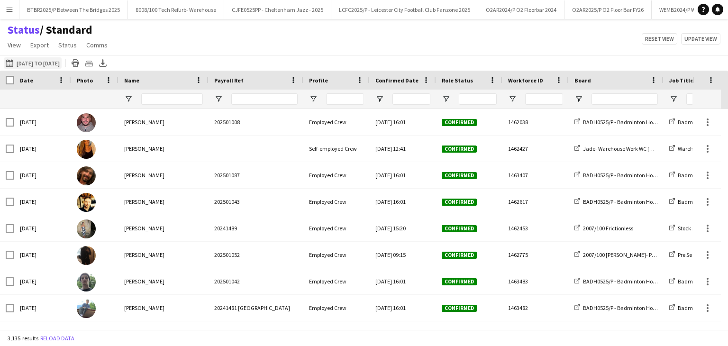
click at [43, 64] on button "07-10-2025 to 13-10-2025 12-05-2025 to 08-06-2025" at bounding box center [33, 62] width 58 height 11
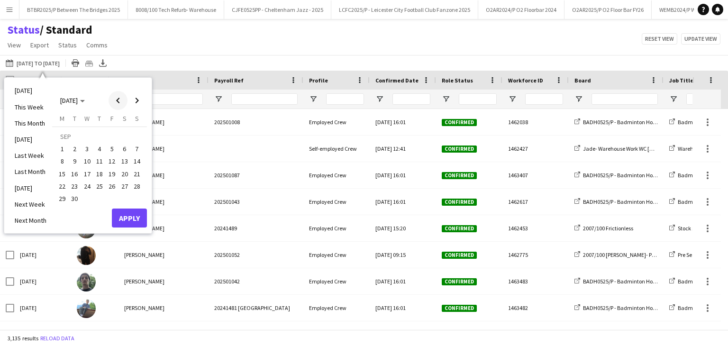
click at [126, 106] on span "Previous month" at bounding box center [117, 100] width 19 height 19
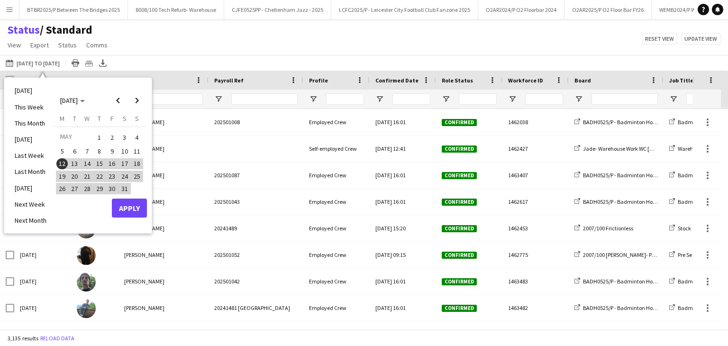
click at [118, 143] on button "3" at bounding box center [124, 137] width 12 height 15
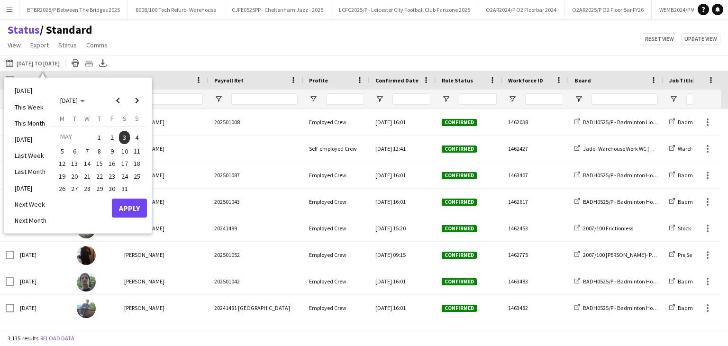
click at [125, 143] on span "3" at bounding box center [124, 137] width 11 height 13
click at [121, 103] on span "Previous month" at bounding box center [117, 100] width 19 height 19
click at [118, 103] on span "Previous month" at bounding box center [117, 100] width 19 height 19
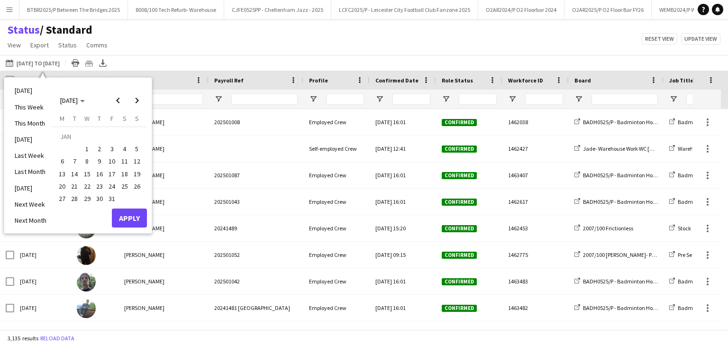
click at [89, 149] on span "1" at bounding box center [86, 148] width 11 height 11
click at [133, 102] on span "Next month" at bounding box center [136, 100] width 19 height 19
click at [134, 102] on span "Next month" at bounding box center [136, 100] width 19 height 19
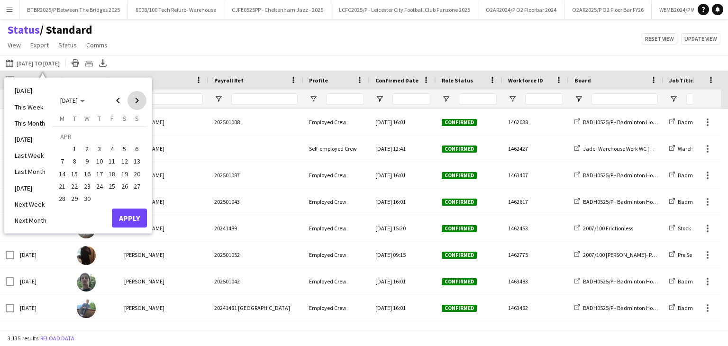
click at [134, 102] on span "Next month" at bounding box center [136, 100] width 19 height 19
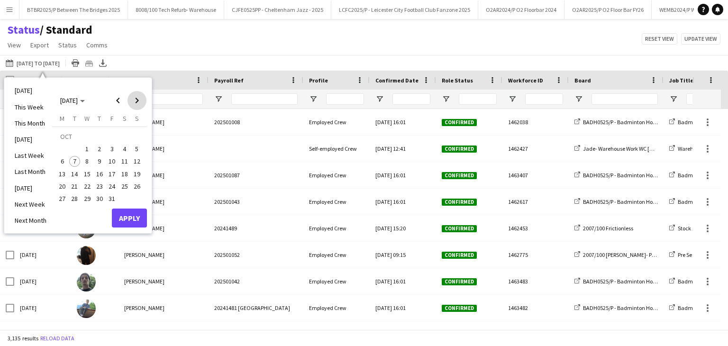
click at [134, 102] on span "Next month" at bounding box center [136, 100] width 19 height 19
click at [91, 192] on button "31" at bounding box center [87, 198] width 12 height 12
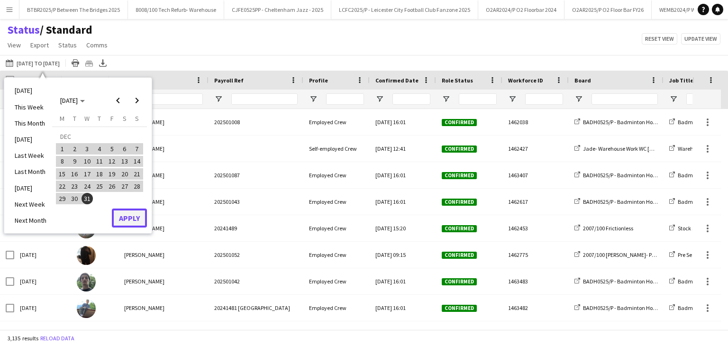
click at [117, 214] on button "Apply" at bounding box center [129, 217] width 35 height 19
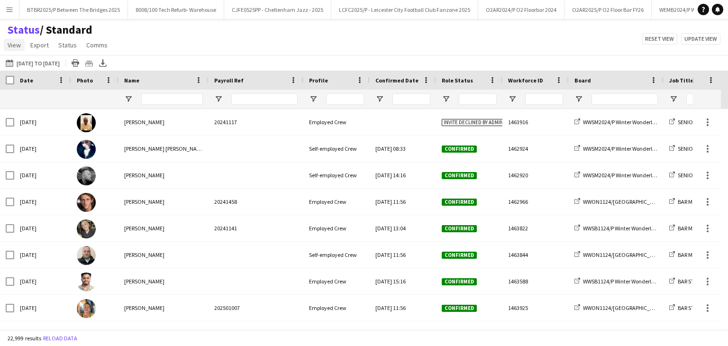
click at [13, 44] on span "View" at bounding box center [14, 45] width 13 height 9
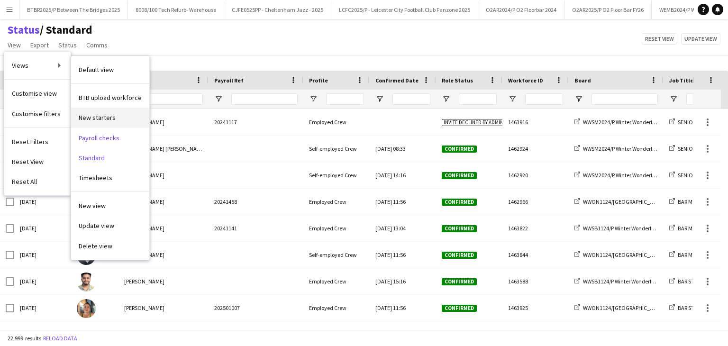
click at [109, 116] on span "New starters" at bounding box center [97, 117] width 37 height 9
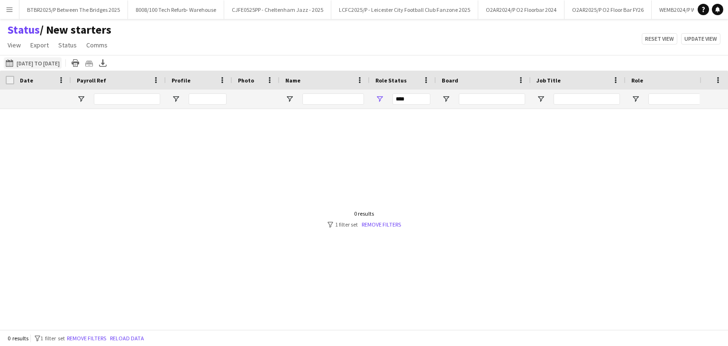
click at [49, 60] on button "07-10-2025 to 13-10-2025 01-01-2025 to 31-12-2025" at bounding box center [33, 62] width 58 height 11
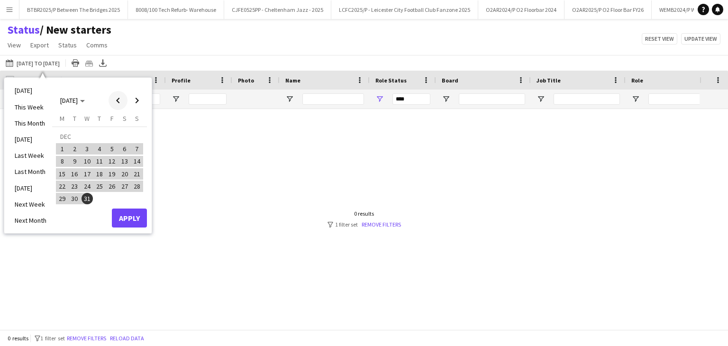
click at [122, 99] on span "Previous month" at bounding box center [117, 100] width 19 height 19
click at [120, 103] on span "Previous month" at bounding box center [117, 100] width 19 height 19
click at [119, 102] on span "Previous month" at bounding box center [117, 100] width 19 height 19
drag, startPoint x: 63, startPoint y: 171, endPoint x: 83, endPoint y: 151, distance: 28.8
click at [63, 171] on span "15" at bounding box center [61, 173] width 11 height 11
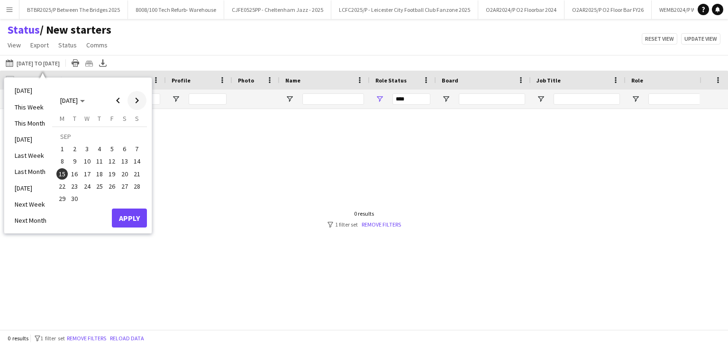
click at [138, 103] on span "Next month" at bounding box center [136, 100] width 19 height 19
click at [137, 163] on span "12" at bounding box center [136, 161] width 11 height 11
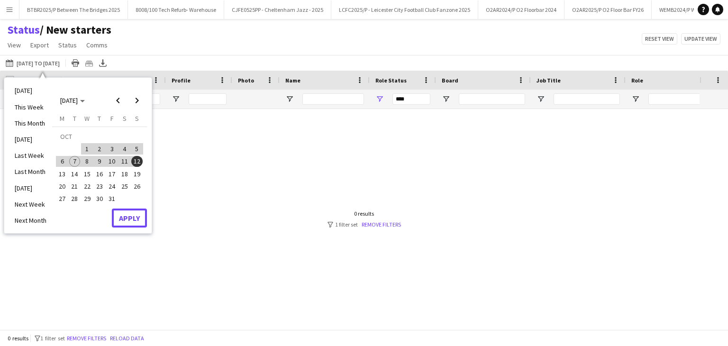
click at [130, 215] on button "Apply" at bounding box center [129, 217] width 35 height 19
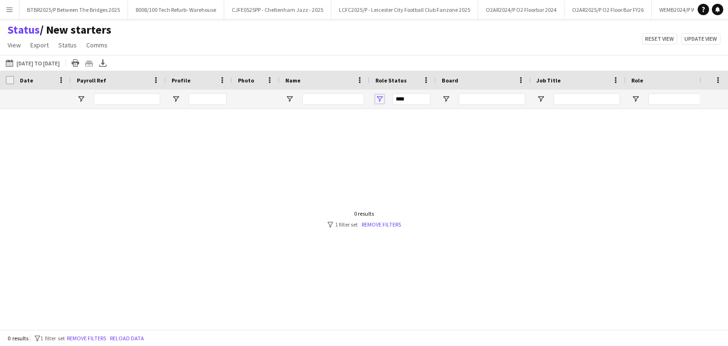
click at [381, 95] on span "Open Filter Menu" at bounding box center [379, 99] width 9 height 9
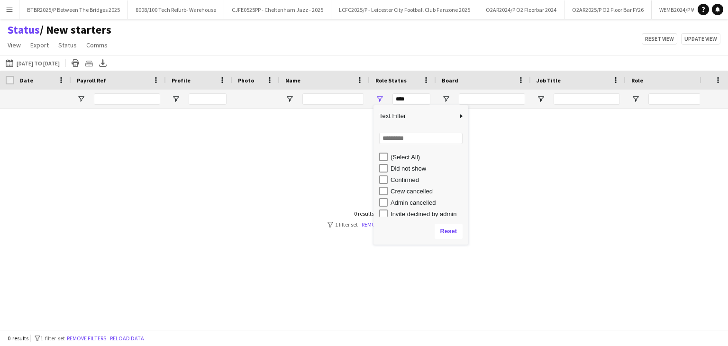
click at [410, 157] on div "(Select All)" at bounding box center [427, 156] width 75 height 7
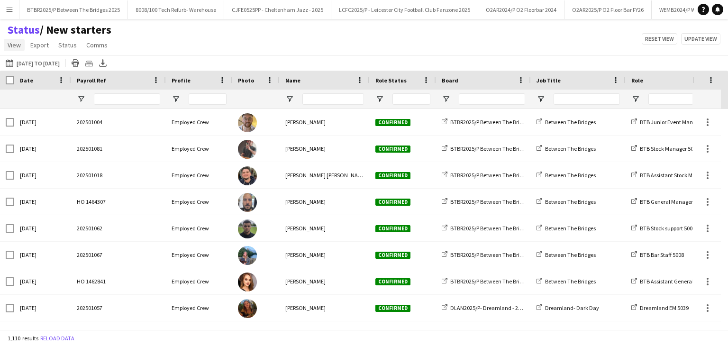
click at [19, 48] on span "View" at bounding box center [14, 45] width 13 height 9
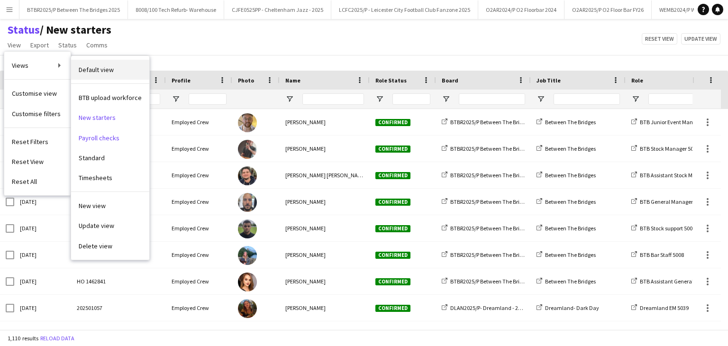
click at [96, 71] on span "Default view" at bounding box center [96, 69] width 35 height 9
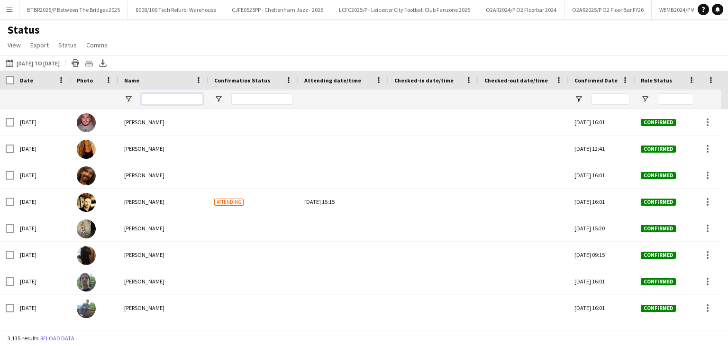
click at [171, 105] on input "Name Filter Input" at bounding box center [172, 98] width 62 height 11
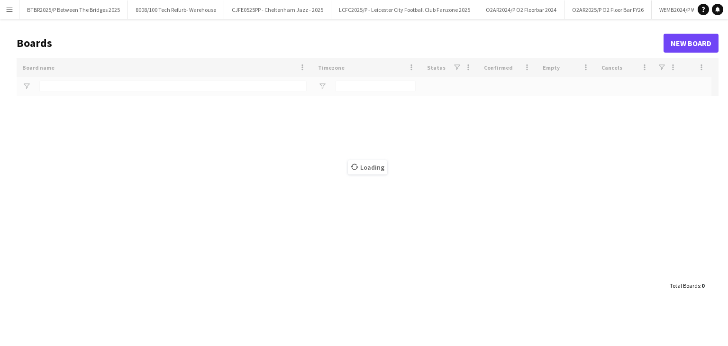
type input "*********"
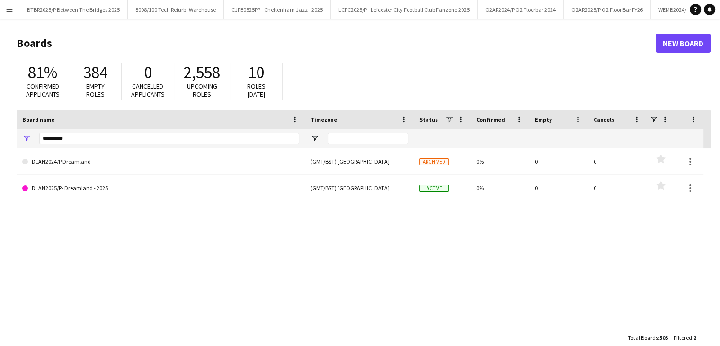
click at [9, 8] on app-icon "Menu" at bounding box center [10, 10] width 8 height 8
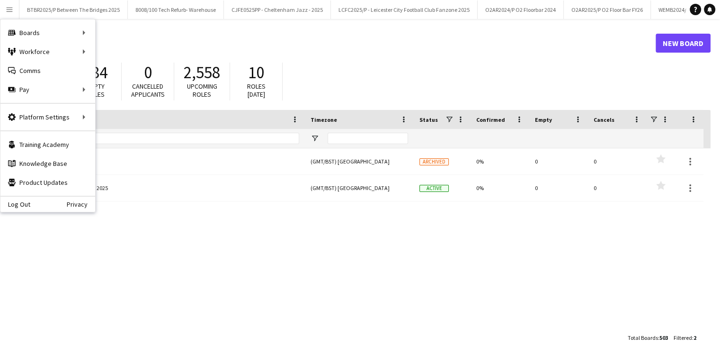
click at [146, 144] on div "*********" at bounding box center [169, 138] width 260 height 19
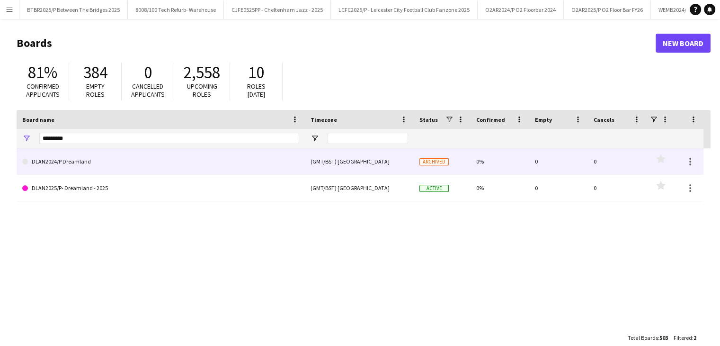
click at [125, 163] on link "DLAN2024/P Dreamland" at bounding box center [160, 161] width 277 height 27
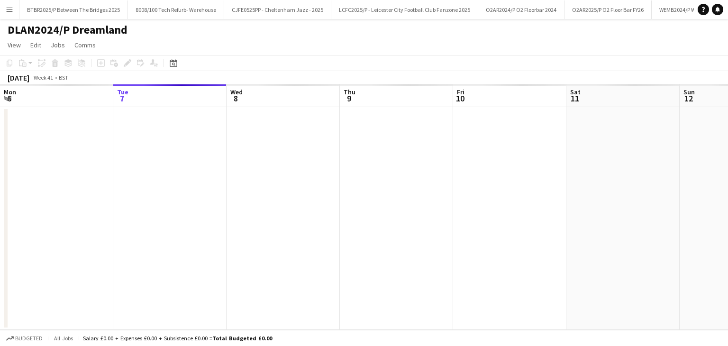
scroll to position [0, 4705]
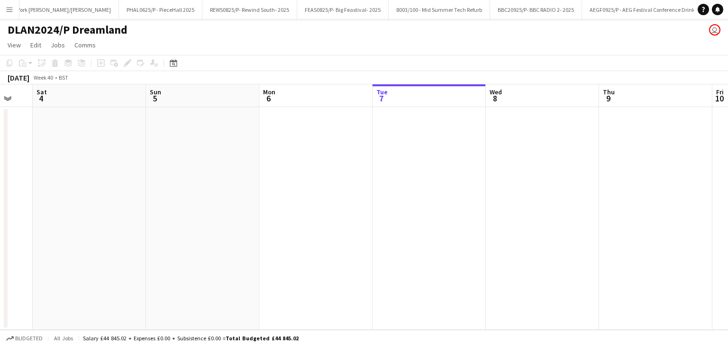
drag, startPoint x: 76, startPoint y: 102, endPoint x: 312, endPoint y: 109, distance: 236.0
click at [330, 110] on app-calendar-viewport "Thu 2 Fri 3 Sat 4 Sun 5 Mon 6 Tue 7 Wed 8 Thu 9 Fri 10 Sat 11 Sun 12 Mon 13" at bounding box center [364, 206] width 728 height 245
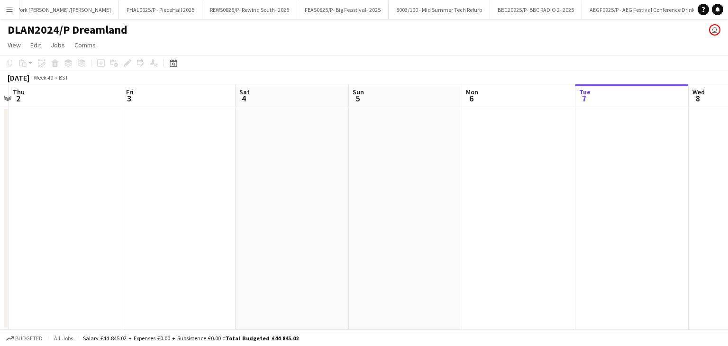
drag, startPoint x: 165, startPoint y: 98, endPoint x: 105, endPoint y: 109, distance: 60.8
click at [323, 108] on app-calendar-viewport "Tue 30 Wed 1 Thu 2 Fri 3 Sat 4 Sun 5 Mon 6 Tue 7 Wed 8 Thu 9 Fri 10 Sat 11" at bounding box center [364, 206] width 728 height 245
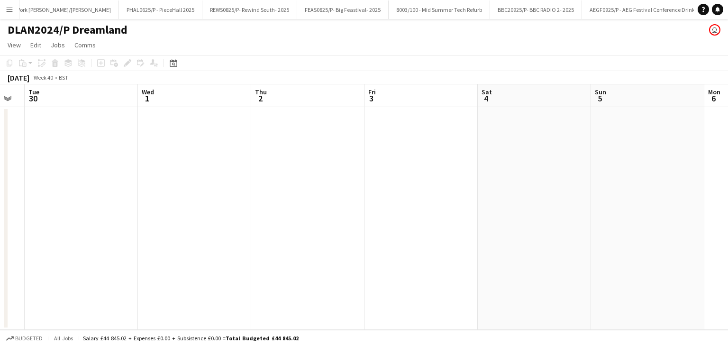
drag, startPoint x: 155, startPoint y: 108, endPoint x: 240, endPoint y: 127, distance: 86.4
click at [336, 114] on app-calendar-viewport "Sun 28 Mon 29 Tue 30 Wed 1 Thu 2 Fri 3 Sat 4 Sun 5 Mon 6 Tue 7 Wed 8 Thu 9" at bounding box center [364, 206] width 728 height 245
drag, startPoint x: 186, startPoint y: 124, endPoint x: 466, endPoint y: 122, distance: 279.9
click at [466, 122] on app-calendar-viewport "Thu 25 Fri 26 Sat 27 Sun 28 Mon 29 Tue 30 Wed 1 Thu 2 Fri 3 Sat 4 Sun 5 Mon 6" at bounding box center [364, 206] width 728 height 245
drag, startPoint x: 540, startPoint y: 126, endPoint x: 209, endPoint y: 149, distance: 331.4
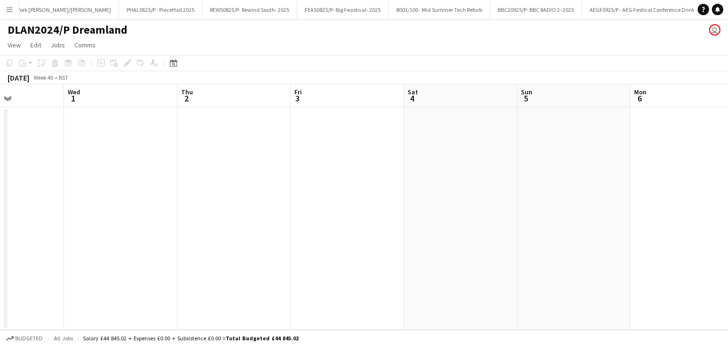
click at [177, 155] on app-calendar-viewport "Sat 27 Sun 28 Mon 29 Tue 30 Wed 1 Thu 2 Fri 3 Sat 4 Sun 5 Mon 6 Tue 7 Wed 8" at bounding box center [364, 206] width 728 height 245
drag, startPoint x: 410, startPoint y: 140, endPoint x: 215, endPoint y: 154, distance: 195.7
click at [195, 158] on app-calendar-viewport "Sat 27 Sun 28 Mon 29 Tue 30 Wed 1 Thu 2 Fri 3 Sat 4 Sun 5 Mon 6 Tue 7 Wed 8" at bounding box center [364, 206] width 728 height 245
drag, startPoint x: 394, startPoint y: 158, endPoint x: 710, endPoint y: 166, distance: 316.5
click at [711, 166] on app-calendar-viewport "Wed 1 Thu 2 Fri 3 Sat 4 Sun 5 Mon 6 Tue 7 Wed 8 Thu 9 Fri 10 Sat 11 Sun 12" at bounding box center [364, 206] width 728 height 245
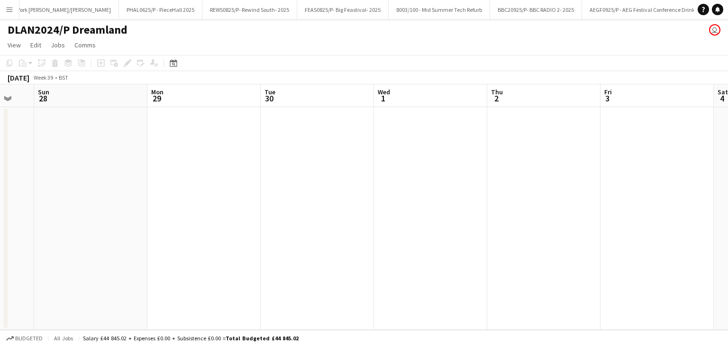
drag, startPoint x: 648, startPoint y: 185, endPoint x: 696, endPoint y: 183, distance: 47.9
click at [696, 183] on app-calendar-viewport "Fri 26 Sat 27 Sun 28 Mon 29 Tue 30 Wed 1 Thu 2 Fri 3 Sat 4 Sun 5 Mon 6 Tue 7" at bounding box center [364, 206] width 728 height 245
click at [727, 186] on app-calendar-viewport "Thu 25 Fri 26 Sat 27 Sun 28 Mon 29 Tue 30 Wed 1 Thu 2 Fri 3 Sat 4 Sun 5 Mon 6" at bounding box center [364, 206] width 728 height 245
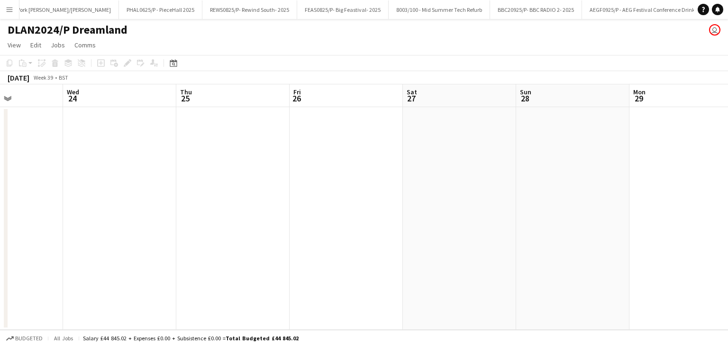
drag, startPoint x: 525, startPoint y: 193, endPoint x: 565, endPoint y: 193, distance: 39.3
click at [565, 193] on app-calendar-viewport "Sun 21 Mon 22 Tue 23 Wed 24 Thu 25 Fri 26 Sat 27 Sun 28 Mon 29 Tue 30 Wed 1 Thu…" at bounding box center [364, 206] width 728 height 245
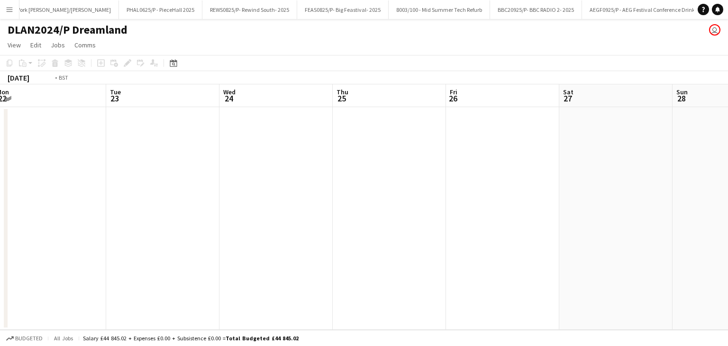
drag, startPoint x: 352, startPoint y: 207, endPoint x: 443, endPoint y: 196, distance: 91.6
click at [481, 198] on app-calendar-viewport "Sat 20 Sun 21 Mon 22 Tue 23 Wed 24 Thu 25 Fri 26 Sat 27 Sun 28 Mon 29 Tue 30 We…" at bounding box center [364, 206] width 728 height 245
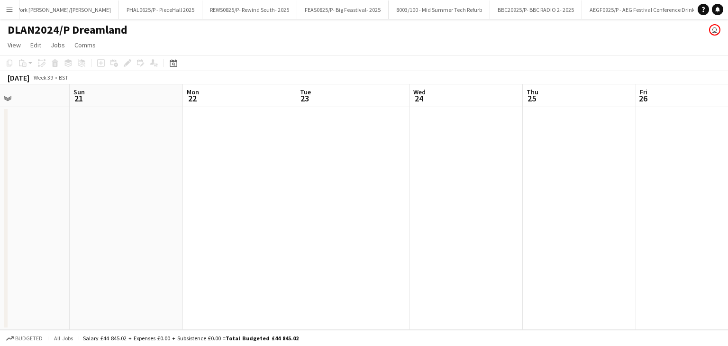
drag, startPoint x: 210, startPoint y: 198, endPoint x: 567, endPoint y: 198, distance: 357.1
click at [567, 198] on app-calendar-viewport "Fri 19 Sat 20 Sun 21 Mon 22 Tue 23 Wed 24 Thu 25 Fri 26 Sat 27 Sun 28 Mon 29 Tu…" at bounding box center [364, 206] width 728 height 245
drag, startPoint x: 418, startPoint y: 191, endPoint x: 501, endPoint y: 196, distance: 83.1
click at [506, 194] on app-calendar-viewport "Sun 14 Mon 15 Tue 16 Wed 17 Thu 18 Fri 19 Sat 20 Sun 21 Mon 22 Tue 23 Wed 24 Th…" at bounding box center [364, 206] width 728 height 245
drag, startPoint x: 388, startPoint y: 213, endPoint x: 358, endPoint y: 213, distance: 29.8
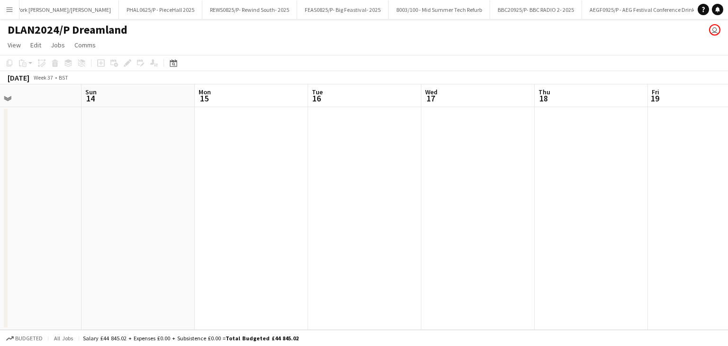
click at [392, 213] on app-calendar-viewport "Thu 11 Fri 12 Sat 13 Sun 14 Mon 15 Tue 16 Wed 17 Thu 18 Fri 19 Sat 20 Sun 21 Mo…" at bounding box center [364, 206] width 728 height 245
drag, startPoint x: 180, startPoint y: 204, endPoint x: 431, endPoint y: 210, distance: 251.1
click at [431, 210] on app-calendar-viewport "Tue 9 Wed 10 Thu 11 Fri 12 Sat 13 Sun 14 Mon 15 Tue 16 Wed 17 Thu 18 Fri 19 Sat…" at bounding box center [364, 206] width 728 height 245
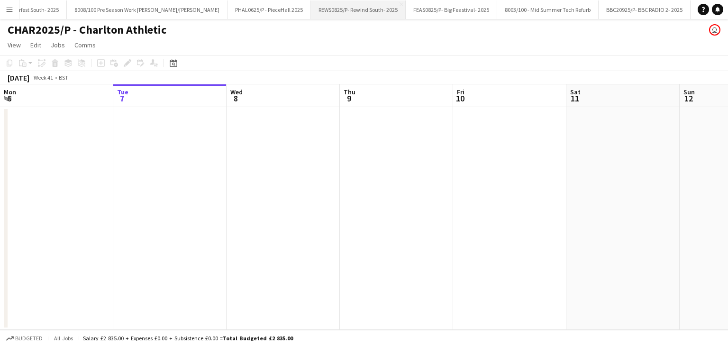
scroll to position [0, 4622]
click at [171, 63] on icon "Date picker" at bounding box center [174, 63] width 8 height 8
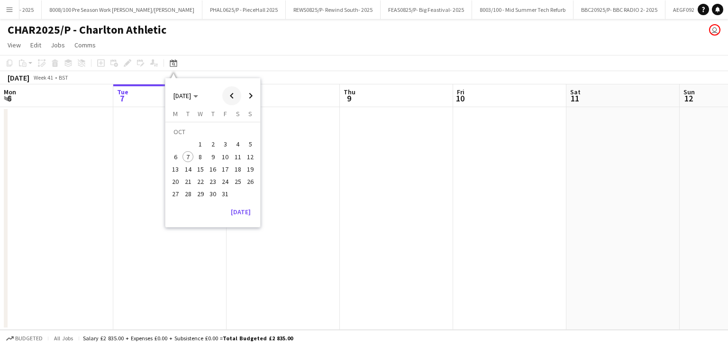
click at [235, 101] on span "Previous month" at bounding box center [231, 95] width 19 height 19
click at [239, 180] on span "27" at bounding box center [237, 181] width 11 height 11
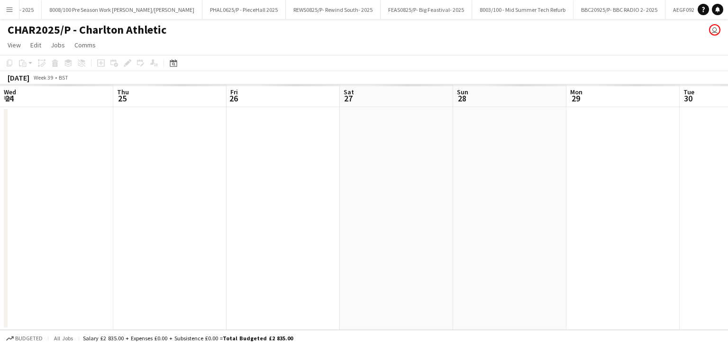
scroll to position [0, 326]
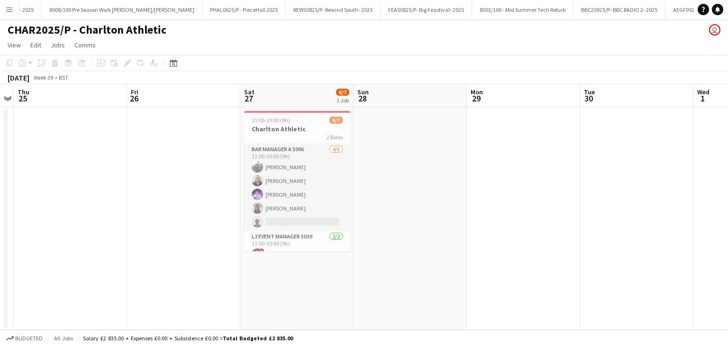
drag, startPoint x: 353, startPoint y: 52, endPoint x: 355, endPoint y: 64, distance: 12.5
click at [354, 52] on app-page-menu "View Day view expanded Day view collapsed Month view Date picker Jump to today …" at bounding box center [364, 46] width 728 height 18
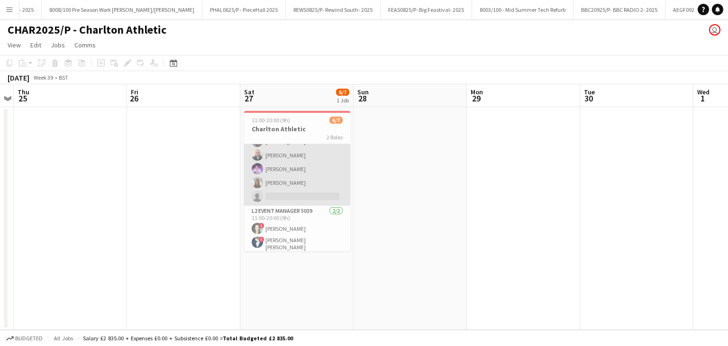
scroll to position [0, 0]
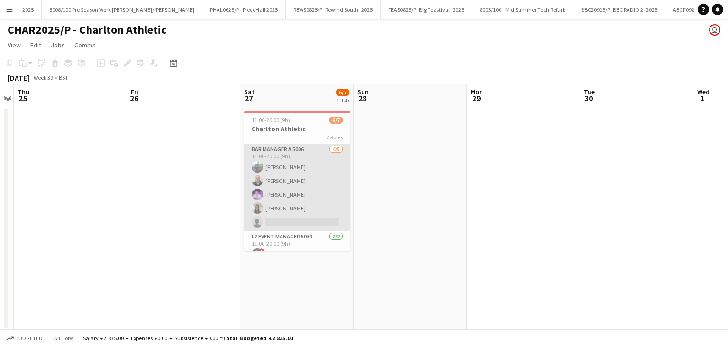
click at [288, 177] on app-card-role "Bar Manager A 5006 4/5 11:00-20:00 (9h) Louis Kendall Lloyd Matt Gogarty Willia…" at bounding box center [297, 187] width 106 height 87
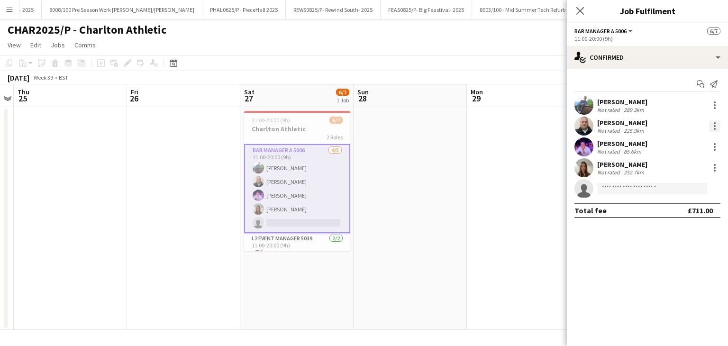
click at [716, 126] on div at bounding box center [714, 125] width 11 height 11
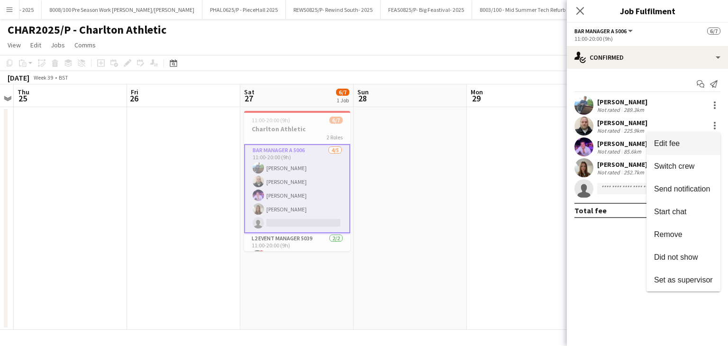
click at [676, 143] on span "Edit fee" at bounding box center [667, 143] width 26 height 8
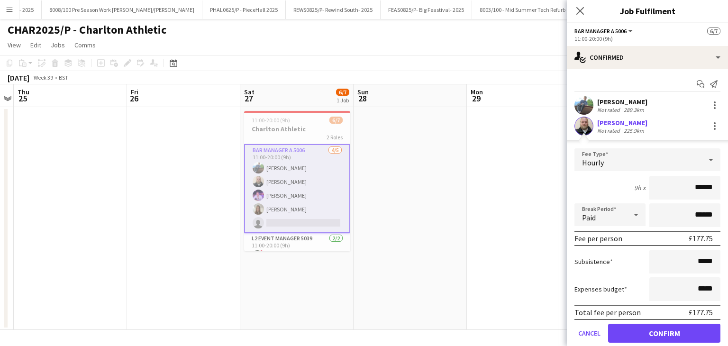
click at [679, 167] on div "Hourly" at bounding box center [637, 159] width 127 height 23
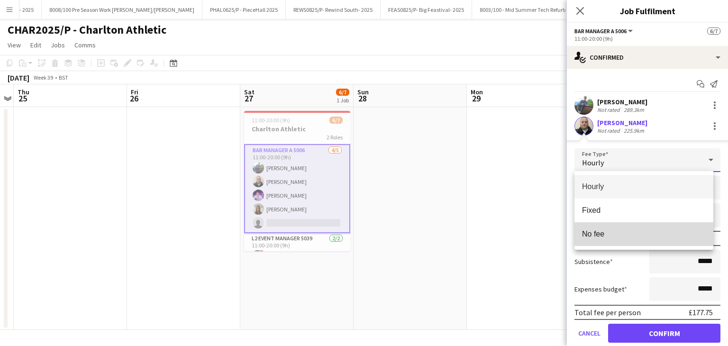
click at [611, 227] on mat-option "No fee" at bounding box center [643, 234] width 139 height 24
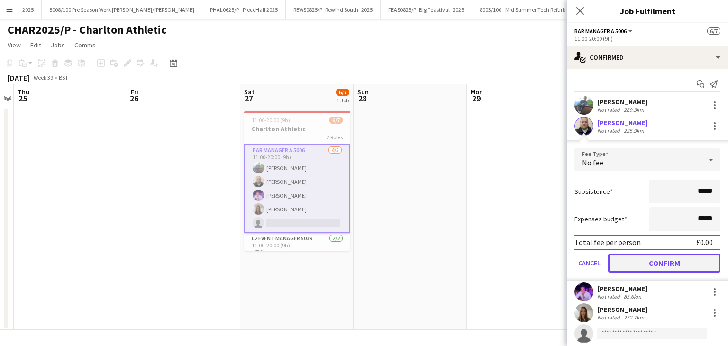
click at [652, 263] on button "Confirm" at bounding box center [664, 262] width 112 height 19
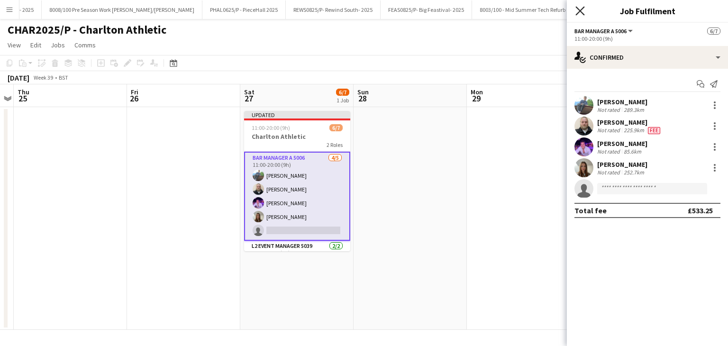
click at [584, 8] on icon "Close pop-in" at bounding box center [579, 10] width 9 height 9
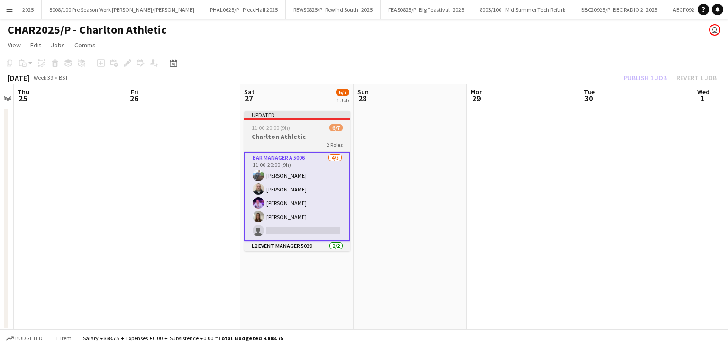
drag, startPoint x: 299, startPoint y: 119, endPoint x: 306, endPoint y: 115, distance: 8.5
click at [299, 118] on div at bounding box center [297, 119] width 106 height 2
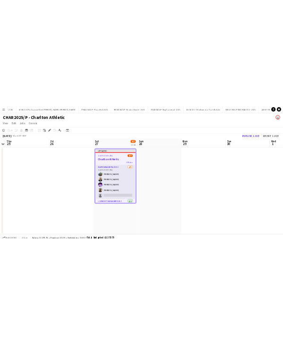
scroll to position [0, 324]
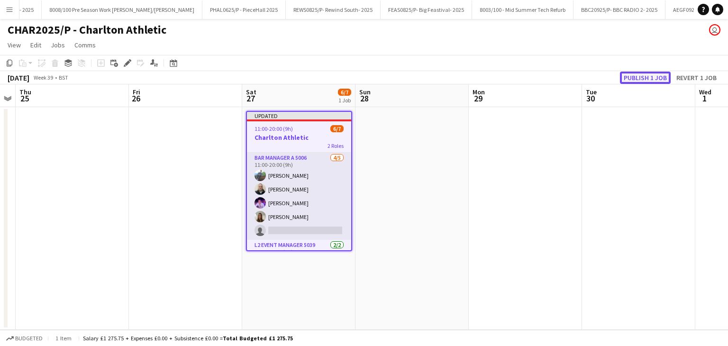
click at [640, 76] on button "Publish 1 job" at bounding box center [645, 78] width 51 height 12
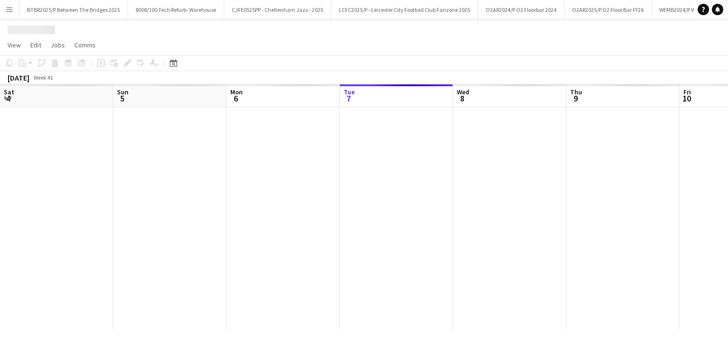
scroll to position [0, 226]
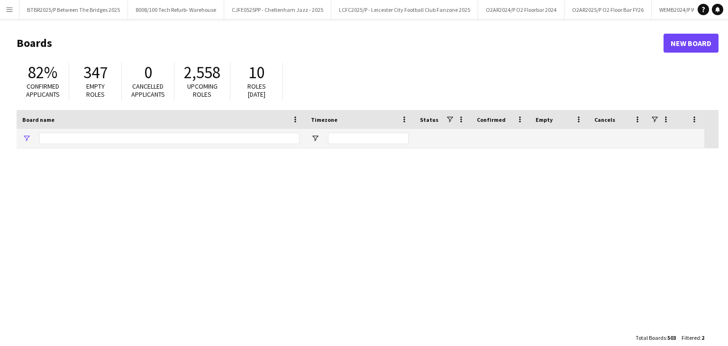
type input "*********"
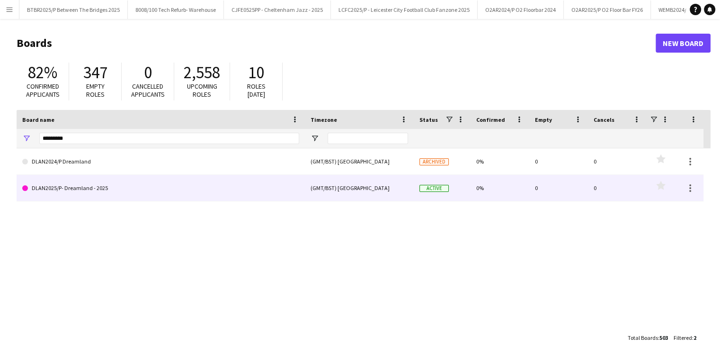
click at [129, 192] on link "DLAN2025/P- Dreamland - 2025" at bounding box center [160, 188] width 277 height 27
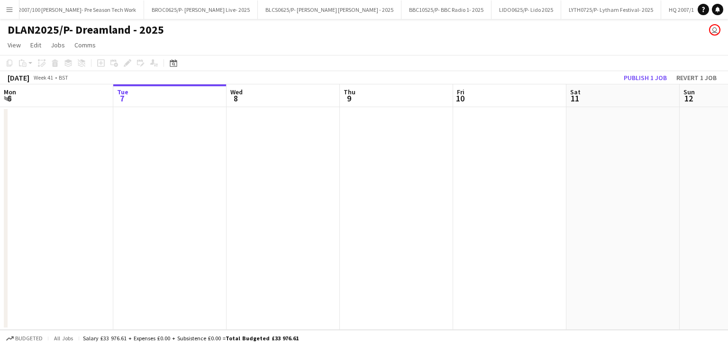
scroll to position [0, 2124]
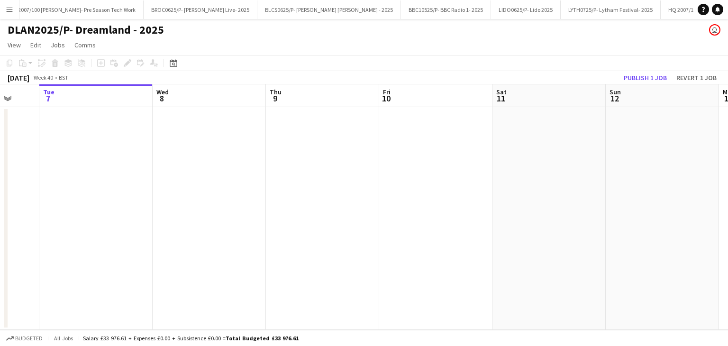
drag, startPoint x: 403, startPoint y: 99, endPoint x: 535, endPoint y: 103, distance: 131.7
click at [556, 99] on app-calendar-viewport "Sat 4 Sun 5 Mon 6 Tue 7 Wed 8 Thu 9 Fri 10 Sat 11 Sun 12 Mon 13 Tue 14 Wed 15" at bounding box center [364, 206] width 728 height 245
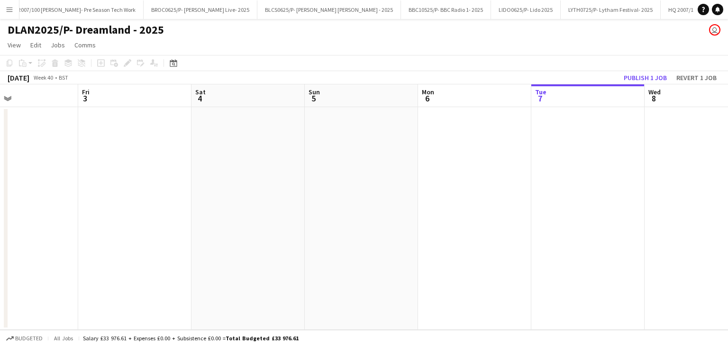
drag, startPoint x: 198, startPoint y: 105, endPoint x: 197, endPoint y: 99, distance: 5.5
click at [463, 104] on app-calendar-viewport "Tue 30 1/1 1 Job Wed 1 Thu 2 Fri 3 Sat 4 Sun 5 Mon 6 Tue 7 Wed 8 Thu 9 Fri 10 S…" at bounding box center [364, 206] width 728 height 245
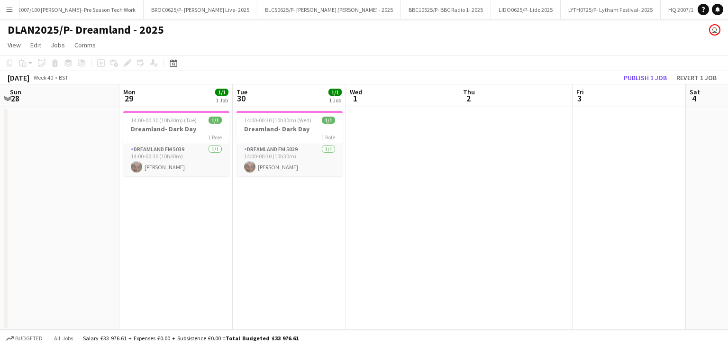
drag, startPoint x: 197, startPoint y: 95, endPoint x: 153, endPoint y: 92, distance: 43.7
click at [449, 99] on app-calendar-viewport "Sat 27 Sun 28 Mon 29 1/1 1 Job Tue 30 1/1 1 Job Wed 1 Thu 2 Fri 3 Sat 4 Sun 5 M…" at bounding box center [364, 206] width 728 height 245
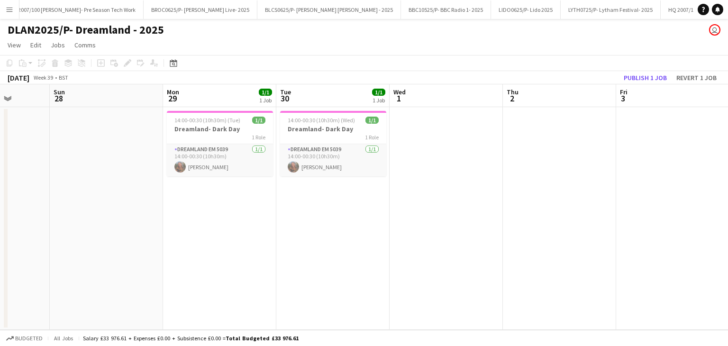
drag, startPoint x: 153, startPoint y: 92, endPoint x: 400, endPoint y: 105, distance: 246.6
click at [414, 104] on app-calendar-viewport "Thu 25 Fri 26 1/2 1 Job Sat 27 Sun 28 Mon 29 1/1 1 Job Tue 30 1/1 1 Job Wed 1 T…" at bounding box center [364, 206] width 728 height 245
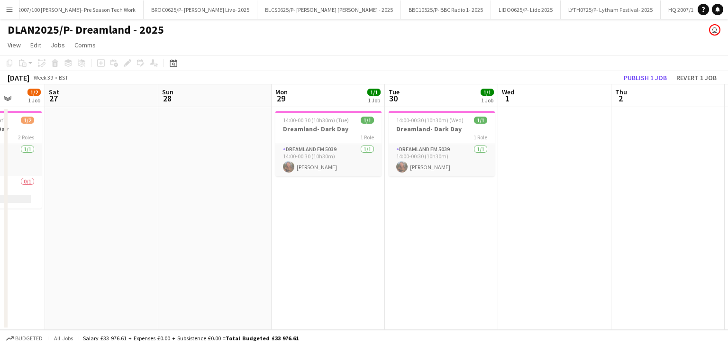
scroll to position [0, 244]
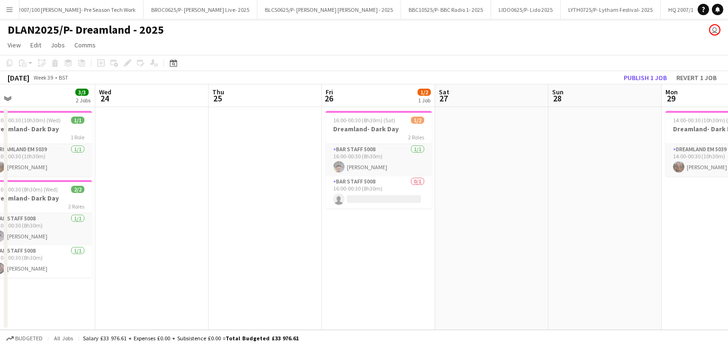
drag, startPoint x: 226, startPoint y: 101, endPoint x: 727, endPoint y: 118, distance: 501.0
click at [727, 118] on app-calendar-viewport "Sun 21 2/2 1 Job Mon 22 3/3 2 Jobs Tue 23 3/3 2 Jobs Wed 24 Thu 25 Fri 26 1/2 1…" at bounding box center [364, 206] width 728 height 245
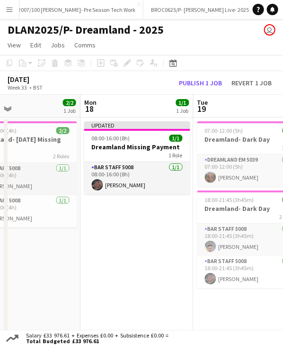
scroll to position [0, 259]
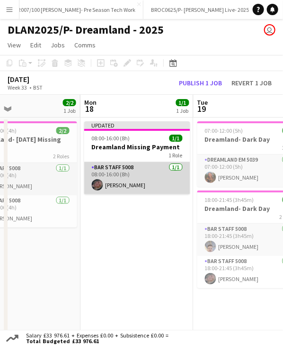
click at [137, 180] on app-card-role "Bar Staff 5008 1/1 08:00-16:00 (8h) Emily Vallance" at bounding box center [137, 178] width 106 height 32
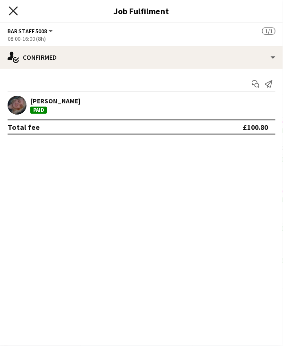
click at [11, 13] on icon at bounding box center [13, 10] width 9 height 9
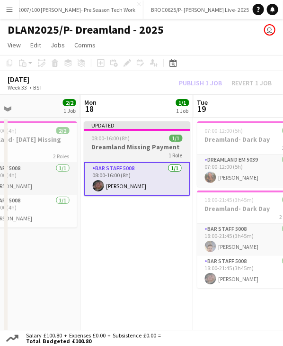
click at [126, 138] on span "08:00-16:00 (8h)" at bounding box center [111, 138] width 38 height 7
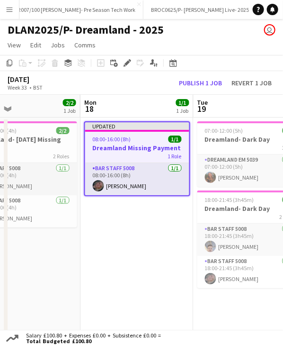
click at [138, 142] on div "08:00-16:00 (8h) 1/1" at bounding box center [137, 138] width 104 height 7
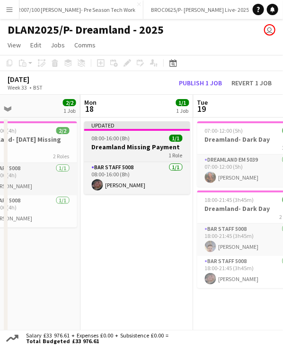
click at [138, 142] on app-job-card "Updated 08:00-16:00 (8h) 1/1 Dreamland Missing Payment 1 Role Bar Staff 5008 1/…" at bounding box center [137, 157] width 106 height 73
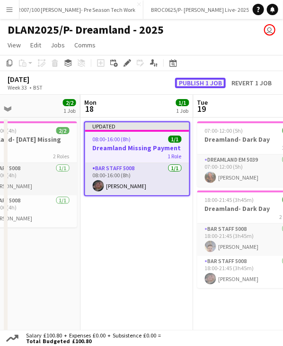
click at [198, 82] on button "Publish 1 job" at bounding box center [200, 83] width 51 height 10
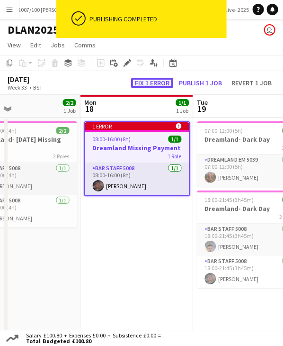
click at [172, 85] on button "Fix 1 error" at bounding box center [152, 83] width 42 height 10
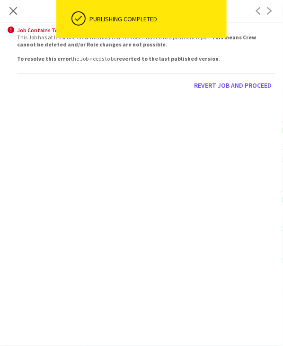
scroll to position [0, 198]
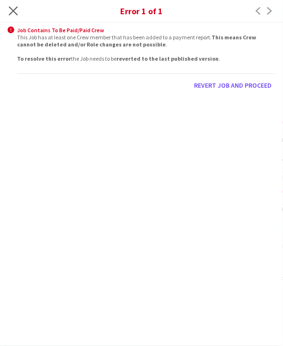
click at [17, 14] on icon "Close pop-in" at bounding box center [13, 10] width 9 height 9
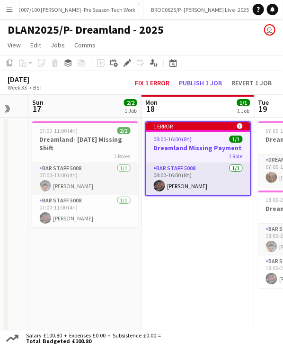
click at [218, 214] on app-date-cell "1 error alert-circle 08:00-16:00 (8h) 1/1 Dreamland Missing Payment 1 Role Bar …" at bounding box center [198, 263] width 113 height 293
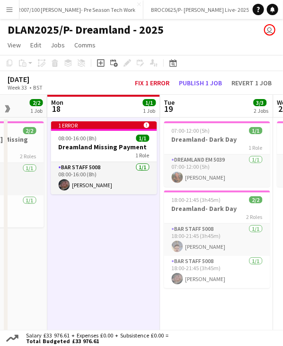
drag, startPoint x: 226, startPoint y: 107, endPoint x: 132, endPoint y: 119, distance: 95.1
click at [132, 119] on app-calendar-viewport "Fri 15 4/5 3 Jobs Sat 16 Sun 17 2/2 1 Job Mon 18 1/1 1 Job Tue 19 3/3 2 Jobs We…" at bounding box center [141, 253] width 283 height 316
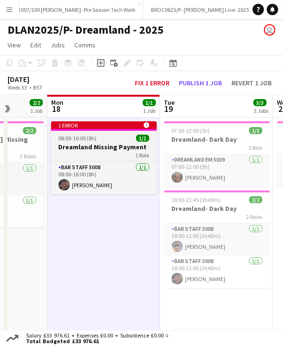
click at [129, 137] on div "08:00-16:00 (8h) 1/1" at bounding box center [104, 138] width 106 height 7
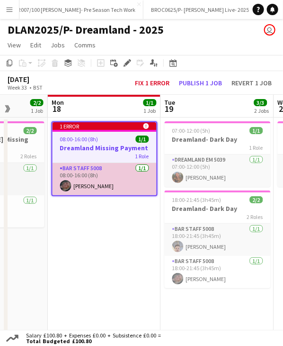
click at [104, 179] on app-card-role "Bar Staff 5008 1/1 08:00-16:00 (8h) Emily Vallance" at bounding box center [105, 179] width 104 height 32
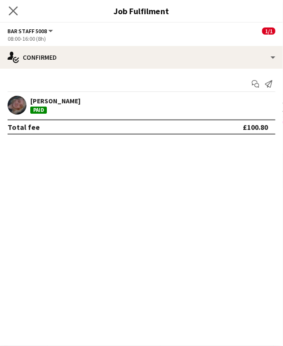
click at [17, 11] on icon "Close pop-in" at bounding box center [13, 10] width 9 height 9
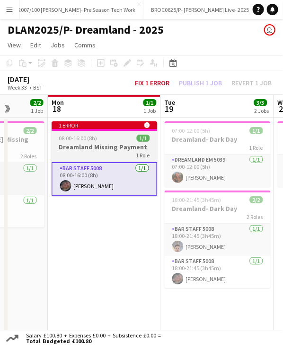
click at [108, 137] on div "08:00-16:00 (8h) 1/1" at bounding box center [105, 138] width 106 height 7
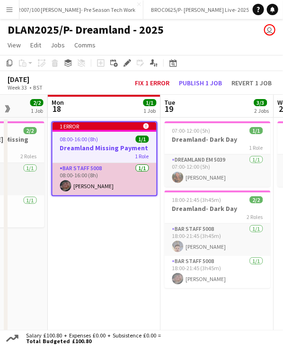
click at [93, 182] on app-card-role "Bar Staff 5008 1/1 08:00-16:00 (8h) Emily Vallance" at bounding box center [105, 179] width 104 height 32
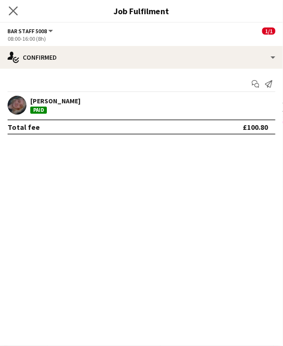
click at [17, 13] on icon "Close pop-in" at bounding box center [13, 10] width 9 height 9
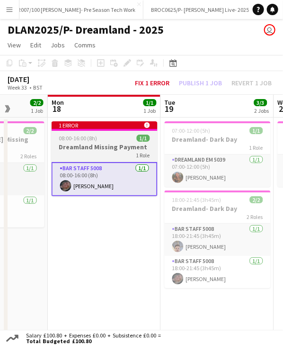
click at [110, 161] on app-job-card "1 error alert-circle 08:00-16:00 (8h) 1/1 Dreamland Missing Payment 1 Role Bar …" at bounding box center [105, 158] width 106 height 75
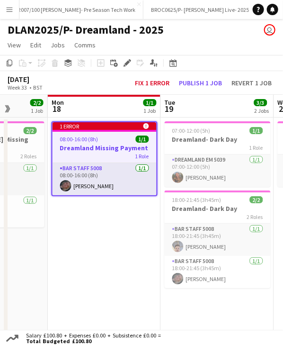
scroll to position [0, 292]
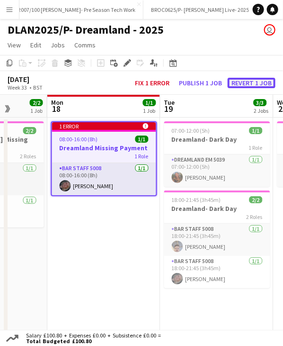
click at [244, 82] on button "Revert 1 job" at bounding box center [252, 83] width 48 height 10
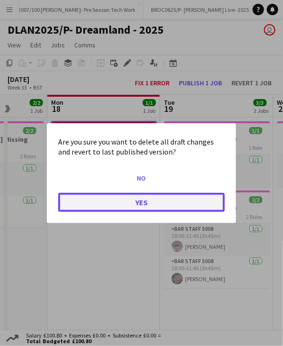
click at [145, 202] on button "Yes" at bounding box center [141, 201] width 167 height 19
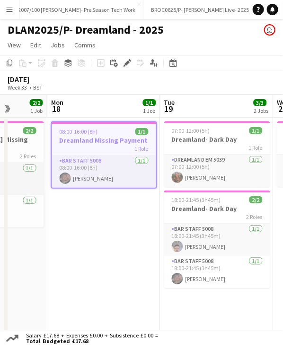
click at [104, 129] on div "08:00-16:00 (8h) 1/1" at bounding box center [104, 131] width 104 height 7
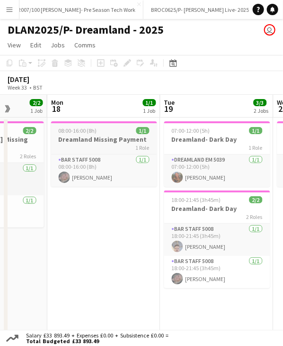
click at [104, 129] on div "08:00-16:00 (8h) 1/1" at bounding box center [104, 130] width 106 height 7
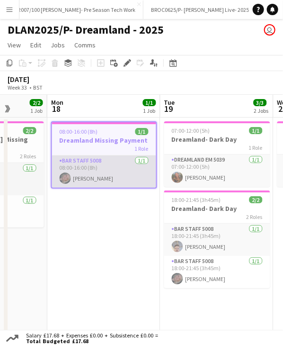
click at [97, 175] on app-card-role "Bar Staff 5008 1/1 08:00-16:00 (8h) Emily Vallance" at bounding box center [104, 171] width 104 height 32
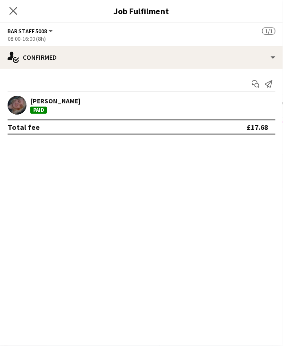
click at [12, 3] on div "Close pop-in" at bounding box center [13, 11] width 27 height 22
click at [12, 10] on icon at bounding box center [13, 10] width 9 height 9
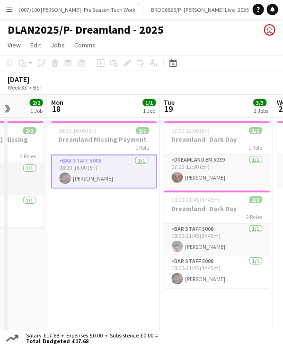
click at [122, 263] on app-date-cell "08:00-16:00 (8h) 1/1 Dreamland Missing Payment 1 Role Bar Staff 5008 1/1 08:00-…" at bounding box center [103, 263] width 113 height 293
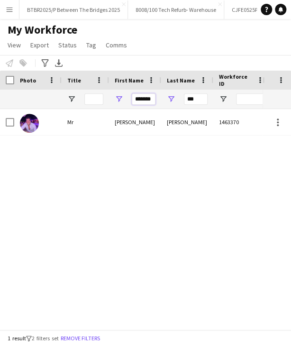
click at [134, 97] on input "*******" at bounding box center [144, 98] width 24 height 11
type input "*****"
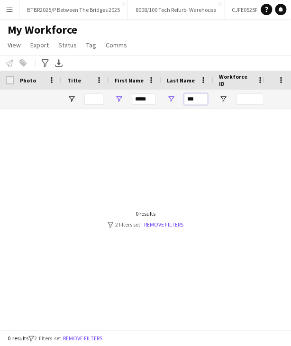
click at [189, 100] on input "***" at bounding box center [196, 98] width 24 height 11
type input "*"
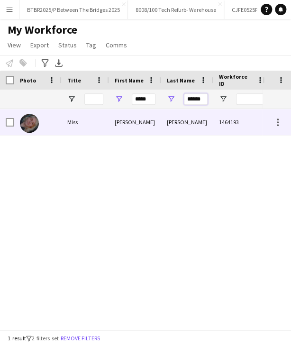
type input "******"
click at [184, 118] on div "Vallance" at bounding box center [187, 122] width 52 height 26
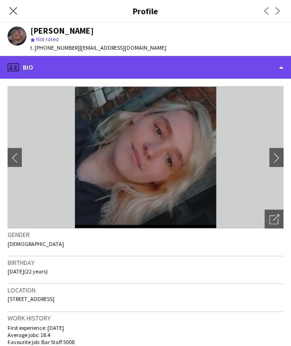
click at [206, 72] on div "profile Bio" at bounding box center [145, 67] width 291 height 23
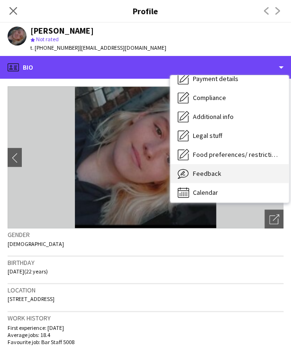
scroll to position [127, 0]
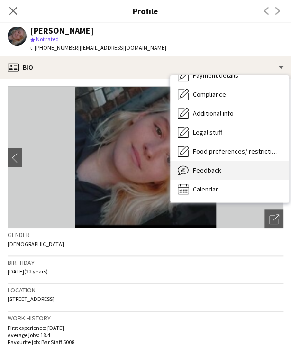
click at [235, 177] on div "Feedback Feedback" at bounding box center [229, 170] width 118 height 19
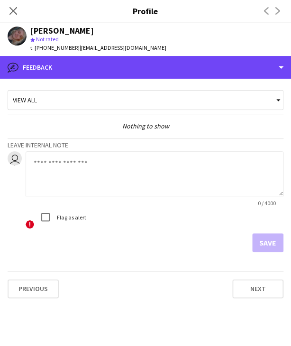
click at [138, 76] on div "bubble-pencil Feedback" at bounding box center [145, 67] width 291 height 23
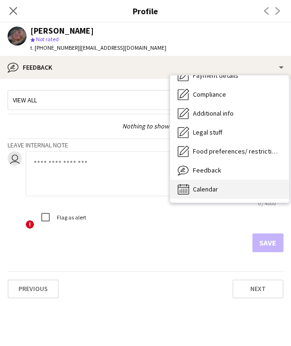
click at [252, 195] on div "Calendar Calendar" at bounding box center [229, 189] width 118 height 19
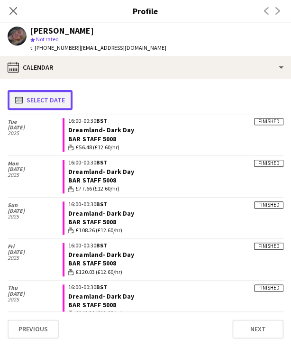
click at [52, 99] on button "calendar-full Select date" at bounding box center [40, 100] width 65 height 20
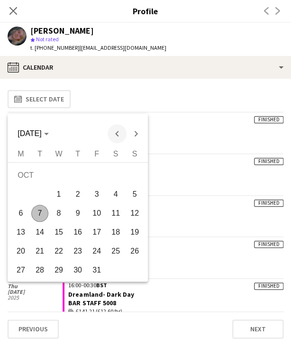
click at [125, 136] on span "Previous month" at bounding box center [117, 133] width 19 height 19
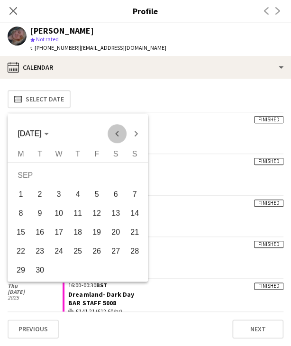
click at [125, 136] on span "Previous month" at bounding box center [117, 133] width 19 height 19
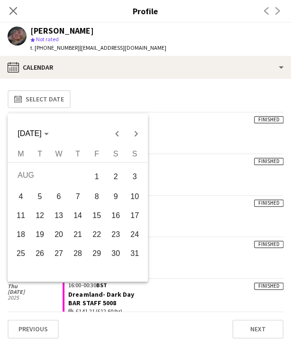
click at [63, 237] on span "20" at bounding box center [58, 234] width 17 height 17
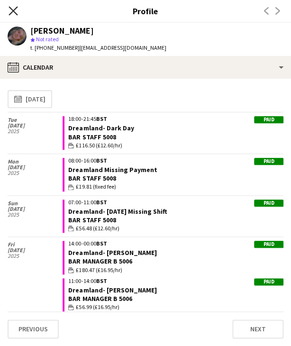
drag, startPoint x: 12, startPoint y: 14, endPoint x: 26, endPoint y: 11, distance: 13.5
click at [12, 13] on icon "Close pop-in" at bounding box center [13, 11] width 8 height 8
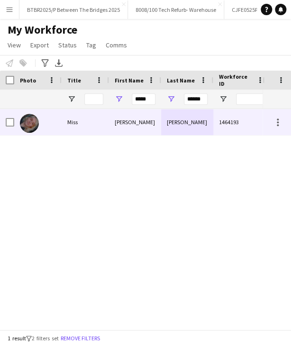
click at [174, 125] on div "Vallance" at bounding box center [187, 122] width 52 height 26
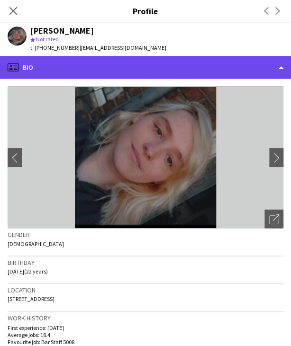
click at [193, 57] on div "profile Bio" at bounding box center [145, 67] width 291 height 23
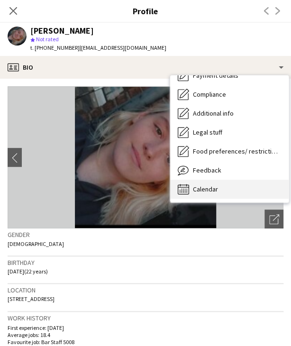
click at [228, 196] on div "Calendar Calendar" at bounding box center [229, 189] width 118 height 19
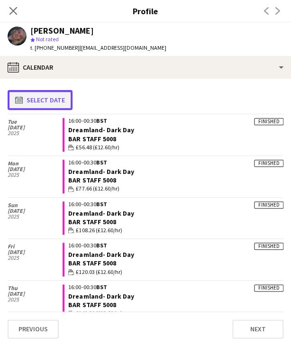
click at [62, 98] on button "calendar-full Select date" at bounding box center [40, 100] width 65 height 20
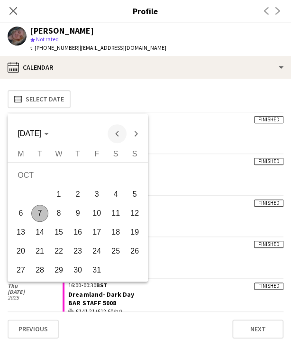
click at [114, 134] on span "Previous month" at bounding box center [117, 133] width 19 height 19
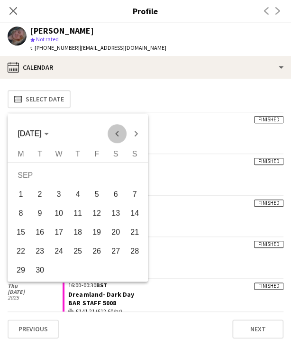
click at [114, 134] on span "Previous month" at bounding box center [117, 133] width 19 height 19
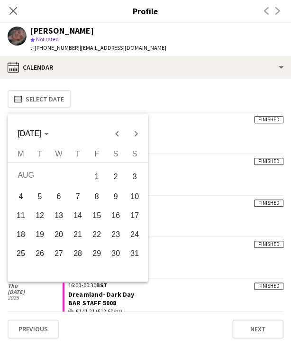
click at [54, 235] on span "20" at bounding box center [58, 234] width 17 height 17
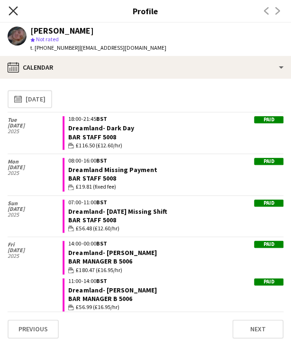
click at [15, 10] on icon "Close pop-in" at bounding box center [13, 10] width 9 height 9
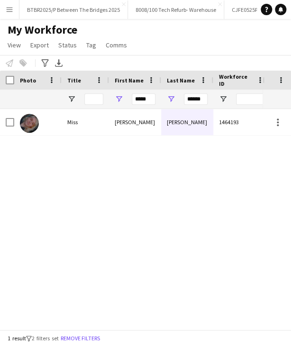
click at [139, 106] on div "*****" at bounding box center [144, 99] width 24 height 19
click at [139, 104] on input "*****" at bounding box center [144, 98] width 24 height 11
click at [140, 104] on input "*****" at bounding box center [144, 98] width 24 height 11
click at [186, 98] on input "******" at bounding box center [196, 98] width 24 height 11
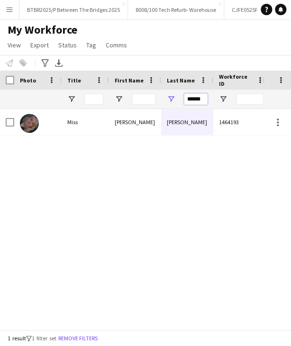
click at [186, 99] on input "******" at bounding box center [196, 98] width 24 height 11
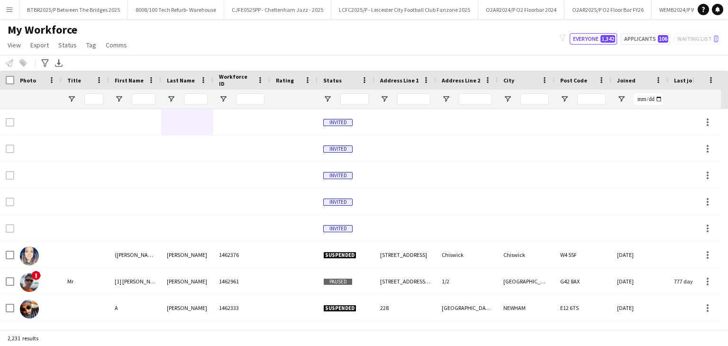
click at [139, 105] on div at bounding box center [144, 99] width 24 height 19
click at [139, 99] on input "First Name Filter Input" at bounding box center [144, 98] width 24 height 11
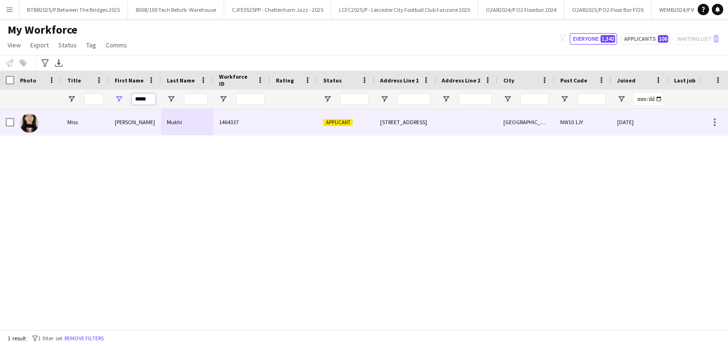
type input "*****"
click at [290, 121] on div at bounding box center [293, 122] width 47 height 26
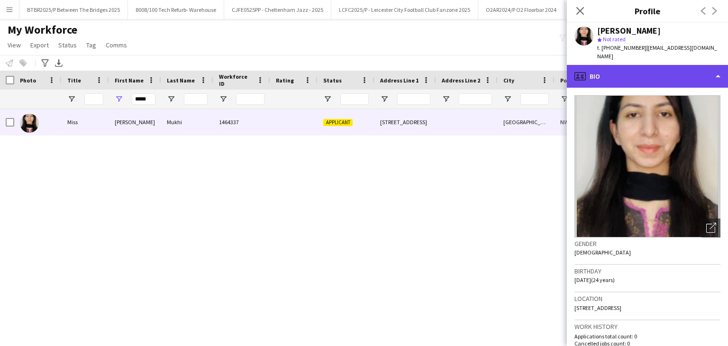
click at [290, 72] on div "profile Bio" at bounding box center [647, 76] width 161 height 23
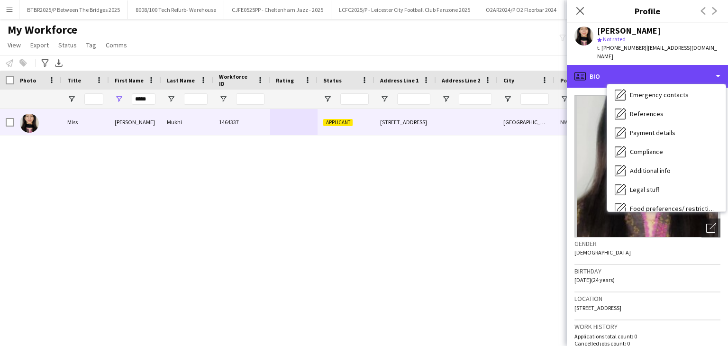
scroll to position [95, 0]
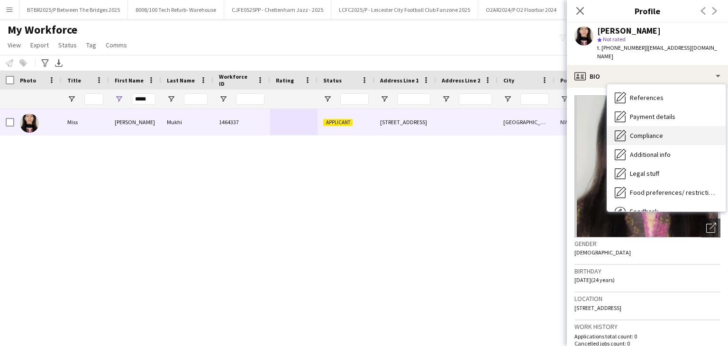
click at [290, 131] on span "Compliance" at bounding box center [646, 135] width 33 height 9
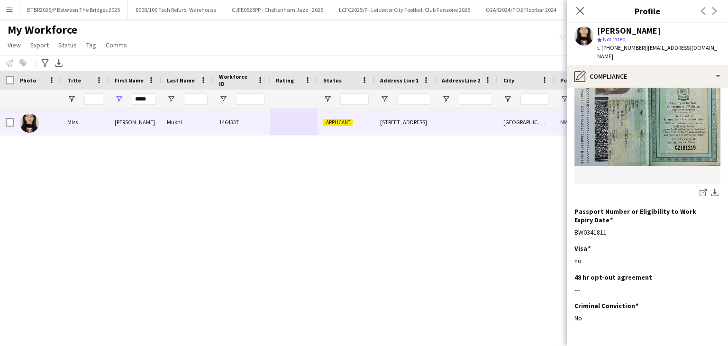
scroll to position [142, 0]
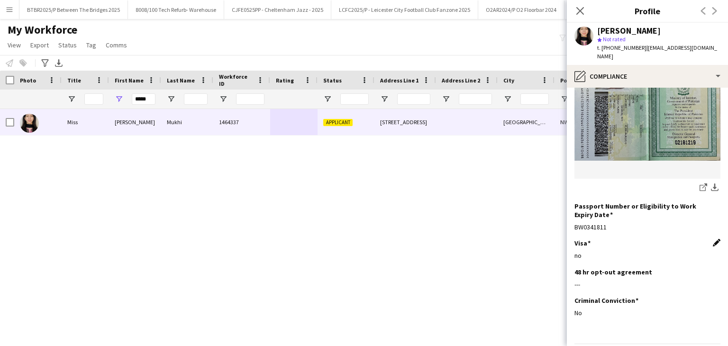
click at [290, 239] on app-icon "Edit this field" at bounding box center [716, 243] width 8 height 8
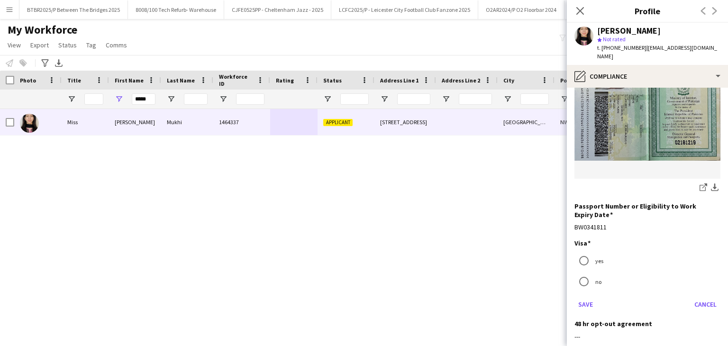
click at [290, 253] on label "yes" at bounding box center [598, 260] width 10 height 15
click at [290, 297] on button "Save" at bounding box center [585, 304] width 22 height 15
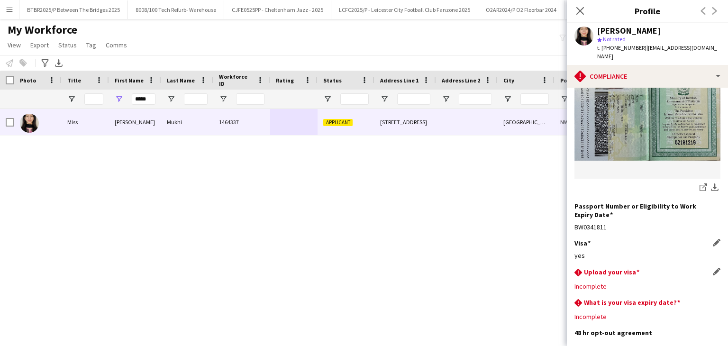
click at [290, 268] on app-icon "Edit this field" at bounding box center [716, 272] width 8 height 8
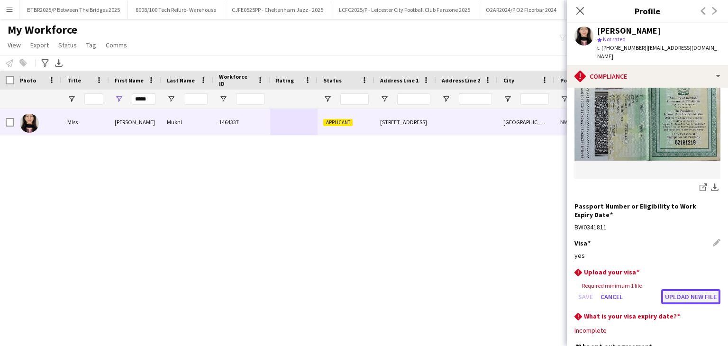
click at [290, 289] on button "Upload new file" at bounding box center [690, 296] width 59 height 15
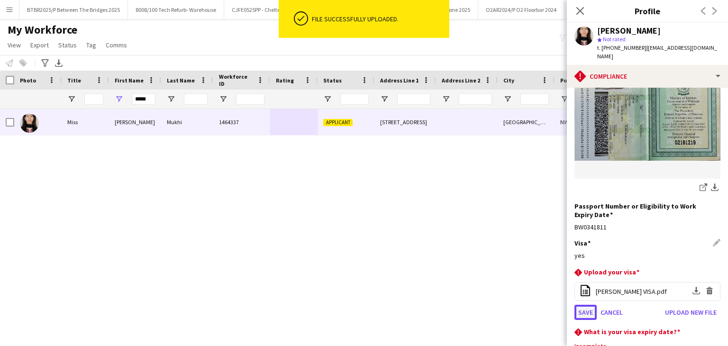
click at [290, 305] on button "Save" at bounding box center [585, 312] width 22 height 15
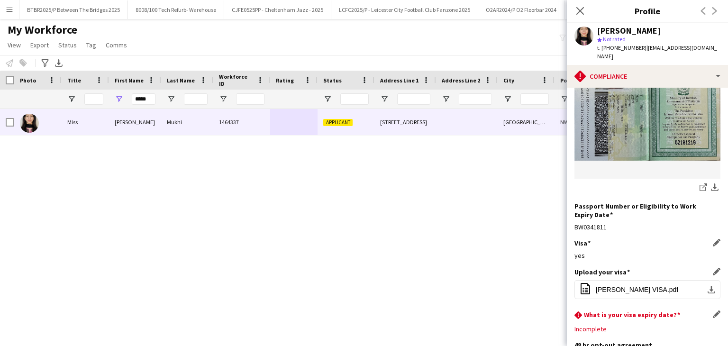
click at [290, 324] on div "Incomplete" at bounding box center [647, 328] width 146 height 9
click at [290, 310] on app-icon "Edit this field" at bounding box center [716, 314] width 8 height 8
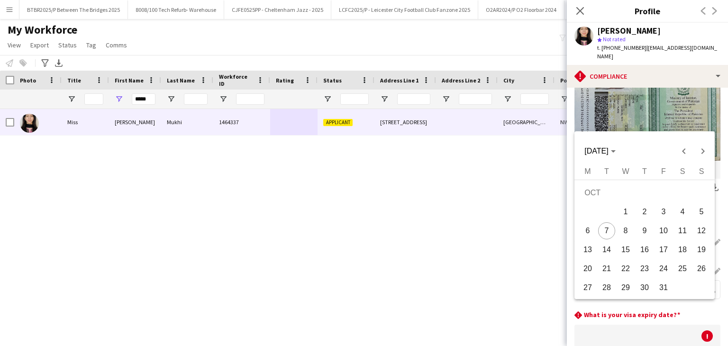
drag, startPoint x: 675, startPoint y: 306, endPoint x: 667, endPoint y: 306, distance: 8.1
click at [290, 306] on body "Menu Boards Boards Boards All jobs Status Workforce Workforce My Workforce Recr…" at bounding box center [364, 173] width 728 height 346
click at [290, 149] on span "[DATE]" at bounding box center [599, 151] width 31 height 9
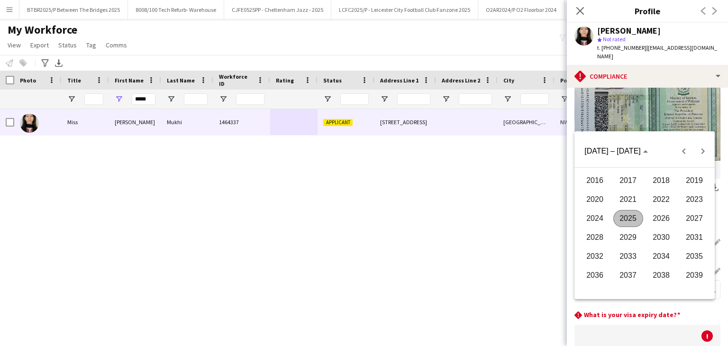
click at [290, 215] on span "2026" at bounding box center [661, 218] width 30 height 17
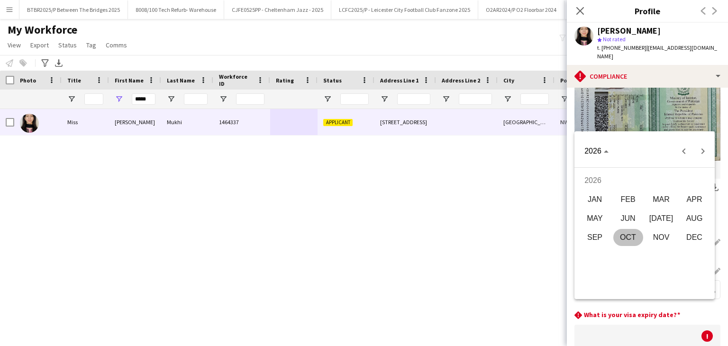
click at [290, 219] on span "JUN" at bounding box center [628, 218] width 30 height 17
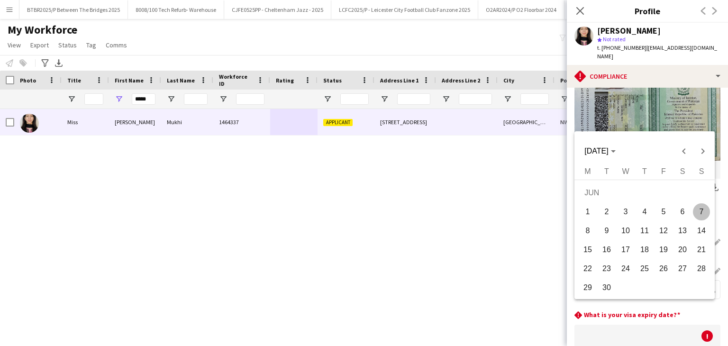
click at [290, 272] on span "28" at bounding box center [701, 268] width 17 height 17
type input "**********"
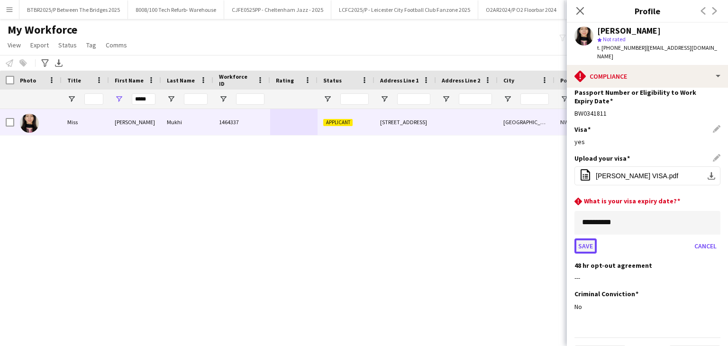
click at [290, 238] on button "Save" at bounding box center [585, 245] width 22 height 15
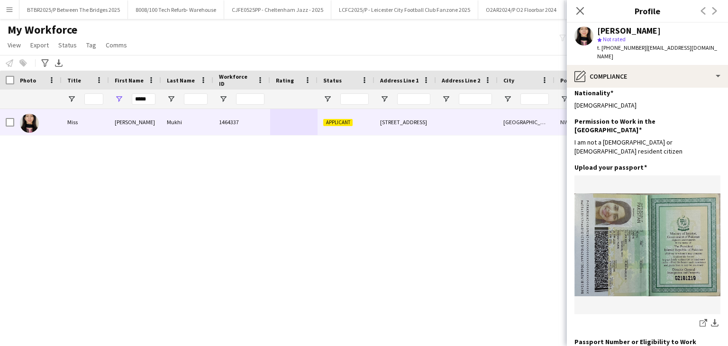
scroll to position [0, 0]
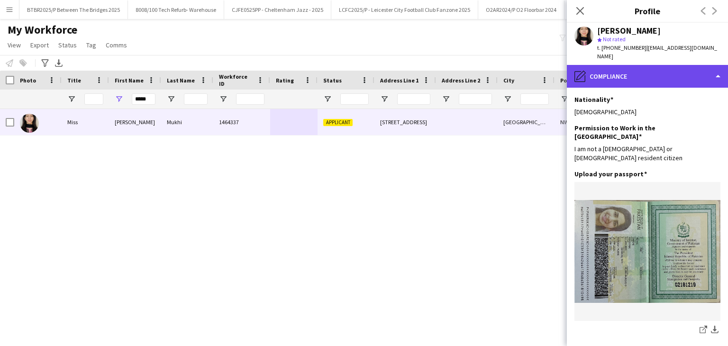
click at [290, 65] on div "pencil4 Compliance" at bounding box center [647, 76] width 161 height 23
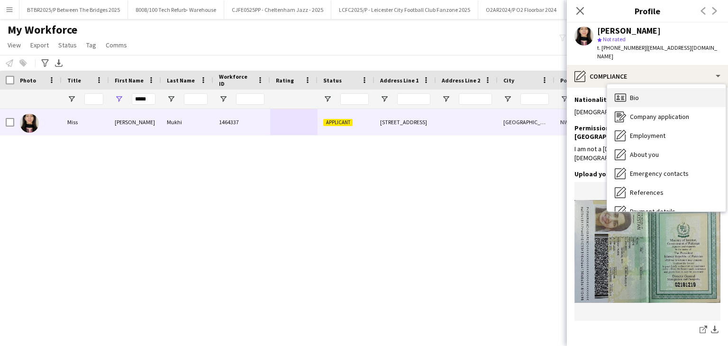
click at [290, 90] on div "Bio Bio" at bounding box center [666, 97] width 118 height 19
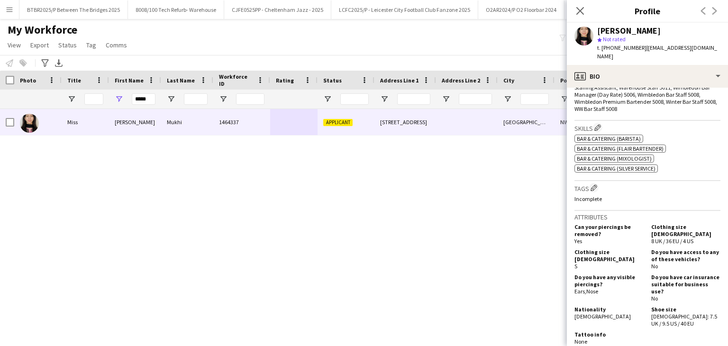
scroll to position [426, 0]
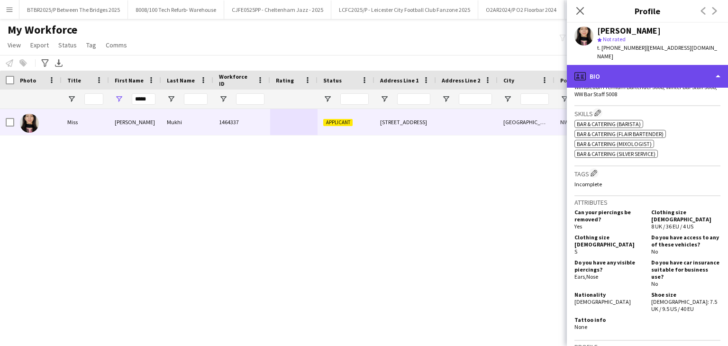
click at [290, 65] on div "profile Bio" at bounding box center [647, 76] width 161 height 23
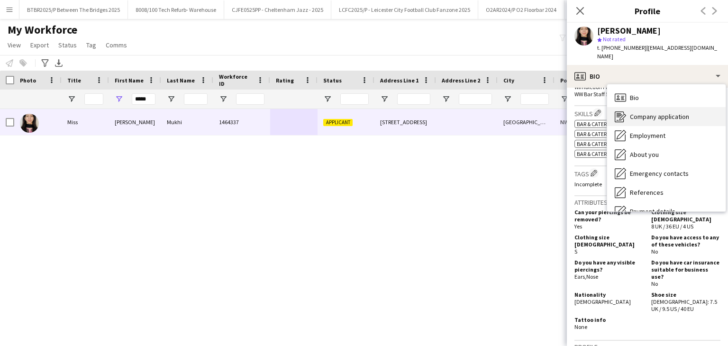
click at [290, 112] on span "Company application" at bounding box center [659, 116] width 59 height 9
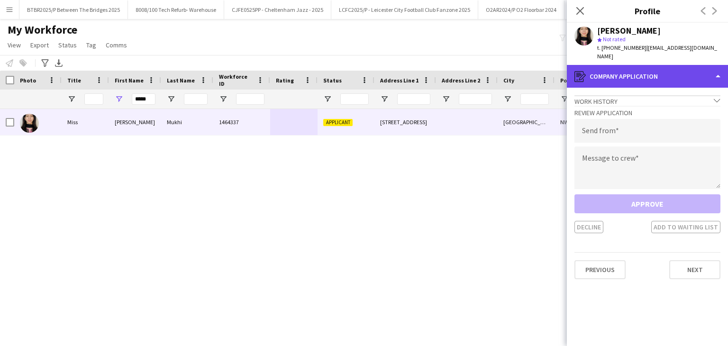
click at [290, 67] on div "register Company application" at bounding box center [647, 76] width 161 height 23
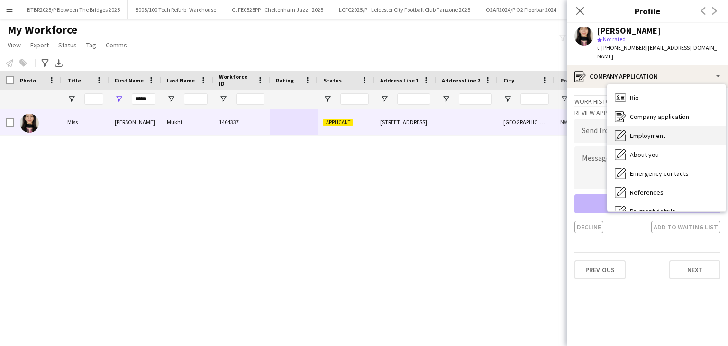
click at [290, 128] on div "Employment Employment" at bounding box center [666, 135] width 118 height 19
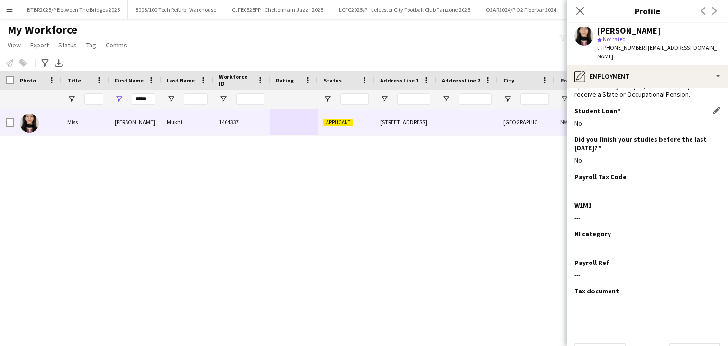
scroll to position [68, 0]
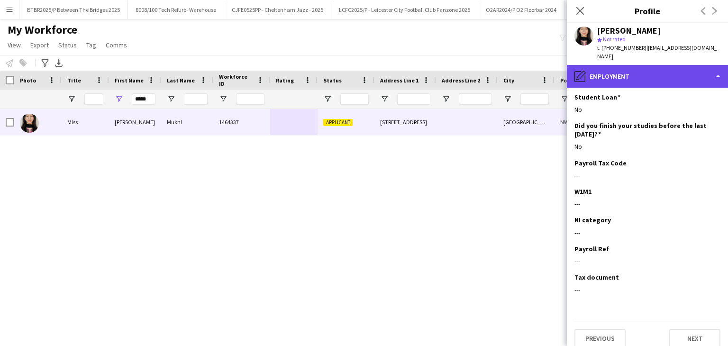
click at [290, 67] on div "pencil4 Employment" at bounding box center [647, 76] width 161 height 23
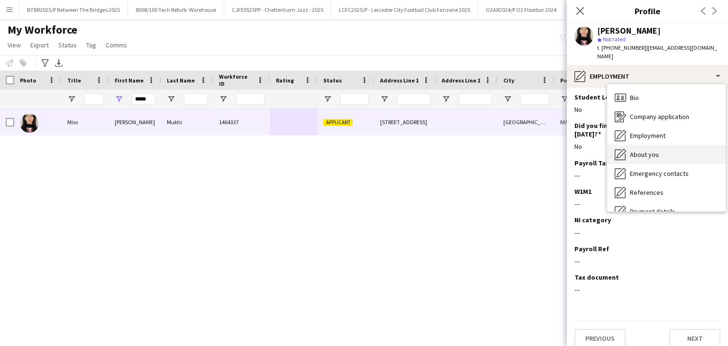
click at [290, 146] on div "About you About you" at bounding box center [666, 154] width 118 height 19
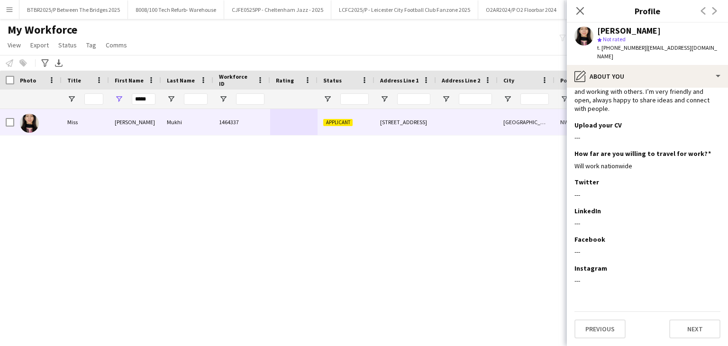
scroll to position [0, 0]
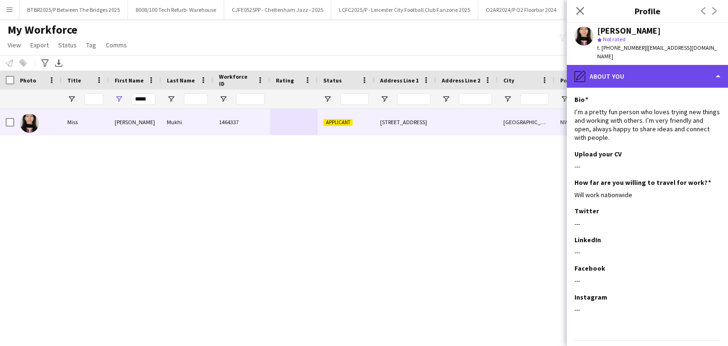
click at [290, 67] on div "pencil4 About you" at bounding box center [647, 76] width 161 height 23
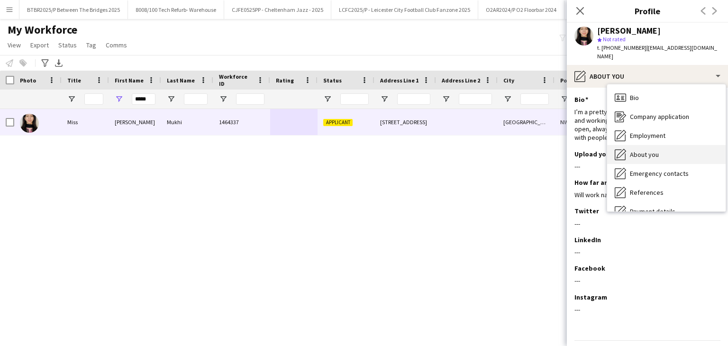
click at [290, 150] on span "About you" at bounding box center [644, 154] width 29 height 9
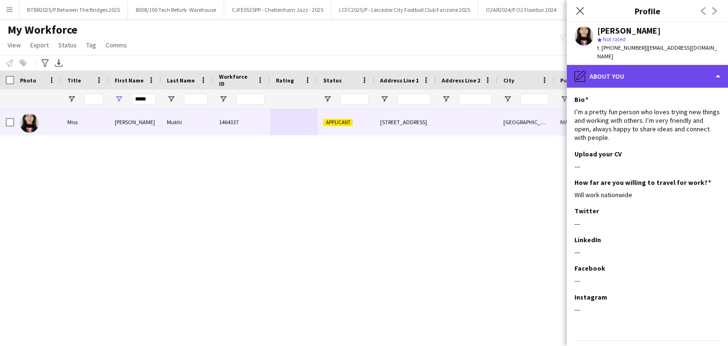
click at [290, 65] on div "pencil4 About you" at bounding box center [647, 76] width 161 height 23
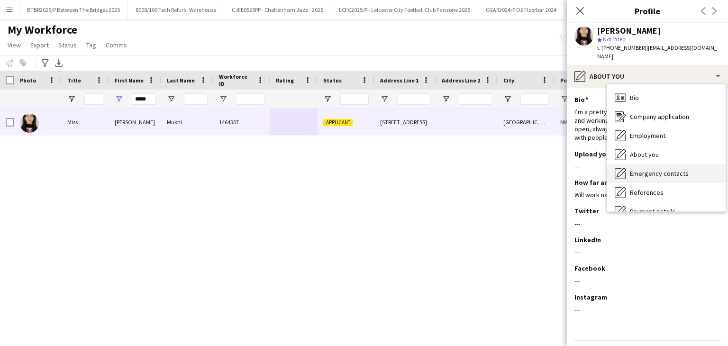
click at [290, 169] on span "Emergency contacts" at bounding box center [659, 173] width 59 height 9
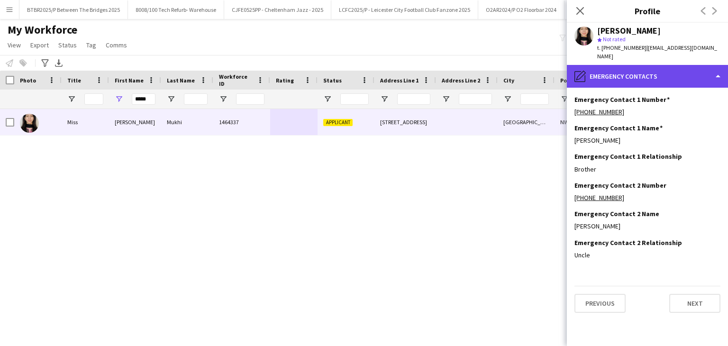
click at [290, 66] on div "pencil4 Emergency contacts" at bounding box center [647, 76] width 161 height 23
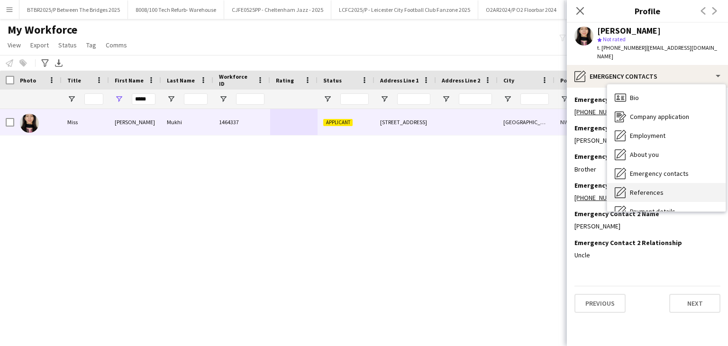
click at [290, 183] on div "References References" at bounding box center [666, 192] width 118 height 19
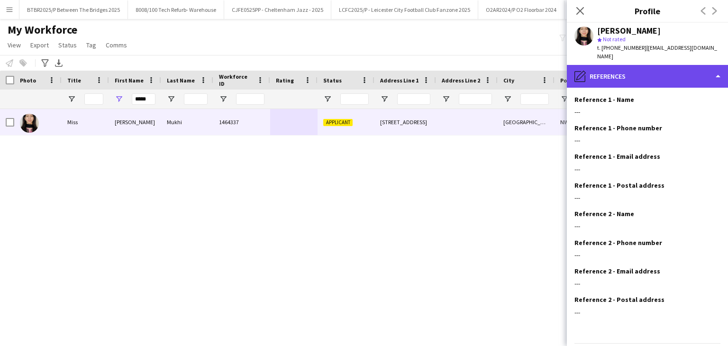
click at [290, 68] on div "pencil4 References" at bounding box center [647, 76] width 161 height 23
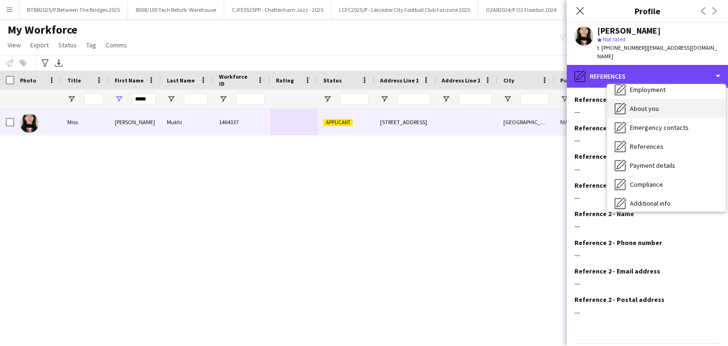
scroll to position [47, 0]
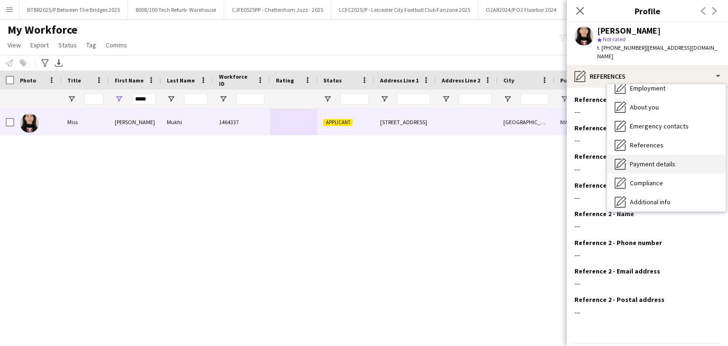
click at [290, 160] on span "Payment details" at bounding box center [652, 164] width 45 height 9
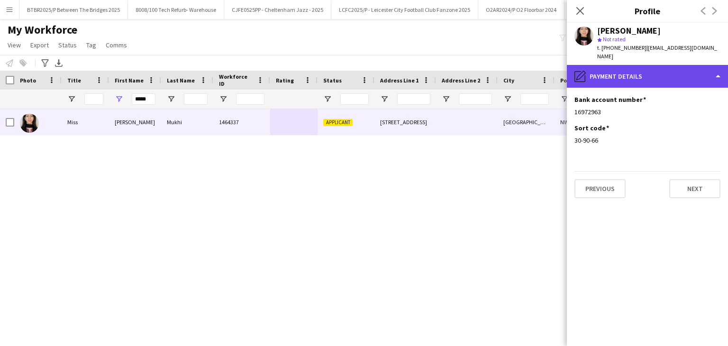
click at [290, 78] on div "pencil4 Payment details" at bounding box center [647, 76] width 161 height 23
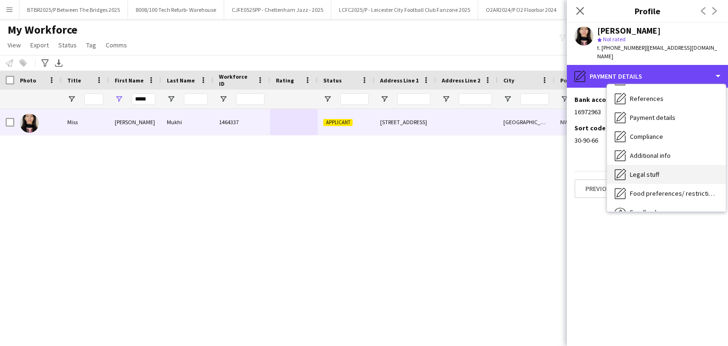
scroll to position [95, 0]
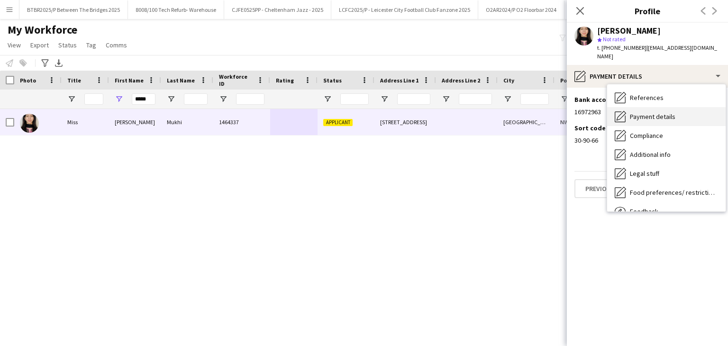
click at [290, 112] on span "Payment details" at bounding box center [652, 116] width 45 height 9
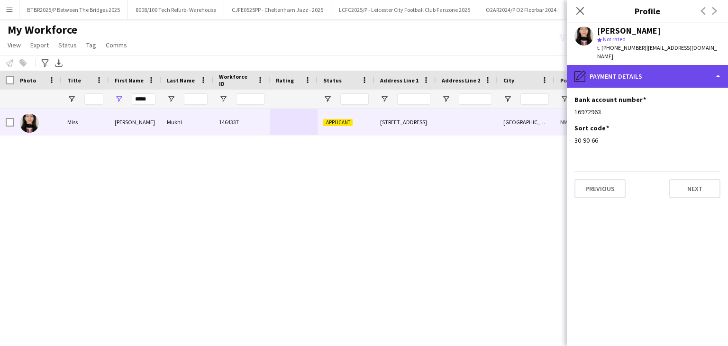
click at [290, 71] on div "pencil4 Payment details" at bounding box center [647, 76] width 161 height 23
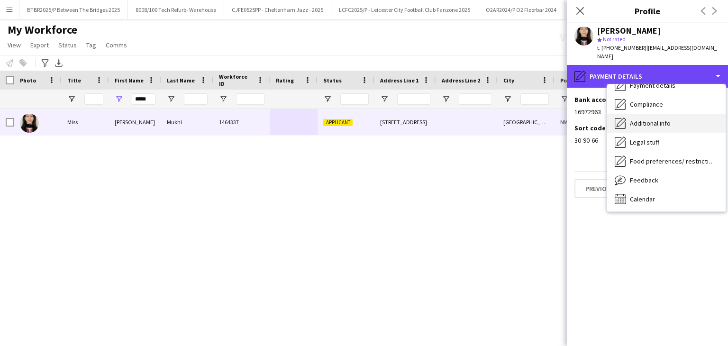
scroll to position [127, 0]
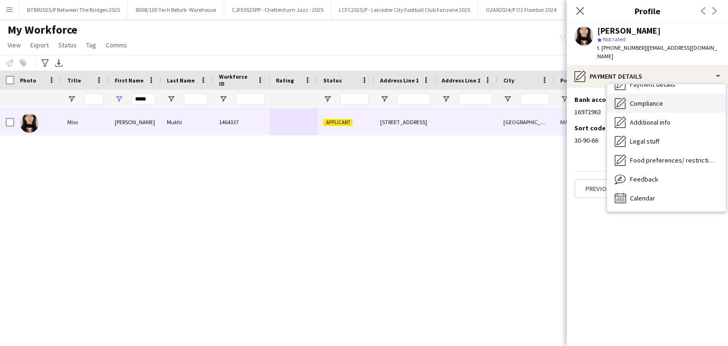
click at [290, 103] on div "Compliance Compliance" at bounding box center [666, 103] width 118 height 19
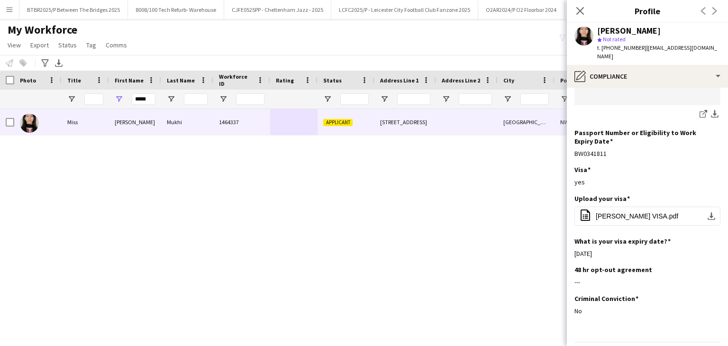
scroll to position [220, 0]
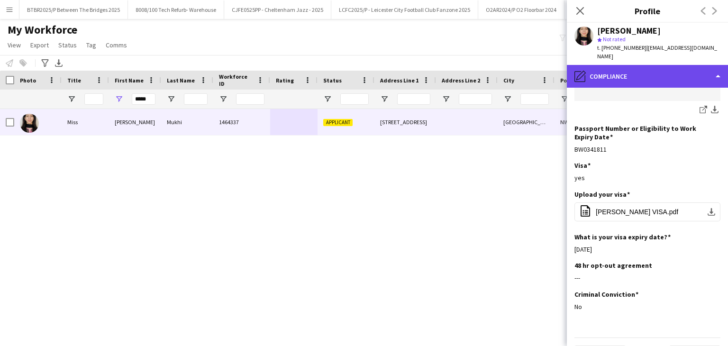
click at [290, 65] on div "pencil4 Compliance" at bounding box center [647, 76] width 161 height 23
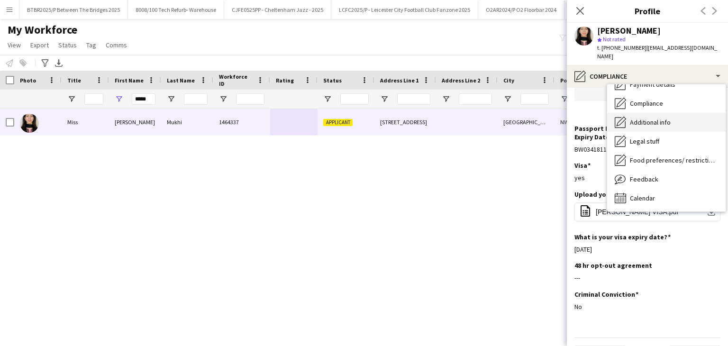
click at [290, 119] on div "Additional info Additional info" at bounding box center [666, 122] width 118 height 19
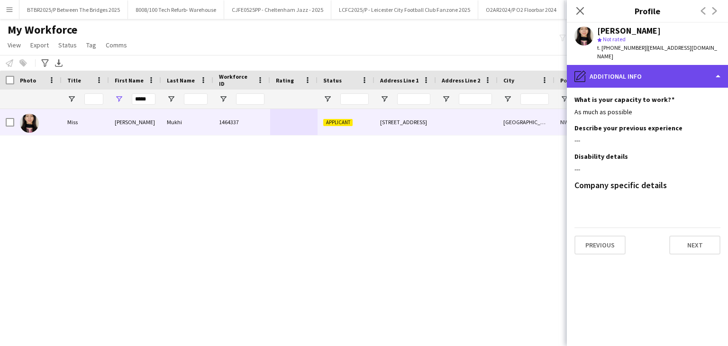
click at [290, 67] on div "pencil4 Additional info" at bounding box center [647, 76] width 161 height 23
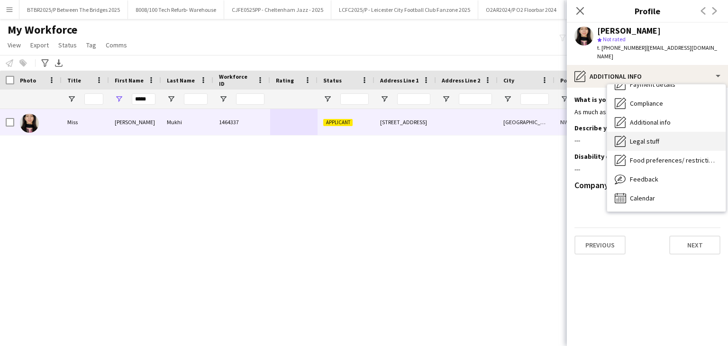
click at [290, 132] on div "Legal stuff Legal stuff" at bounding box center [666, 141] width 118 height 19
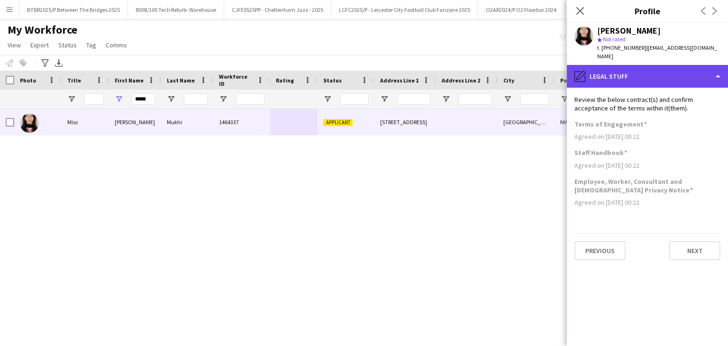
click at [290, 65] on div "pencil4 Legal stuff" at bounding box center [647, 76] width 161 height 23
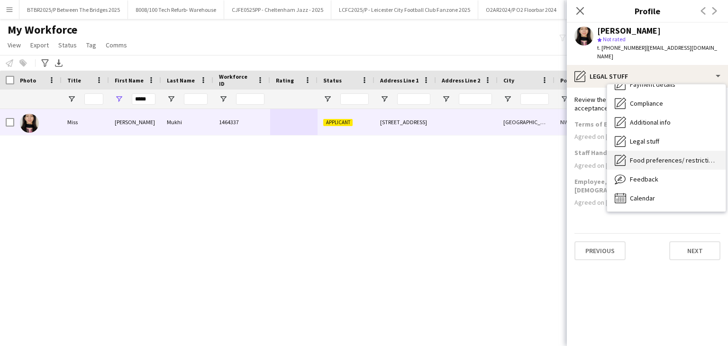
click at [290, 156] on span "Food preferences/ restrictions" at bounding box center [674, 160] width 88 height 9
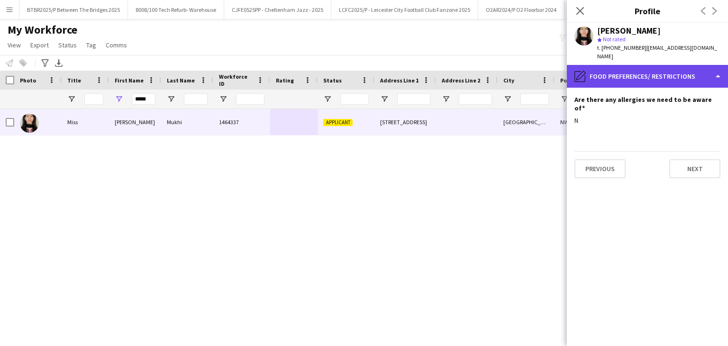
click at [290, 65] on div "pencil4 Food preferences/ restrictions" at bounding box center [647, 76] width 161 height 23
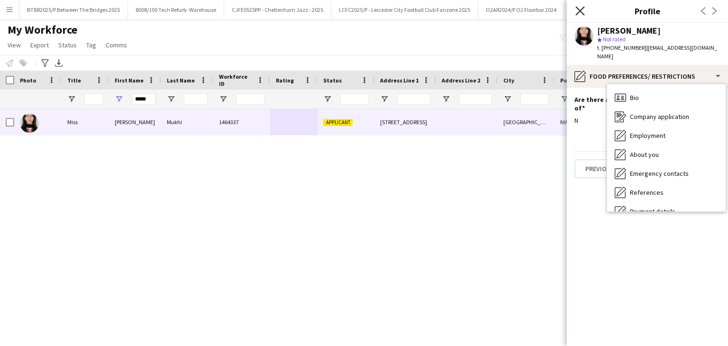
click at [290, 9] on icon "Close pop-in" at bounding box center [579, 10] width 9 height 9
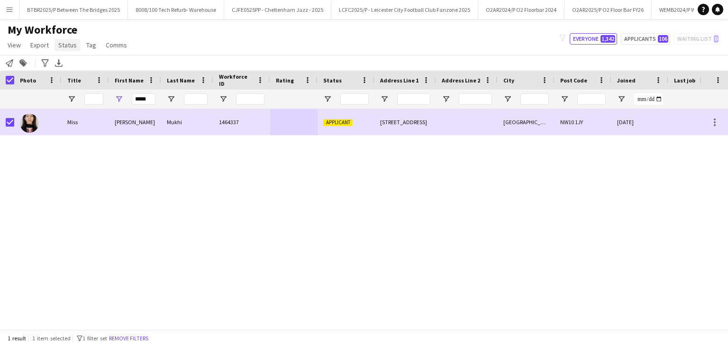
click at [73, 46] on span "Status" at bounding box center [67, 45] width 18 height 9
click at [82, 72] on link "Edit" at bounding box center [87, 65] width 66 height 20
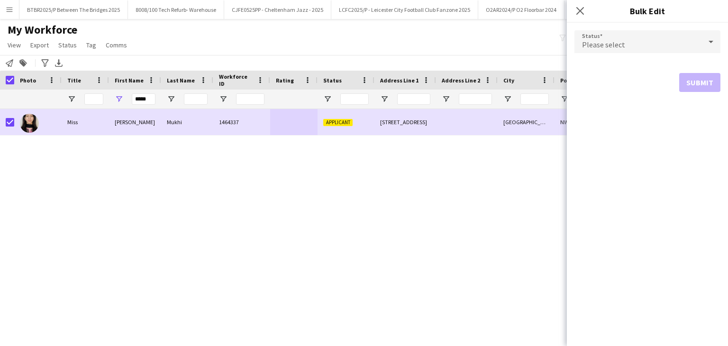
click at [290, 44] on div "Please select" at bounding box center [637, 41] width 127 height 23
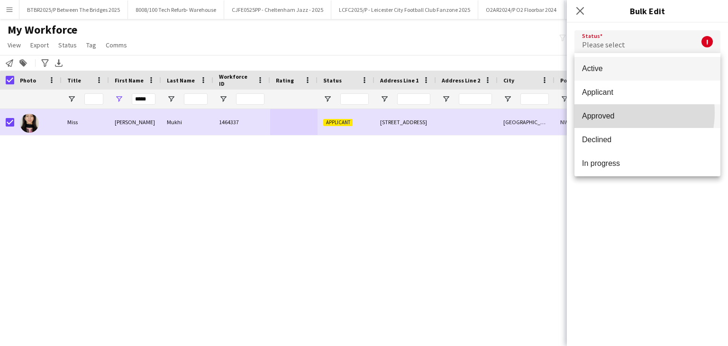
click at [290, 112] on span "Approved" at bounding box center [647, 115] width 131 height 9
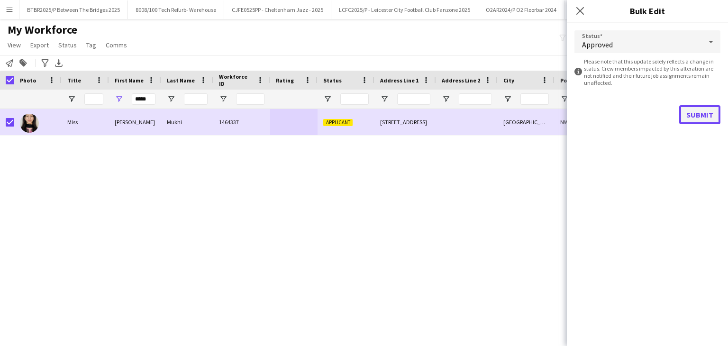
click at [290, 115] on button "Submit" at bounding box center [699, 114] width 41 height 19
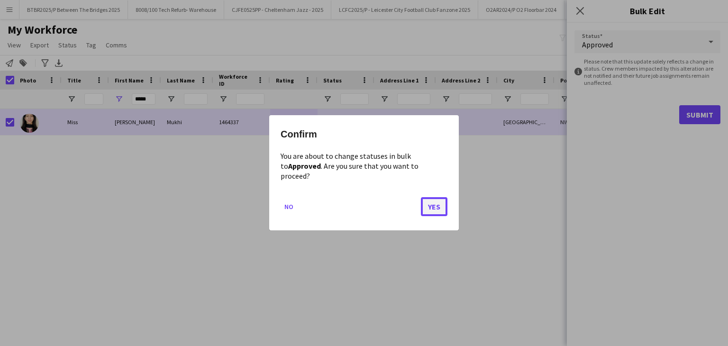
click at [290, 201] on button "Yes" at bounding box center [434, 207] width 27 height 19
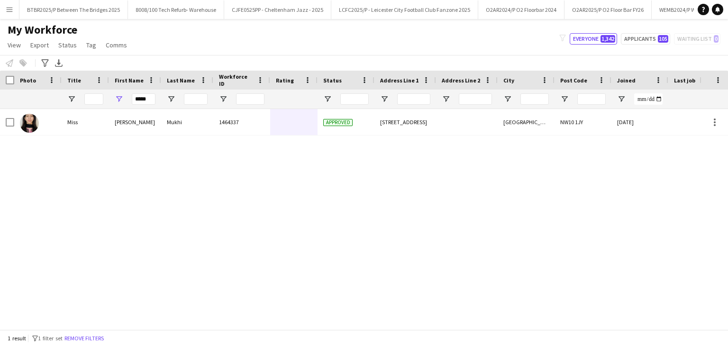
click at [114, 171] on div "Miss Damini Mukhi 1464337 Approved 68a Park Avenue North London NW10 1JY 02-10-…" at bounding box center [349, 215] width 699 height 213
click at [102, 339] on button "Remove filters" at bounding box center [84, 338] width 43 height 10
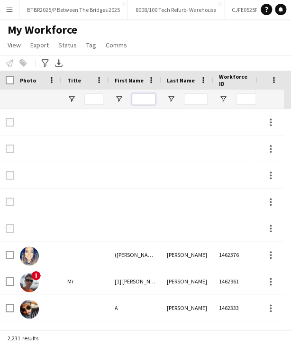
click at [148, 99] on input "First Name Filter Input" at bounding box center [144, 98] width 24 height 11
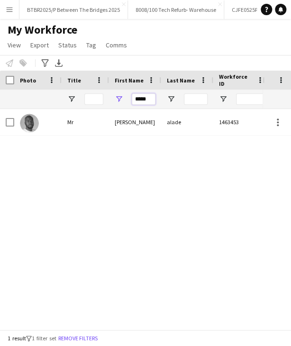
type input "*****"
click at [146, 130] on div "yunus" at bounding box center [135, 122] width 52 height 26
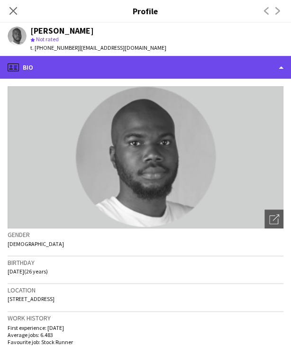
click at [202, 66] on div "profile Bio" at bounding box center [145, 67] width 291 height 23
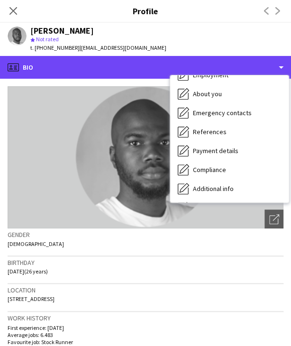
scroll to position [127, 0]
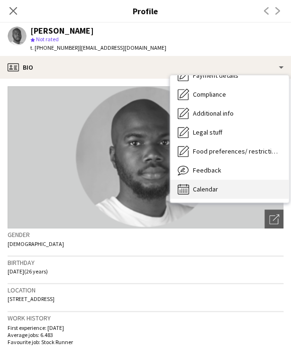
click at [243, 182] on div "Calendar Calendar" at bounding box center [229, 189] width 118 height 19
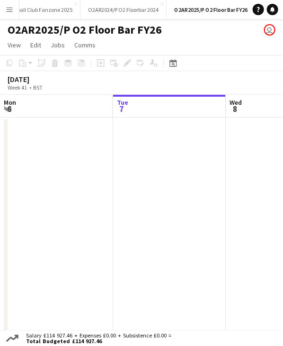
scroll to position [0, 401]
click at [171, 61] on icon at bounding box center [173, 63] width 7 height 8
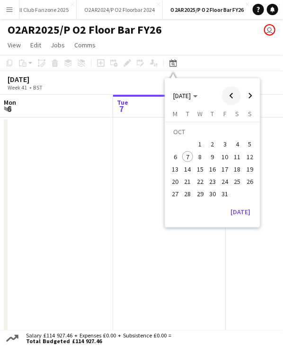
click at [230, 99] on span "Previous month" at bounding box center [231, 95] width 19 height 19
click at [202, 166] on span "17" at bounding box center [200, 168] width 11 height 11
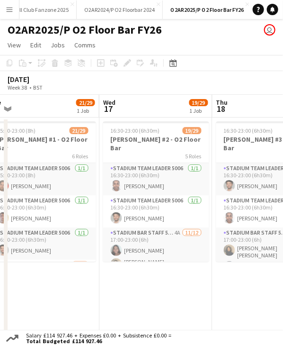
scroll to position [0, 241]
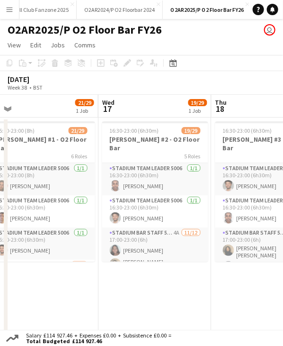
drag, startPoint x: 187, startPoint y: 100, endPoint x: 144, endPoint y: 111, distance: 44.3
click at [144, 111] on app-calendar-viewport "Sun 14 Mon 15 Tue 16 21/29 1 Job Wed 17 19/29 1 Job Thu 18 19/29 1 Job Fri 19 S…" at bounding box center [141, 217] width 283 height 245
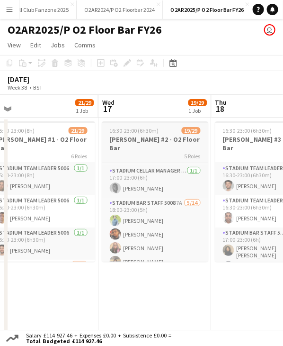
scroll to position [230, 0]
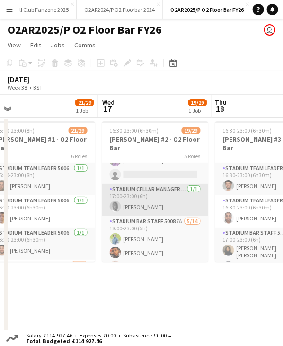
click at [153, 193] on app-card-role "Stadium Cellar Manager 5006 [DATE] 17:00-23:00 (6h) [PERSON_NAME]" at bounding box center [155, 200] width 106 height 32
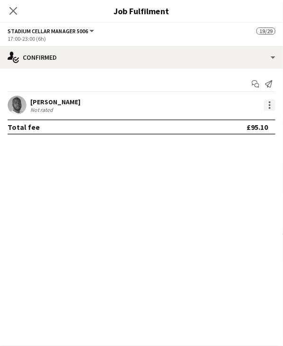
click at [267, 105] on div at bounding box center [269, 104] width 11 height 11
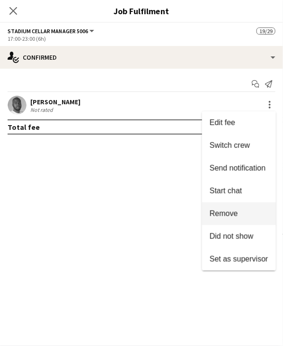
click at [230, 220] on button "Remove" at bounding box center [239, 213] width 74 height 23
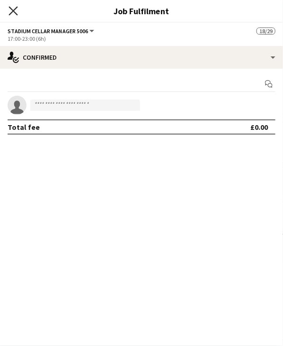
click at [15, 11] on icon "Close pop-in" at bounding box center [13, 10] width 9 height 9
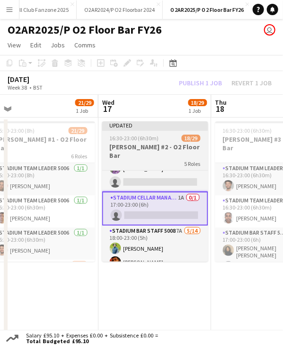
click at [160, 131] on app-job-card "Updated 16:30-23:00 (6h30m) 18/29 [PERSON_NAME] #2 - O2 Floor Bar 5 Roles Stadi…" at bounding box center [155, 191] width 106 height 140
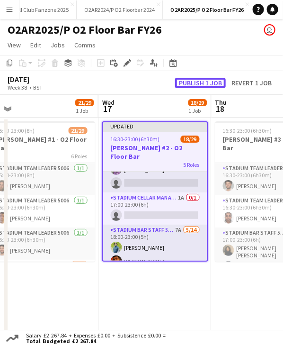
click at [193, 80] on button "Publish 1 job" at bounding box center [200, 83] width 51 height 10
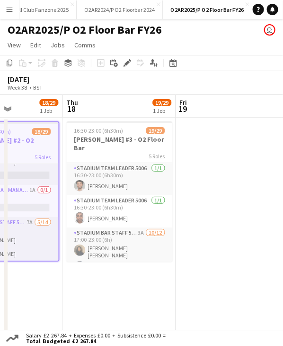
scroll to position [0, 391]
drag, startPoint x: 241, startPoint y: 109, endPoint x: 91, endPoint y: 117, distance: 149.9
click at [91, 117] on app-calendar-viewport "Sun 14 Mon 15 Tue 16 21/29 1 Job Wed 17 18/29 1 Job Thu 18 19/29 1 Job Fri 19 S…" at bounding box center [141, 217] width 283 height 245
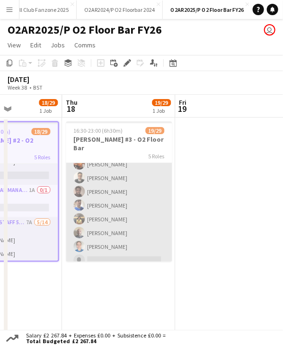
scroll to position [288, 0]
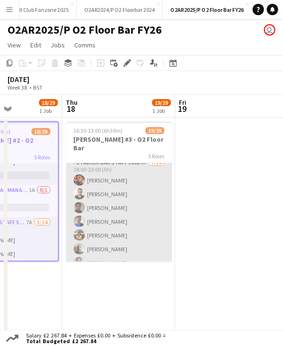
click at [119, 209] on app-card-role "Stadium Bar Staff 5008 6A [DATE] 18:00-23:00 (5h) [PERSON_NAME] [PERSON_NAME] […" at bounding box center [119, 262] width 106 height 211
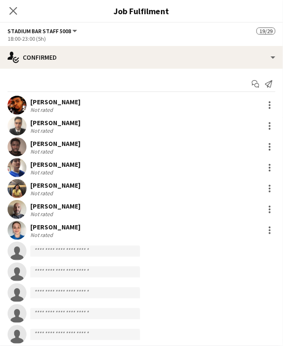
scroll to position [289, 0]
click at [265, 163] on div at bounding box center [269, 167] width 11 height 11
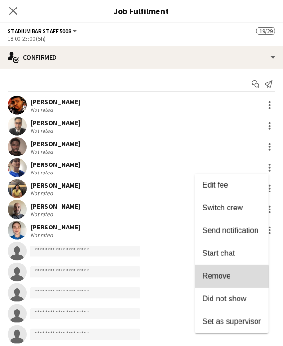
click at [215, 283] on button "Remove" at bounding box center [232, 276] width 74 height 23
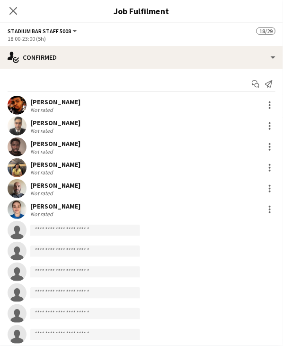
click at [13, 12] on icon "Close pop-in" at bounding box center [13, 11] width 8 height 8
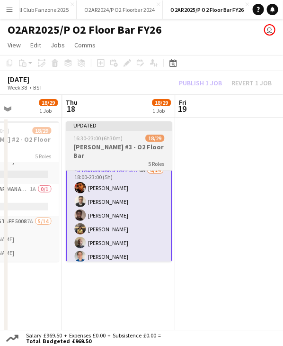
click at [116, 131] on app-job-card "Updated 16:30-23:00 (6h30m) 18/29 Lewis Capaldi #3 - O2 Floor Bar 5 Roles Stadi…" at bounding box center [119, 191] width 106 height 140
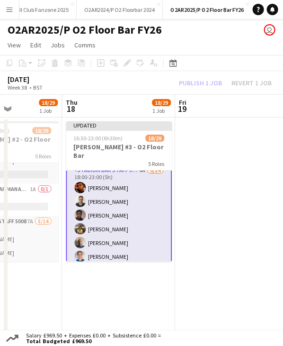
scroll to position [288, 0]
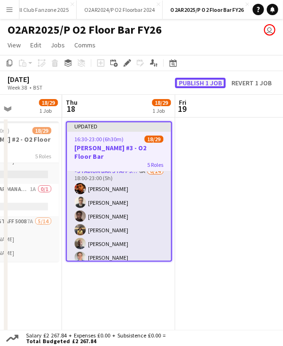
click at [193, 84] on button "Publish 1 job" at bounding box center [200, 83] width 51 height 10
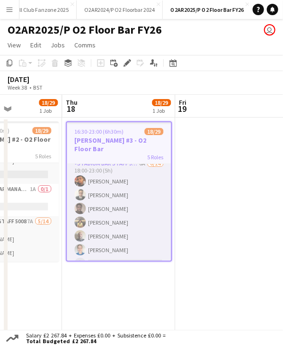
click at [233, 111] on app-board-header-date "Fri 19" at bounding box center [231, 106] width 113 height 23
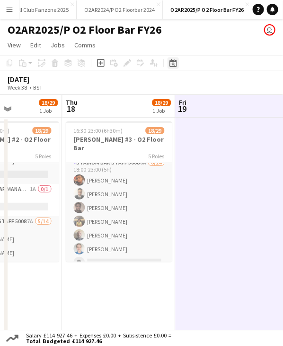
click at [176, 67] on div "Date picker" at bounding box center [173, 62] width 11 height 11
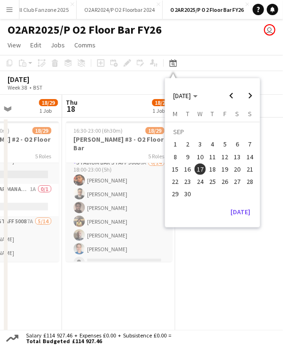
click at [234, 183] on span "27" at bounding box center [237, 181] width 11 height 11
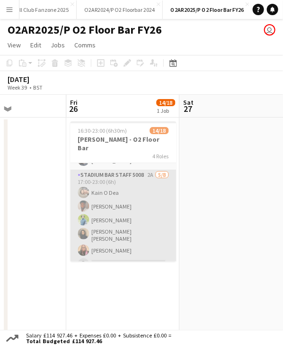
scroll to position [25, 0]
click at [112, 187] on app-card-role "Stadium Bar Staff 5008 2A 5/8 17:00-23:00 (6h) Kain O Dea Simson Armando-Daniel…" at bounding box center [123, 236] width 106 height 131
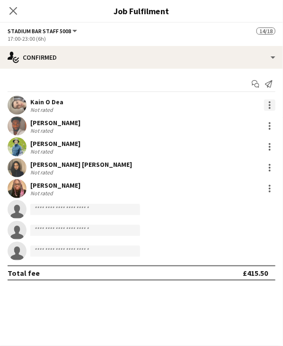
click at [270, 106] on div at bounding box center [269, 104] width 11 height 11
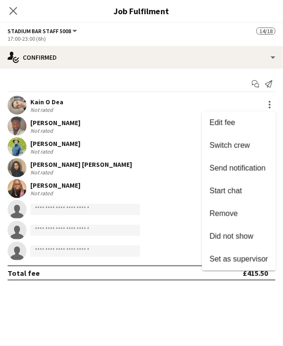
drag, startPoint x: 214, startPoint y: 207, endPoint x: 54, endPoint y: 94, distance: 195.4
click at [212, 207] on button "Remove" at bounding box center [239, 213] width 74 height 23
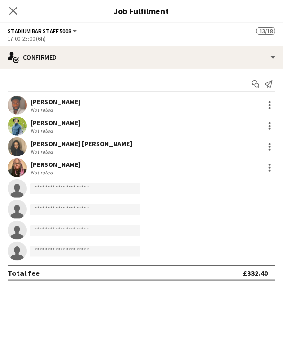
drag, startPoint x: 16, startPoint y: 11, endPoint x: 45, endPoint y: 34, distance: 37.1
click at [17, 11] on icon "Close pop-in" at bounding box center [13, 11] width 8 height 8
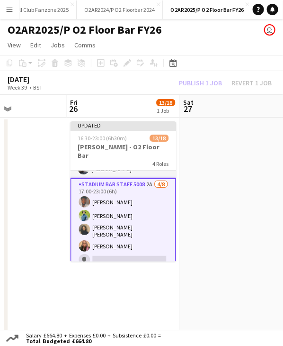
drag, startPoint x: 136, startPoint y: 133, endPoint x: 180, endPoint y: 93, distance: 59.7
click at [137, 131] on app-job-card "Updated 16:30-23:00 (6h30m) 13/18 One Republic - O2 Floor Bar 4 Roles Stadium T…" at bounding box center [123, 191] width 106 height 140
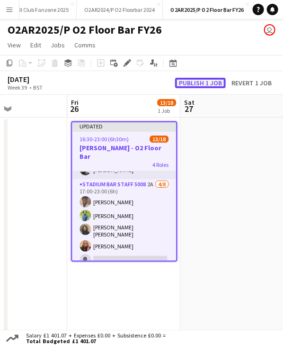
click at [193, 84] on button "Publish 1 job" at bounding box center [200, 83] width 51 height 10
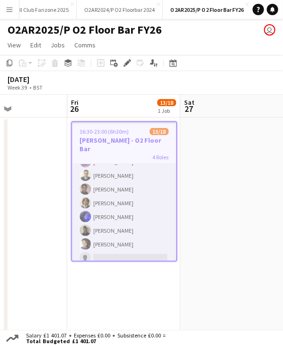
scroll to position [189, 0]
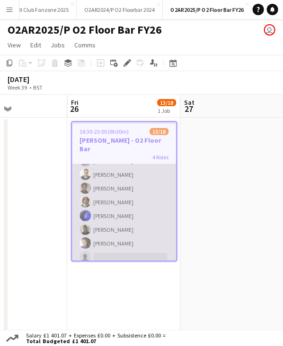
click at [115, 187] on app-card-role "Stadium Bar Staff 5008 2A 7/8 18:00-23:00 (5h) Bec Kay Sebastian Benz Kevin Ose…" at bounding box center [124, 202] width 104 height 128
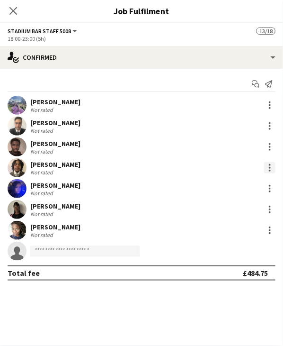
click at [271, 164] on div at bounding box center [269, 167] width 11 height 11
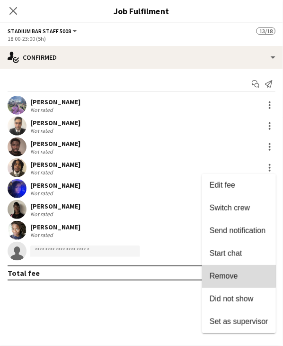
click at [225, 271] on button "Remove" at bounding box center [239, 276] width 74 height 23
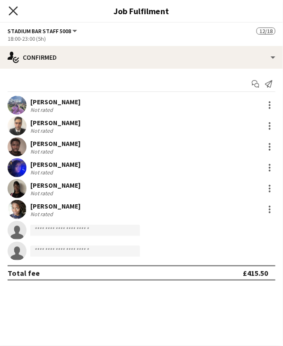
click at [14, 9] on icon at bounding box center [13, 10] width 9 height 9
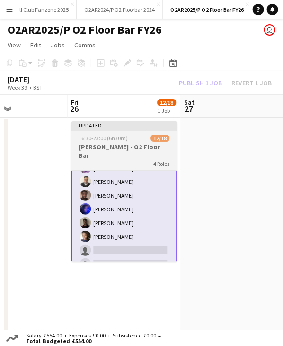
click at [117, 139] on span "16:30-23:00 (6h30m)" at bounding box center [103, 138] width 49 height 7
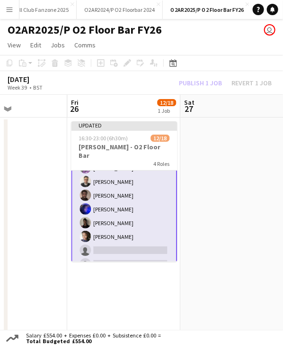
scroll to position [189, 0]
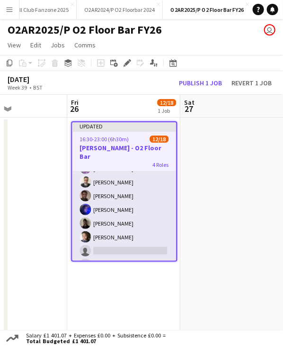
click at [198, 88] on div "September 2025 Week 39 • BST Publish 1 job Revert 1 job" at bounding box center [141, 83] width 283 height 24
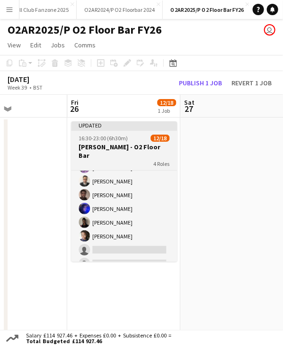
click at [128, 133] on app-job-card "Updated 16:30-23:00 (6h30m) 12/18 One Republic - O2 Floor Bar 4 Roles Stadium T…" at bounding box center [124, 191] width 106 height 140
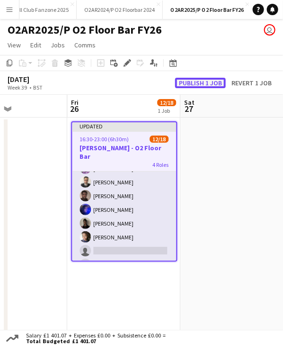
click at [204, 81] on button "Publish 1 job" at bounding box center [200, 83] width 51 height 10
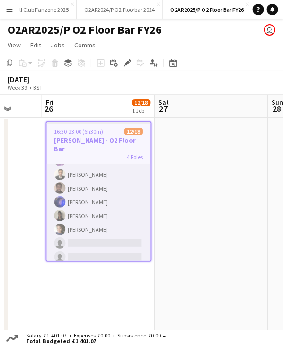
scroll to position [0, 300]
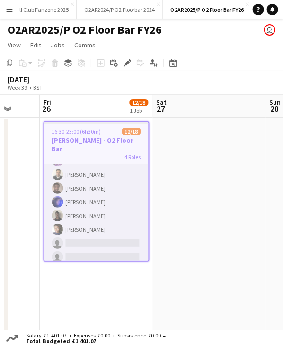
drag, startPoint x: 215, startPoint y: 117, endPoint x: 165, endPoint y: 71, distance: 67.4
click at [192, 115] on app-calendar-viewport "Tue 23 Wed 24 Thu 25 Fri 26 12/18 1 Job Sat 27 Sun 28 Mon 29 Tue 30 16:30-23:00…" at bounding box center [141, 217] width 283 height 245
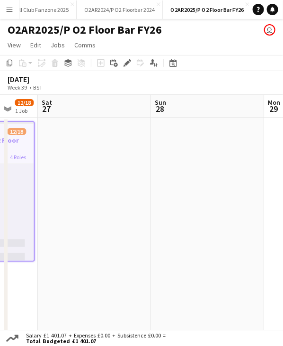
drag, startPoint x: 191, startPoint y: 108, endPoint x: 197, endPoint y: 101, distance: 9.2
click at [87, 111] on app-calendar-viewport "Tue 23 Wed 24 Thu 25 Fri 26 12/18 1 Job Sat 27 Sun 28 Mon 29 Tue 30 16:30-23:00…" at bounding box center [141, 217] width 283 height 245
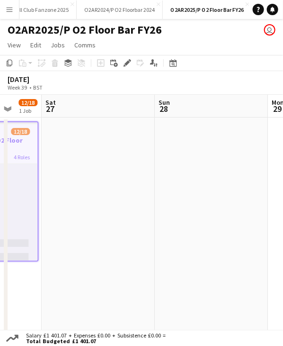
scroll to position [0, 388]
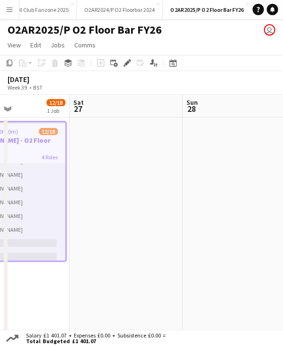
drag, startPoint x: 196, startPoint y: 102, endPoint x: 115, endPoint y: 103, distance: 80.5
click at [107, 108] on app-calendar-viewport "Tue 23 Wed 24 Thu 25 Fri 26 12/18 1 Job Sat 27 Sun 28 Mon 29 Tue 30 16:30-23:00…" at bounding box center [141, 217] width 283 height 245
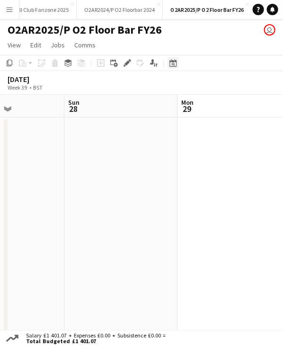
click at [178, 63] on div "Date picker" at bounding box center [173, 62] width 11 height 11
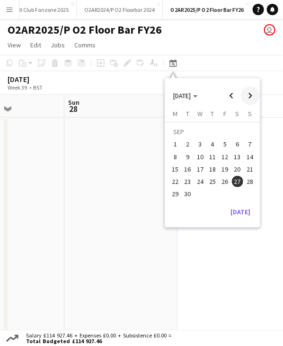
click at [248, 97] on span "Next month" at bounding box center [250, 95] width 19 height 19
click at [252, 158] on span "12" at bounding box center [249, 156] width 11 height 11
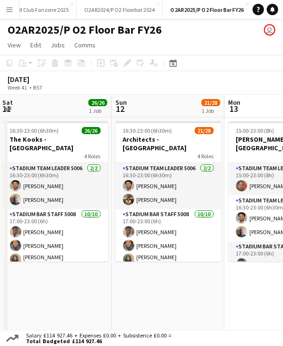
scroll to position [0, 228]
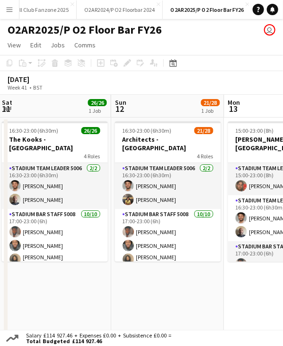
drag, startPoint x: 207, startPoint y: 106, endPoint x: 177, endPoint y: 114, distance: 31.4
click at [177, 114] on app-calendar-viewport "Thu 9 Fri 10 Sat 11 26/26 1 Job Sun 12 21/28 1 Job Mon 13 15/15 1 Job Tue 14 14…" at bounding box center [141, 217] width 283 height 245
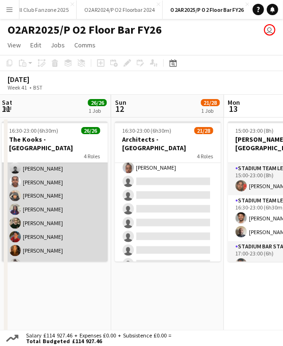
scroll to position [324, 0]
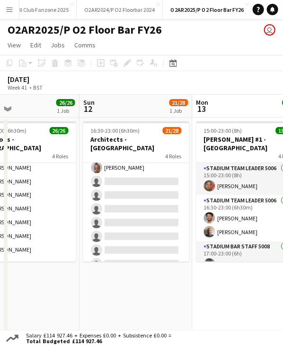
click at [230, 103] on app-calendar-viewport "Thu 9 Fri 10 Sat 11 26/26 1 Job Sun 12 21/28 1 Job Mon 13 15/15 1 Job Tue 14 14…" at bounding box center [141, 217] width 283 height 245
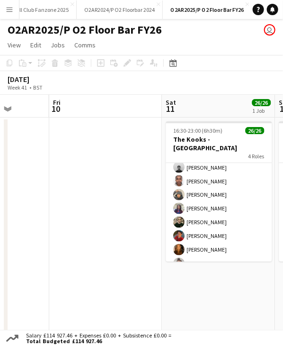
drag, startPoint x: 183, startPoint y: 101, endPoint x: 155, endPoint y: 105, distance: 28.2
click at [184, 101] on app-calendar-viewport "Tue 7 Wed 8 Thu 9 Fri 10 Sat 11 26/26 1 Job Sun 12 21/28 1 Job Mon 13 15/15 1 J…" at bounding box center [141, 217] width 283 height 245
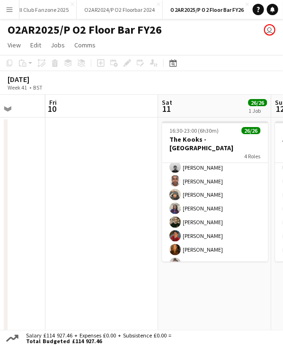
drag, startPoint x: 110, startPoint y: 110, endPoint x: 148, endPoint y: 107, distance: 38.1
click at [205, 106] on app-calendar-viewport "Tue 7 Wed 8 Thu 9 Fri 10 Sat 11 26/26 1 Job Sun 12 21/28 1 Job Mon 13 15/15 1 J…" at bounding box center [141, 217] width 283 height 245
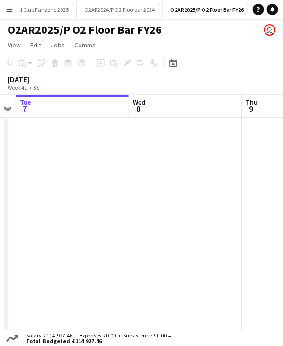
drag, startPoint x: 191, startPoint y: 101, endPoint x: 232, endPoint y: 101, distance: 40.7
click at [232, 101] on app-calendar-viewport "Sun 5 13/13 1 Job Mon 6 Tue 7 Wed 8 Thu 9 Fri 10 Sat 11 26/26 1 Job Sun 12 21/2…" at bounding box center [141, 217] width 283 height 245
drag, startPoint x: 96, startPoint y: 112, endPoint x: 163, endPoint y: 106, distance: 67.5
click at [178, 106] on app-calendar-viewport "Sun 5 13/13 1 Job Mon 6 Tue 7 Wed 8 Thu 9 Fri 10 Sat 11 26/26 1 Job Sun 12 21/2…" at bounding box center [141, 217] width 283 height 245
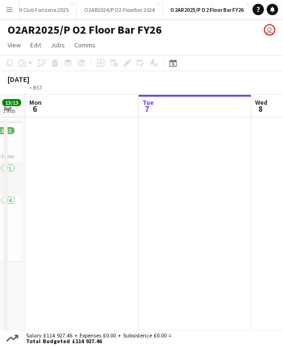
drag, startPoint x: 64, startPoint y: 112, endPoint x: 175, endPoint y: 108, distance: 111.4
click at [176, 108] on app-calendar-viewport "Sat 4 Sun 5 13/13 1 Job Mon 6 Tue 7 Wed 8 Thu 9 Fri 10 Sat 11 26/26 1 Job 16:30…" at bounding box center [141, 217] width 283 height 245
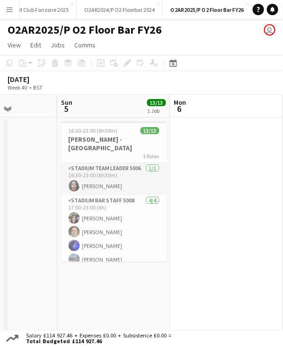
drag, startPoint x: 8, startPoint y: 113, endPoint x: 110, endPoint y: 107, distance: 102.0
click at [129, 106] on app-calendar-viewport "Thu 2 Fri 3 Sat 4 Sun 5 13/13 1 Job Mon 6 Tue 7 Wed 8 Thu 9 16:30-23:00 (6h30m)…" at bounding box center [141, 217] width 283 height 245
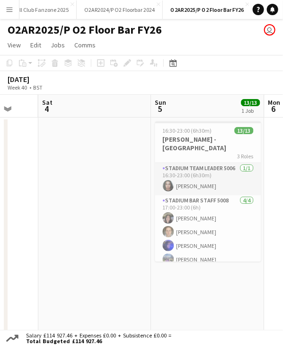
drag, startPoint x: 91, startPoint y: 108, endPoint x: 174, endPoint y: 110, distance: 82.4
click at [175, 107] on app-calendar-viewport "Wed 1 1/1 1 Job Thu 2 Fri 3 Sat 4 Sun 5 13/13 1 Job Mon 6 Tue 7 Wed 8 10:00-16:…" at bounding box center [141, 217] width 283 height 245
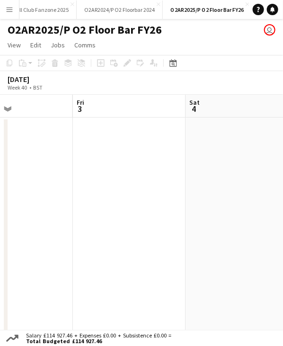
drag, startPoint x: 112, startPoint y: 115, endPoint x: 253, endPoint y: 113, distance: 141.2
click at [253, 113] on app-calendar-viewport "Tue 30 Wed 1 1/1 1 Job Thu 2 Fri 3 Sat 4 Sun 5 13/13 1 Job Mon 6 Tue 7 10:00-16…" at bounding box center [141, 217] width 283 height 245
drag, startPoint x: 153, startPoint y: 119, endPoint x: 218, endPoint y: 112, distance: 64.8
click at [220, 112] on app-calendar-viewport "Tue 30 Wed 1 1/1 1 Job Thu 2 Fri 3 Sat 4 Sun 5 13/13 1 Job Mon 6 Tue 7 10:00-16…" at bounding box center [141, 217] width 283 height 245
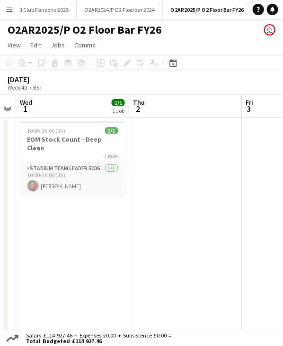
drag, startPoint x: 116, startPoint y: 116, endPoint x: 98, endPoint y: 115, distance: 18.0
click at [207, 114] on app-calendar-viewport "Mon 29 Tue 30 Wed 1 1/1 1 Job Thu 2 Fri 3 Sat 4 Sun 5 13/13 1 Job Mon 6 10:00-1…" at bounding box center [141, 217] width 283 height 245
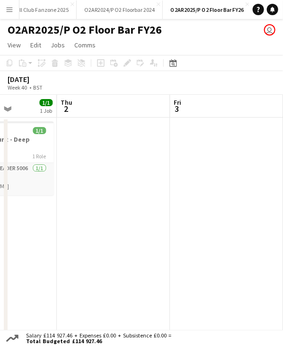
drag, startPoint x: 206, startPoint y: 109, endPoint x: 129, endPoint y: 111, distance: 77.2
click at [0, 117] on html "Menu Boards Boards Boards All jobs Status Workforce Workforce My Workforce Recr…" at bounding box center [141, 178] width 283 height 356
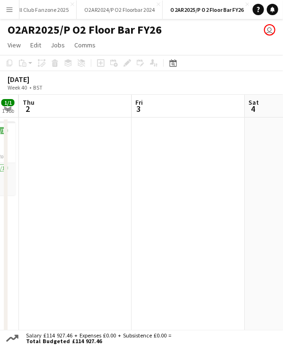
click at [84, 116] on app-calendar-viewport "Mon 29 Tue 30 Wed 1 1/1 1 Job Thu 2 Fri 3 Sat 4 Sun 5 13/13 1 Job Mon 6 10:00-1…" at bounding box center [141, 217] width 283 height 245
drag, startPoint x: 233, startPoint y: 104, endPoint x: 104, endPoint y: 111, distance: 128.6
click at [104, 111] on app-calendar-viewport "Mon 29 Tue 30 Wed 1 1/1 1 Job Thu 2 Fri 3 Sat 4 Sun 5 13/13 1 Job Mon 6 10:00-1…" at bounding box center [141, 217] width 283 height 245
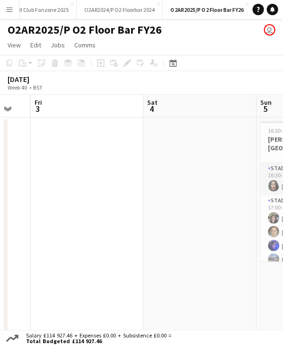
click at [81, 112] on app-calendar-viewport "Tue 30 Wed 1 1/1 1 Job Thu 2 Fri 3 Sat 4 Sun 5 13/13 1 Job Mon 6 Tue 7 10:00-16…" at bounding box center [141, 217] width 283 height 245
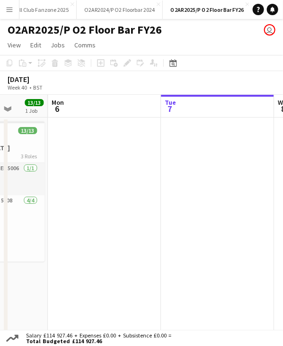
drag, startPoint x: 134, startPoint y: 108, endPoint x: 186, endPoint y: 105, distance: 52.2
click at [133, 108] on app-calendar-viewport "Thu 2 Fri 3 Sat 4 Sun 5 13/13 1 Job Mon 6 Tue 7 Wed 8 Thu 9 16:30-23:00 (6h30m)…" at bounding box center [141, 217] width 283 height 245
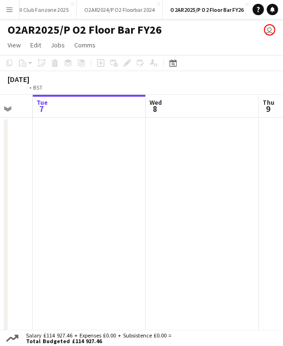
drag, startPoint x: 166, startPoint y: 110, endPoint x: 214, endPoint y: 109, distance: 48.3
click at [74, 116] on app-calendar-viewport "Fri 3 Sat 4 Sun 5 13/13 1 Job Mon 6 Tue 7 Wed 8 Thu 9 Fri 10 16:30-23:00 (6h30m…" at bounding box center [141, 217] width 283 height 245
drag, startPoint x: 140, startPoint y: 114, endPoint x: 171, endPoint y: 107, distance: 31.6
click at [113, 112] on app-calendar-viewport "Fri 3 Sat 4 Sun 5 13/13 1 Job Mon 6 Tue 7 Wed 8 Thu 9 Fri 10 16:30-23:00 (6h30m…" at bounding box center [141, 217] width 283 height 245
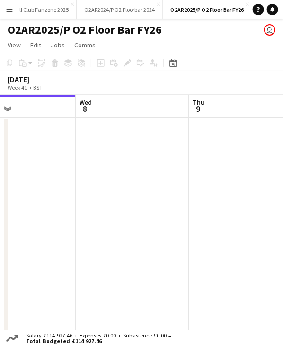
drag, startPoint x: 161, startPoint y: 109, endPoint x: 120, endPoint y: 109, distance: 40.7
click at [120, 109] on app-calendar-viewport "Sat 4 Sun 5 13/13 1 Job Mon 6 Tue 7 Wed 8 Thu 9 Fri 10 Sat 11 26/26 1 Job 16:30…" at bounding box center [141, 217] width 283 height 245
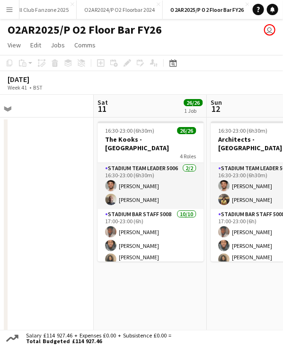
drag, startPoint x: 212, startPoint y: 106, endPoint x: 61, endPoint y: 98, distance: 151.8
click at [58, 102] on app-calendar-viewport "Tue 7 Wed 8 Thu 9 Fri 10 Sat 11 26/26 1 Job Sun 12 21/28 1 Job Mon 13 15/15 1 J…" at bounding box center [141, 217] width 283 height 245
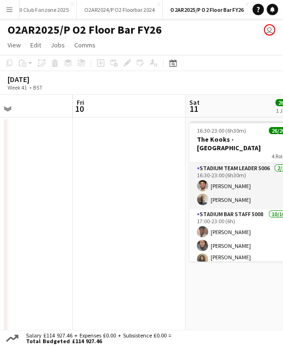
scroll to position [0, 256]
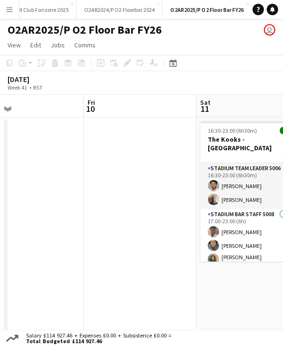
drag, startPoint x: 192, startPoint y: 105, endPoint x: 215, endPoint y: 102, distance: 23.3
click at [219, 105] on app-calendar-viewport "Tue 7 Wed 8 Thu 9 Fri 10 Sat 11 26/26 1 Job Sun 12 21/28 1 Job Mon 13 15/15 1 J…" at bounding box center [141, 217] width 283 height 245
click at [175, 63] on icon "Date picker" at bounding box center [174, 63] width 8 height 8
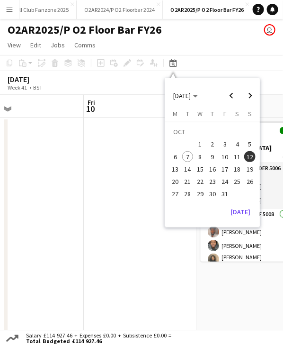
click at [234, 144] on span "4" at bounding box center [237, 144] width 11 height 11
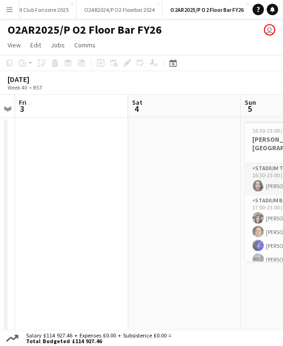
scroll to position [0, 221]
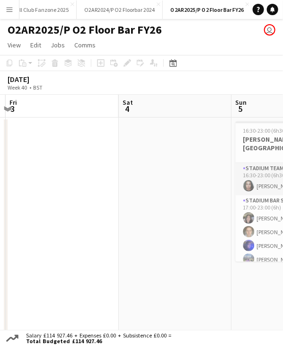
drag, startPoint x: 186, startPoint y: 108, endPoint x: 163, endPoint y: 108, distance: 22.7
click at [163, 108] on app-calendar-viewport "Wed 1 1/1 1 Job Thu 2 Fri 3 Sat 4 Sun 5 13/13 1 Job Mon 6 Tue 7 Wed 8 10:00-16:…" at bounding box center [141, 217] width 283 height 245
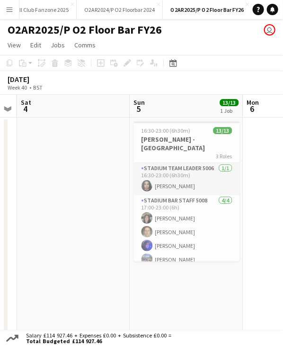
scroll to position [0, 323]
drag, startPoint x: 238, startPoint y: 108, endPoint x: 135, endPoint y: 113, distance: 102.4
click at [135, 113] on app-calendar-viewport "Wed 1 1/1 1 Job Thu 2 Fri 3 Sat 4 Sun 5 13/13 1 Job Mon 6 Tue 7 Wed 8 10:00-16:…" at bounding box center [141, 217] width 283 height 245
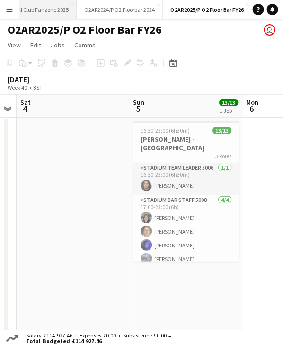
scroll to position [0, 0]
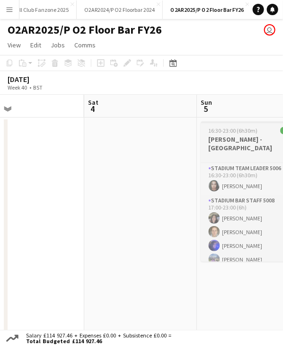
drag, startPoint x: 163, startPoint y: 110, endPoint x: 62, endPoint y: 121, distance: 101.9
click at [49, 127] on app-calendar-viewport "Wed 1 1/1 1 Job Thu 2 Fri 3 Sat 4 Sun 5 13/13 1 Job Mon 6 Tue 7 Wed 8 10:00-16:…" at bounding box center [141, 217] width 283 height 245
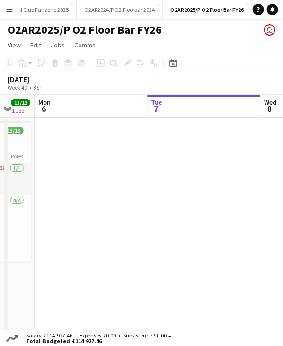
click at [92, 126] on app-calendar-viewport "Fri 3 Sat 4 Sun 5 13/13 1 Job Mon 6 Tue 7 Wed 8 Thu 9 Fri 10 16:30-23:00 (6h30m…" at bounding box center [141, 217] width 283 height 245
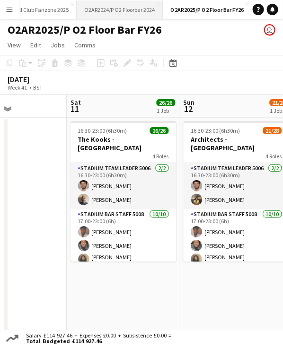
scroll to position [0, 282]
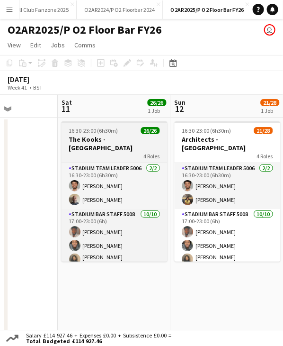
click at [130, 139] on h3 "The Kooks - [GEOGRAPHIC_DATA]" at bounding box center [115, 143] width 106 height 17
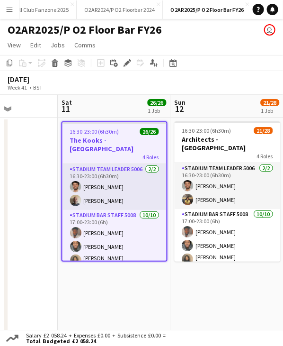
click at [117, 107] on app-board-header-date "Sat 11 26/26 1 Job" at bounding box center [114, 106] width 113 height 23
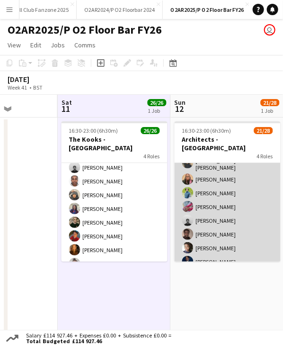
scroll to position [67, 0]
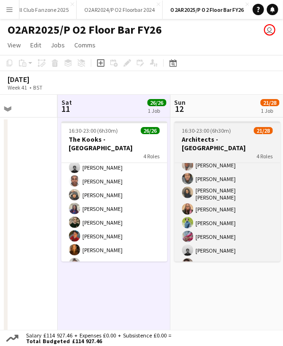
click at [216, 131] on span "16:30-23:00 (6h30m)" at bounding box center [206, 130] width 49 height 7
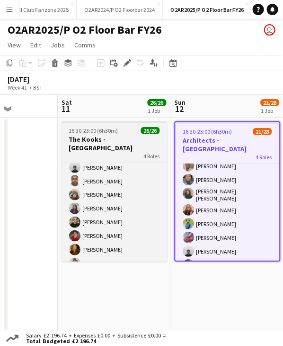
click at [110, 139] on h3 "The Kooks - [GEOGRAPHIC_DATA]" at bounding box center [115, 143] width 106 height 17
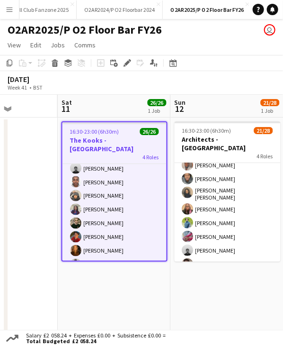
click at [199, 56] on app-toolbar "Copy Paste Paste Ctrl+V Paste with crew Ctrl+Shift+V Paste linked Job Delete Gr…" at bounding box center [141, 63] width 283 height 16
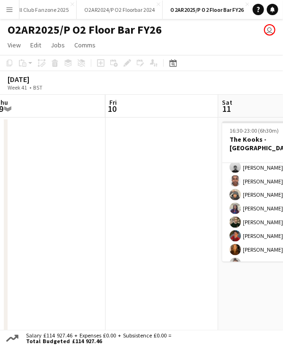
drag, startPoint x: 169, startPoint y: 104, endPoint x: 205, endPoint y: 102, distance: 36.5
click at [205, 102] on app-calendar-viewport "Tue 7 Wed 8 Thu 9 Fri 10 Sat 11 26/26 1 Job Sun 12 21/28 1 Job Mon 13 15/15 1 J…" at bounding box center [141, 217] width 283 height 245
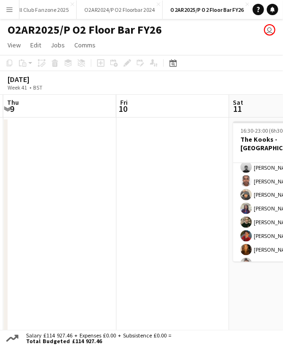
drag, startPoint x: 140, startPoint y: 106, endPoint x: 261, endPoint y: 96, distance: 121.6
click at [263, 96] on app-calendar-viewport "Tue 7 Wed 8 Thu 9 Fri 10 Sat 11 26/26 1 Job Sun 12 21/28 1 Job Mon 13 15/15 1 J…" at bounding box center [141, 217] width 283 height 245
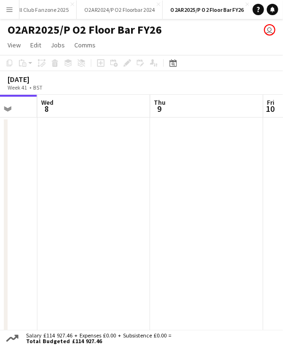
drag, startPoint x: 188, startPoint y: 93, endPoint x: 256, endPoint y: 89, distance: 67.9
click at [256, 88] on app-calendar "Copy Paste Paste Ctrl+V Paste with crew Ctrl+Shift+V Paste linked Job Delete Gr…" at bounding box center [141, 197] width 283 height 285
drag, startPoint x: 162, startPoint y: 93, endPoint x: 240, endPoint y: 90, distance: 78.2
click at [240, 90] on div "October 2025 Week 41 • BST" at bounding box center [141, 83] width 283 height 24
drag, startPoint x: 127, startPoint y: 107, endPoint x: 218, endPoint y: 108, distance: 90.5
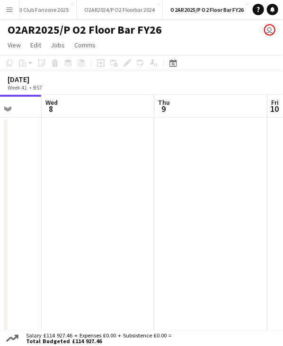
click at [244, 105] on app-calendar-viewport "Sun 5 13/13 1 Job Mon 6 Tue 7 Wed 8 Thu 9 Fri 10 Sat 11 26/26 1 Job Sun 12 21/2…" at bounding box center [141, 217] width 283 height 245
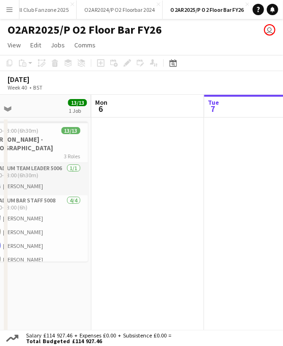
drag, startPoint x: 167, startPoint y: 108, endPoint x: 240, endPoint y: 108, distance: 72.9
click at [248, 108] on app-calendar-viewport "Fri 3 Sat 4 Sun 5 13/13 1 Job Mon 6 Tue 7 Wed 8 Thu 9 Fri 10 16:30-23:00 (6h30m…" at bounding box center [141, 217] width 283 height 245
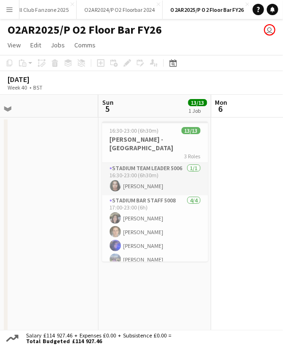
scroll to position [0, 239]
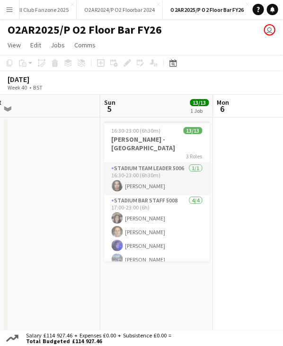
drag, startPoint x: 100, startPoint y: 103, endPoint x: 150, endPoint y: 103, distance: 49.7
click at [150, 103] on app-calendar-viewport "Thu 2 Fri 3 Sat 4 Sun 5 13/13 1 Job Mon 6 Tue 7 Wed 8 Thu 9 16:30-23:00 (6h30m)…" at bounding box center [141, 217] width 283 height 245
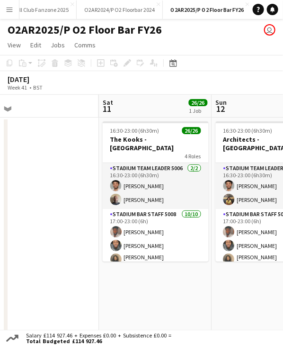
scroll to position [0, 311]
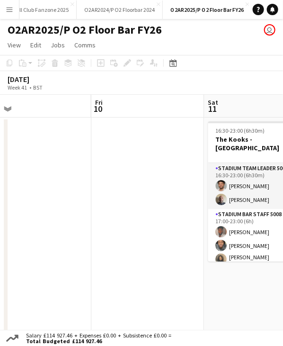
drag, startPoint x: 26, startPoint y: 110, endPoint x: 90, endPoint y: 108, distance: 63.5
click at [199, 105] on app-calendar-viewport "Tue 7 Wed 8 Thu 9 Fri 10 Sat 11 26/26 1 Job Sun 12 21/28 1 Job Mon 13 15/15 1 J…" at bounding box center [141, 217] width 283 height 245
drag, startPoint x: 89, startPoint y: 107, endPoint x: 189, endPoint y: 97, distance: 100.9
click at [191, 97] on app-calendar-viewport "Tue 7 Wed 8 Thu 9 Fri 10 Sat 11 26/26 1 Job Sun 12 21/28 1 Job Mon 13 15/15 1 J…" at bounding box center [141, 217] width 283 height 245
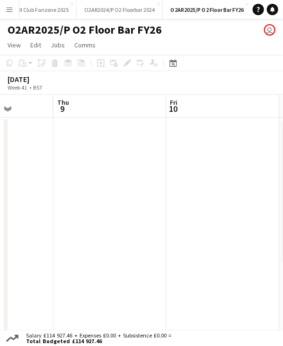
drag, startPoint x: 86, startPoint y: 108, endPoint x: 137, endPoint y: 102, distance: 51.9
click at [161, 100] on app-calendar-viewport "Mon 6 Tue 7 Wed 8 Thu 9 Fri 10 Sat 11 26/26 1 Job Sun 12 21/28 1 Job Mon 13 15/…" at bounding box center [141, 217] width 283 height 245
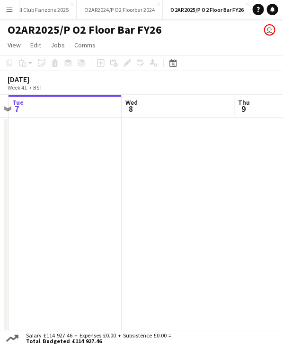
drag, startPoint x: 89, startPoint y: 104, endPoint x: 154, endPoint y: 95, distance: 66.4
click at [154, 95] on app-calendar-viewport "Sun 5 13/13 1 Job Mon 6 Tue 7 Wed 8 Thu 9 Fri 10 Sat 11 26/26 1 Job Sun 12 21/2…" at bounding box center [141, 217] width 283 height 245
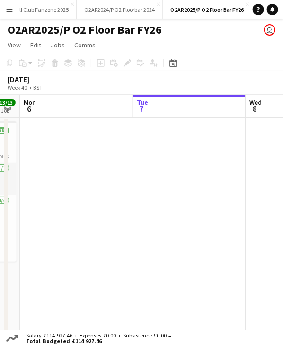
drag, startPoint x: 182, startPoint y: 103, endPoint x: 88, endPoint y: 128, distance: 97.0
click at [227, 104] on app-calendar-viewport "Sat 4 Sun 5 13/13 1 Job Mon 6 Tue 7 Wed 8 Thu 9 Fri 10 Sat 11 26/26 1 Job 16:30…" at bounding box center [141, 217] width 283 height 245
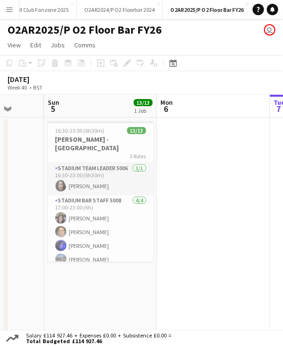
scroll to position [0, 288]
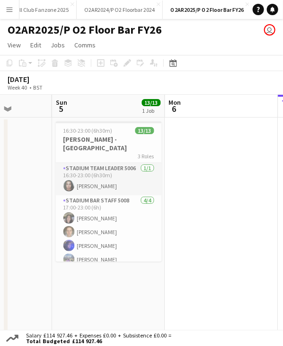
drag, startPoint x: 87, startPoint y: 128, endPoint x: 233, endPoint y: 126, distance: 145.9
click at [233, 126] on app-calendar-viewport "Thu 2 Fri 3 Sat 4 Sun 5 13/13 1 Job Mon 6 Tue 7 Wed 8 Thu 9 16:30-23:00 (6h30m)…" at bounding box center [141, 217] width 283 height 245
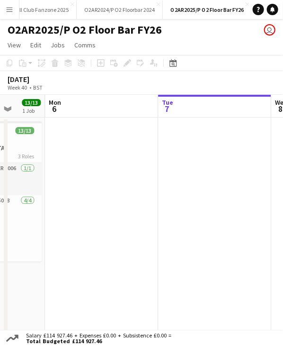
drag, startPoint x: 225, startPoint y: 110, endPoint x: 174, endPoint y: 99, distance: 52.4
click at [106, 113] on app-calendar-viewport "Thu 2 Fri 3 Sat 4 Sun 5 13/13 1 Job Mon 6 Tue 7 Wed 8 Thu 9 16:30-23:00 (6h30m)…" at bounding box center [141, 217] width 283 height 245
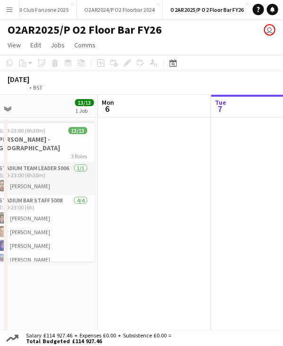
drag, startPoint x: 95, startPoint y: 108, endPoint x: 110, endPoint y: 108, distance: 15.2
click at [97, 108] on app-calendar-viewport "Thu 2 Fri 3 Sat 4 Sun 5 13/13 1 Job Mon 6 Tue 7 Wed 8 Thu 9 16:30-23:00 (6h30m)…" at bounding box center [141, 217] width 283 height 245
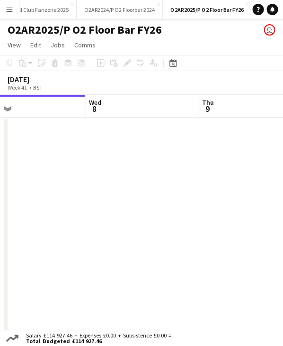
click at [77, 118] on app-calendar-viewport "Sat 4 Sun 5 13/13 1 Job Mon 6 Tue 7 Wed 8 Thu 9 Fri 10 Sat 11 26/26 1 Job 16:30…" at bounding box center [141, 217] width 283 height 245
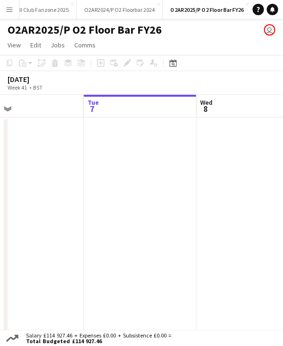
drag, startPoint x: 181, startPoint y: 115, endPoint x: 207, endPoint y: 112, distance: 25.7
click at [87, 118] on app-calendar-viewport "Sat 4 Sun 5 13/13 1 Job Mon 6 Tue 7 Wed 8 Thu 9 Fri 10 Sat 11 26/26 1 Job 16:30…" at bounding box center [141, 217] width 283 height 245
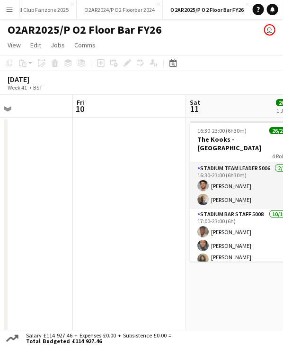
drag, startPoint x: 119, startPoint y: 115, endPoint x: 187, endPoint y: 105, distance: 68.5
click at [66, 110] on app-calendar-viewport "Mon 6 Tue 7 Wed 8 Thu 9 Fri 10 Sat 11 26/26 1 Job Sun 12 21/28 1 Job Mon 13 15/…" at bounding box center [141, 217] width 283 height 245
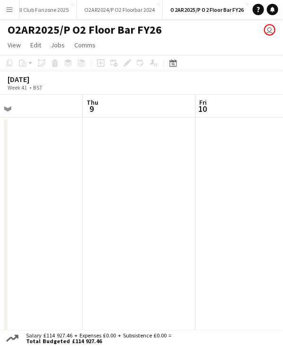
drag, startPoint x: 117, startPoint y: 110, endPoint x: 67, endPoint y: 102, distance: 50.9
click at [283, 112] on html "Menu Boards Boards Boards All jobs Status Workforce Workforce My Workforce Recr…" at bounding box center [141, 178] width 283 height 356
drag, startPoint x: 103, startPoint y: 102, endPoint x: 177, endPoint y: 100, distance: 73.9
click at [177, 100] on app-calendar-viewport "Mon 6 Tue 7 Wed 8 Thu 9 Fri 10 Sat 11 26/26 1 Job Sun 12 21/28 1 Job Mon 13 15/…" at bounding box center [141, 217] width 283 height 245
click at [185, 110] on app-calendar-viewport "Sun 5 13/13 1 Job Mon 6 Tue 7 Wed 8 Thu 9 Fri 10 Sat 11 26/26 1 Job Sun 12 21/2…" at bounding box center [141, 217] width 283 height 245
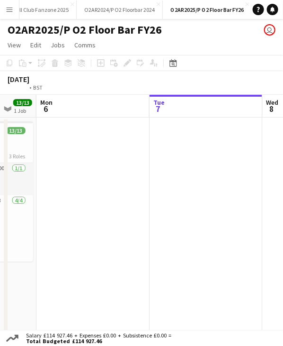
drag, startPoint x: 123, startPoint y: 112, endPoint x: 204, endPoint y: 110, distance: 80.5
click at [212, 110] on app-calendar-viewport "Sat 4 Sun 5 13/13 1 Job Mon 6 Tue 7 Wed 8 Thu 9 Fri 10 Sat 11 26/26 1 Job 16:30…" at bounding box center [141, 217] width 283 height 245
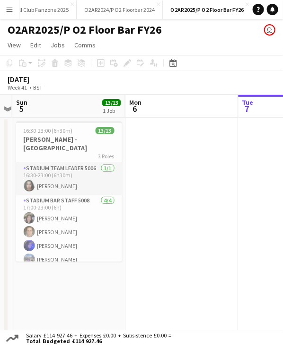
drag, startPoint x: 133, startPoint y: 109, endPoint x: 207, endPoint y: 113, distance: 74.0
click at [207, 113] on app-calendar-viewport "Fri 3 Sat 4 Sun 5 13/13 1 Job Mon 6 Tue 7 Wed 8 Thu 9 Fri 10 16:30-23:00 (6h30m…" at bounding box center [141, 217] width 283 height 245
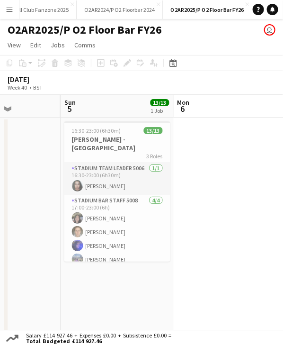
scroll to position [0, 269]
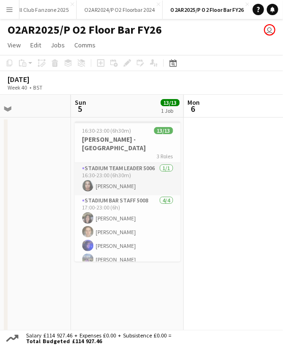
drag, startPoint x: 164, startPoint y: 116, endPoint x: 211, endPoint y: 117, distance: 46.4
click at [211, 117] on app-calendar-viewport "Thu 2 Fri 3 Sat 4 Sun 5 13/13 1 Job Mon 6 Tue 7 Wed 8 Thu 9 16:30-23:00 (6h30m)…" at bounding box center [141, 217] width 283 height 245
click at [45, 104] on app-board-header-date "Sat 4" at bounding box center [14, 106] width 113 height 23
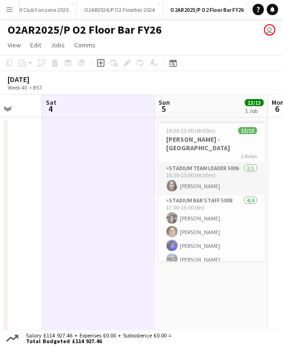
drag, startPoint x: 152, startPoint y: 113, endPoint x: 236, endPoint y: 121, distance: 84.7
click at [236, 121] on app-calendar-viewport "Wed 1 1/1 1 Job Thu 2 Fri 3 Sat 4 Sun 5 13/13 1 Job Mon 6 Tue 7 Wed 8 10:00-16:…" at bounding box center [141, 217] width 283 height 245
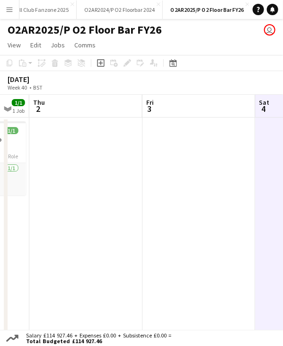
drag, startPoint x: 110, startPoint y: 108, endPoint x: 127, endPoint y: 118, distance: 20.0
click at [182, 113] on app-calendar-viewport "Tue 30 Wed 1 1/1 1 Job Thu 2 Fri 3 Sat 4 Sun 5 13/13 1 Job Mon 6 Tue 7 10:00-16…" at bounding box center [141, 217] width 283 height 245
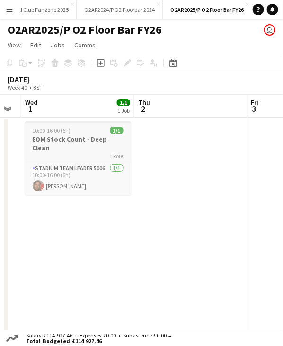
drag, startPoint x: 234, startPoint y: 125, endPoint x: 112, endPoint y: 125, distance: 122.2
click at [234, 125] on app-calendar-viewport "Mon 29 Tue 30 Wed 1 1/1 1 Job Thu 2 Fri 3 Sat 4 Sun 5 13/13 1 Job Mon 6 10:00-1…" at bounding box center [141, 217] width 283 height 245
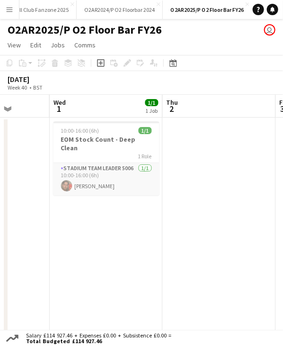
scroll to position [0, 270]
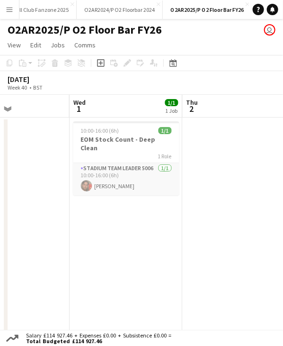
drag, startPoint x: 198, startPoint y: 122, endPoint x: 209, endPoint y: 123, distance: 11.9
click at [209, 123] on app-calendar-viewport "Sun 28 Mon 29 Tue 30 Wed 1 1/1 1 Job Thu 2 Fri 3 Sat 4 Sun 5 13/13 1 Job 10:00-…" at bounding box center [141, 217] width 283 height 245
click at [26, 206] on app-date-cell at bounding box center [12, 228] width 113 height 223
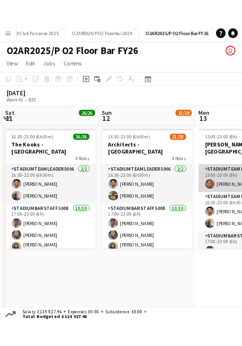
scroll to position [0, 366]
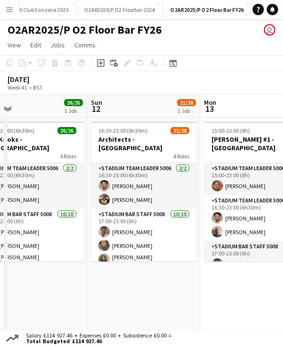
drag, startPoint x: 55, startPoint y: 296, endPoint x: 55, endPoint y: 288, distance: 7.1
click at [55, 296] on app-date-cell "16:30-23:00 (6h30m) 26/26 The Kooks - O2 Arena 4 Roles Stadium Team Leader 5006…" at bounding box center [30, 228] width 113 height 223
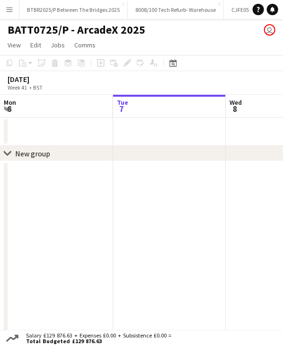
scroll to position [0, 2648]
drag, startPoint x: 175, startPoint y: 59, endPoint x: 176, endPoint y: 54, distance: 4.8
click at [175, 59] on div "Date picker" at bounding box center [173, 62] width 11 height 11
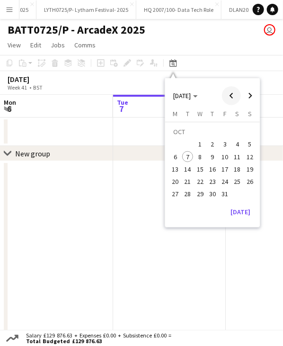
click at [225, 96] on span "Previous month" at bounding box center [231, 95] width 19 height 19
click at [249, 182] on span "28" at bounding box center [249, 181] width 11 height 11
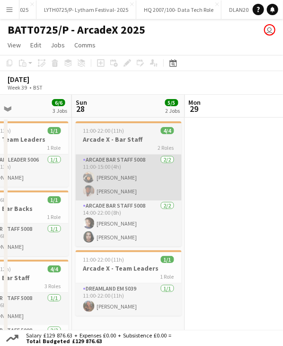
drag, startPoint x: 128, startPoint y: 116, endPoint x: 108, endPoint y: 159, distance: 47.7
click at [119, 116] on app-calendar-viewport "Thu 25 Fri 26 4/4 2 Jobs Sat 27 6/6 3 Jobs Sun 28 5/5 2 Jobs Mon 29 Tue 30 Wed …" at bounding box center [141, 284] width 283 height 378
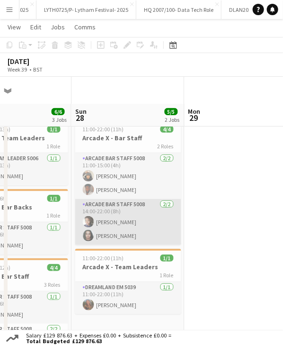
scroll to position [0, 0]
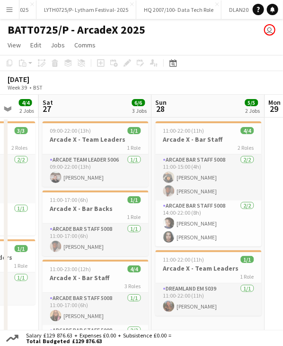
drag, startPoint x: 101, startPoint y: 99, endPoint x: 182, endPoint y: 96, distance: 80.6
click at [182, 96] on app-calendar-viewport "Wed 24 Thu 25 Fri 26 4/4 2 Jobs Sat 27 6/6 3 Jobs Sun 28 5/5 2 Jobs Mon 29 Tue …" at bounding box center [141, 284] width 283 height 378
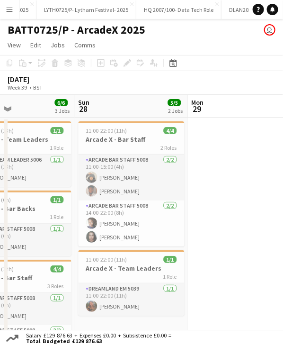
scroll to position [0, 382]
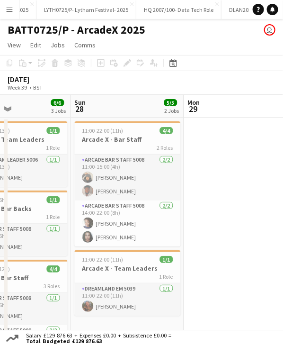
drag, startPoint x: 197, startPoint y: 109, endPoint x: 116, endPoint y: 113, distance: 81.6
click at [116, 113] on app-calendar-viewport "Wed 24 Thu 25 Fri 26 4/4 2 Jobs Sat 27 6/6 3 Jobs Sun 28 5/5 2 Jobs Mon 29 Tue …" at bounding box center [141, 284] width 283 height 378
click at [138, 133] on div "11:00-22:00 (11h) 4/4" at bounding box center [127, 130] width 106 height 7
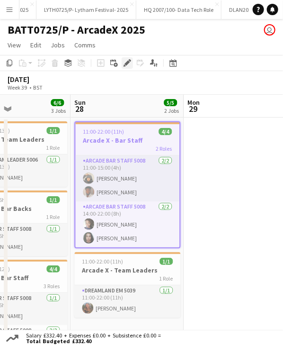
click at [124, 61] on icon "Edit" at bounding box center [128, 63] width 8 height 8
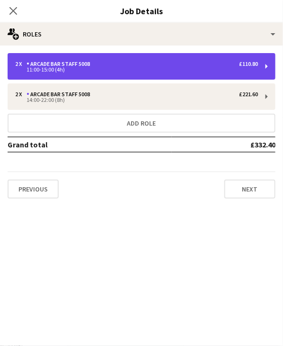
click at [121, 79] on div "2 x Arcade Bar Staff 5008 £110.80 11:00-15:00 (4h)" at bounding box center [142, 66] width 268 height 27
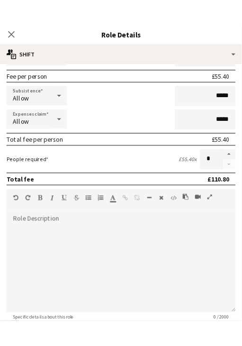
scroll to position [142, 0]
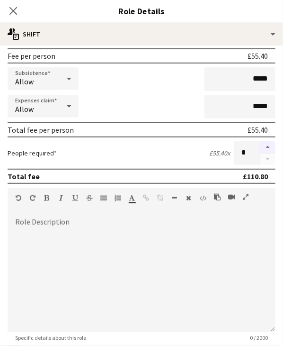
click at [261, 145] on button "button" at bounding box center [268, 147] width 15 height 12
type input "*"
drag, startPoint x: 11, startPoint y: 11, endPoint x: 29, endPoint y: 22, distance: 21.4
click at [11, 11] on icon "Close pop-in" at bounding box center [13, 11] width 8 height 8
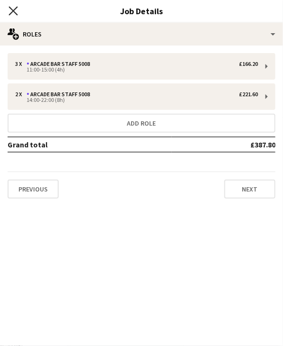
click at [11, 8] on icon "Close pop-in" at bounding box center [13, 10] width 9 height 9
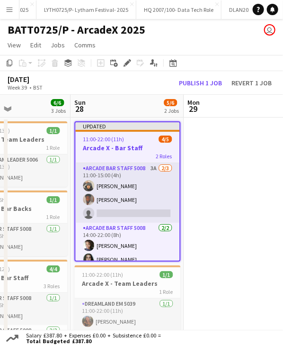
click at [135, 130] on div at bounding box center [127, 131] width 104 height 2
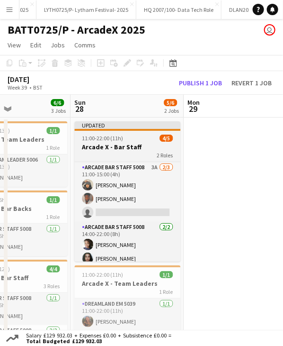
click at [135, 129] on div at bounding box center [127, 130] width 106 height 2
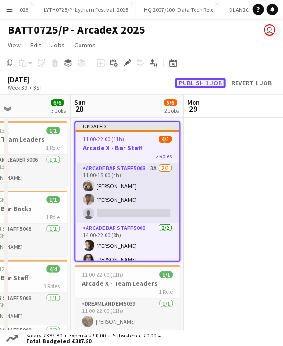
click at [190, 81] on button "Publish 1 job" at bounding box center [200, 83] width 51 height 10
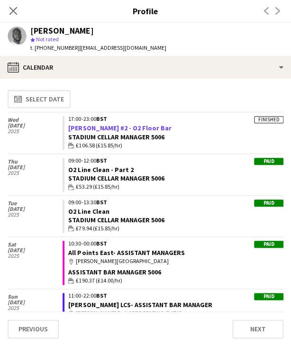
click at [99, 126] on link "[PERSON_NAME] #2 - O2 Floor Bar" at bounding box center [119, 128] width 103 height 9
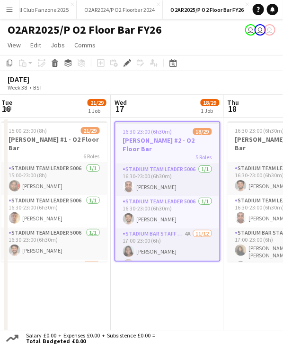
scroll to position [0, 260]
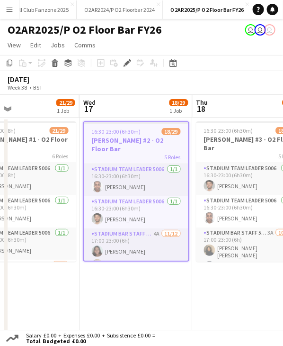
drag, startPoint x: 186, startPoint y: 108, endPoint x: 124, endPoint y: 115, distance: 62.5
click at [124, 115] on app-calendar-viewport "Sun 14 Mon 15 Tue 16 21/29 1 Job Wed 17 18/29 1 Job Thu 18 18/29 1 Job Fri 19 S…" at bounding box center [141, 217] width 283 height 245
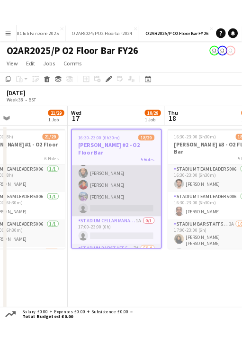
scroll to position [189, 0]
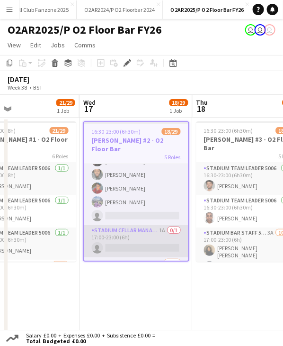
click at [129, 242] on app-card-role "Stadium Cellar Manager 5006 1A 0/1 17:00-23:00 (6h) single-neutral-actions" at bounding box center [136, 241] width 104 height 32
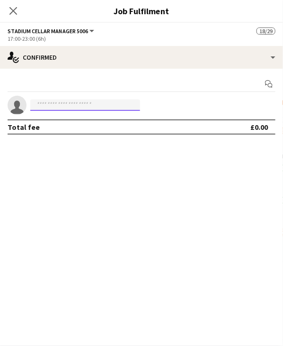
click at [72, 108] on input at bounding box center [85, 104] width 110 height 11
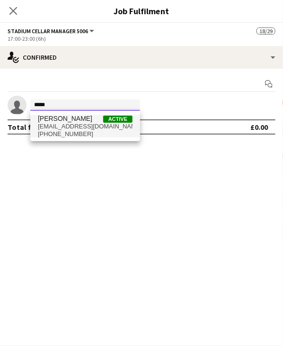
type input "*****"
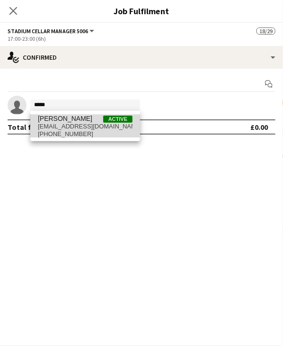
click at [63, 126] on span "[EMAIL_ADDRESS][DOMAIN_NAME]" at bounding box center [85, 127] width 95 height 8
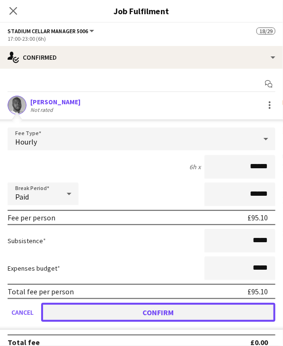
click at [121, 315] on button "Confirm" at bounding box center [158, 312] width 234 height 19
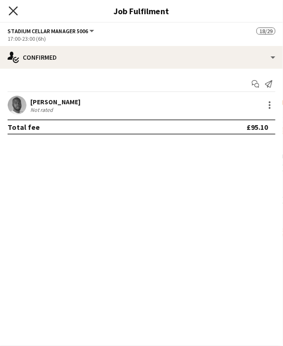
click at [11, 11] on icon "Close pop-in" at bounding box center [13, 10] width 9 height 9
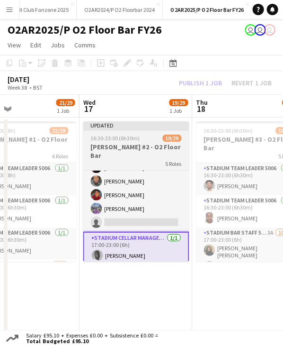
click at [112, 134] on app-job-card "Updated 16:30-23:00 (6h30m) 19/29 [PERSON_NAME] #2 - O2 Floor Bar 5 Roles Stadi…" at bounding box center [136, 191] width 106 height 140
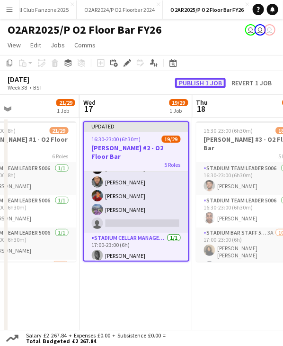
click at [205, 79] on button "Publish 1 job" at bounding box center [200, 83] width 51 height 10
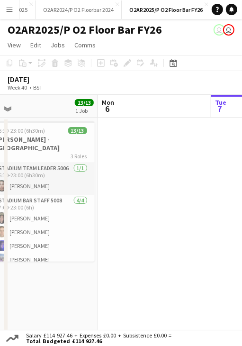
drag, startPoint x: 128, startPoint y: 109, endPoint x: 141, endPoint y: 110, distance: 13.3
click at [141, 110] on app-calendar-viewport "Fri 3 Sat 4 Sun 5 13/13 1 Job Mon 6 Tue 7 Wed 8 Thu 9 Fri 10 16:30-23:00 (6h30m…" at bounding box center [121, 217] width 242 height 245
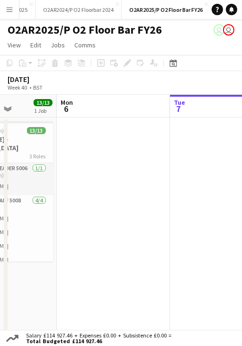
scroll to position [0, 282]
drag, startPoint x: 80, startPoint y: 117, endPoint x: 127, endPoint y: 116, distance: 47.4
click at [127, 116] on app-calendar-viewport "Fri 3 Sat 4 Sun 5 13/13 1 Job Mon 6 Tue 7 Wed 8 Thu 9 Fri 10 16:30-23:00 (6h30m…" at bounding box center [121, 217] width 242 height 245
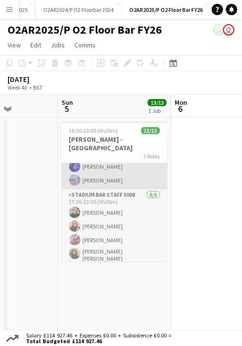
scroll to position [95, 0]
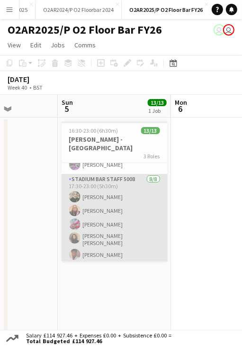
click at [129, 188] on app-card-role "Stadium Bar Staff 5008 [DATE] 17:30-23:00 (5h30m) [PERSON_NAME] [PERSON_NAME] […" at bounding box center [115, 239] width 106 height 131
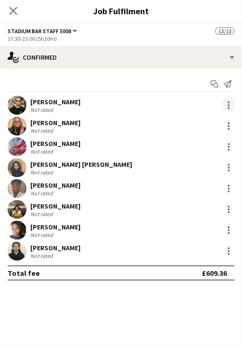
click at [229, 100] on div at bounding box center [228, 104] width 11 height 11
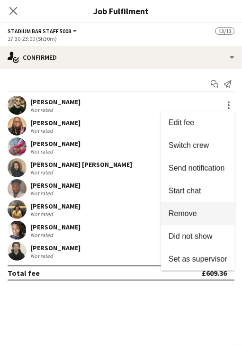
click at [189, 211] on span "Remove" at bounding box center [183, 213] width 28 height 8
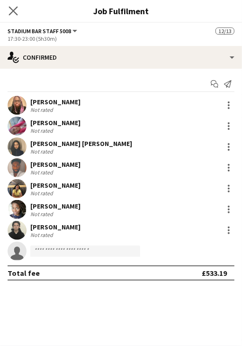
click at [9, 7] on icon "Close pop-in" at bounding box center [13, 10] width 9 height 9
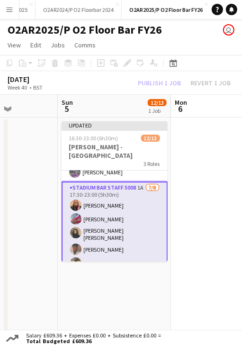
drag, startPoint x: 127, startPoint y: 128, endPoint x: 141, endPoint y: 112, distance: 21.2
click at [127, 127] on div "Updated" at bounding box center [115, 125] width 106 height 8
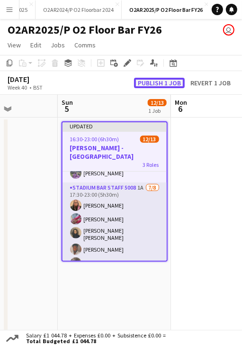
click at [157, 78] on button "Publish 1 job" at bounding box center [159, 83] width 51 height 10
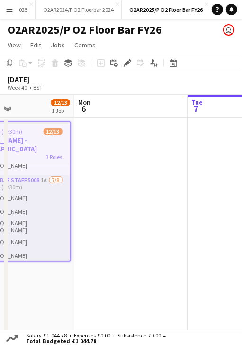
drag, startPoint x: 193, startPoint y: 105, endPoint x: 105, endPoint y: 114, distance: 89.0
click at [96, 119] on app-calendar-viewport "Thu 2 Fri 3 Sat 4 Sun 5 12/13 1 Job Mon 6 Tue 7 Wed 8 Thu 9 16:30-23:00 (6h30m)…" at bounding box center [121, 217] width 242 height 245
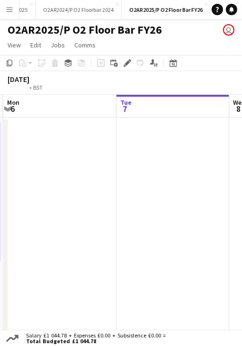
drag, startPoint x: 76, startPoint y: 122, endPoint x: 150, endPoint y: 108, distance: 74.6
click at [70, 118] on app-calendar-viewport "Thu 2 Fri 3 Sat 4 Sun 5 12/13 1 Job Mon 6 Tue 7 Wed 8 Thu 9 16:30-23:00 (6h30m)…" at bounding box center [121, 217] width 242 height 245
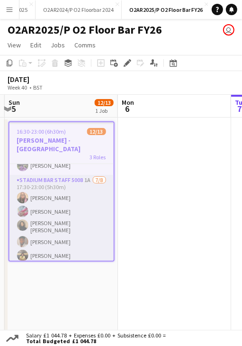
drag, startPoint x: 43, startPoint y: 112, endPoint x: 73, endPoint y: 107, distance: 30.8
click at [42, 112] on app-calendar-viewport "Thu 2 Fri 3 Sat 4 Sun 5 12/13 1 Job Mon 6 Tue 7 Wed 8 Thu 9 16:30-23:00 (6h30m)…" at bounding box center [121, 217] width 242 height 245
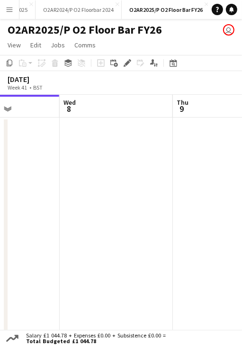
drag, startPoint x: 113, startPoint y: 106, endPoint x: 108, endPoint y: 109, distance: 6.2
click at [73, 112] on app-calendar-viewport "Sat 4 Sun 5 12/13 1 Job Mon 6 Tue 7 Wed 8 Thu 9 Fri 10 Sat 11 26/26 1 Job 16:30…" at bounding box center [121, 217] width 242 height 245
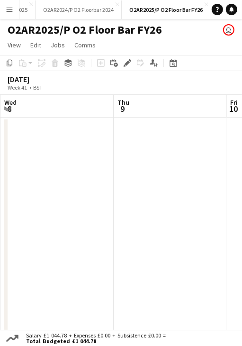
drag, startPoint x: 150, startPoint y: 104, endPoint x: 93, endPoint y: 110, distance: 57.2
click at [88, 114] on app-calendar-viewport "Sat 4 Sun 5 12/13 1 Job Mon 6 Tue 7 Wed 8 Thu 9 Fri 10 Sat 11 26/26 1 Job 16:30…" at bounding box center [121, 217] width 242 height 245
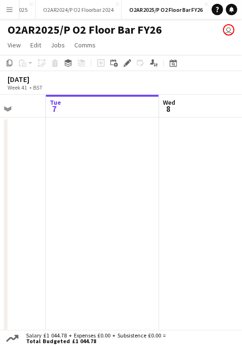
drag, startPoint x: 142, startPoint y: 102, endPoint x: 201, endPoint y: 107, distance: 59.0
click at [39, 110] on app-calendar-viewport "Sat 4 Sun 5 12/13 1 Job Mon 6 Tue 7 Wed 8 Thu 9 Fri 10 Sat 11 26/26 1 Job 16:30…" at bounding box center [121, 217] width 242 height 245
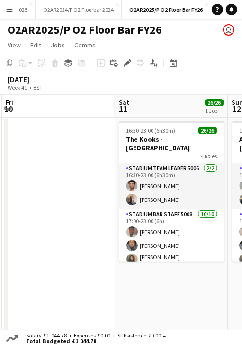
drag, startPoint x: 74, startPoint y: 113, endPoint x: 120, endPoint y: 107, distance: 46.3
click at [62, 112] on app-calendar-viewport "Mon 6 Tue 7 Wed 8 Thu 9 Fri 10 Sat 11 26/26 1 Job Sun 12 21/28 1 Job Mon 13 15/…" at bounding box center [121, 217] width 242 height 245
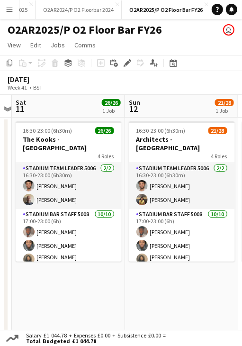
drag, startPoint x: 179, startPoint y: 108, endPoint x: 83, endPoint y: 114, distance: 95.9
click at [82, 114] on app-calendar-viewport "Wed 8 Thu 9 Fri 10 Sat 11 26/26 1 Job Sun 12 21/28 1 Job Mon 13 15/15 1 Job Tue…" at bounding box center [121, 217] width 242 height 245
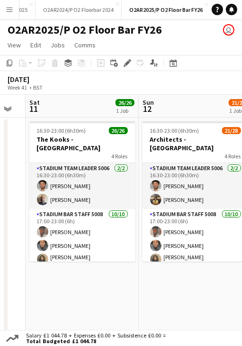
scroll to position [0, 194]
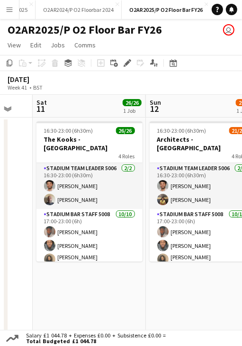
drag, startPoint x: 198, startPoint y: 108, endPoint x: 219, endPoint y: 113, distance: 21.1
click at [219, 113] on app-calendar-viewport "Thu 9 Fri 10 Sat 11 26/26 1 Job Sun 12 21/28 1 Job Mon 13 15/15 1 Job Tue 14 14…" at bounding box center [121, 217] width 242 height 245
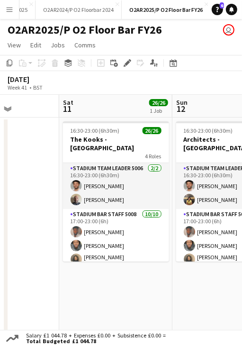
scroll to position [0, 279]
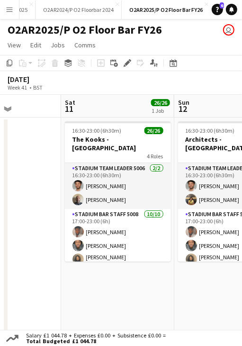
drag, startPoint x: 172, startPoint y: 103, endPoint x: 212, endPoint y: 97, distance: 40.8
click at [212, 97] on app-calendar-viewport "Wed 8 Thu 9 Fri 10 Sat 11 26/26 1 Job Sun 12 21/28 1 Job Mon 13 15/15 1 Job Tue…" at bounding box center [121, 217] width 242 height 245
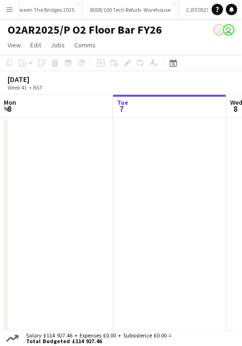
scroll to position [0, 375]
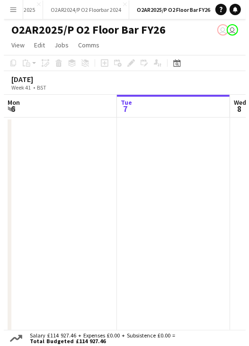
scroll to position [0, 442]
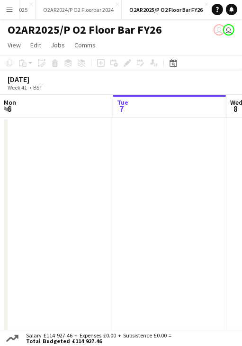
click at [8, 8] on app-icon "Menu" at bounding box center [10, 10] width 8 height 8
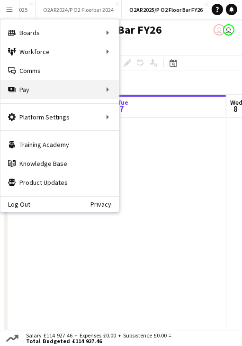
click at [89, 95] on div "Pay Pay" at bounding box center [59, 89] width 118 height 19
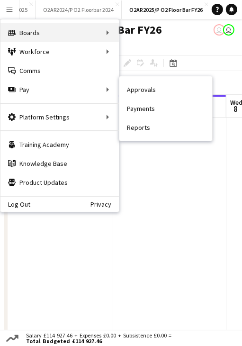
click at [61, 23] on div "Boards Boards" at bounding box center [59, 32] width 118 height 19
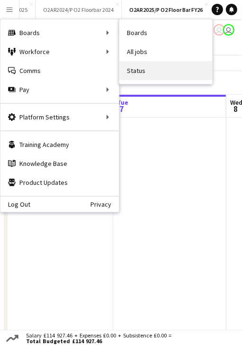
click at [139, 71] on link "Status" at bounding box center [165, 70] width 93 height 19
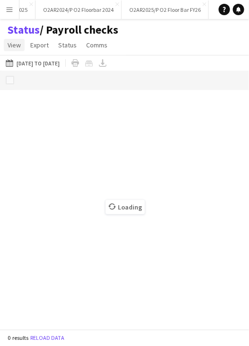
click at [13, 46] on span "View" at bounding box center [14, 45] width 13 height 9
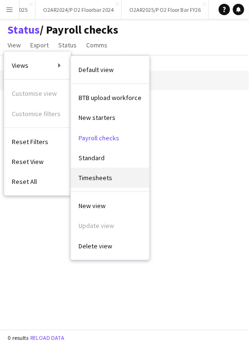
click at [127, 171] on link "Timesheets" at bounding box center [110, 178] width 78 height 20
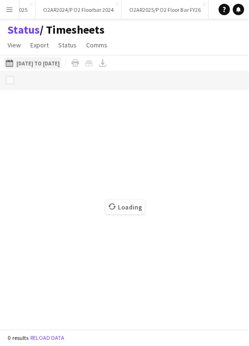
click at [57, 65] on button "[DATE] to [DATE] [DATE] to [DATE]" at bounding box center [33, 62] width 58 height 11
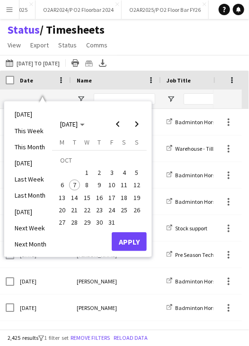
drag, startPoint x: 59, startPoint y: 181, endPoint x: 135, endPoint y: 184, distance: 76.8
click at [60, 180] on span "6" at bounding box center [61, 185] width 11 height 11
click at [141, 184] on span "12" at bounding box center [136, 185] width 11 height 11
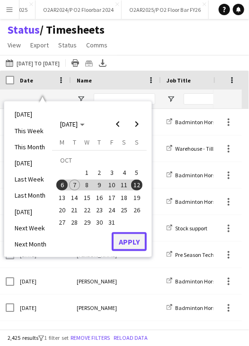
click at [125, 241] on button "Apply" at bounding box center [129, 241] width 35 height 19
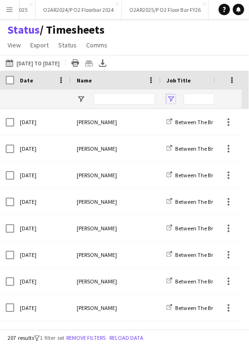
click at [172, 97] on span "Open Filter Menu" at bounding box center [171, 99] width 9 height 9
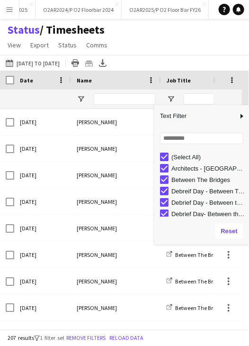
click at [185, 156] on div "(Select All)" at bounding box center [208, 156] width 75 height 7
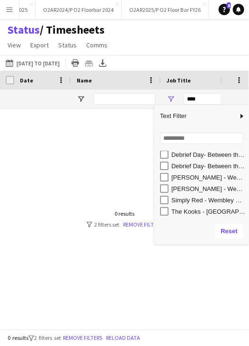
click at [210, 213] on div "The Kooks - [GEOGRAPHIC_DATA]" at bounding box center [208, 211] width 75 height 7
type input "**********"
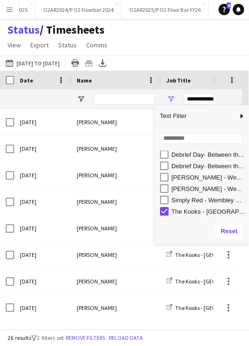
click at [170, 44] on div "Status / Timesheets View Views Default view BTB upload workforce New starters P…" at bounding box center [124, 39] width 249 height 32
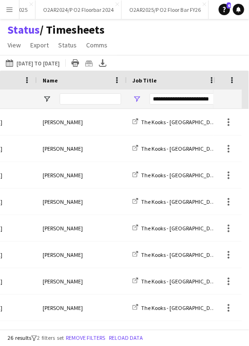
scroll to position [0, 162]
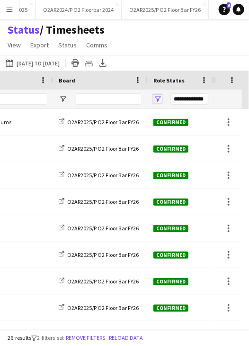
click at [158, 95] on span "Open Filter Menu" at bounding box center [157, 99] width 9 height 9
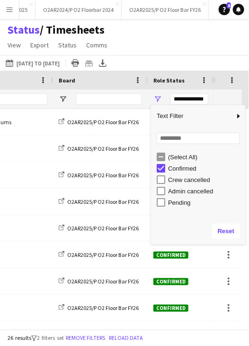
drag, startPoint x: 184, startPoint y: 203, endPoint x: 176, endPoint y: 179, distance: 25.9
click at [184, 203] on div "Pending" at bounding box center [205, 202] width 75 height 7
type input "**********"
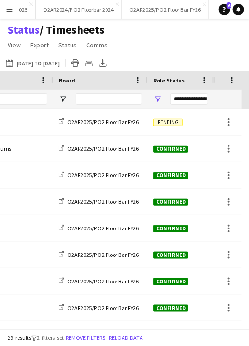
click at [153, 44] on div "Status / Timesheets View Views Default view BTB upload workforce New starters P…" at bounding box center [124, 39] width 249 height 32
click at [155, 100] on span "Open Filter Menu" at bounding box center [157, 99] width 9 height 9
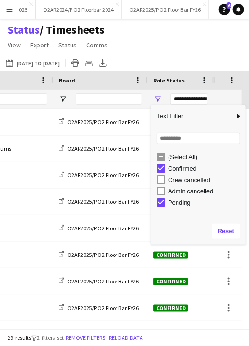
click at [178, 205] on div "Pending" at bounding box center [205, 202] width 75 height 7
type input "**********"
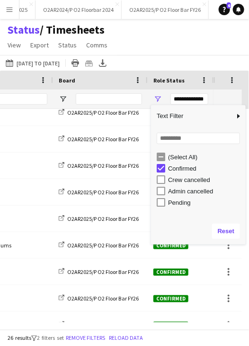
click at [146, 46] on div "Status / Timesheets View Views Default view BTB upload workforce New starters P…" at bounding box center [124, 39] width 249 height 32
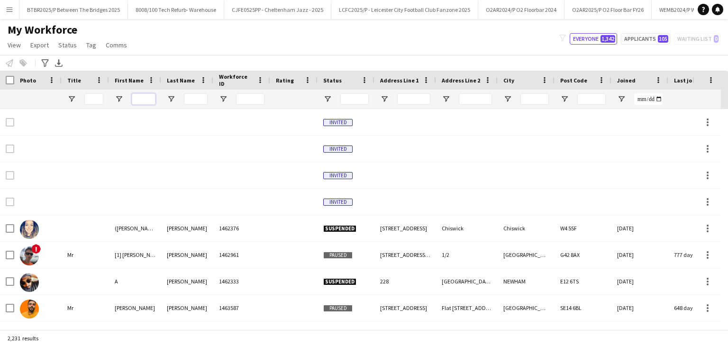
click at [147, 94] on input "First Name Filter Input" at bounding box center [144, 98] width 24 height 11
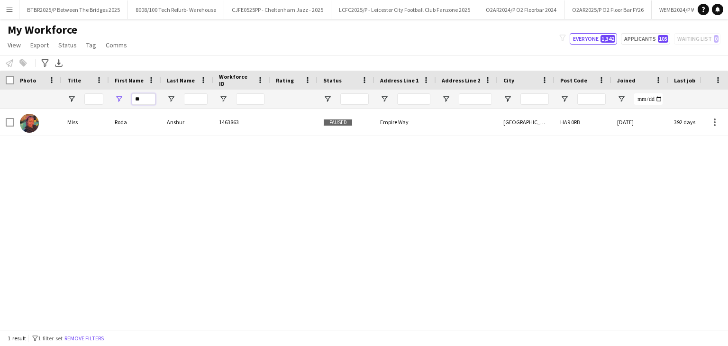
type input "*"
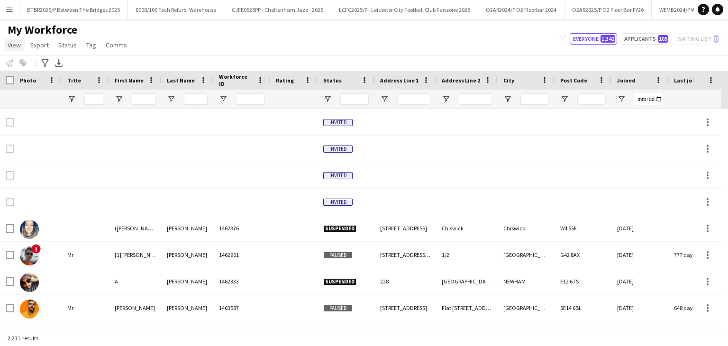
click at [17, 49] on link "View" at bounding box center [14, 45] width 21 height 12
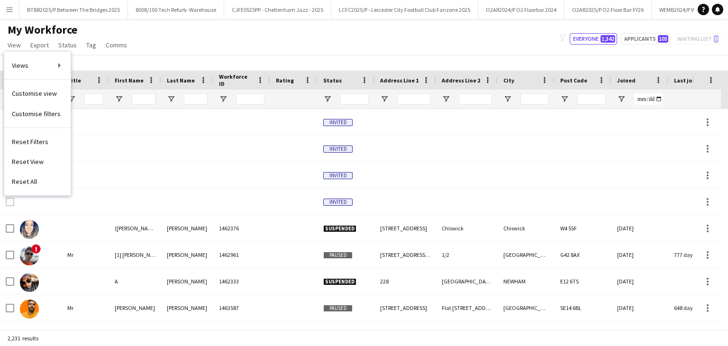
click at [232, 48] on div "My Workforce View Views Default view Details New Starters New starters report N…" at bounding box center [364, 39] width 728 height 32
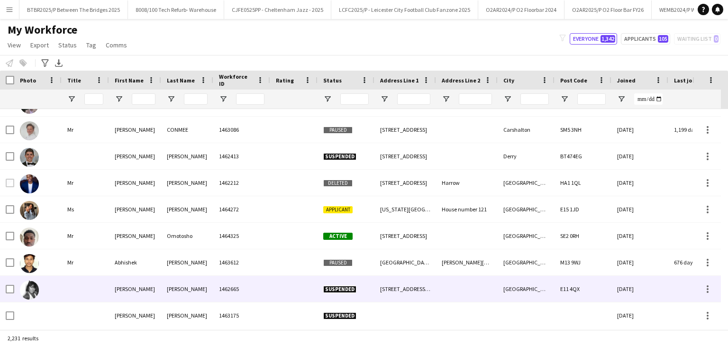
scroll to position [568, 0]
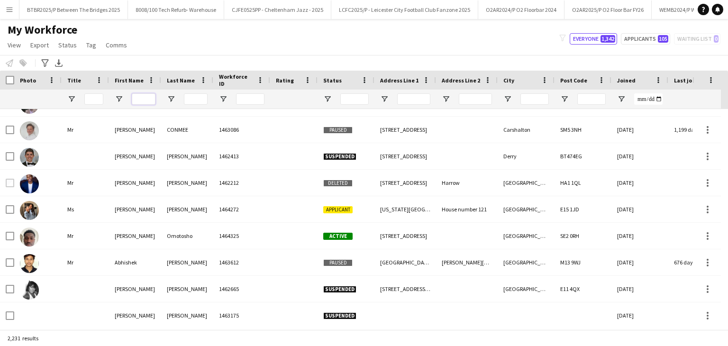
click at [144, 98] on input "First Name Filter Input" at bounding box center [144, 98] width 24 height 11
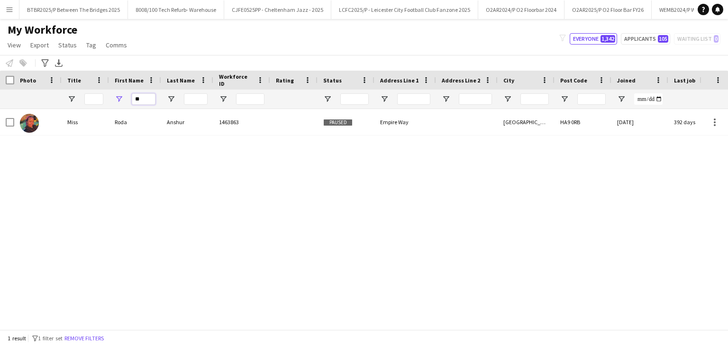
type input "*"
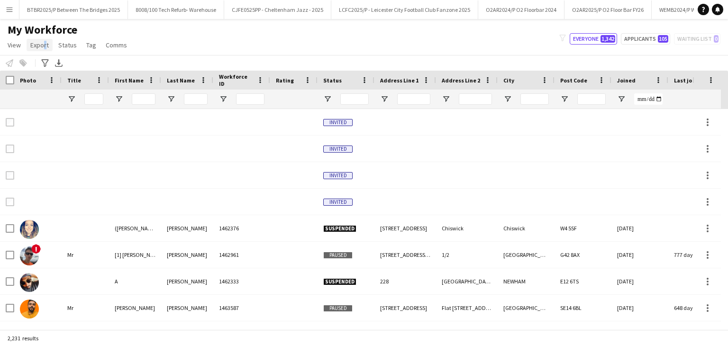
click at [42, 43] on span "Export" at bounding box center [39, 45] width 18 height 9
click at [75, 95] on link "Export as XLSX" at bounding box center [63, 93] width 72 height 20
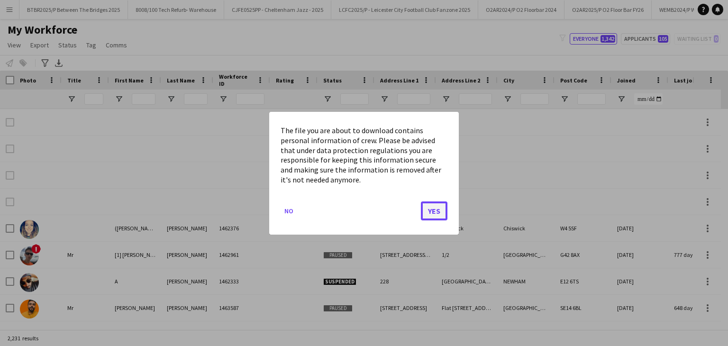
click at [435, 204] on button "Yes" at bounding box center [434, 210] width 27 height 19
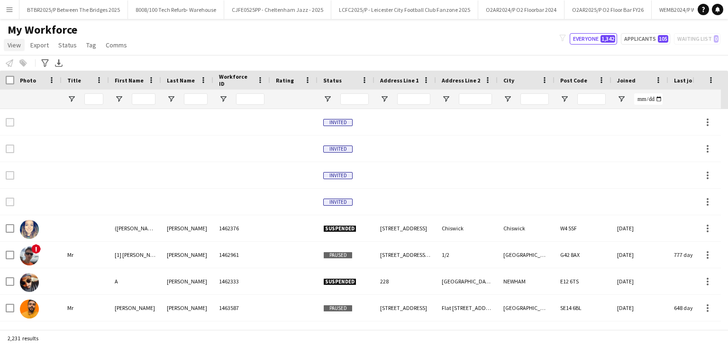
click at [16, 47] on span "View" at bounding box center [14, 45] width 13 height 9
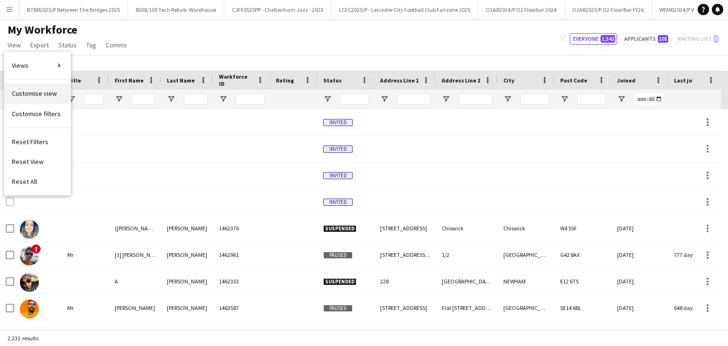
click at [47, 97] on span "Customise view" at bounding box center [34, 93] width 45 height 9
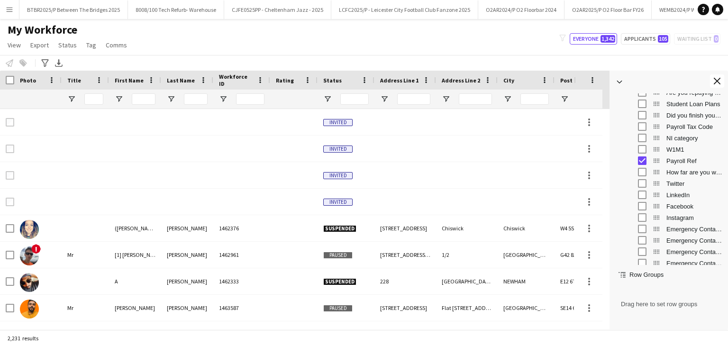
click at [468, 50] on div "My Workforce View Views Default view Details New Starters New starters report N…" at bounding box center [364, 39] width 728 height 32
click at [714, 79] on app-icon "Close tool panel" at bounding box center [716, 81] width 7 height 7
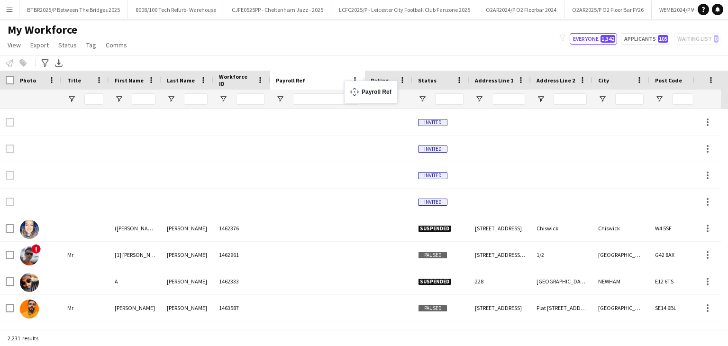
drag, startPoint x: 682, startPoint y: 81, endPoint x: 349, endPoint y: 86, distance: 333.0
click at [356, 39] on div "My Workforce View Views Default view Details New Starters New starters report N…" at bounding box center [364, 39] width 728 height 32
click at [42, 43] on span "Export" at bounding box center [39, 45] width 18 height 9
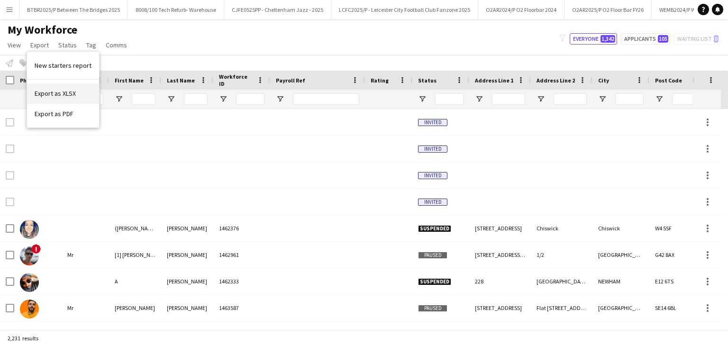
click at [80, 92] on link "Export as XLSX" at bounding box center [63, 93] width 72 height 20
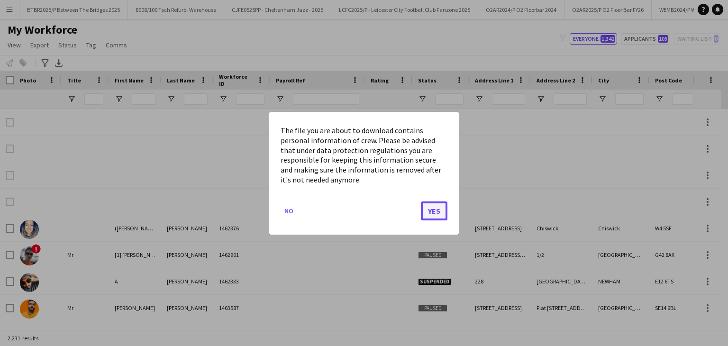
click at [432, 209] on button "Yes" at bounding box center [434, 210] width 27 height 19
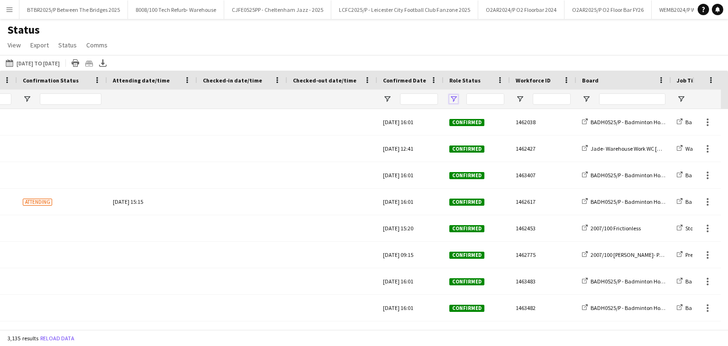
click at [454, 97] on span "Open Filter Menu" at bounding box center [453, 99] width 9 height 9
click at [456, 98] on span "Open Filter Menu" at bounding box center [453, 99] width 9 height 9
